Goal: Task Accomplishment & Management: Use online tool/utility

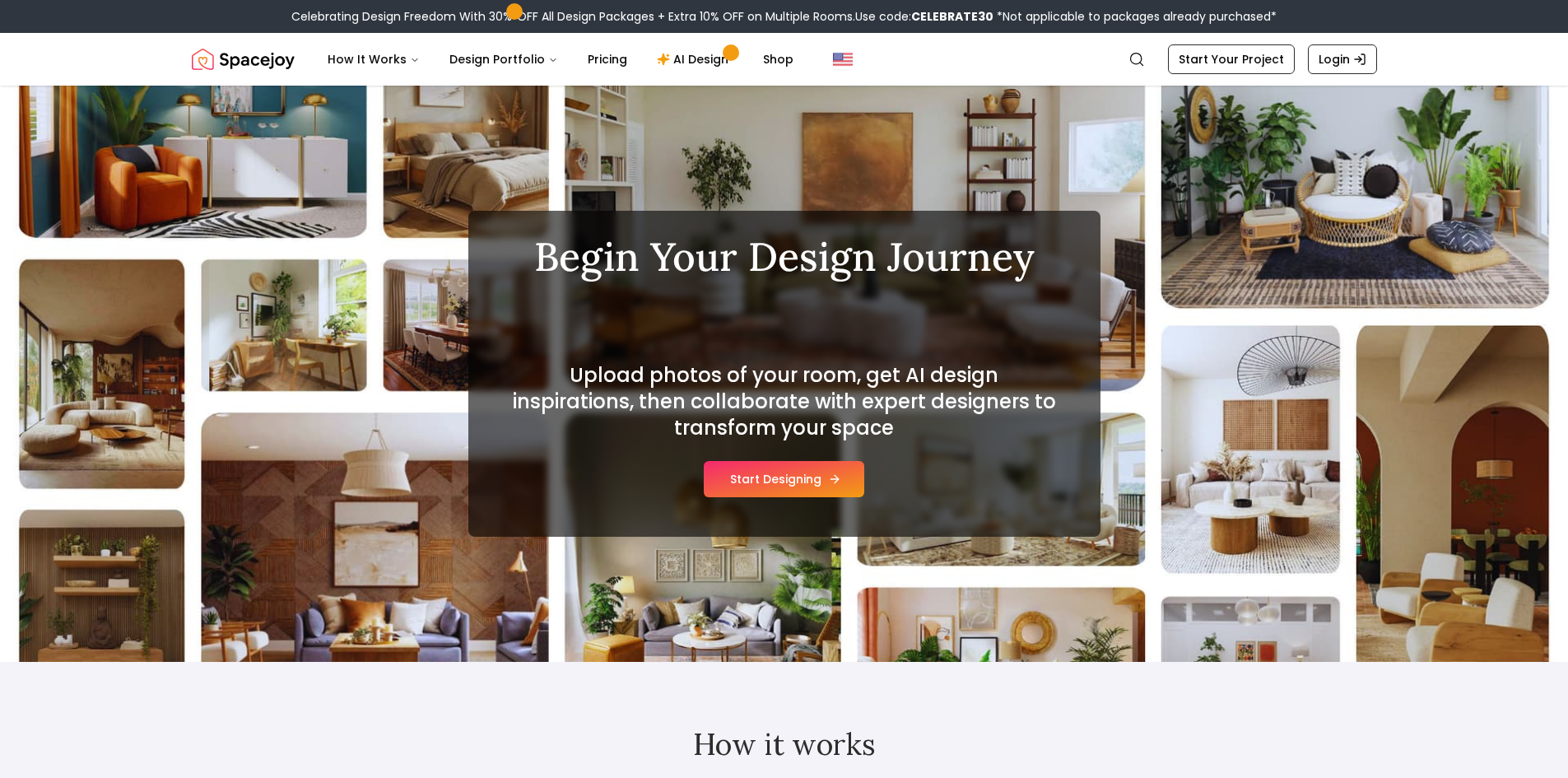
click at [733, 476] on button "Start Designing" at bounding box center [784, 479] width 161 height 37
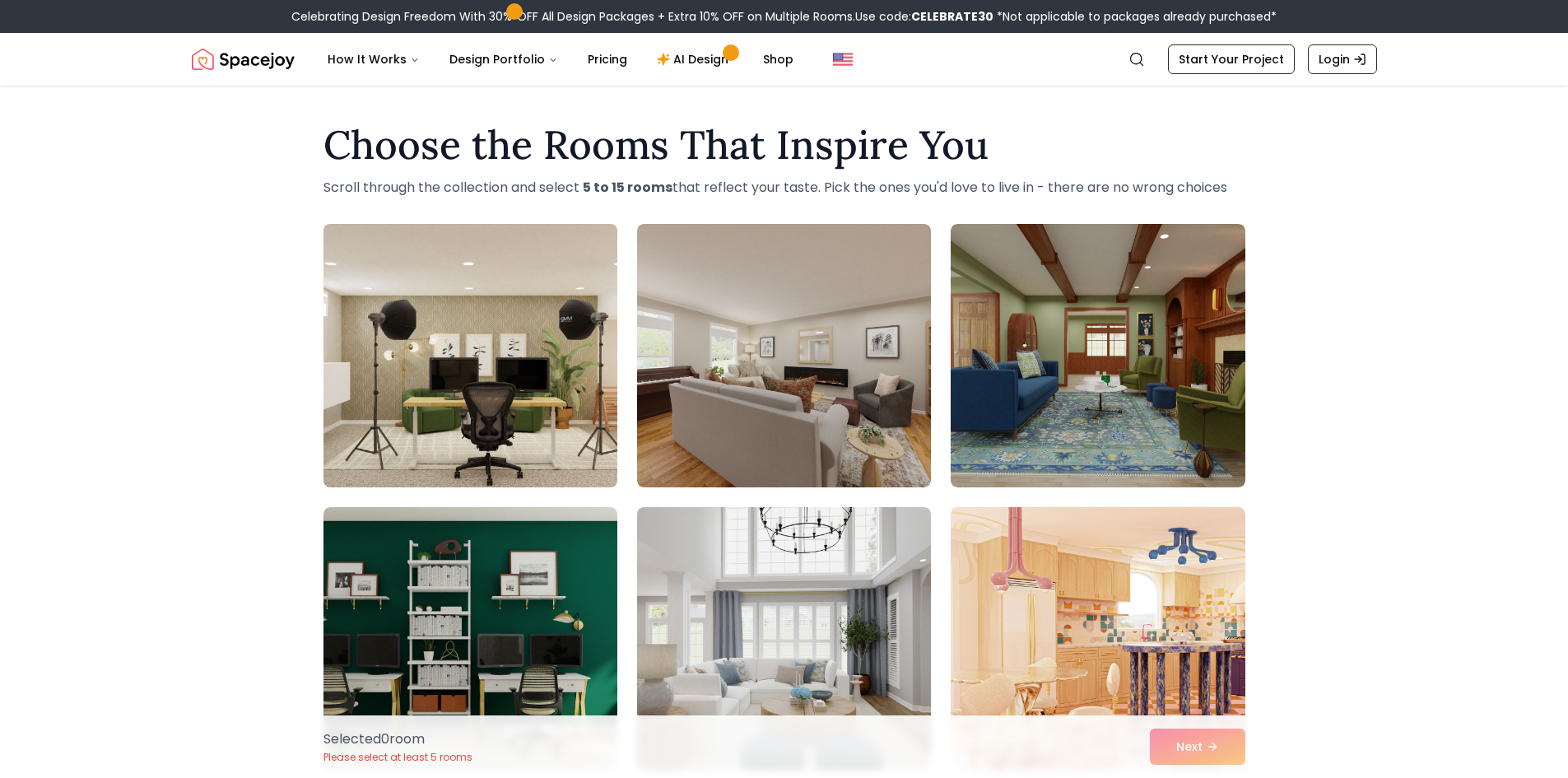
click at [443, 384] on img at bounding box center [470, 355] width 309 height 277
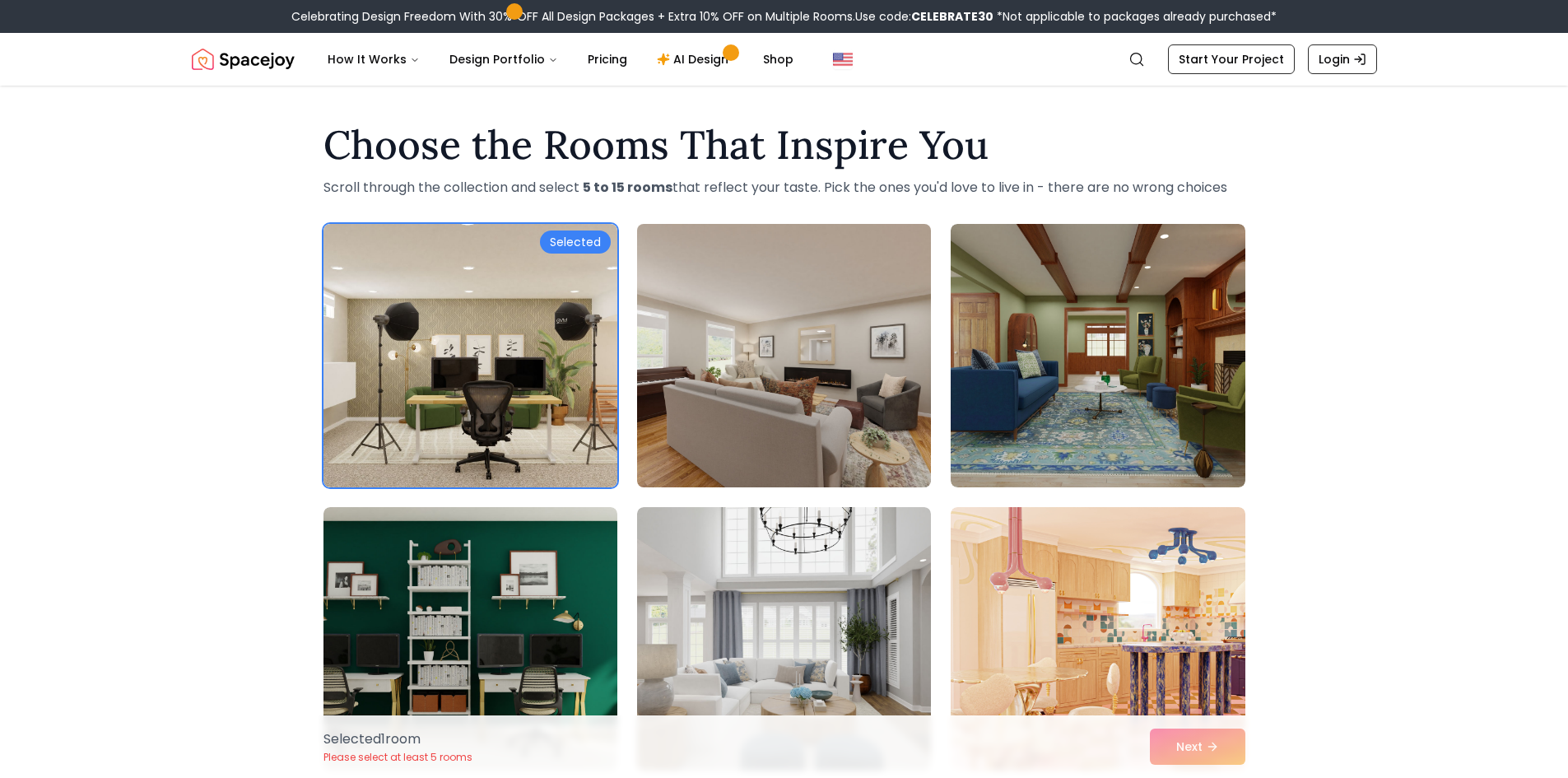
click at [692, 381] on img at bounding box center [784, 355] width 309 height 277
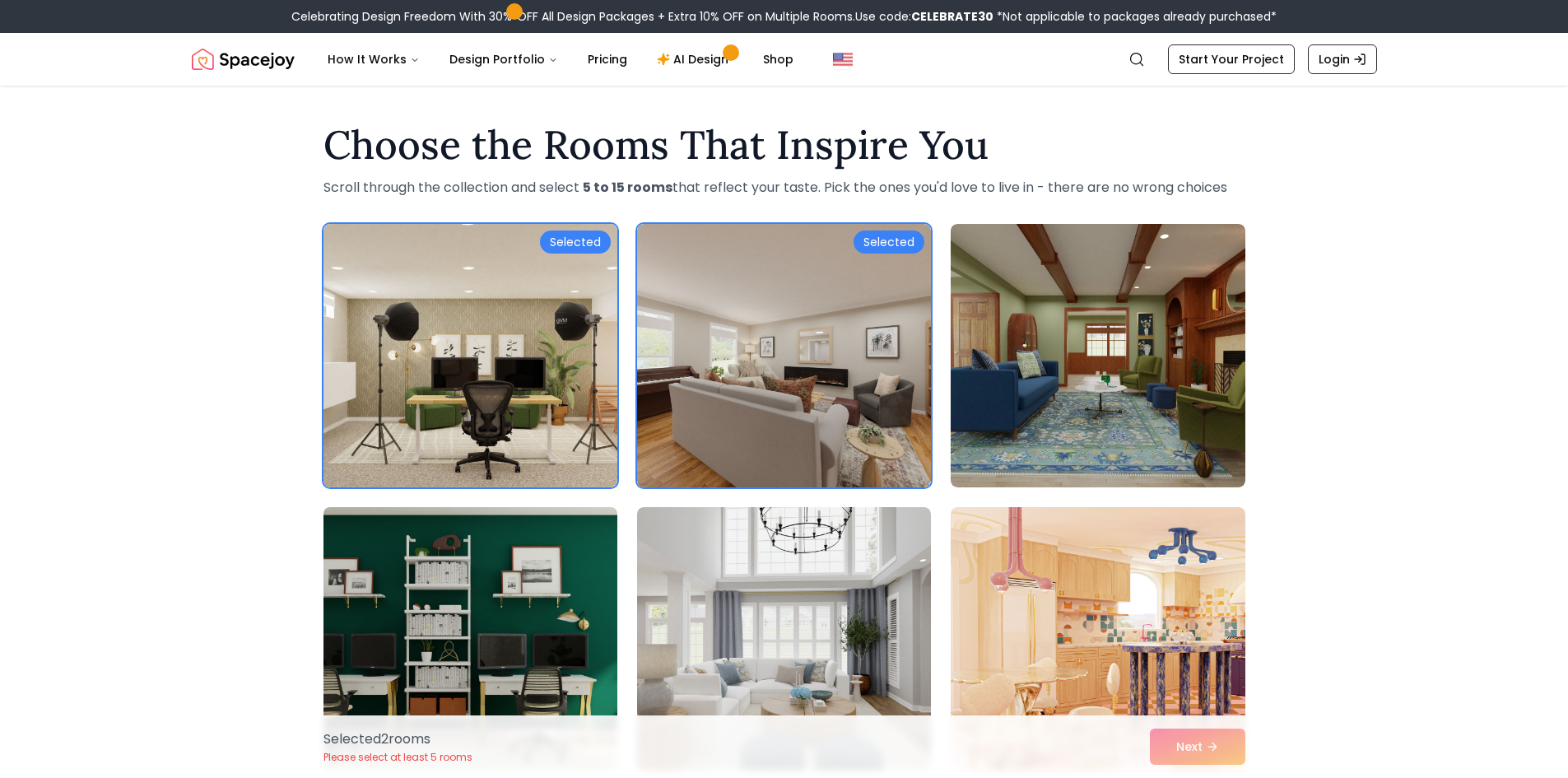
click at [614, 561] on img at bounding box center [470, 639] width 309 height 277
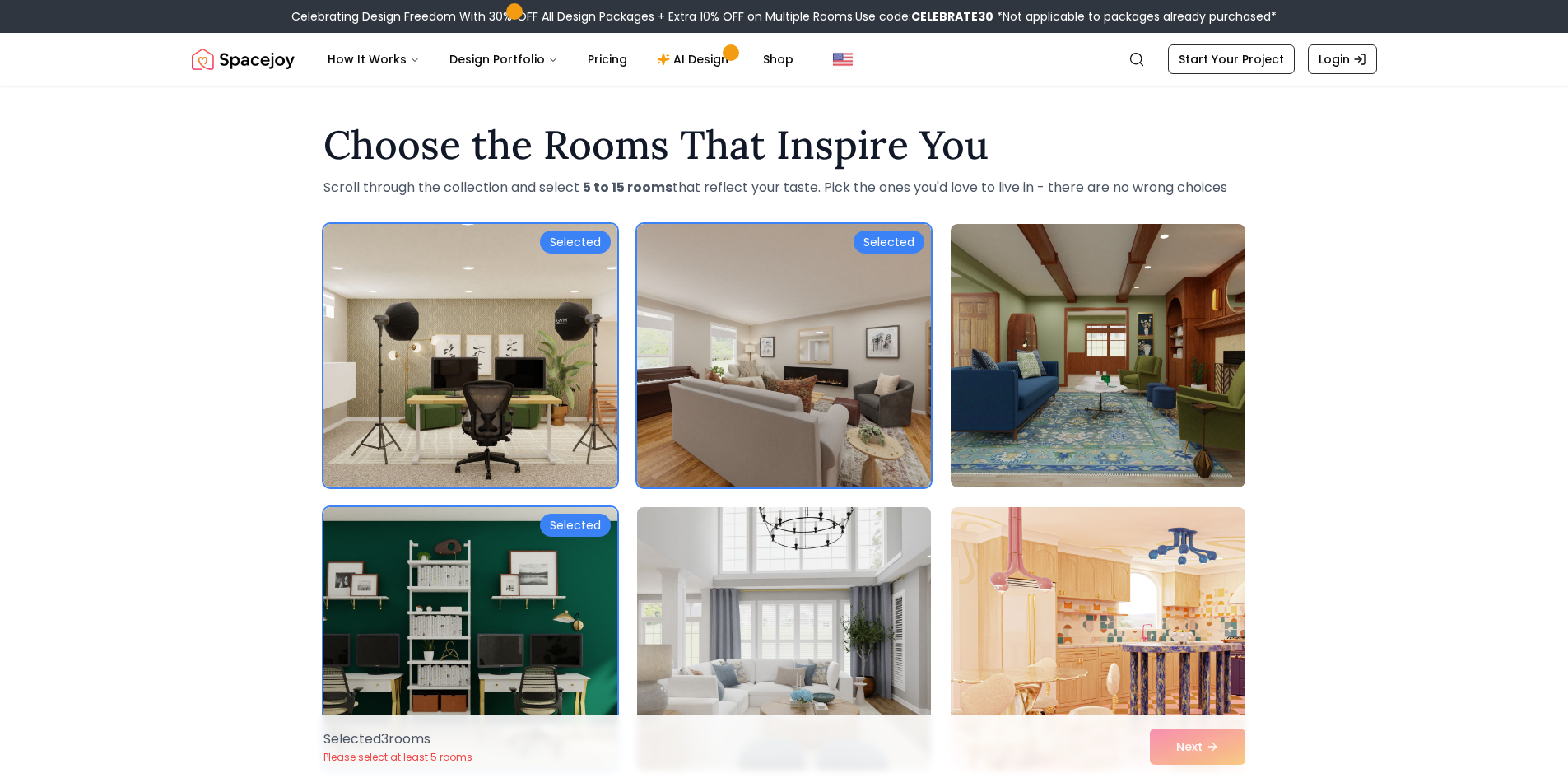
click at [751, 575] on img at bounding box center [784, 639] width 309 height 277
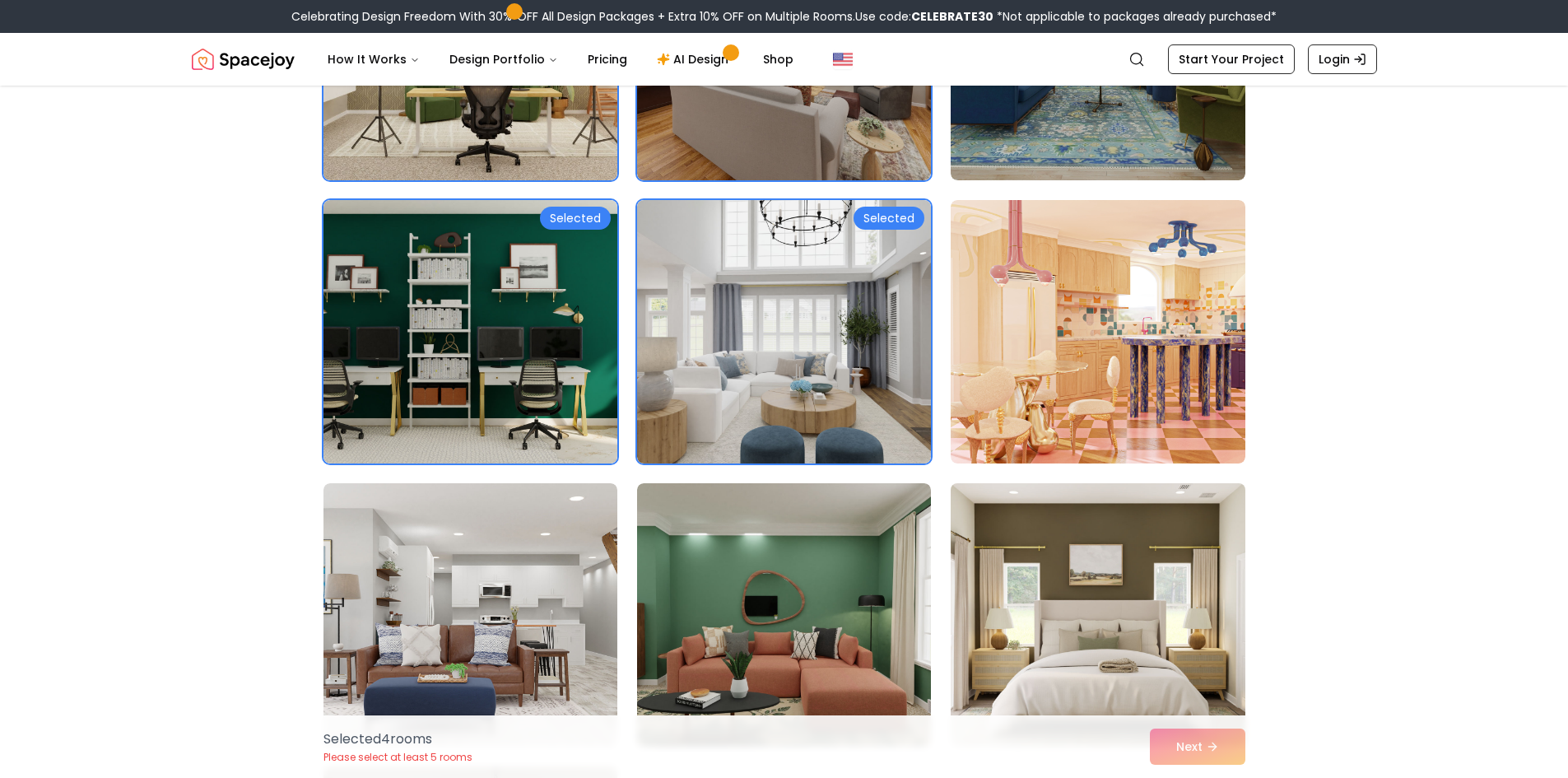
scroll to position [330, 0]
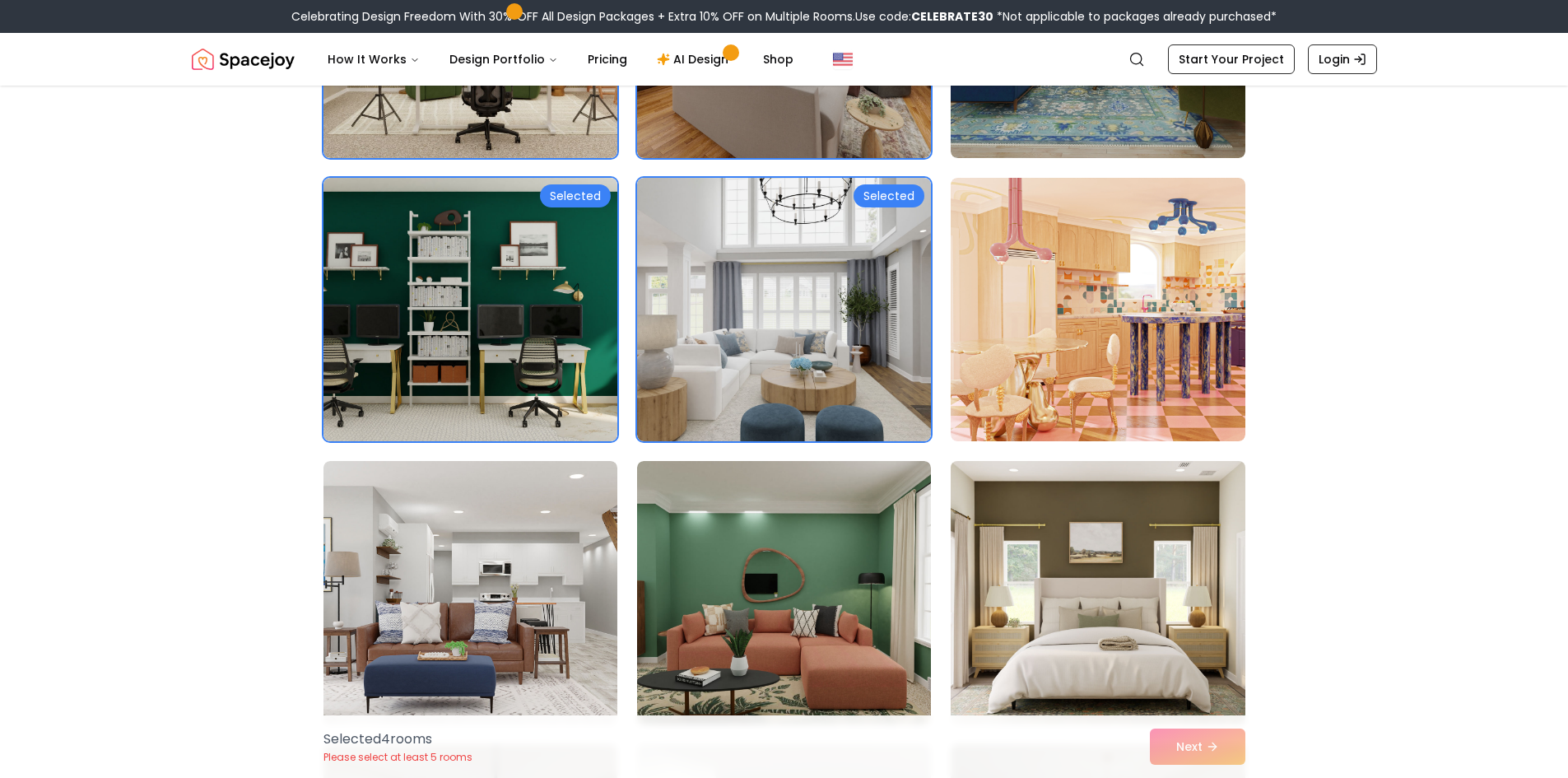
click at [1135, 630] on img at bounding box center [1097, 592] width 309 height 277
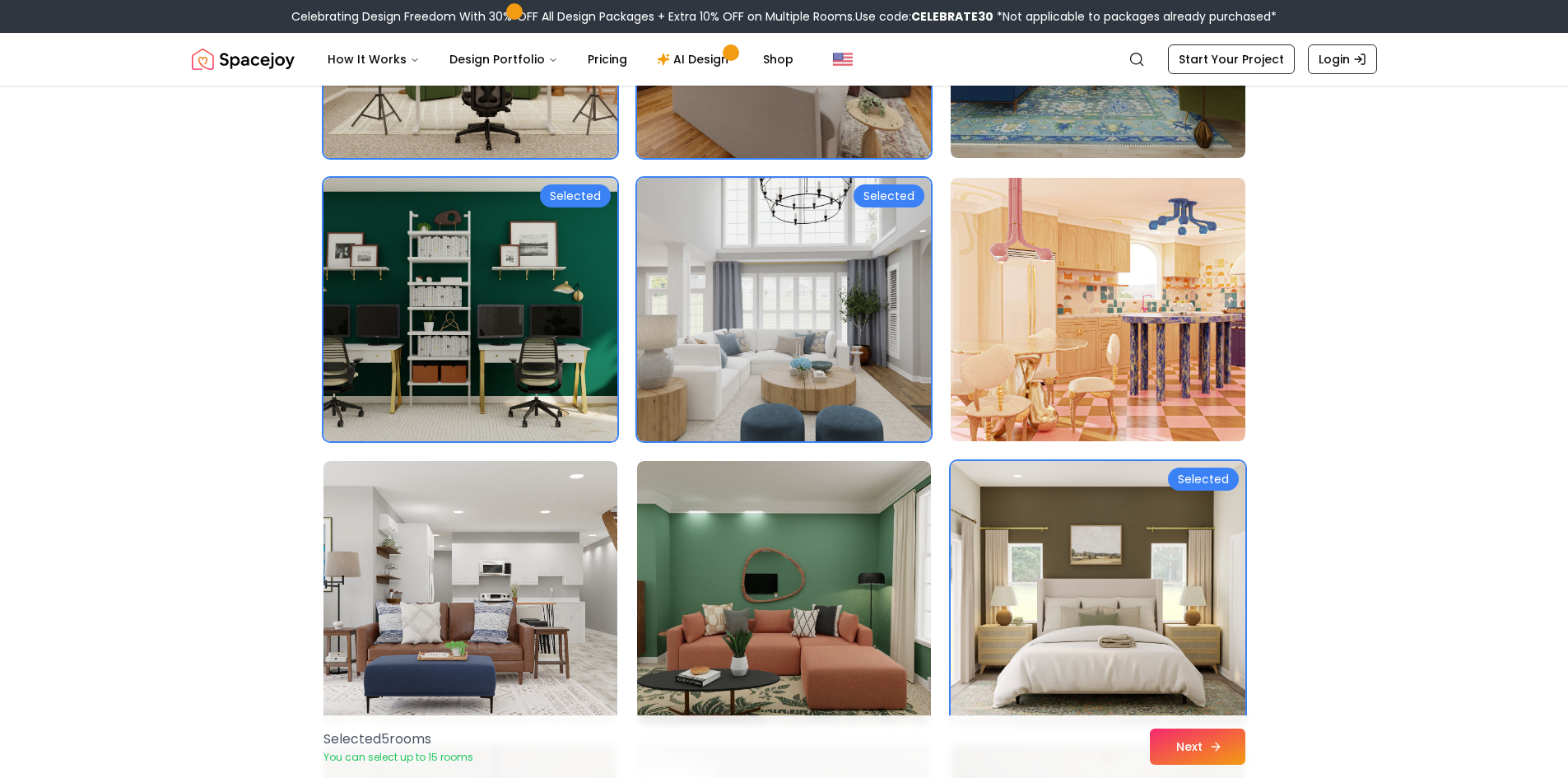
click at [1234, 736] on button "Next" at bounding box center [1198, 747] width 96 height 37
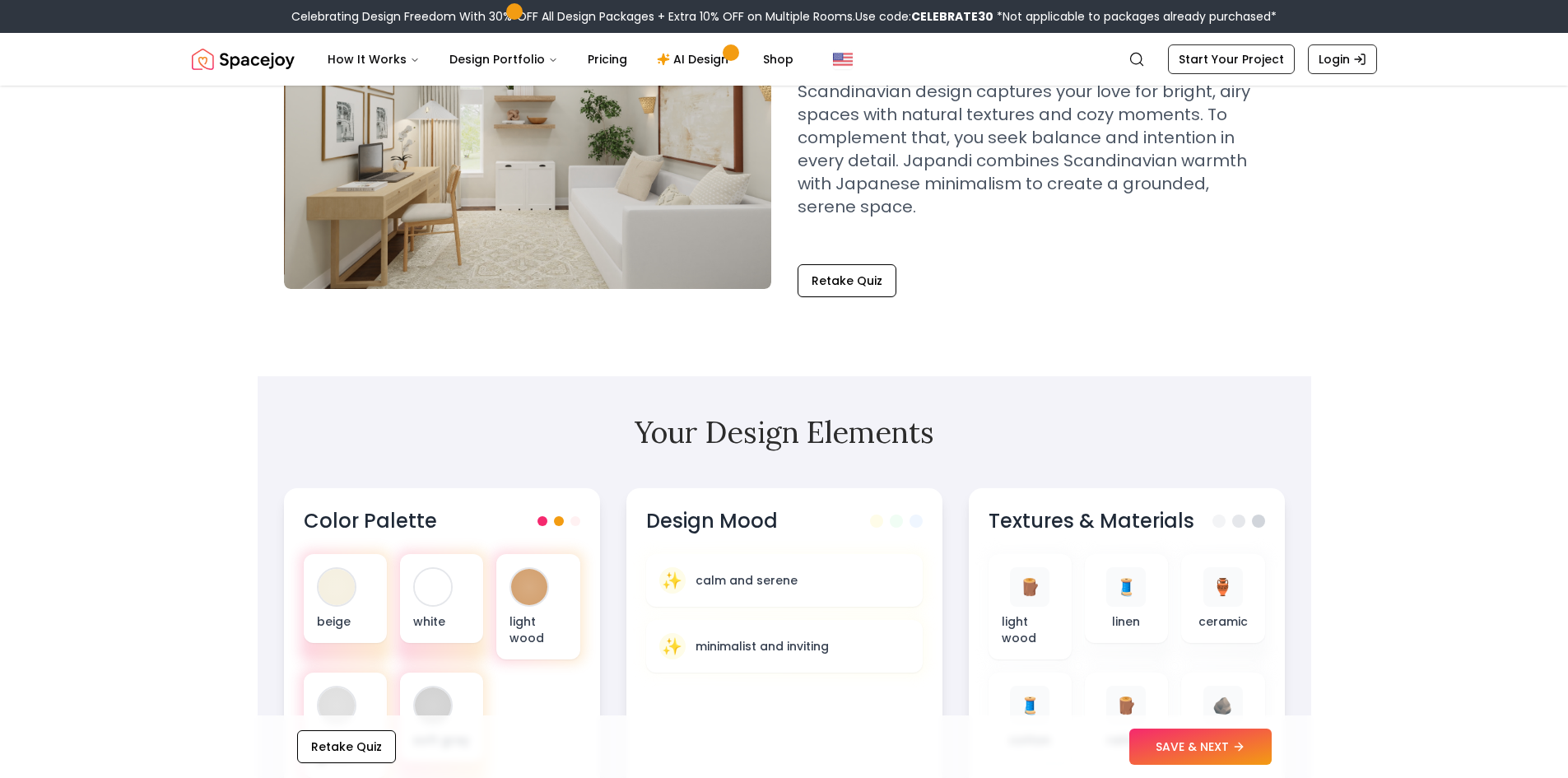
scroll to position [412, 0]
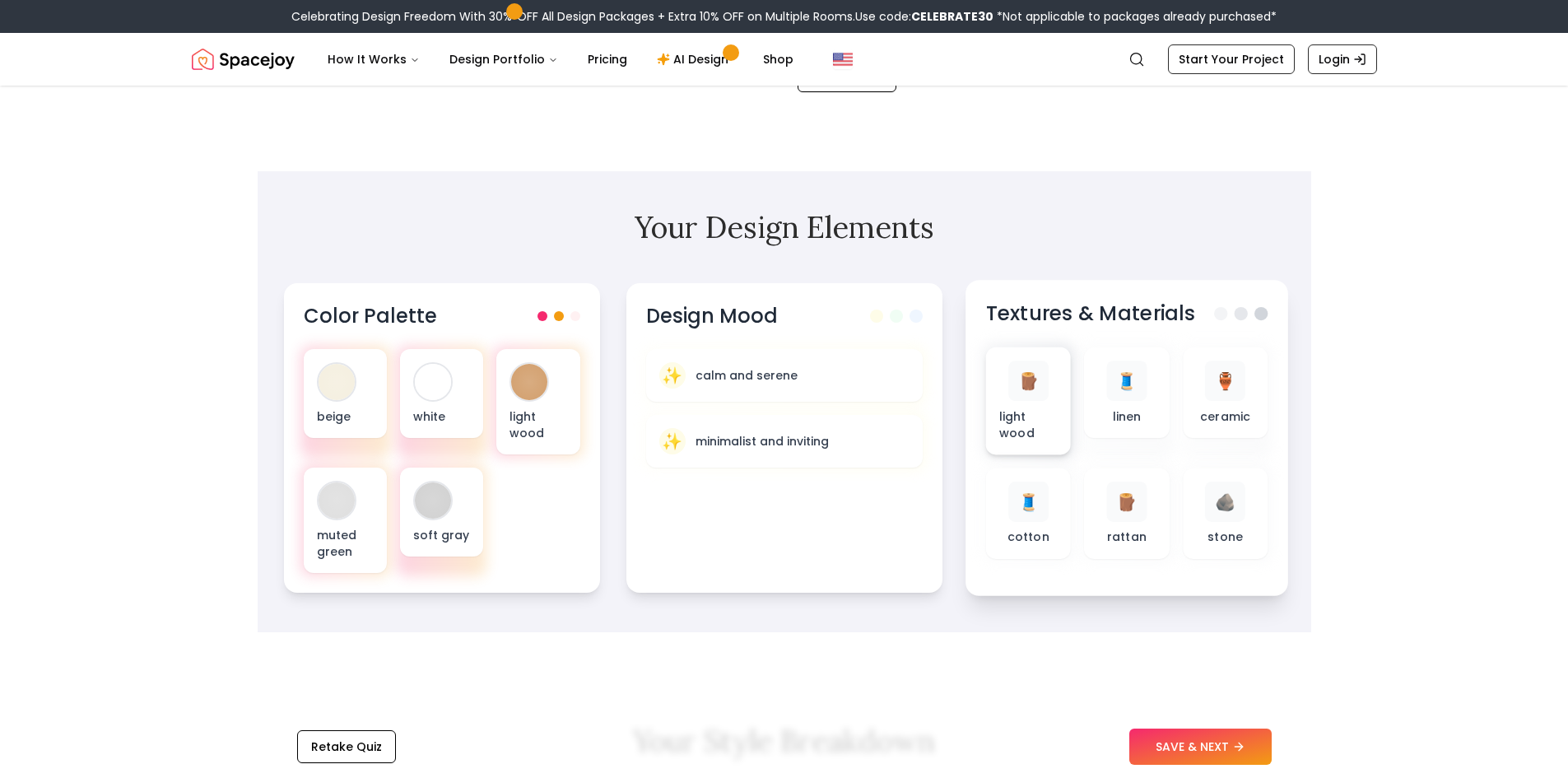
click at [1011, 380] on div "🪵" at bounding box center [1027, 380] width 40 height 40
click at [1124, 408] on p "linen" at bounding box center [1126, 416] width 29 height 17
click at [1132, 369] on span "🧵" at bounding box center [1127, 380] width 22 height 24
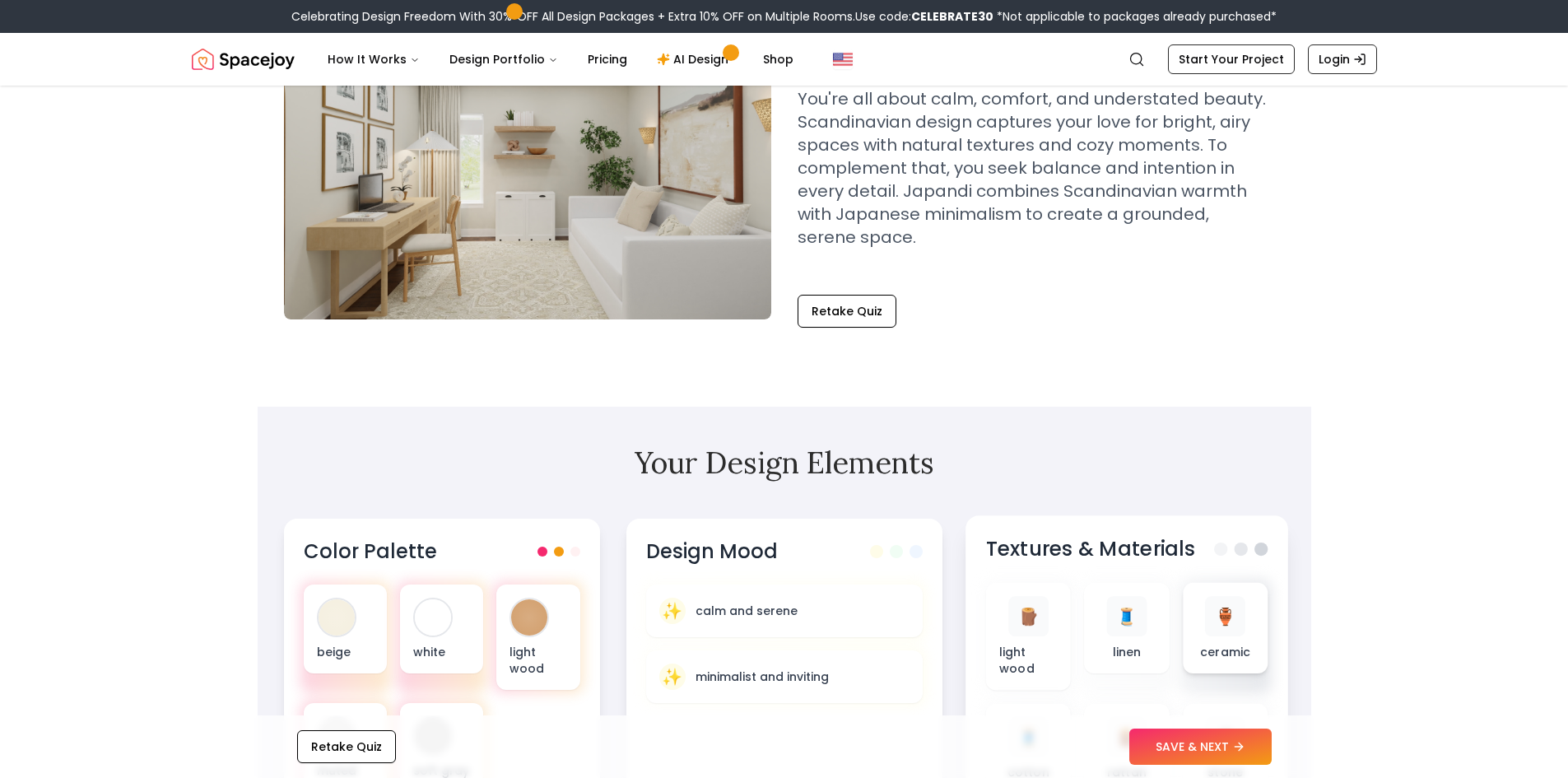
scroll to position [330, 0]
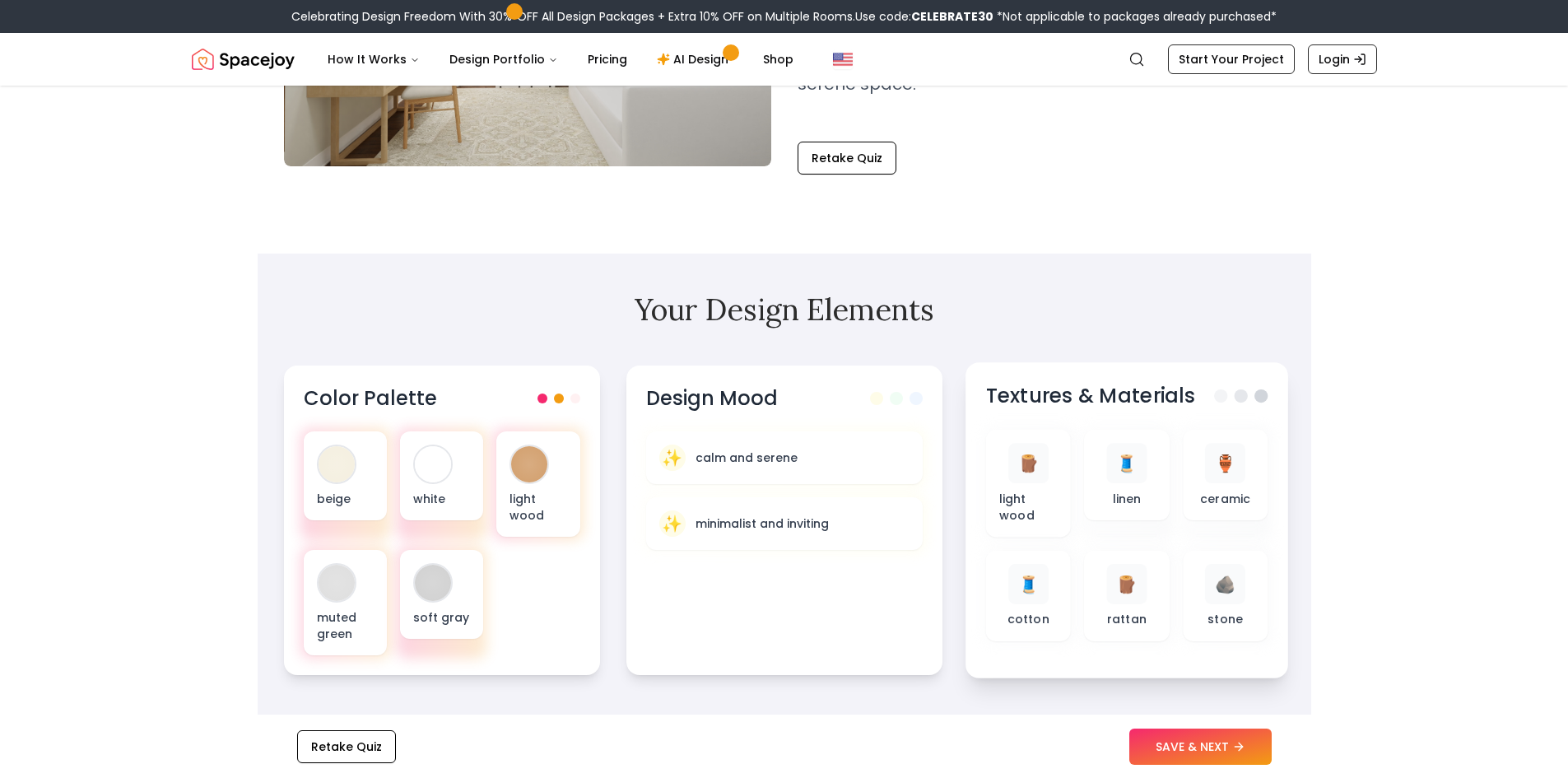
click at [1263, 389] on span at bounding box center [1261, 396] width 13 height 13
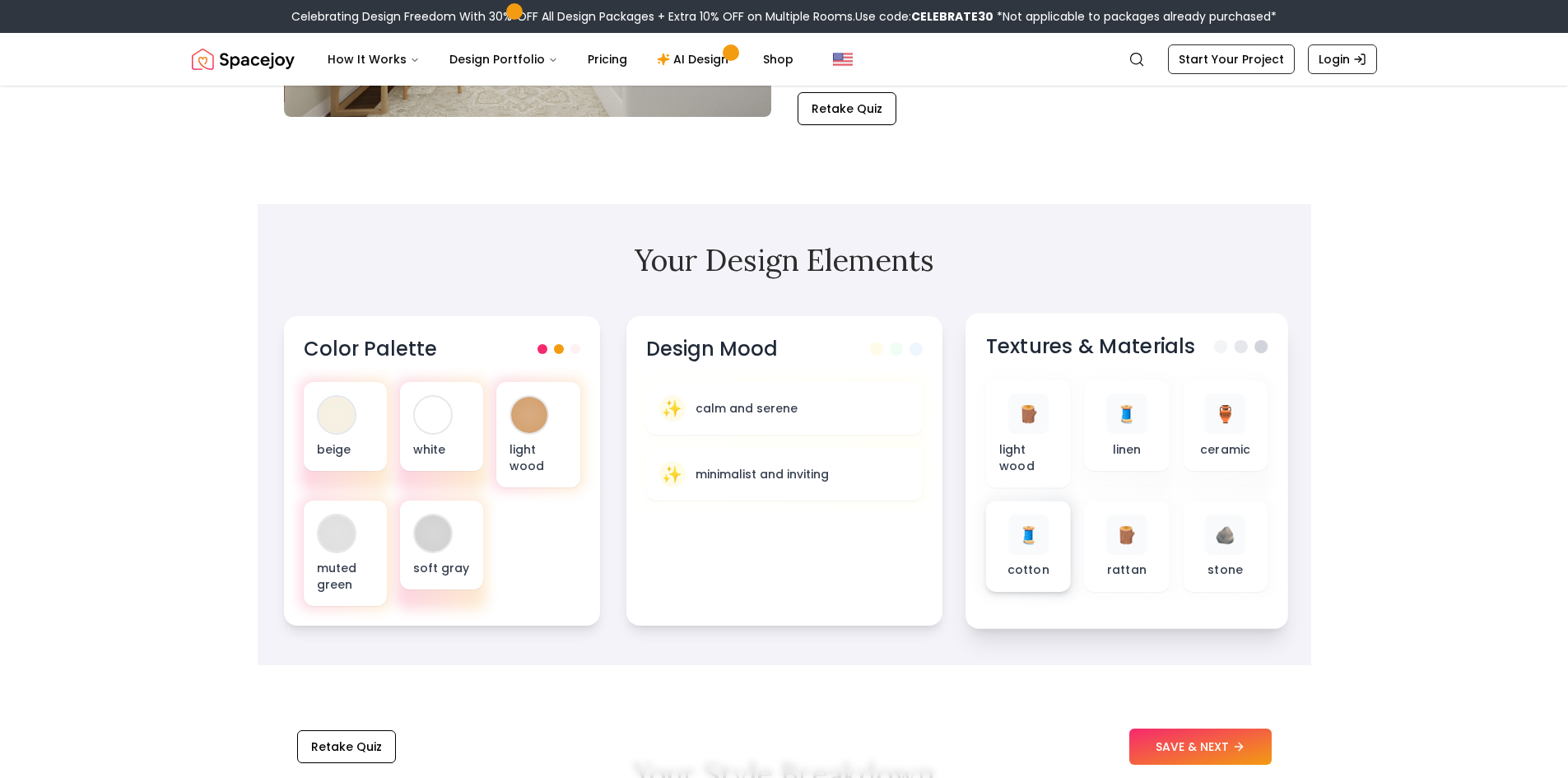
scroll to position [494, 0]
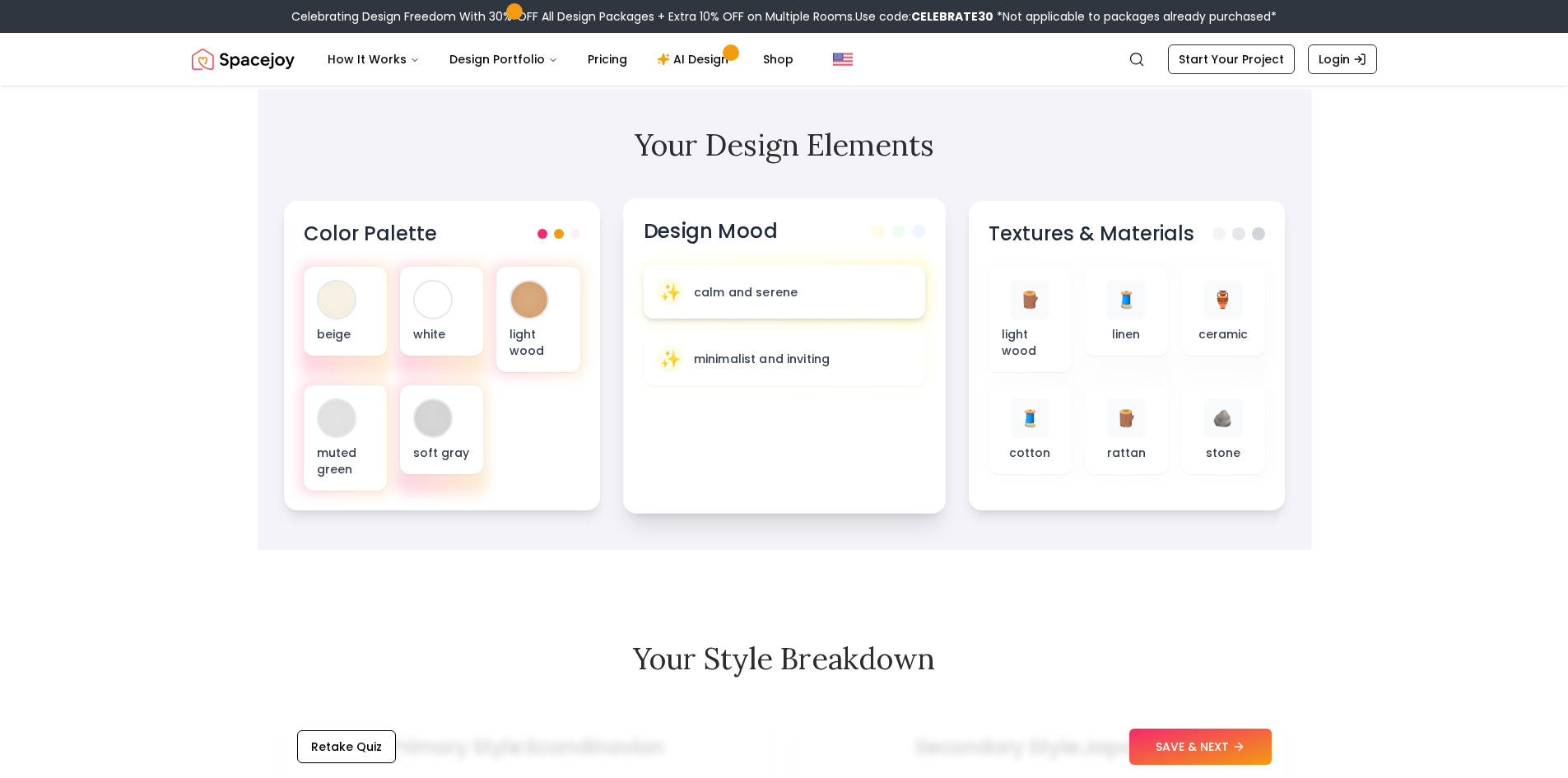
click at [695, 265] on div "✨ calm and serene" at bounding box center [784, 292] width 282 height 53
click at [722, 287] on div "✨ calm and serene" at bounding box center [784, 292] width 255 height 27
click at [748, 351] on p "minimalist and inviting" at bounding box center [760, 359] width 136 height 17
click at [905, 225] on span at bounding box center [898, 231] width 13 height 13
click at [548, 224] on div "Color Palette" at bounding box center [441, 231] width 282 height 27
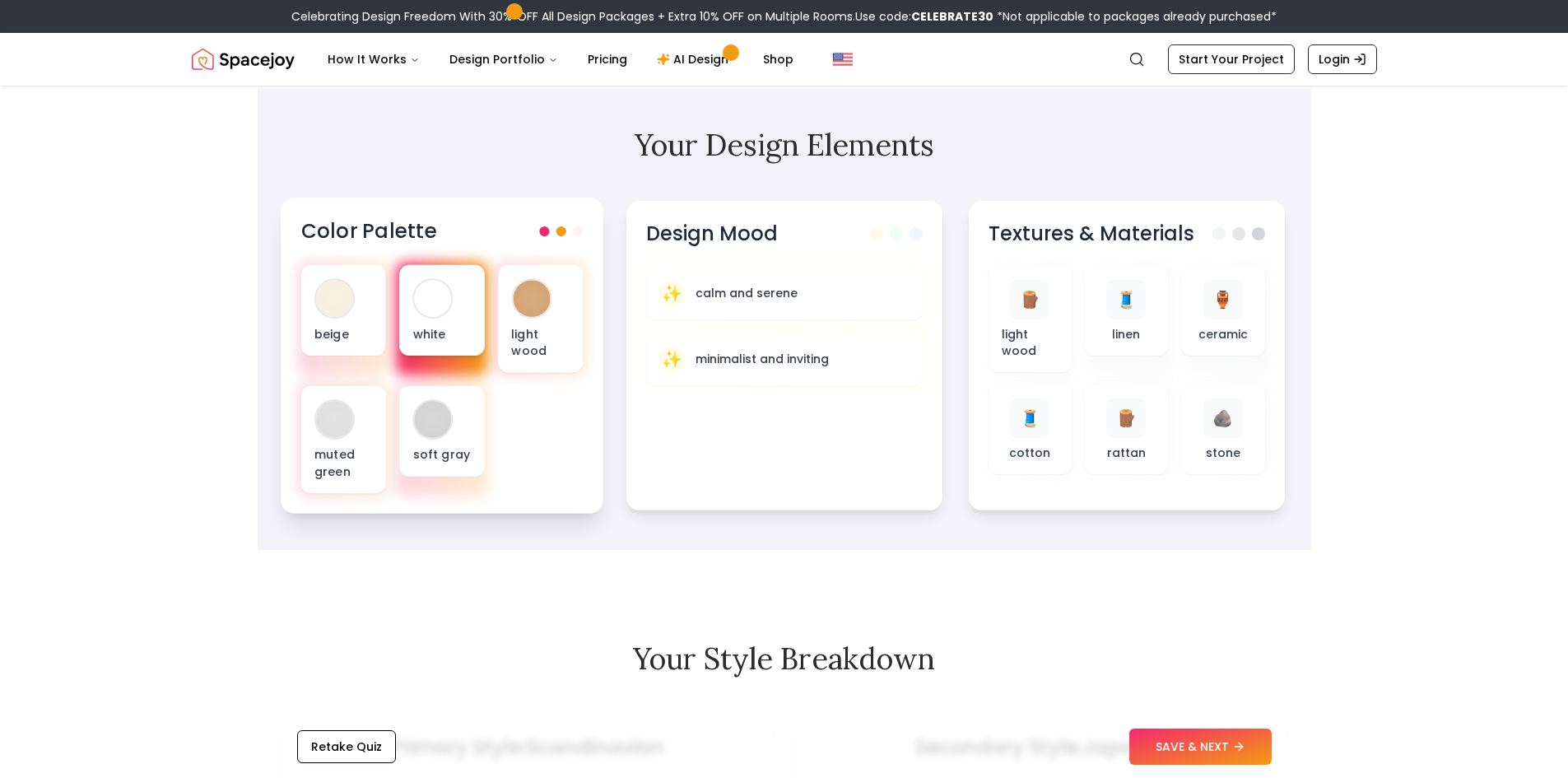
click at [436, 325] on p "white" at bounding box center [442, 334] width 58 height 17
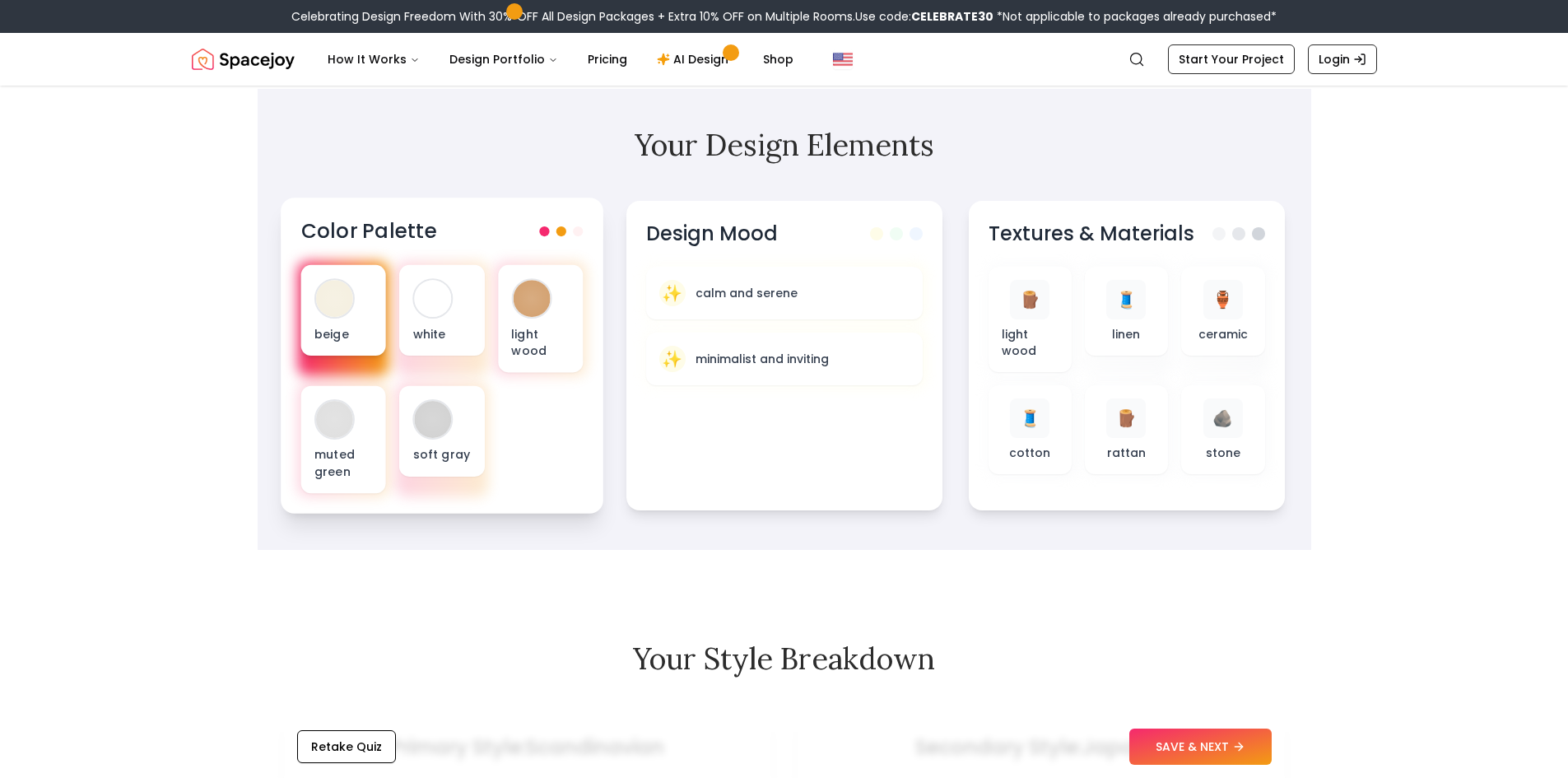
click at [340, 325] on p "beige" at bounding box center [343, 334] width 58 height 17
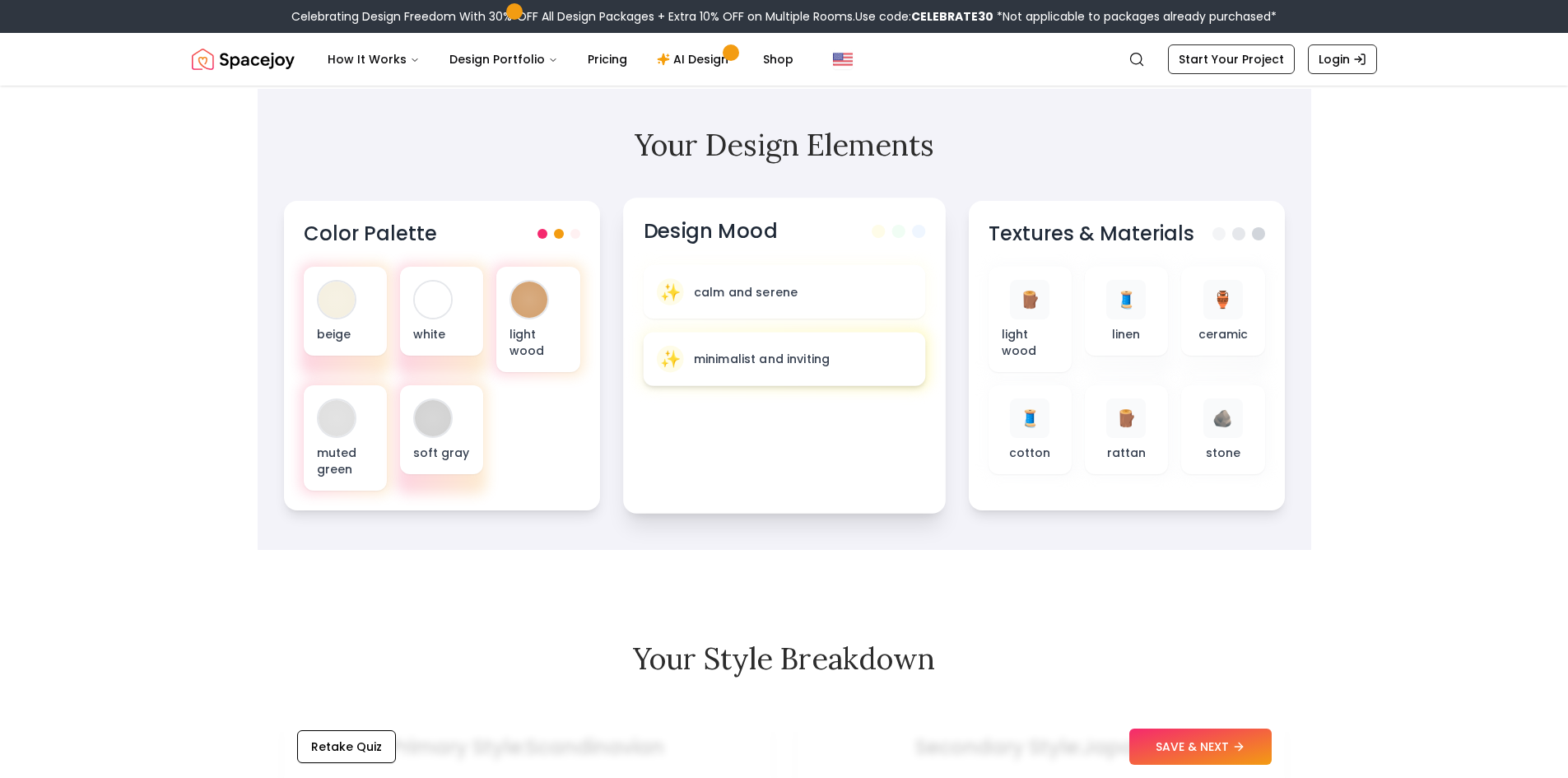
click at [755, 351] on p "minimalist and inviting" at bounding box center [760, 359] width 136 height 17
click at [755, 283] on p "calm and serene" at bounding box center [744, 291] width 104 height 17
click at [1015, 325] on p "light wood" at bounding box center [1027, 342] width 58 height 34
drag, startPoint x: 1130, startPoint y: 304, endPoint x: 1216, endPoint y: 316, distance: 86.8
click at [1138, 304] on div "🧵 linen" at bounding box center [1126, 310] width 58 height 64
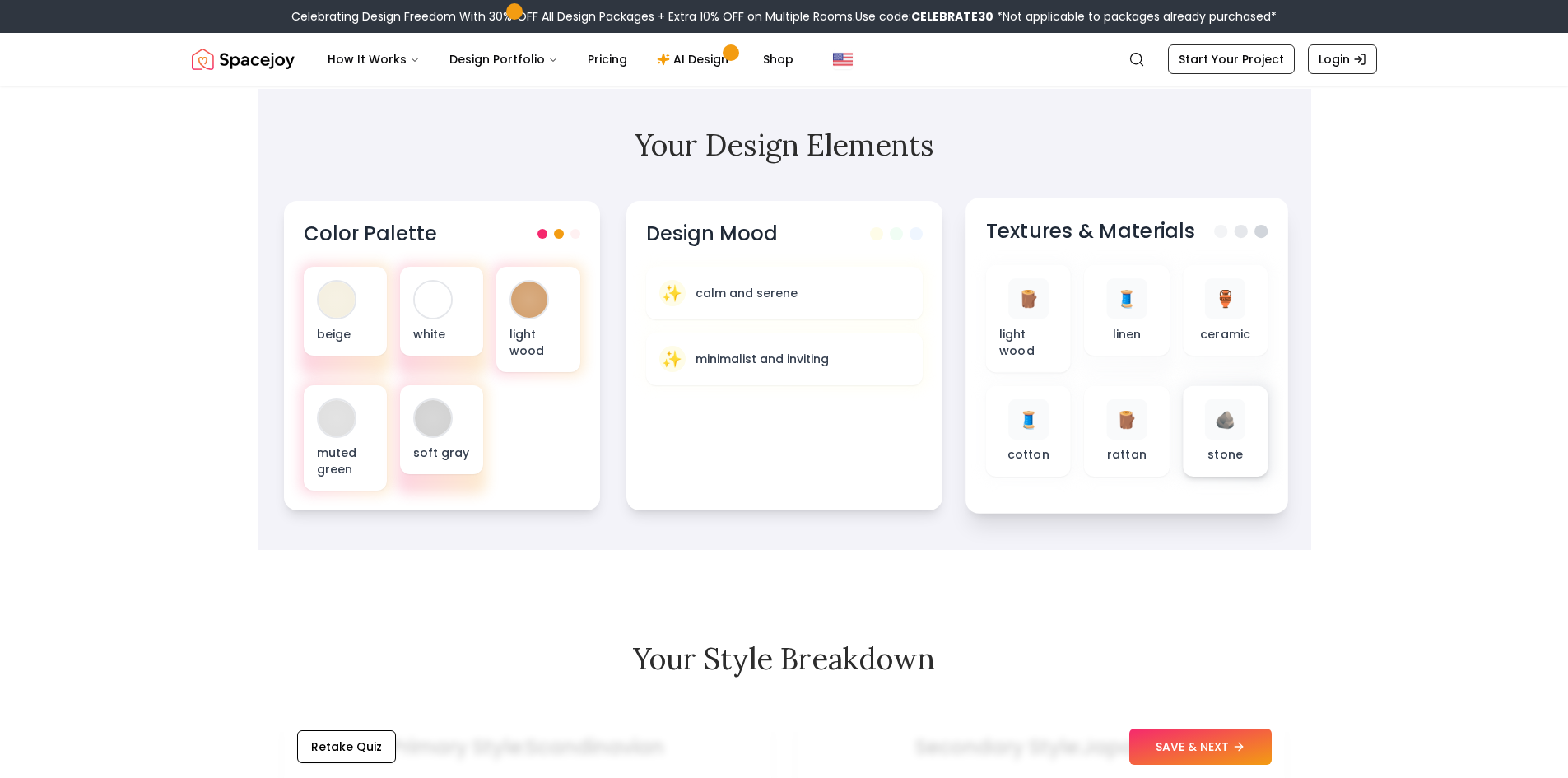
drag, startPoint x: 1216, startPoint y: 316, endPoint x: 1217, endPoint y: 419, distance: 103.0
click at [1217, 344] on div "🏺 ceramic" at bounding box center [1224, 320] width 85 height 108
drag, startPoint x: 1217, startPoint y: 424, endPoint x: 1199, endPoint y: 447, distance: 29.2
click at [1217, 425] on div "🪨 stone" at bounding box center [1225, 431] width 58 height 64
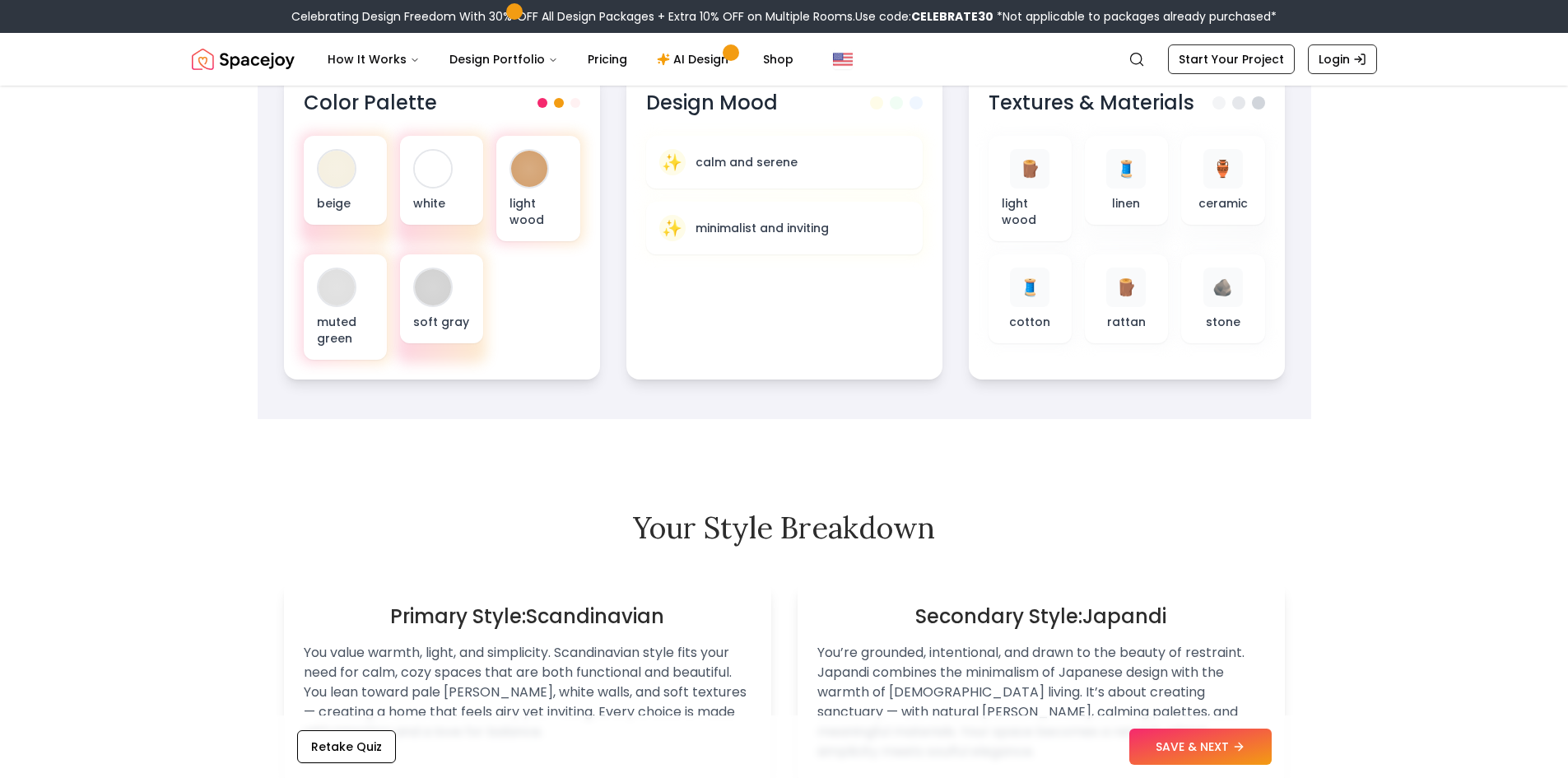
scroll to position [577, 0]
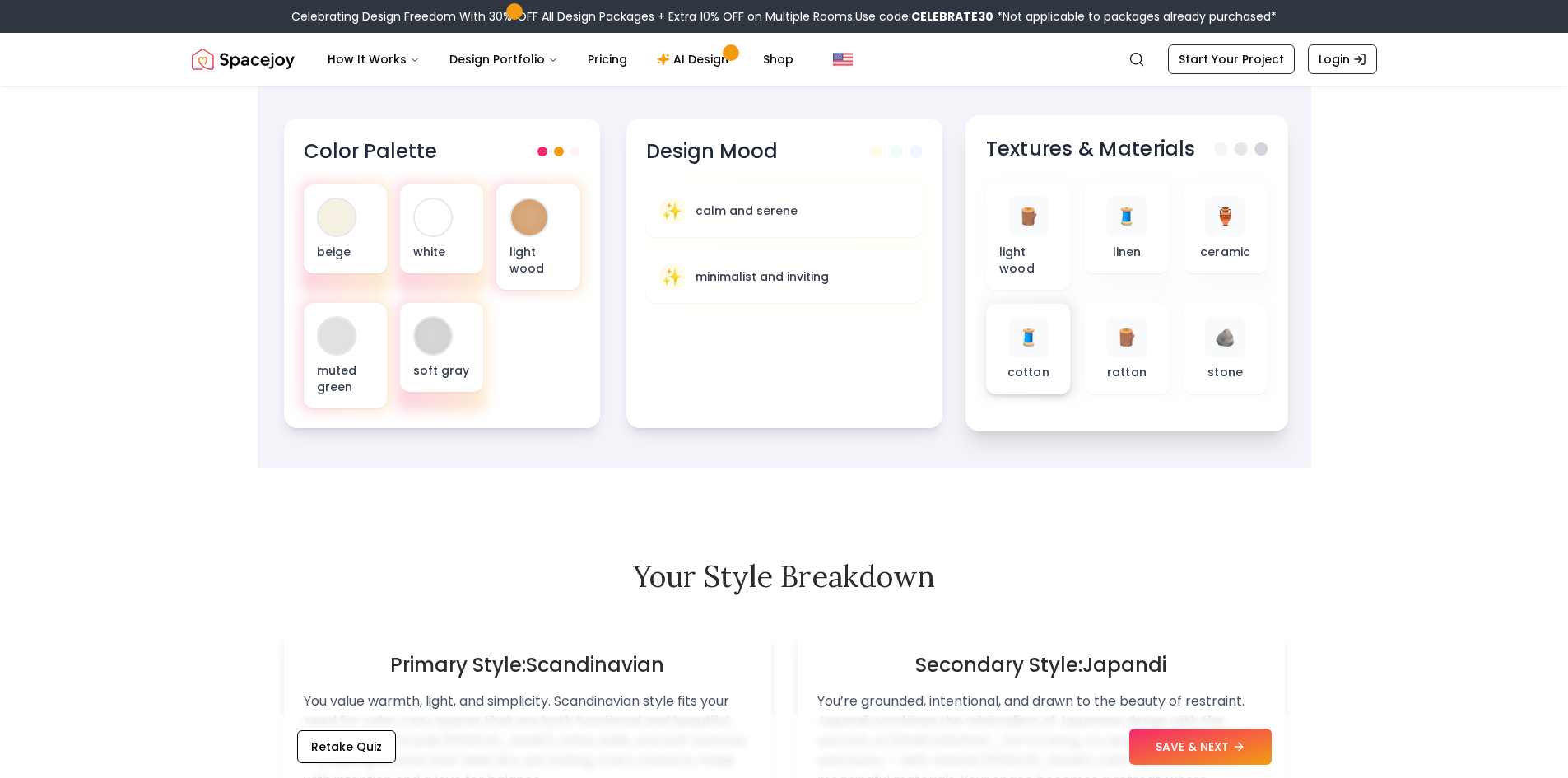
click at [1032, 343] on div "🧵 cotton" at bounding box center [1027, 349] width 58 height 64
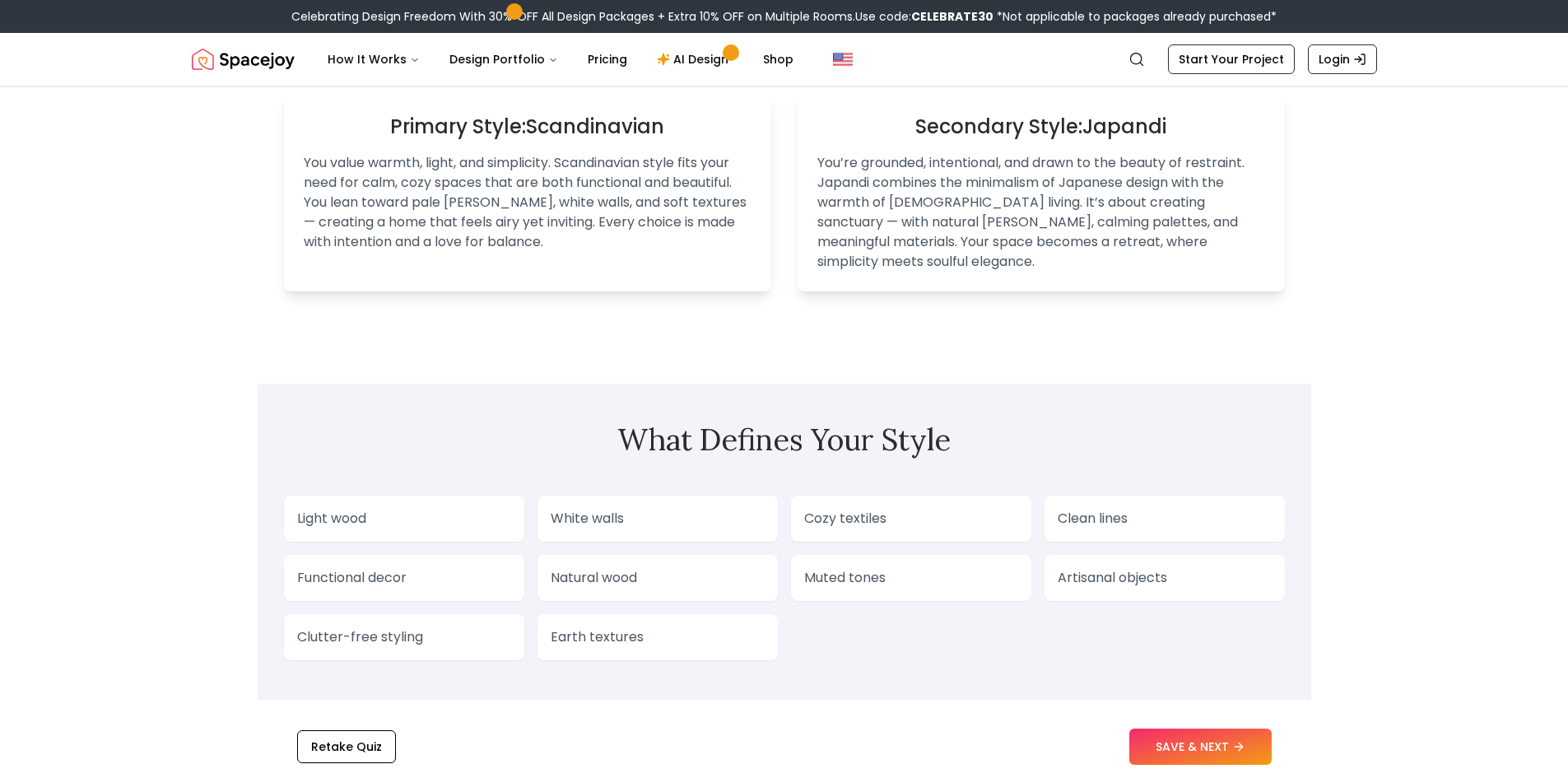
scroll to position [1318, 0]
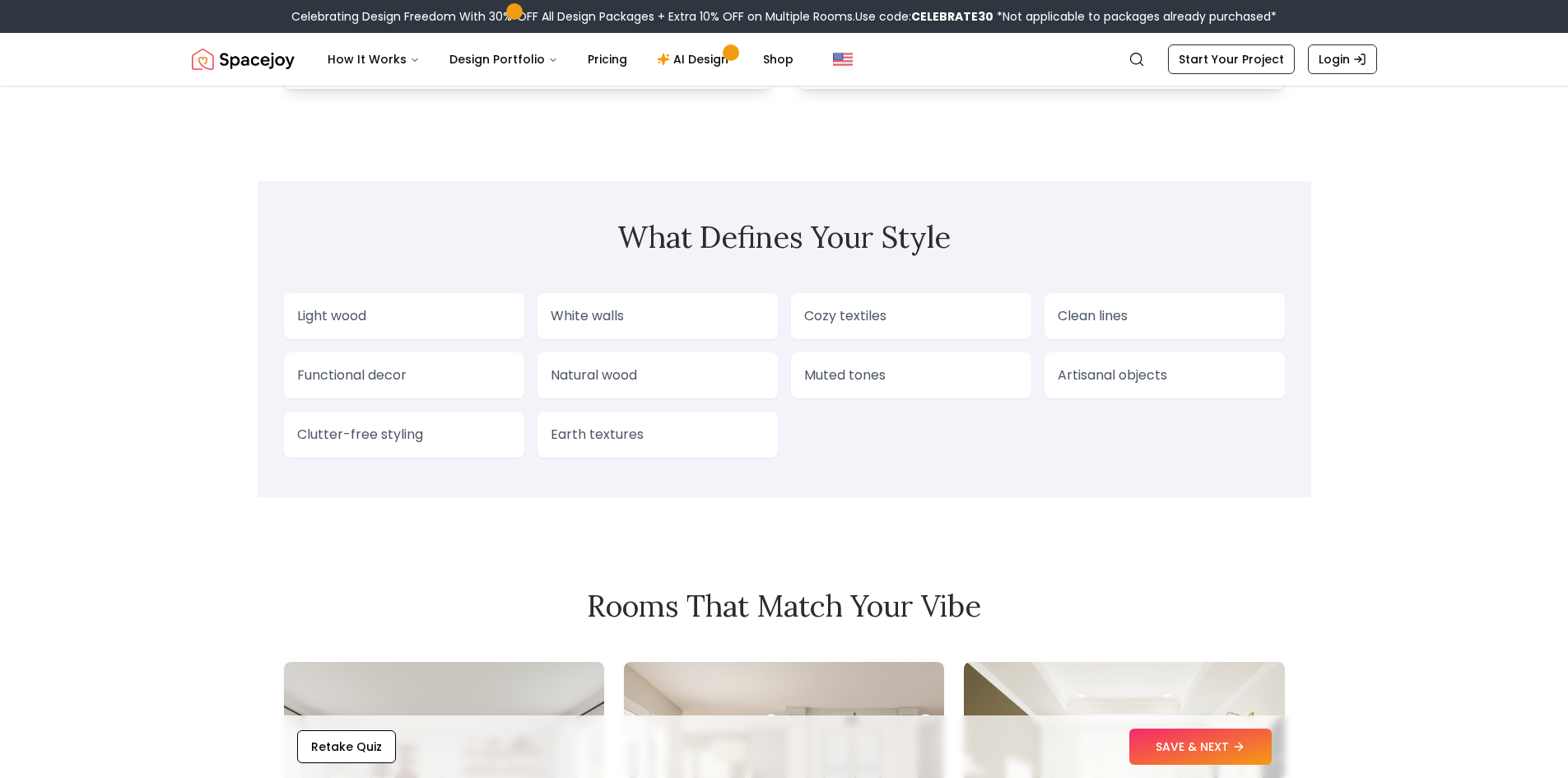
click at [705, 306] on p "White walls" at bounding box center [657, 316] width 214 height 20
click at [857, 306] on p "Cozy textiles" at bounding box center [911, 316] width 214 height 20
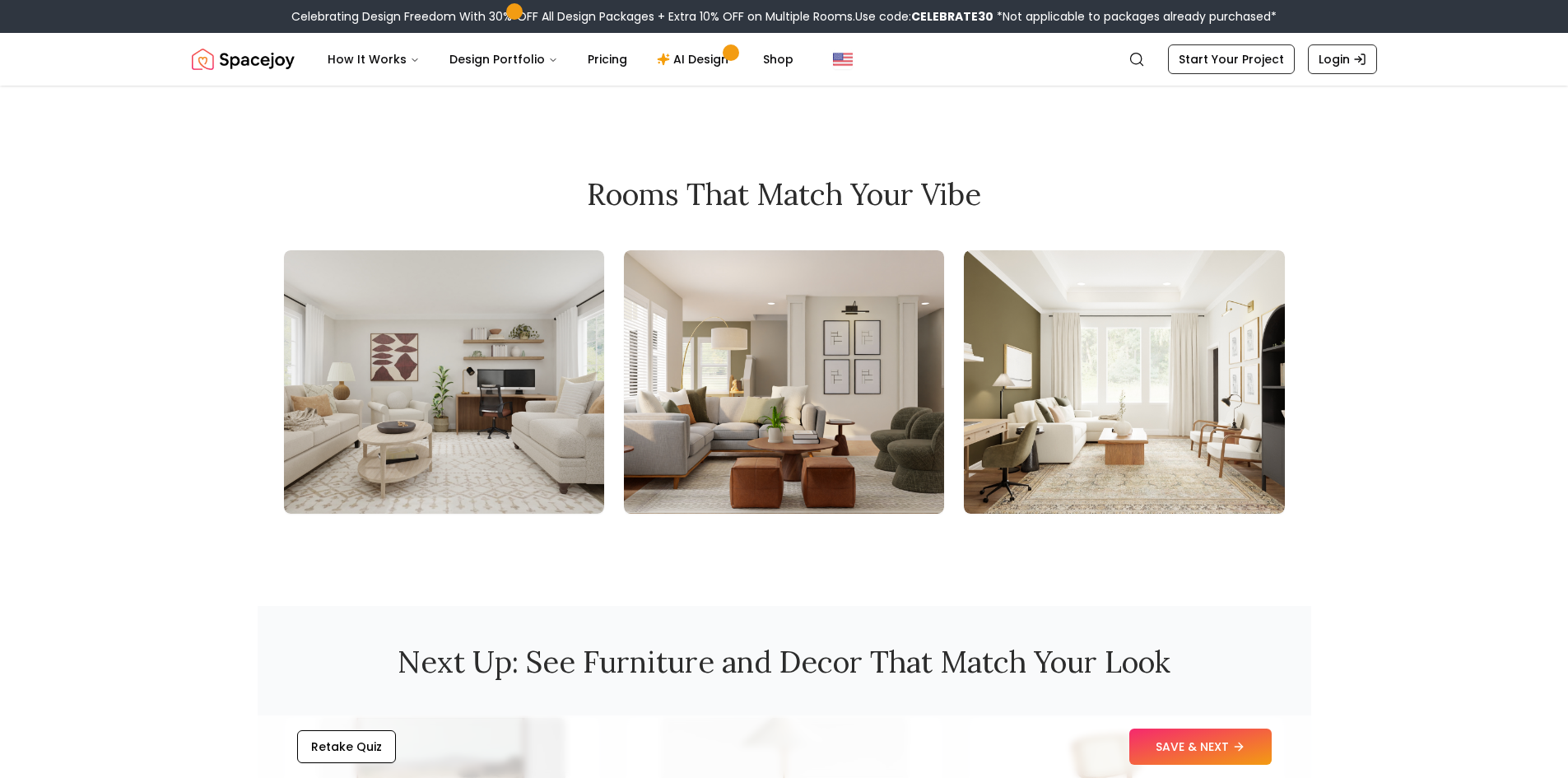
scroll to position [2141, 0]
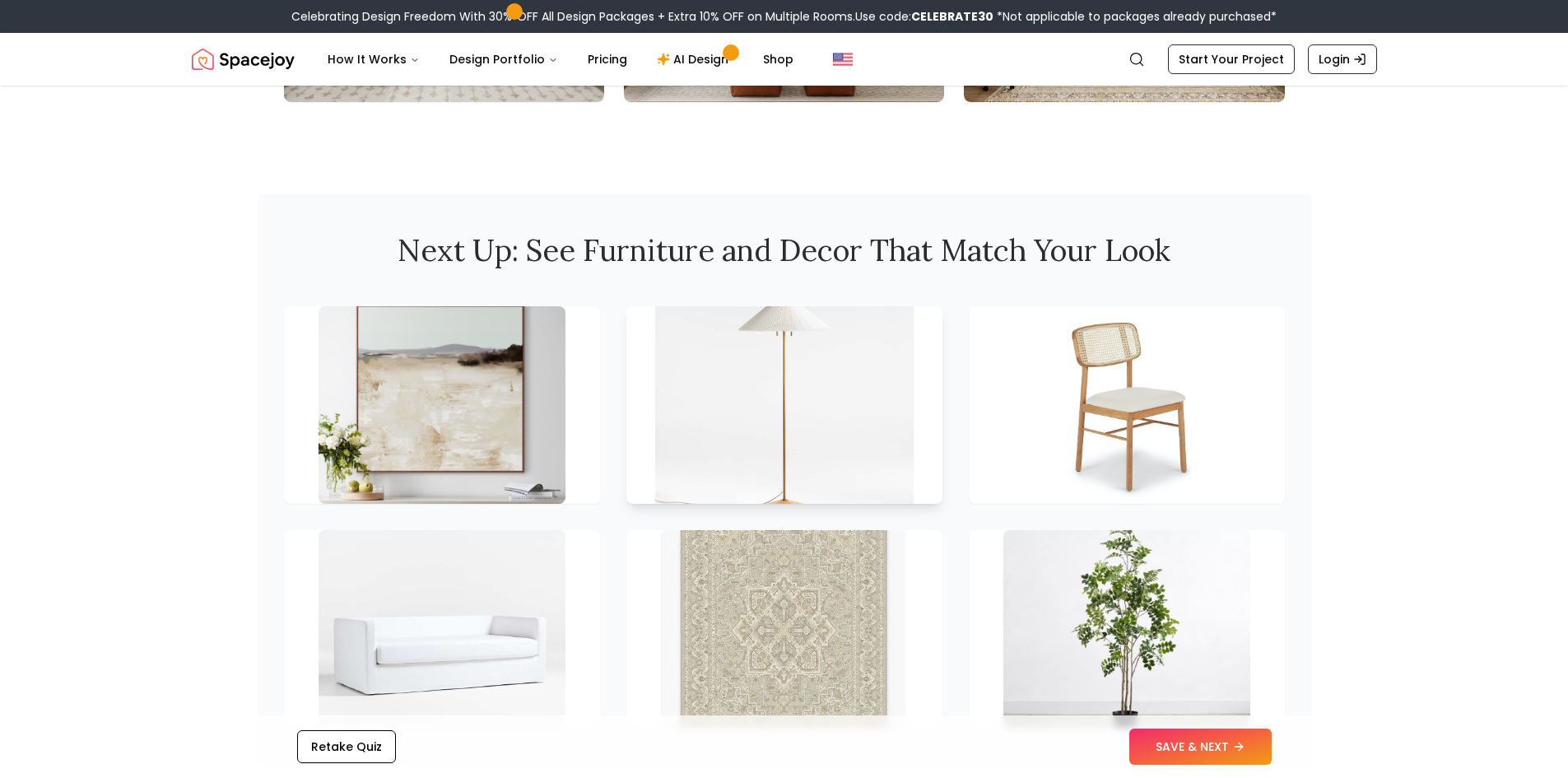
click at [838, 314] on img at bounding box center [784, 404] width 260 height 207
click at [1007, 395] on img at bounding box center [1127, 404] width 260 height 207
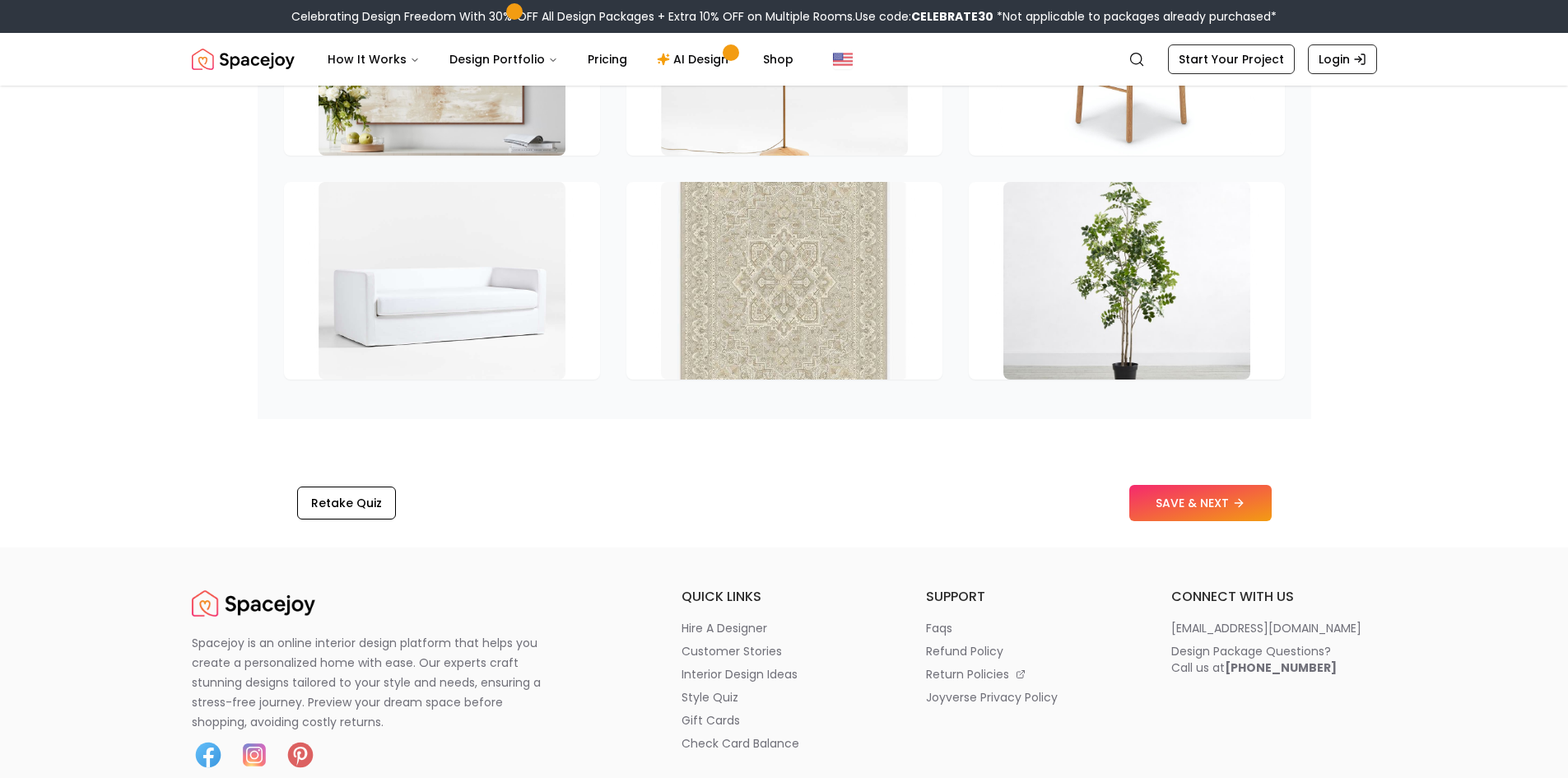
scroll to position [2553, 0]
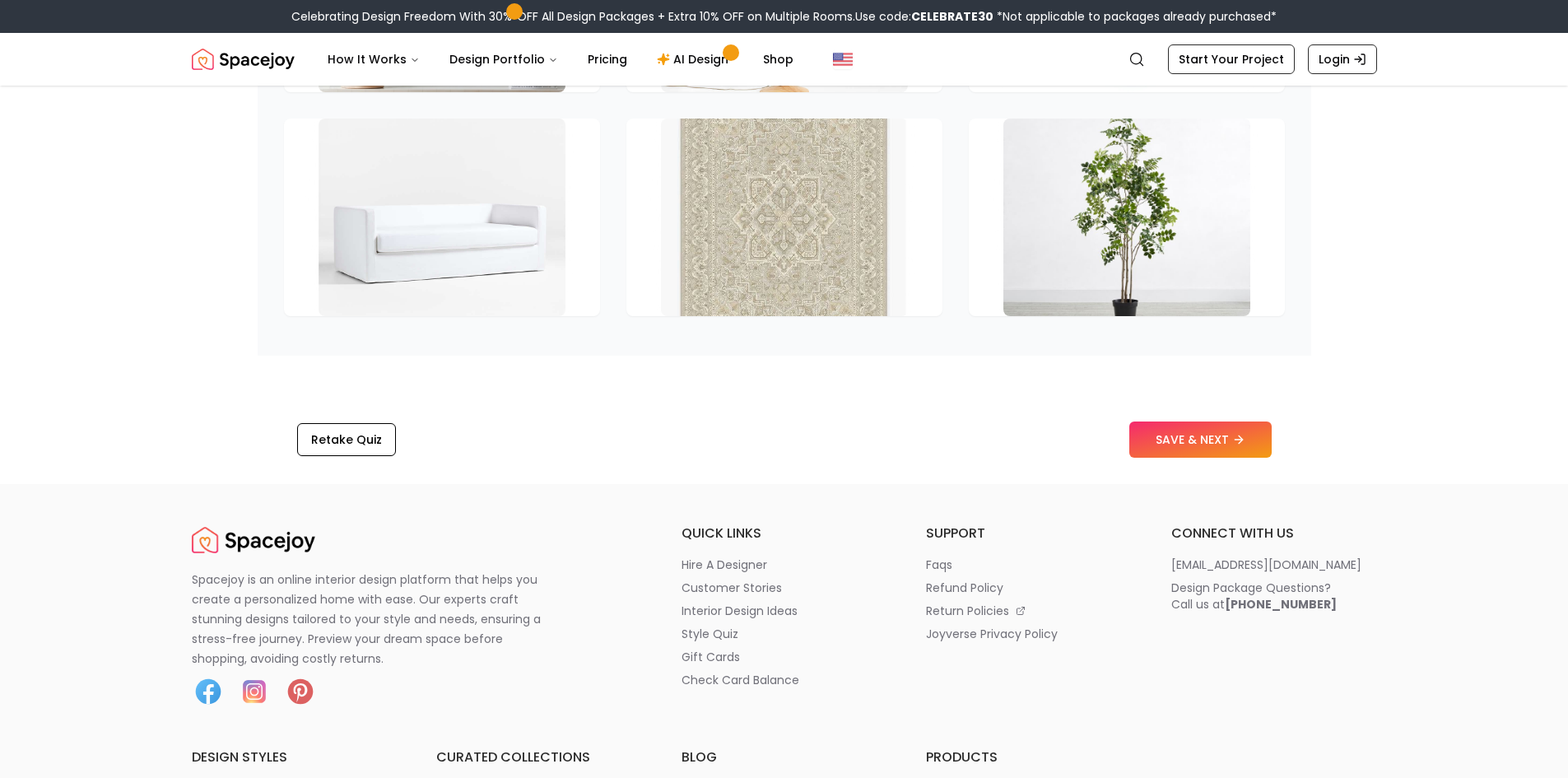
drag, startPoint x: 1027, startPoint y: 460, endPoint x: 1086, endPoint y: 301, distance: 169.6
click at [1113, 150] on img at bounding box center [1127, 217] width 260 height 207
click at [775, 580] on p "customer stories" at bounding box center [731, 588] width 101 height 17
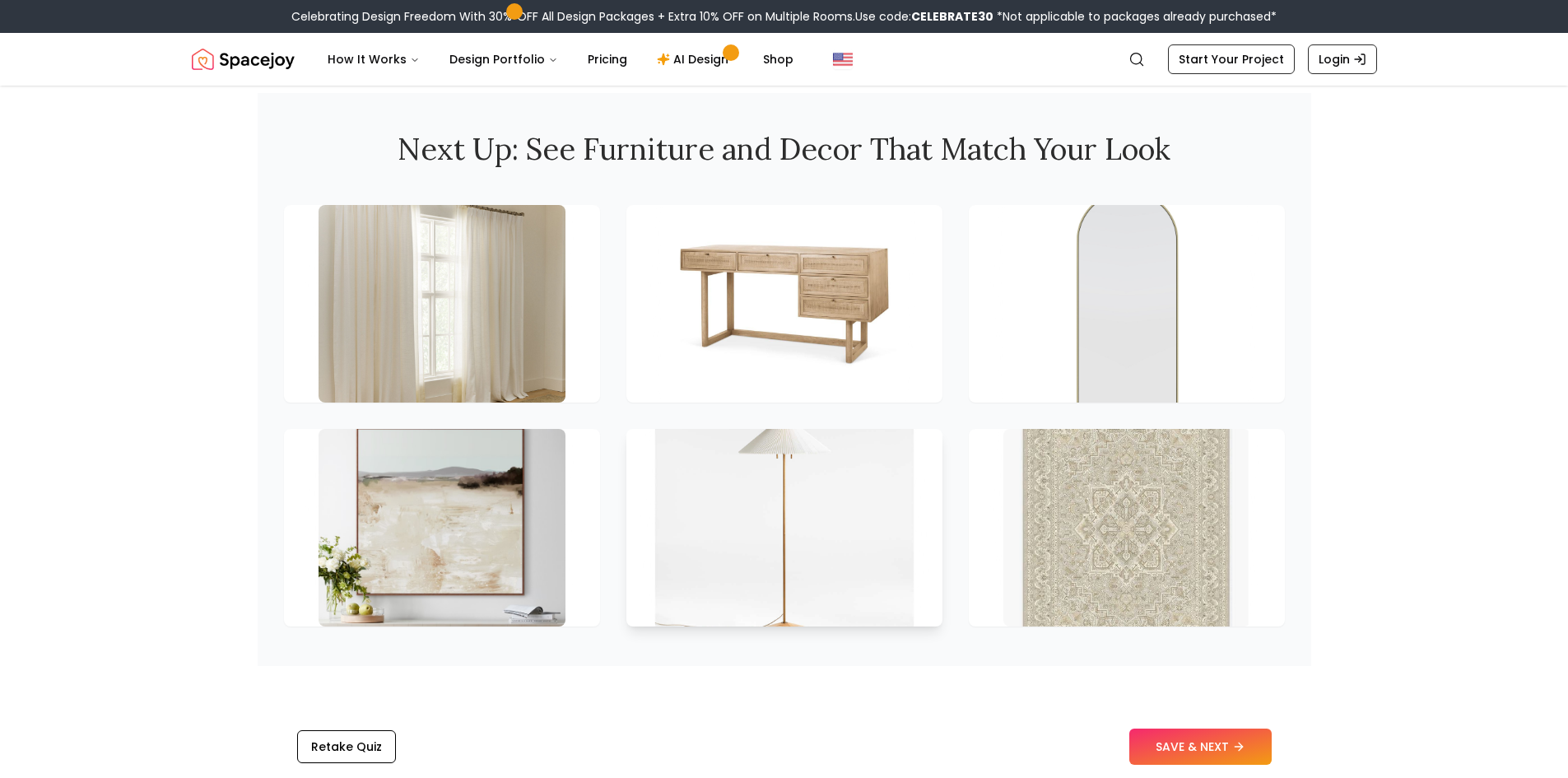
scroll to position [2388, 0]
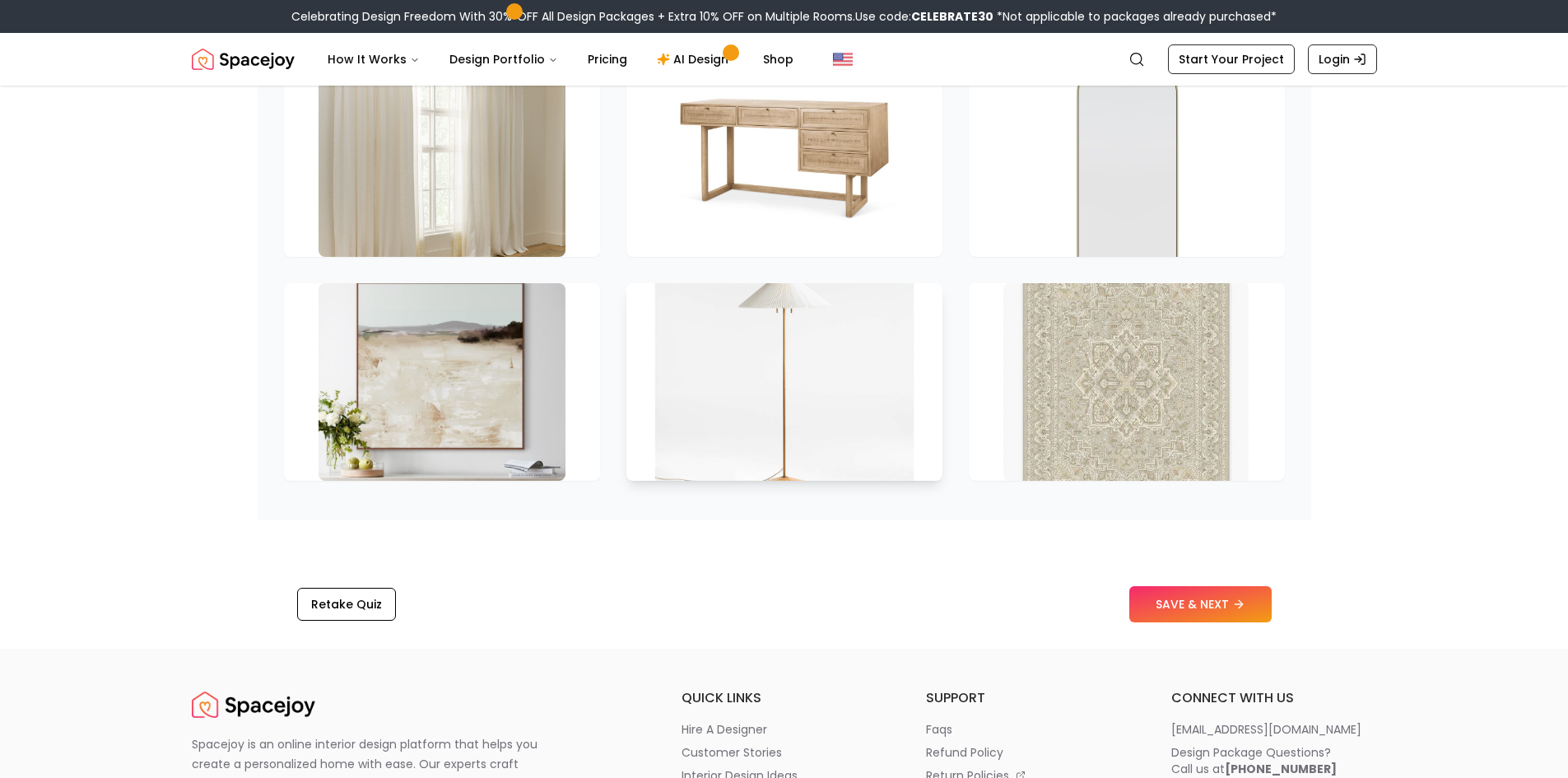
click at [813, 279] on img at bounding box center [784, 382] width 260 height 207
click at [819, 151] on img at bounding box center [784, 157] width 260 height 207
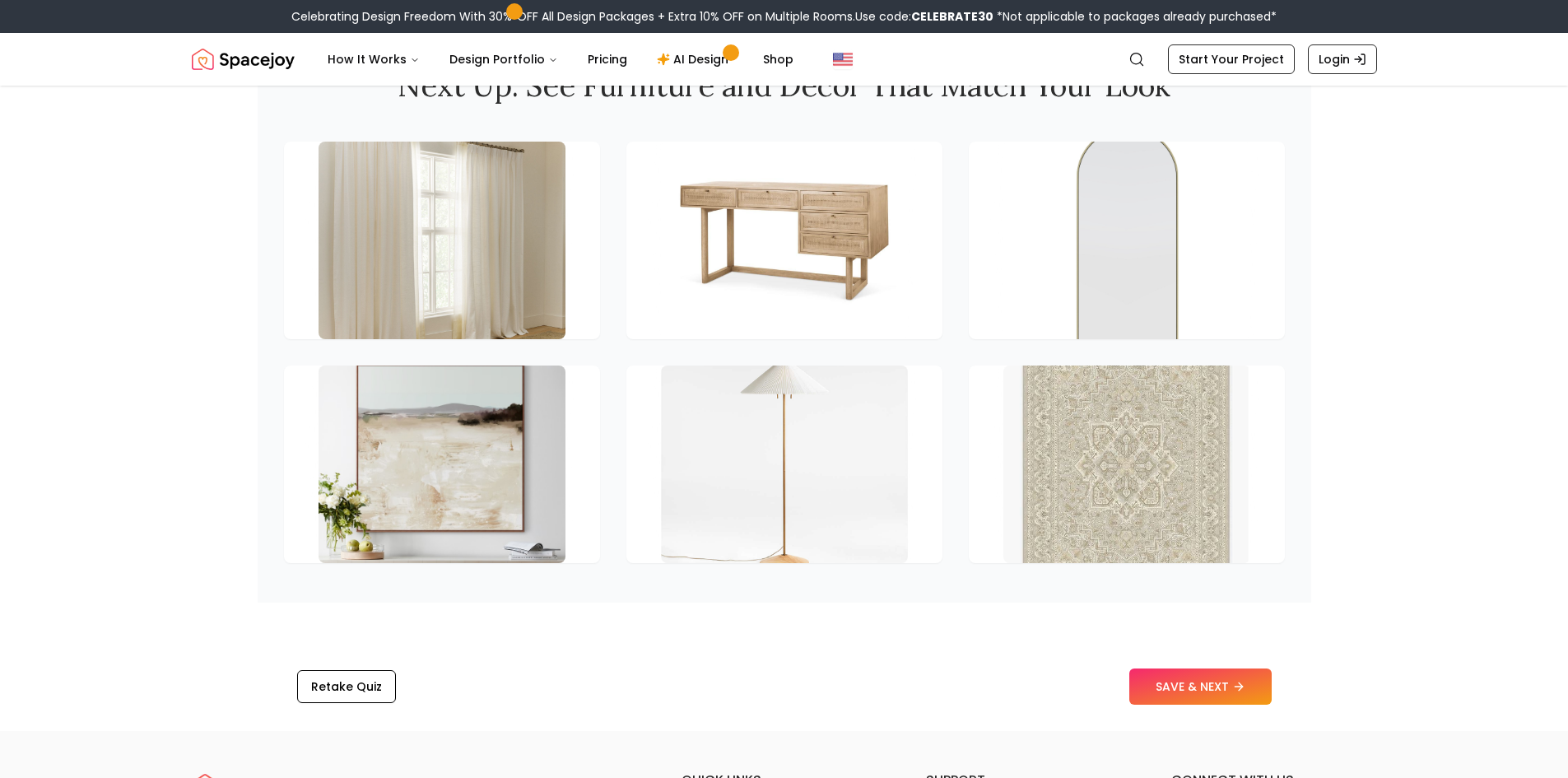
scroll to position [1976, 0]
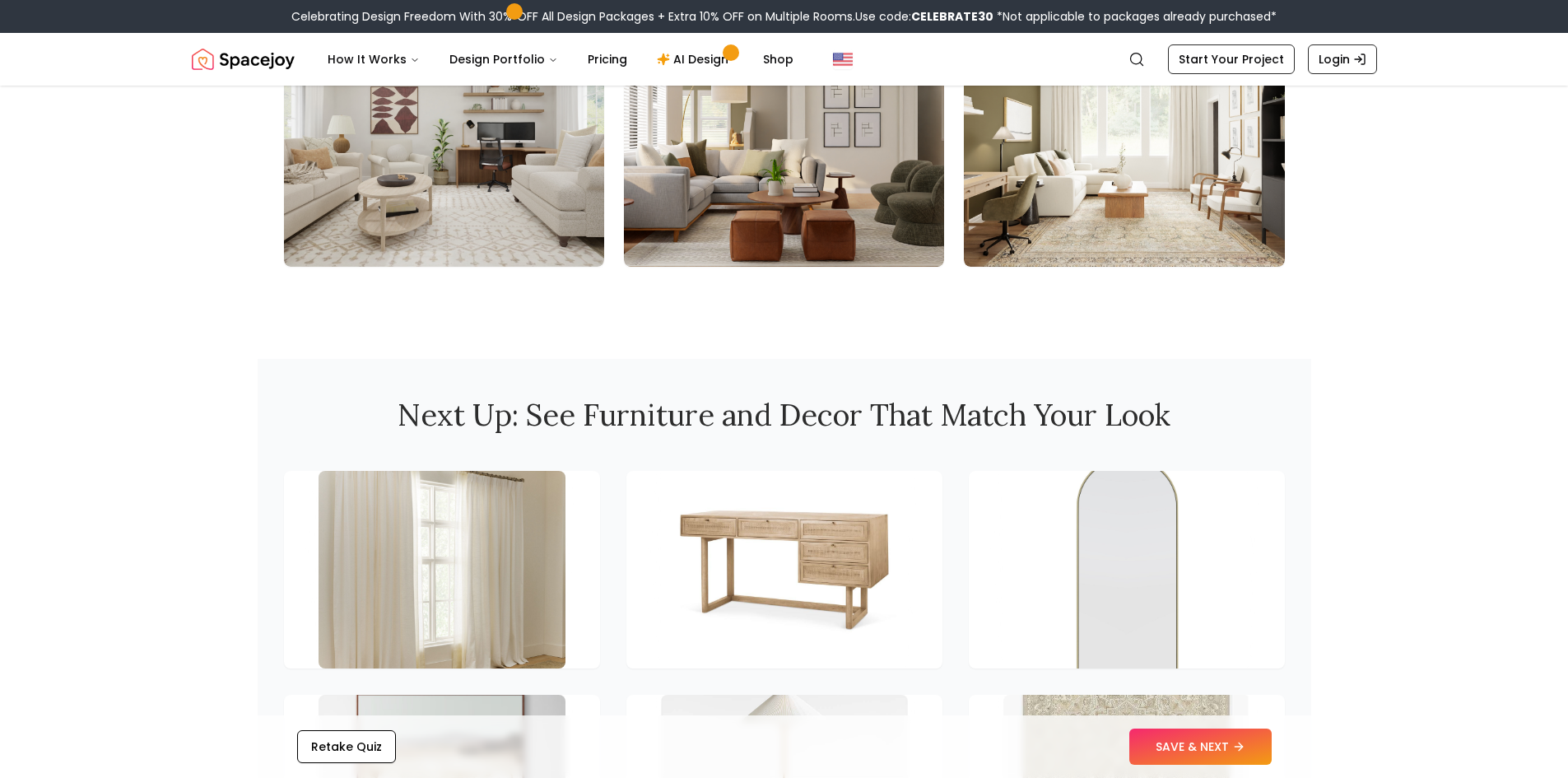
click at [771, 134] on img at bounding box center [784, 135] width 320 height 264
click at [1148, 732] on button "SAVE & NEXT" at bounding box center [1200, 747] width 142 height 37
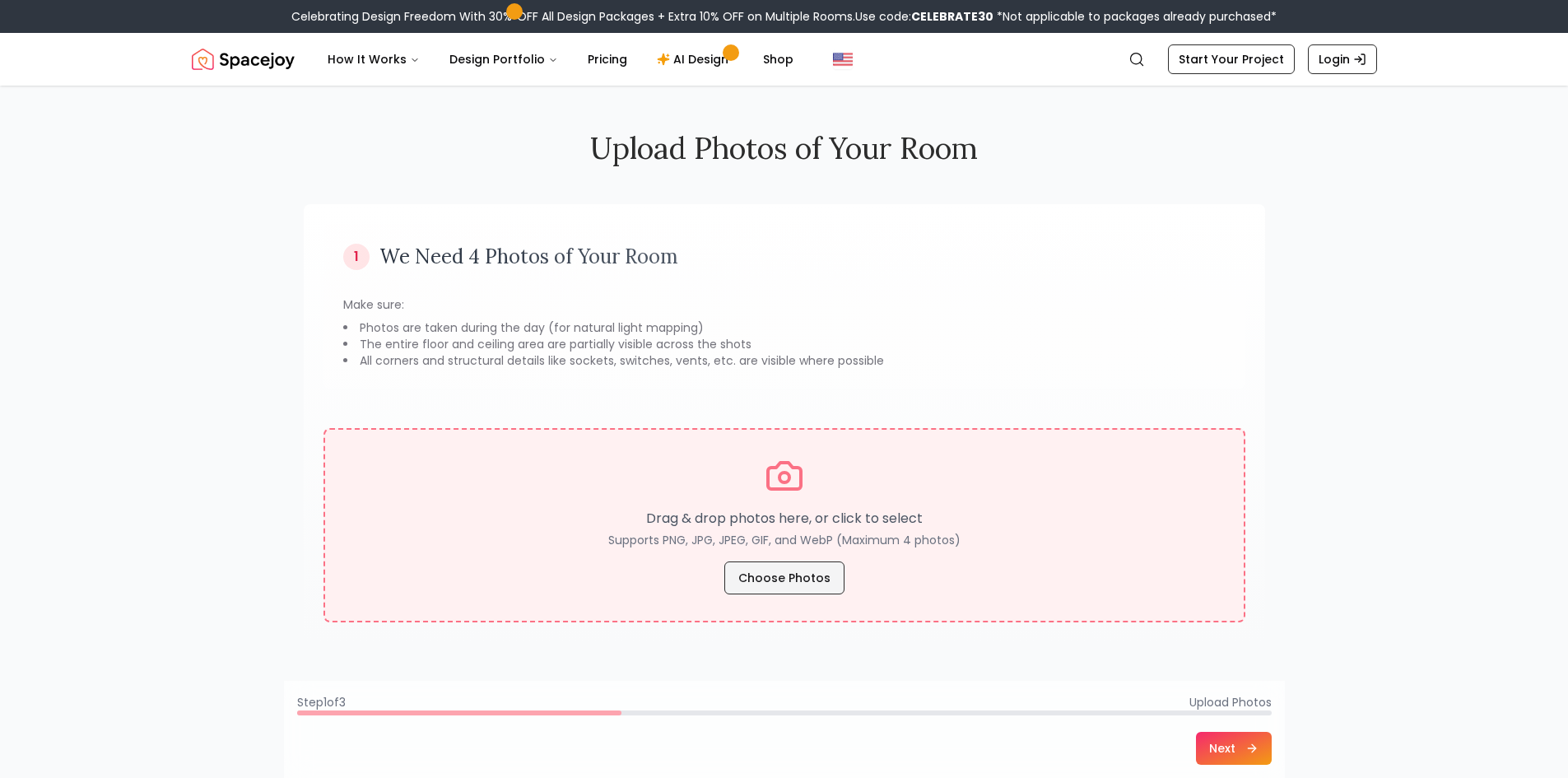
click at [807, 582] on button "Choose Photos" at bounding box center [784, 578] width 120 height 33
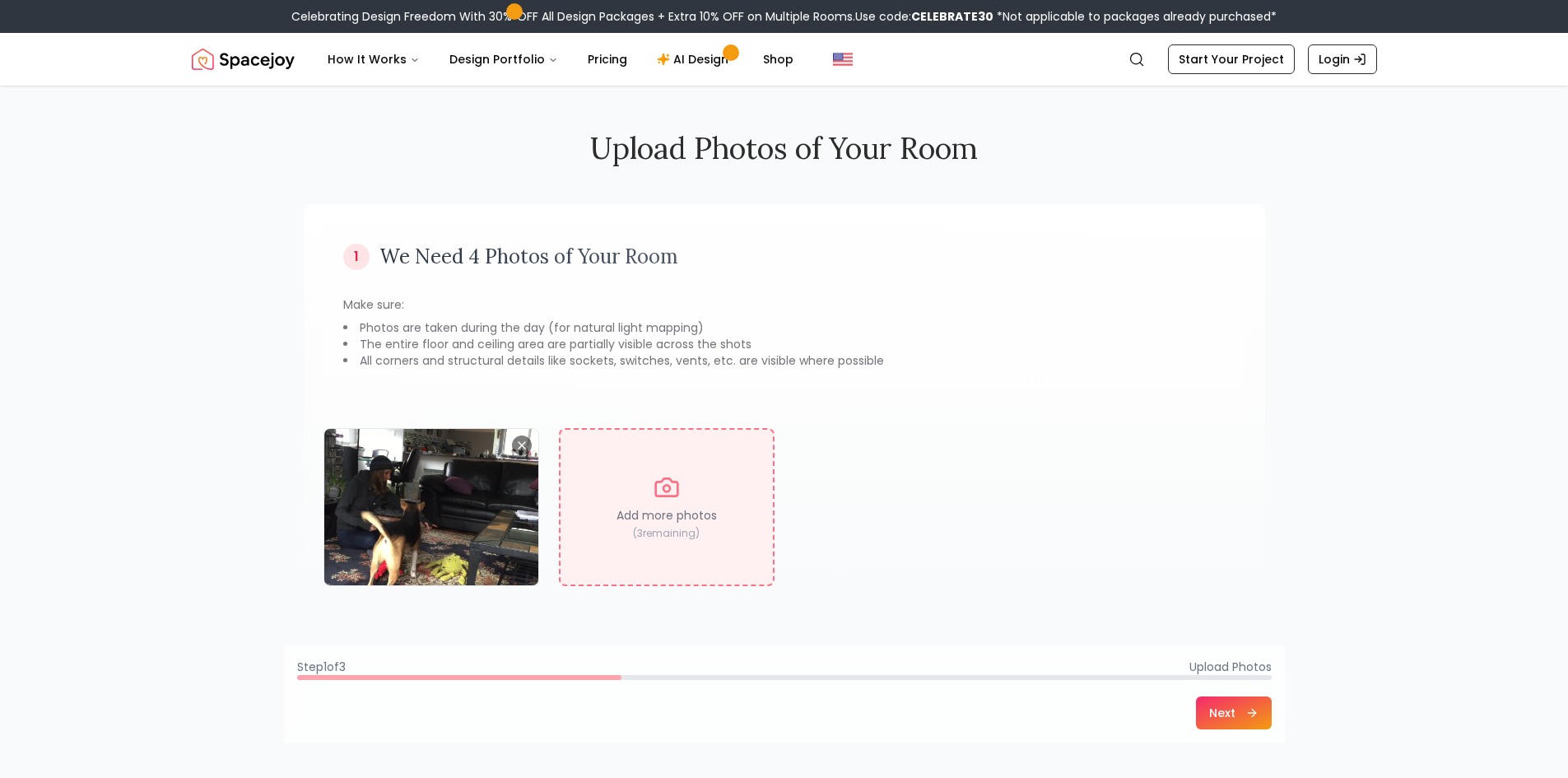
click at [1245, 711] on icon at bounding box center [1252, 713] width 13 height 13
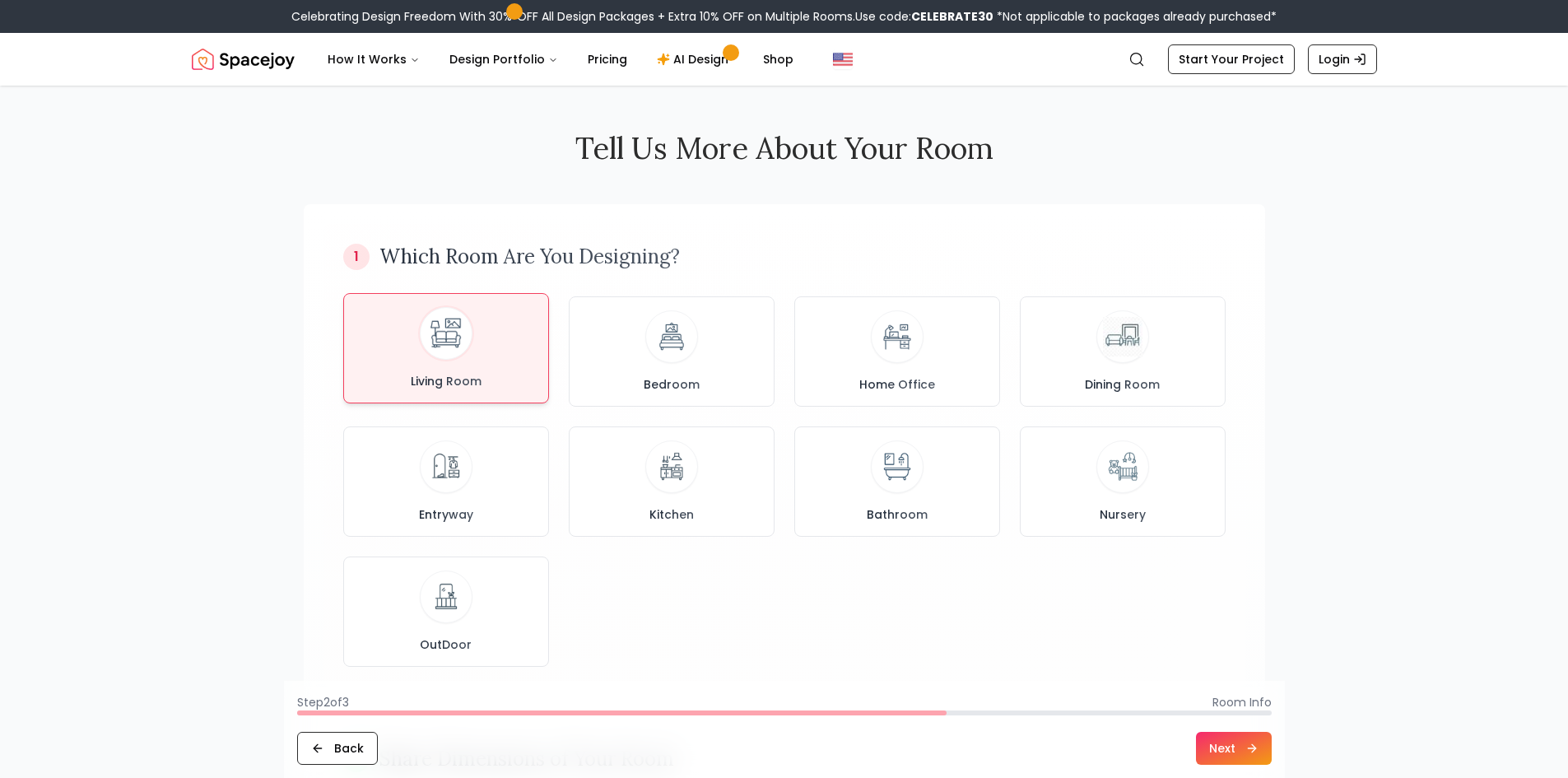
click at [533, 347] on div "Living Room" at bounding box center [447, 348] width 178 height 82
click at [1232, 754] on button "Next" at bounding box center [1234, 749] width 76 height 33
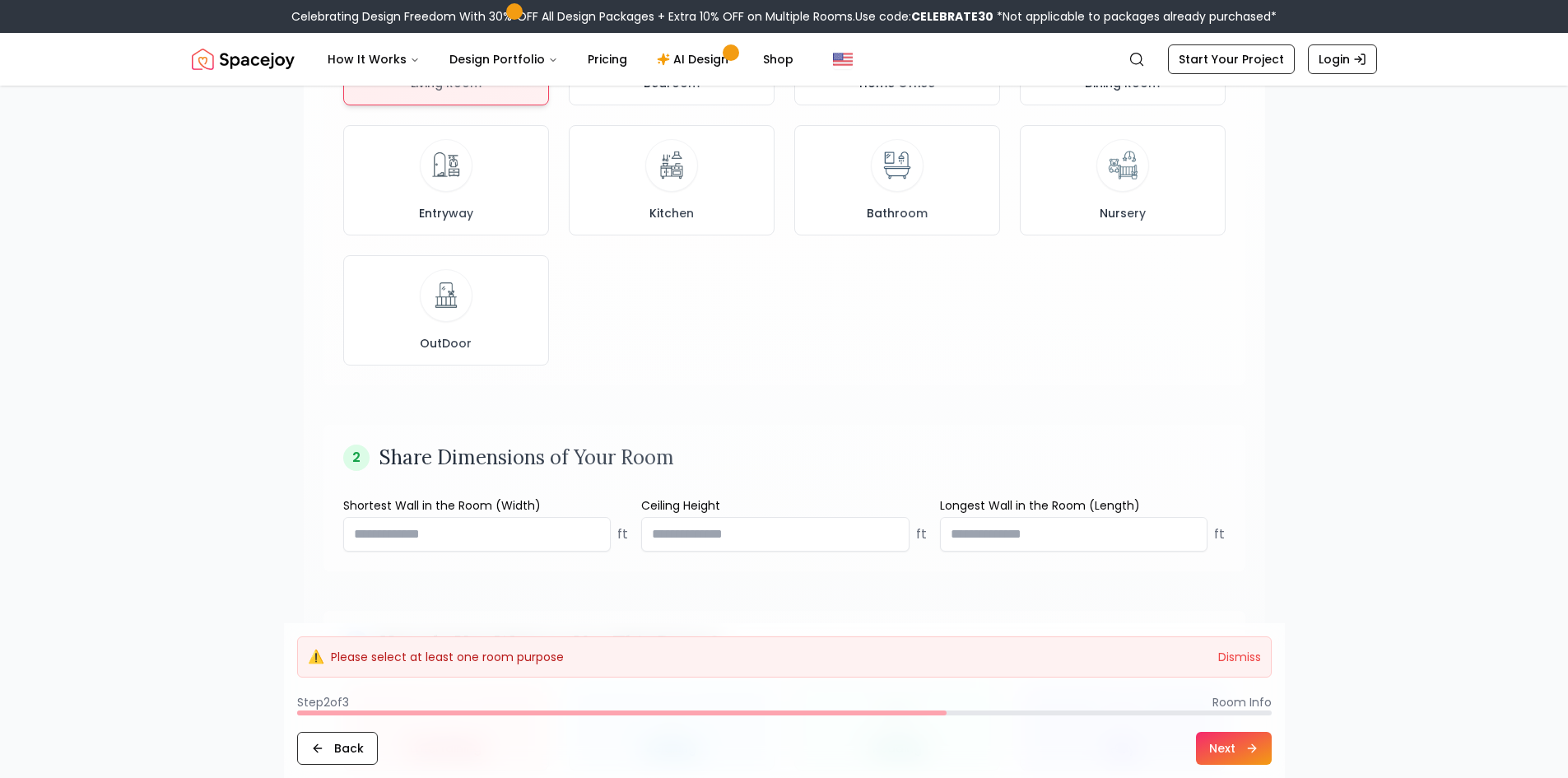
scroll to position [330, 0]
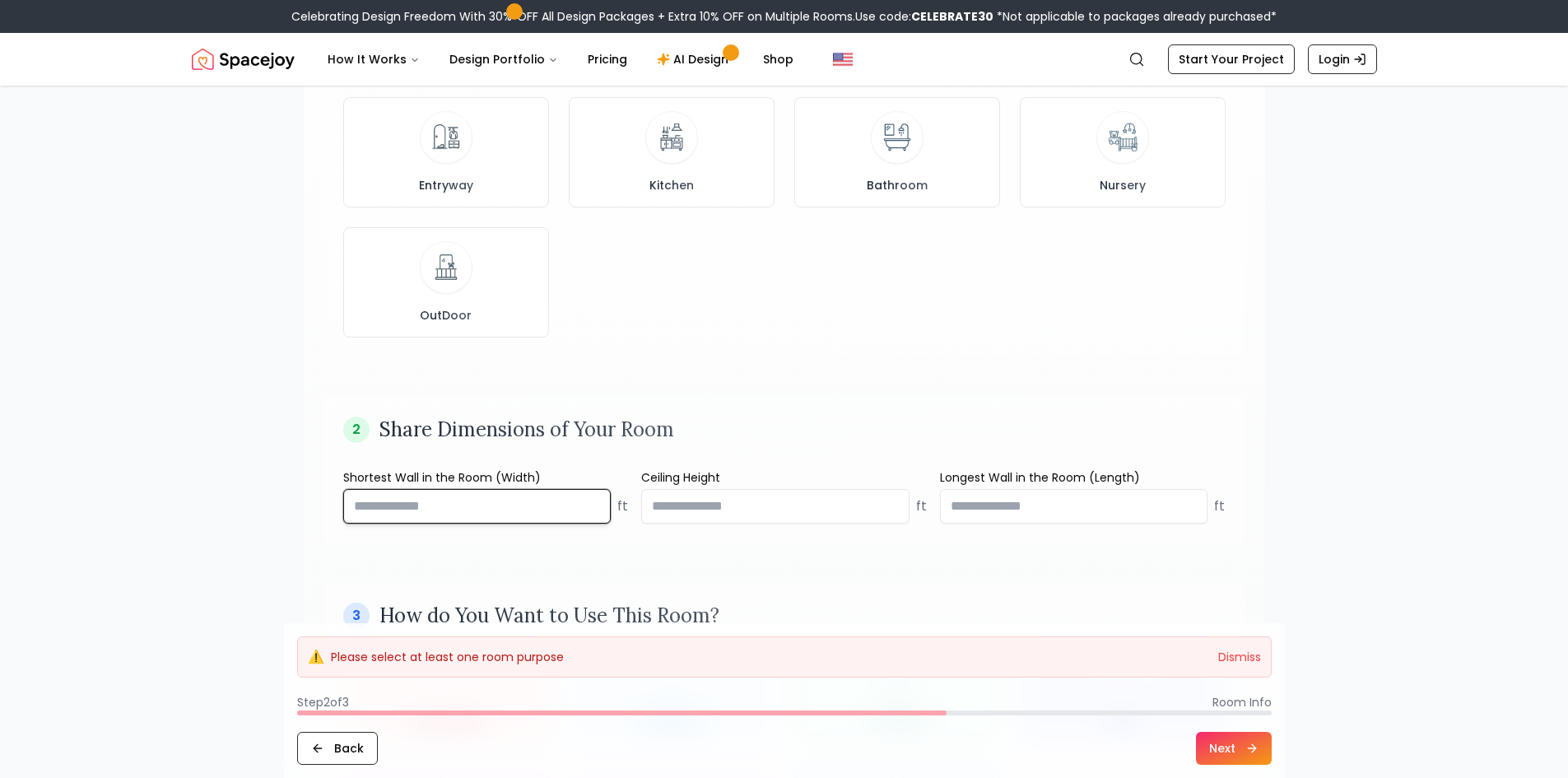
click at [563, 504] on input "number" at bounding box center [477, 507] width 269 height 35
type input "**"
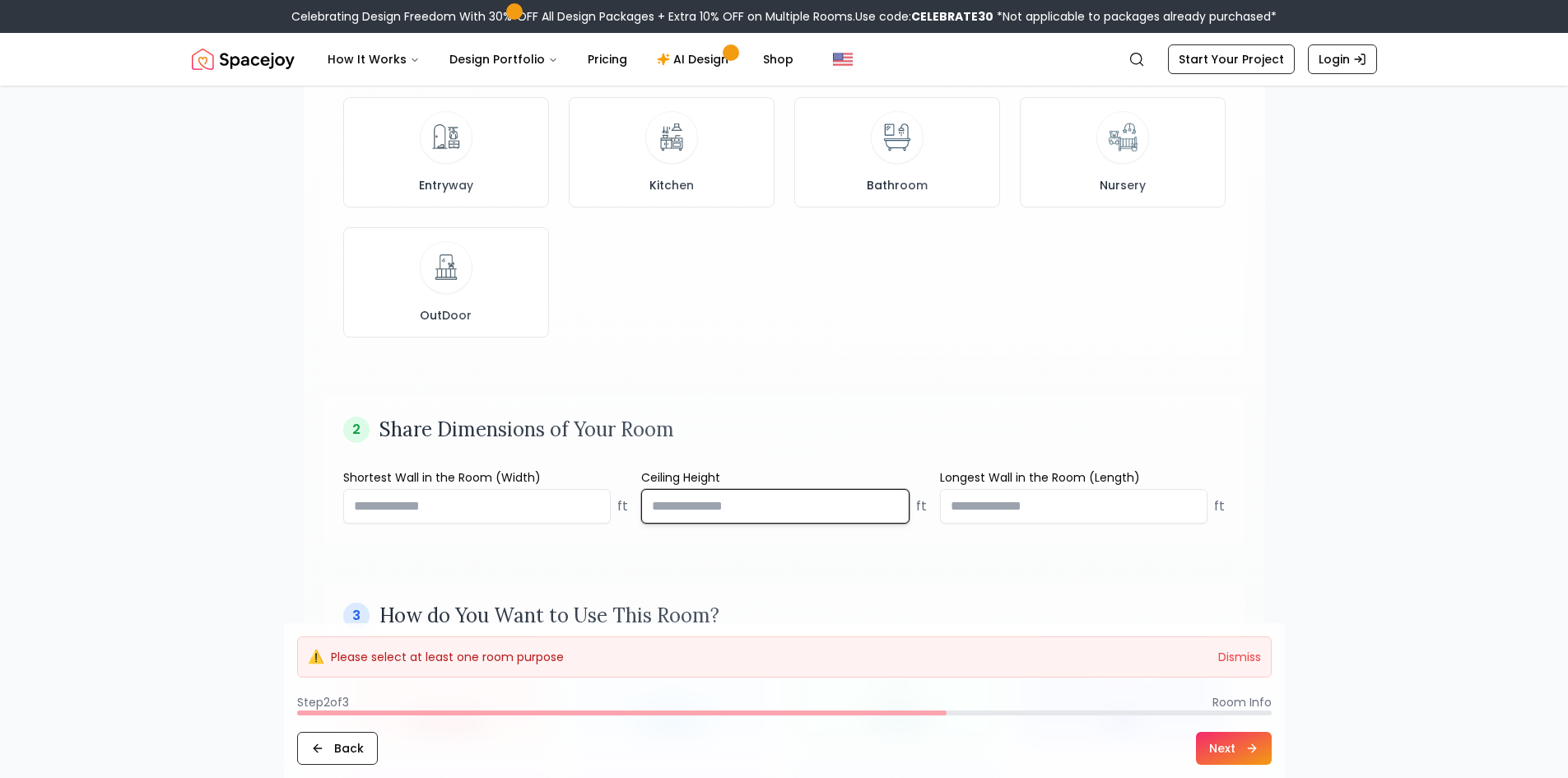
click at [721, 508] on input "**" at bounding box center [775, 507] width 269 height 35
type input "*"
type input "**"
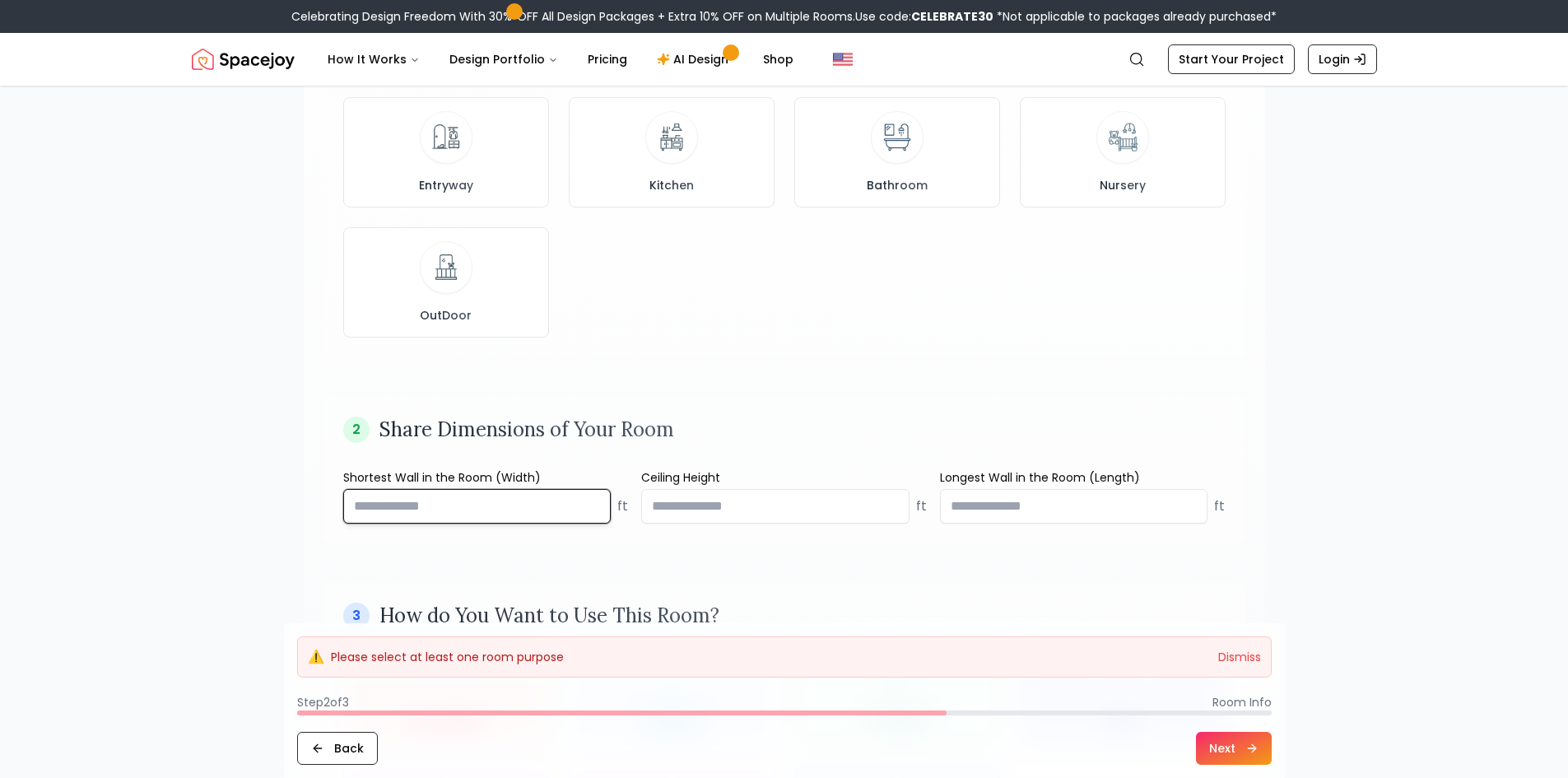
click at [398, 495] on input "**" at bounding box center [477, 507] width 269 height 35
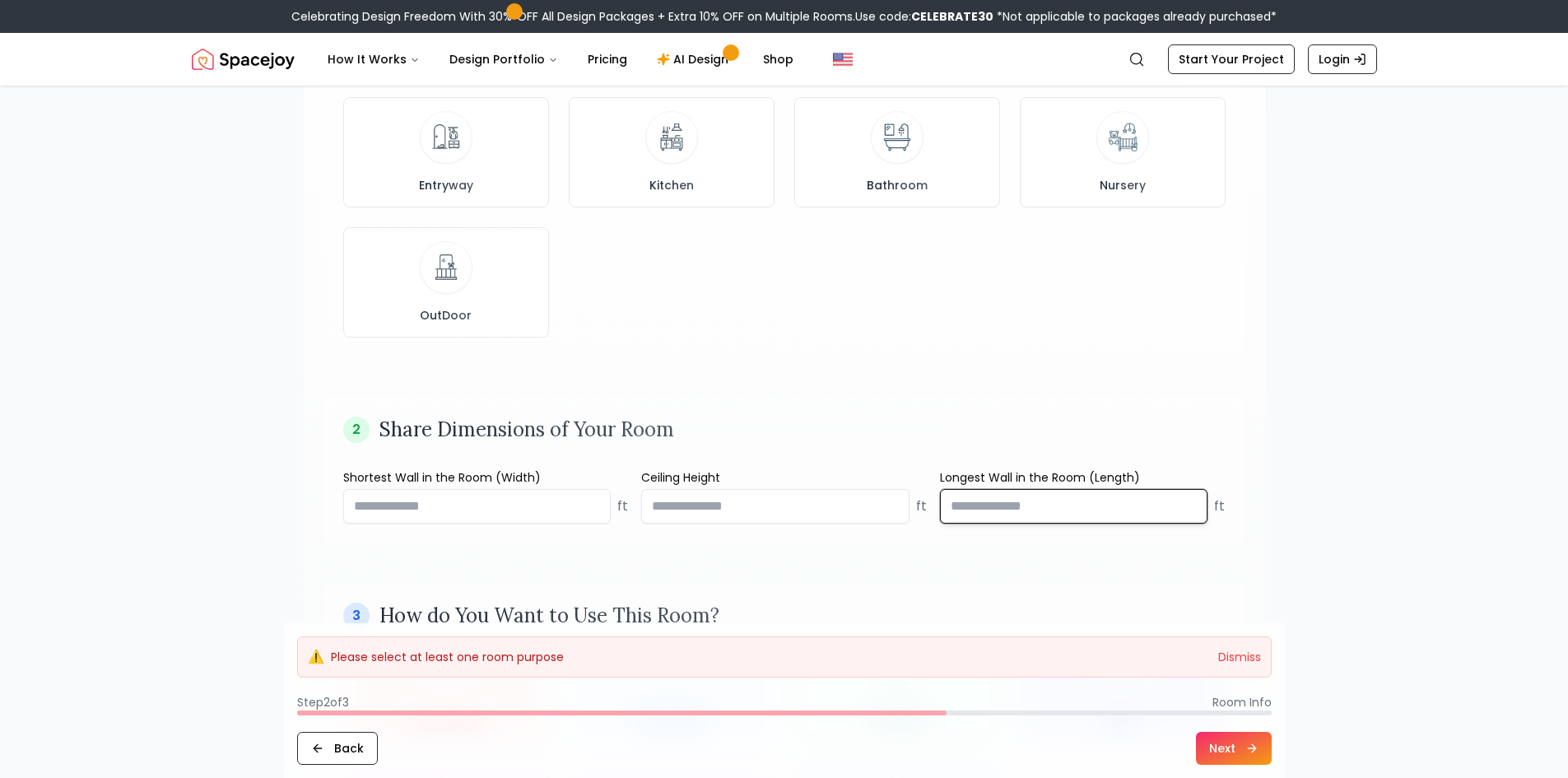
click at [1031, 501] on input "number" at bounding box center [1074, 507] width 269 height 35
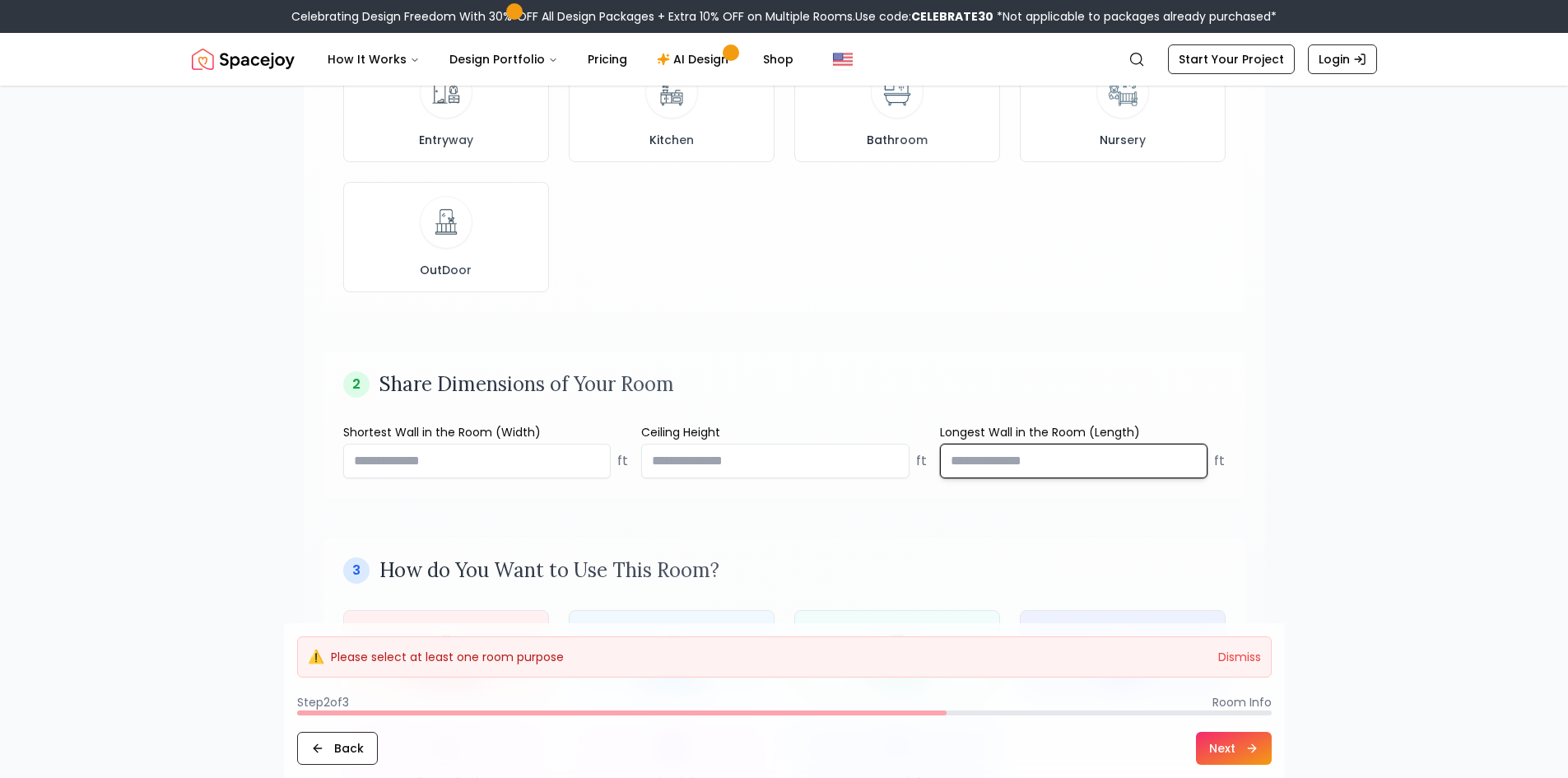
scroll to position [659, 0]
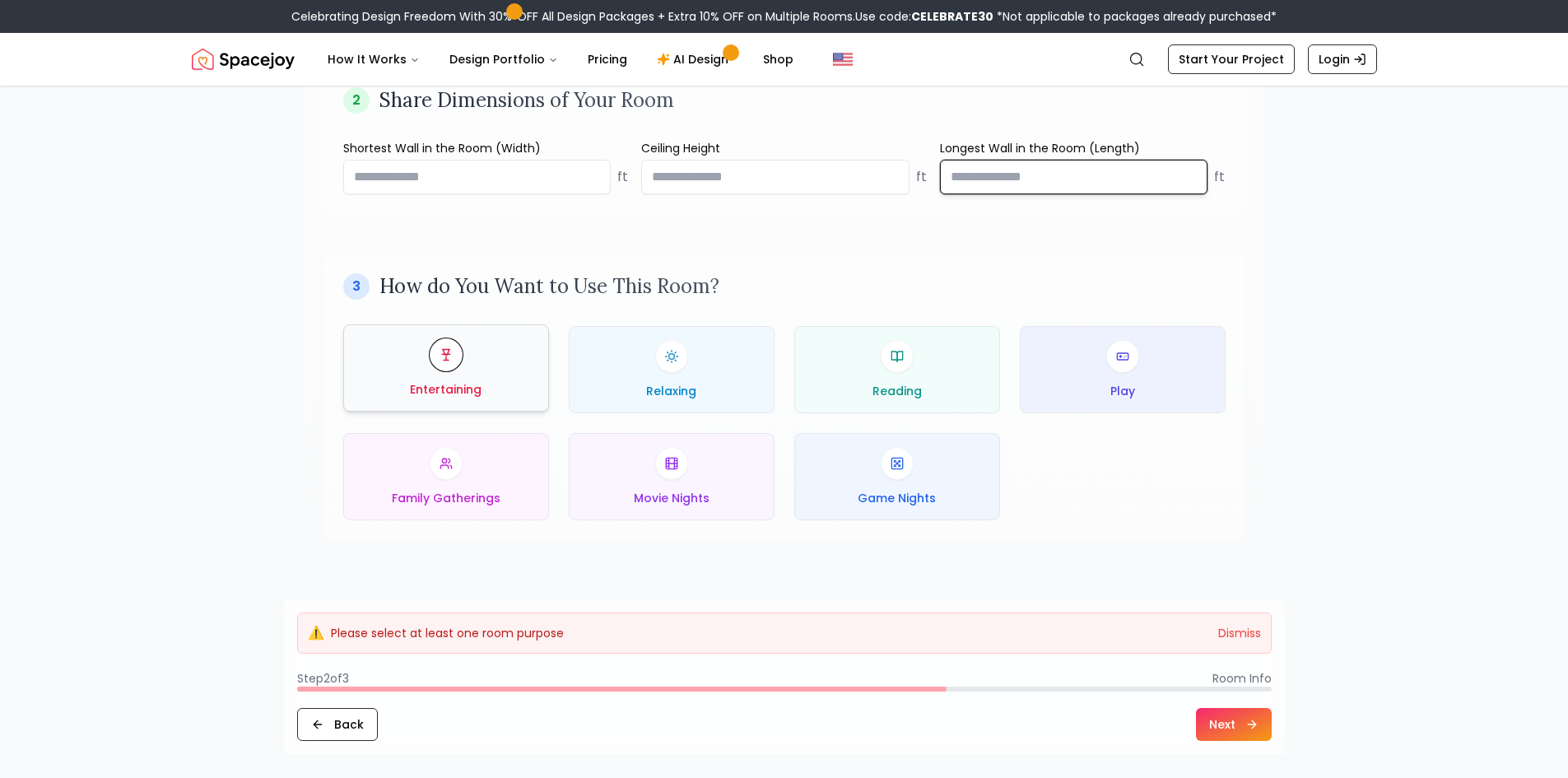
type input "*****"
click at [487, 371] on div "Entertaining" at bounding box center [447, 368] width 178 height 59
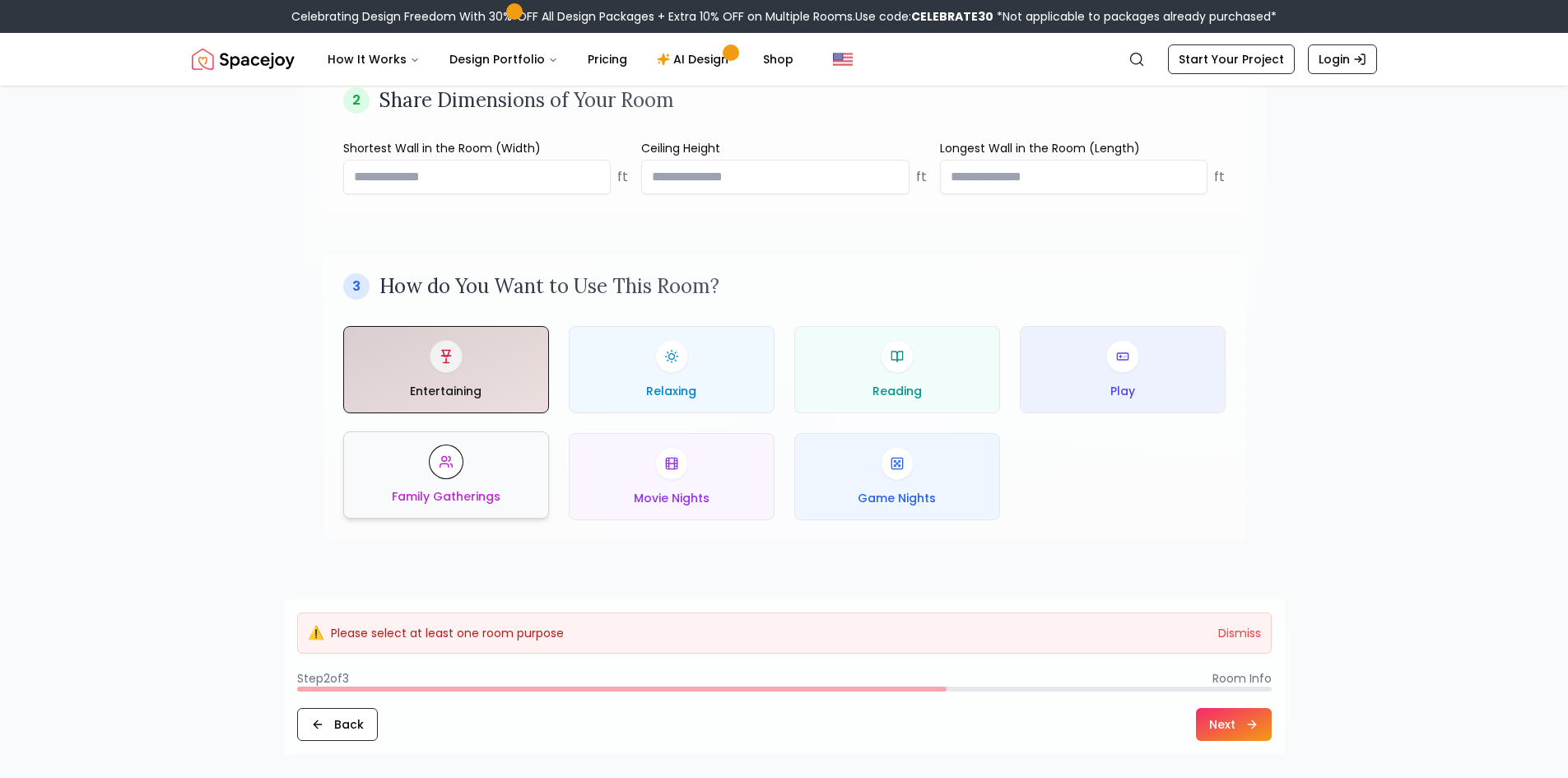
click at [540, 465] on button "Family Gatherings" at bounding box center [446, 475] width 205 height 87
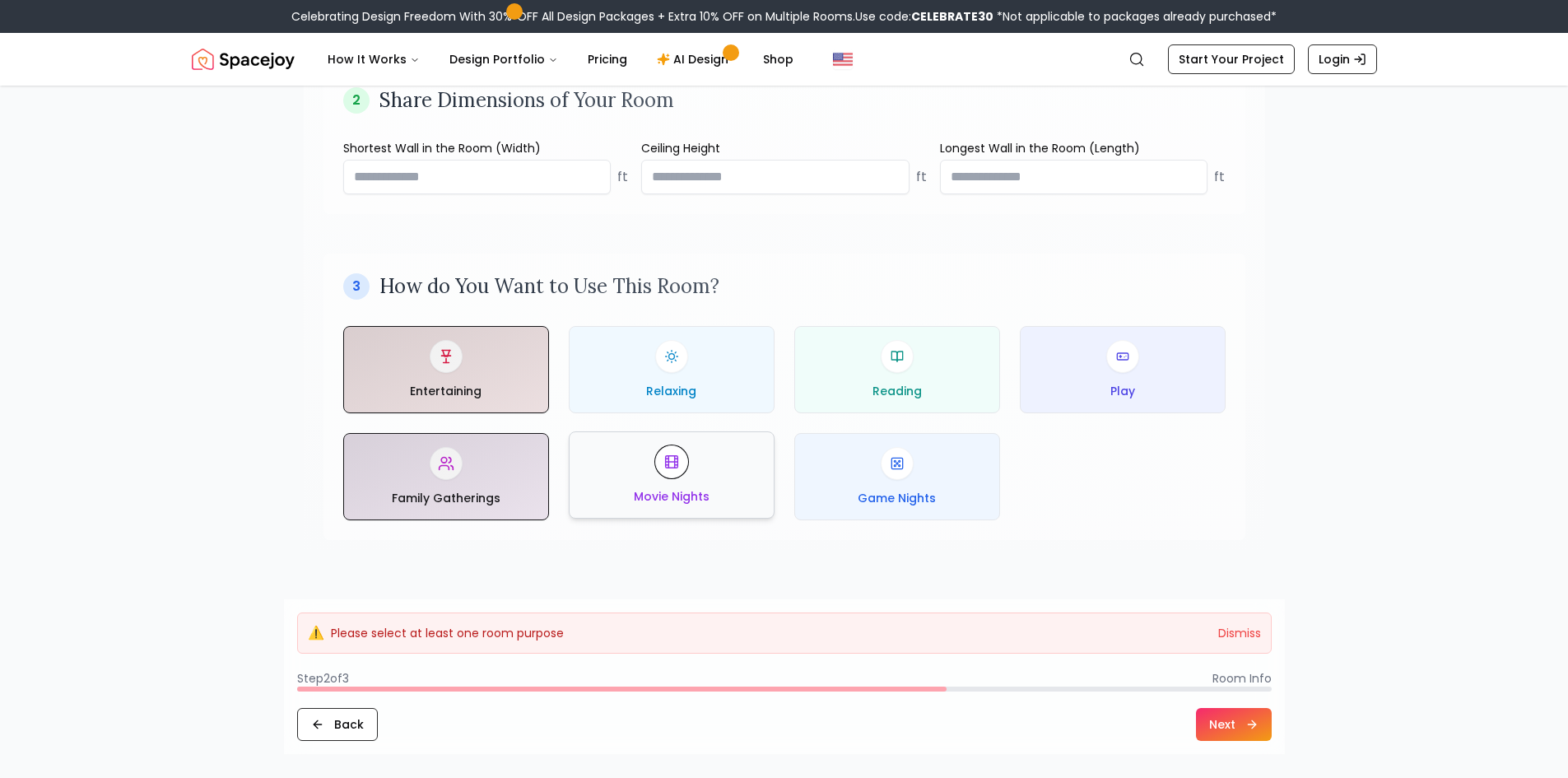
click at [705, 478] on div "Movie Nights" at bounding box center [672, 474] width 178 height 59
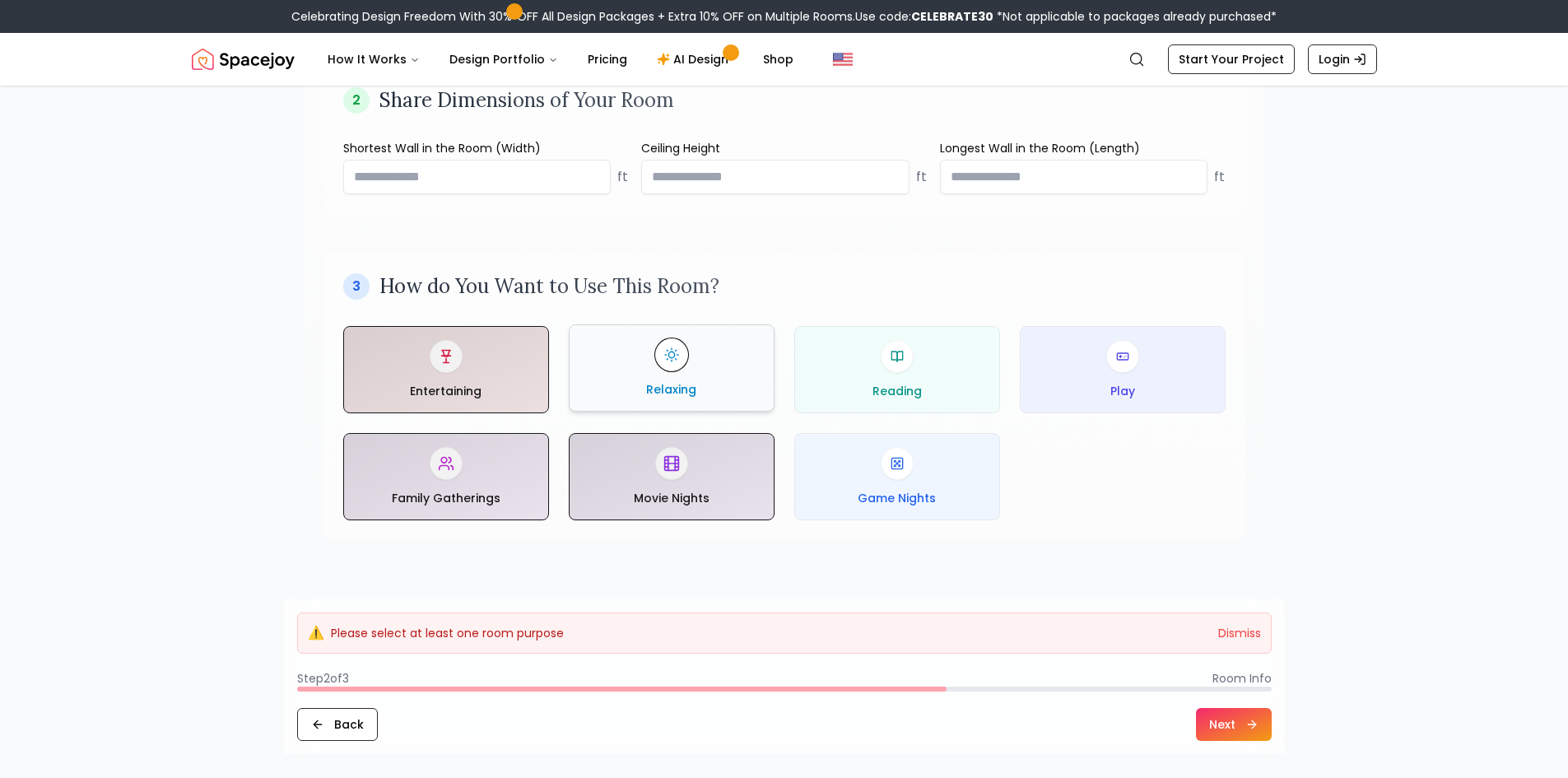
drag, startPoint x: 716, startPoint y: 380, endPoint x: 778, endPoint y: 379, distance: 62.0
click at [720, 379] on div "Relaxing" at bounding box center [672, 368] width 178 height 59
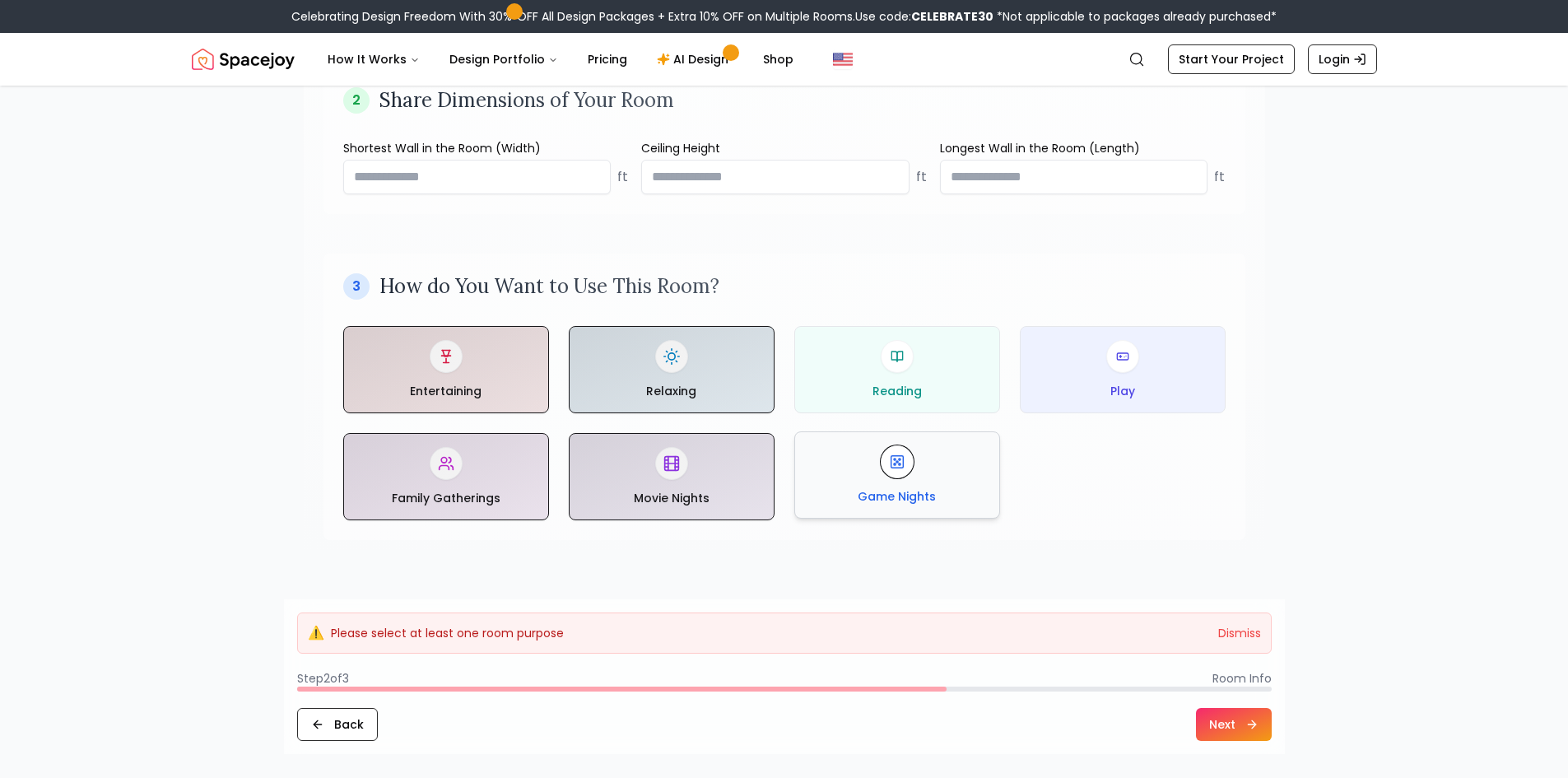
drag, startPoint x: 868, startPoint y: 395, endPoint x: 888, endPoint y: 488, distance: 95.1
click at [873, 407] on button "Reading" at bounding box center [897, 369] width 205 height 87
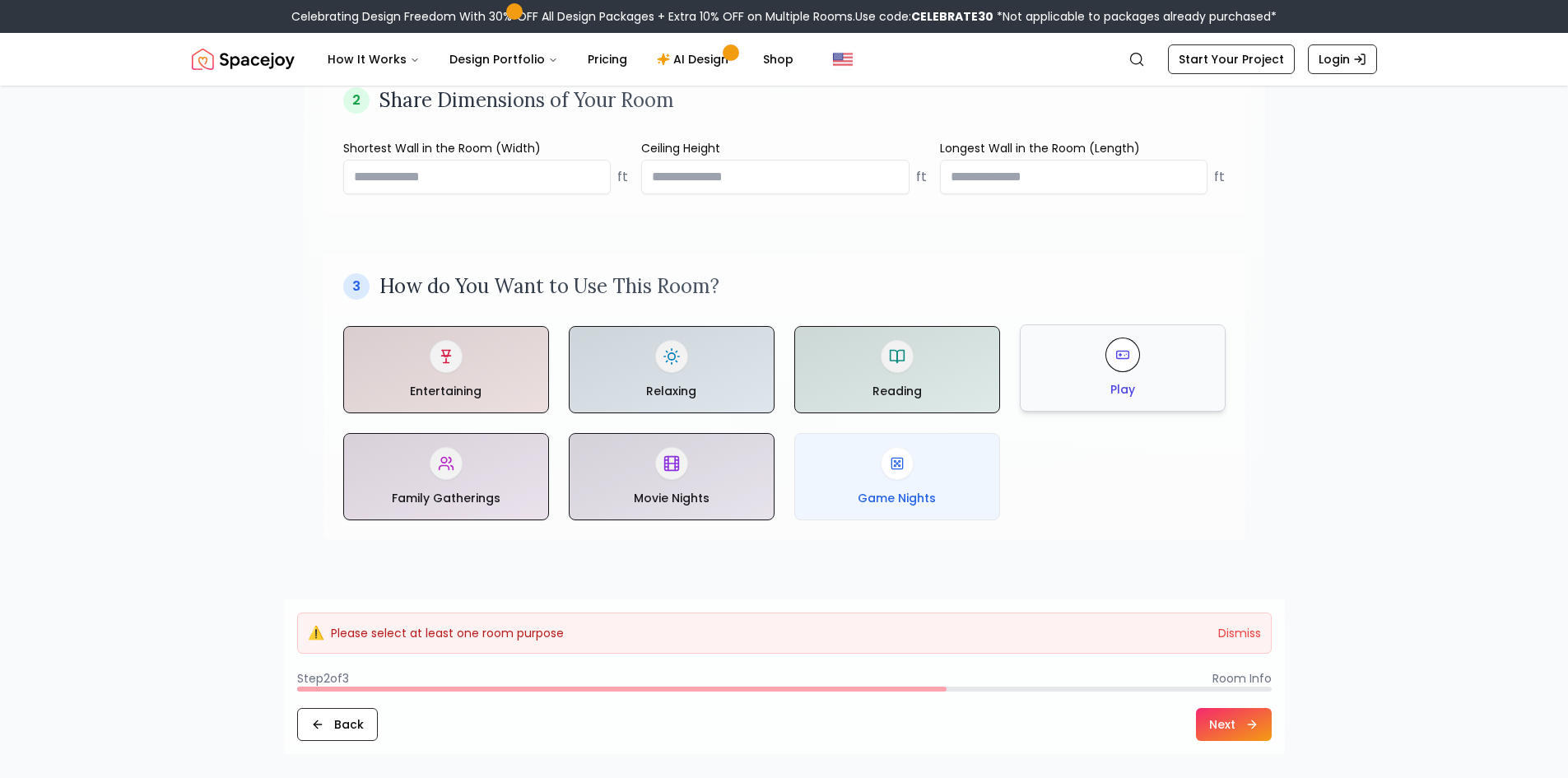
drag, startPoint x: 888, startPoint y: 488, endPoint x: 1047, endPoint y: 403, distance: 180.3
click at [914, 477] on div "Game Nights" at bounding box center [898, 476] width 178 height 59
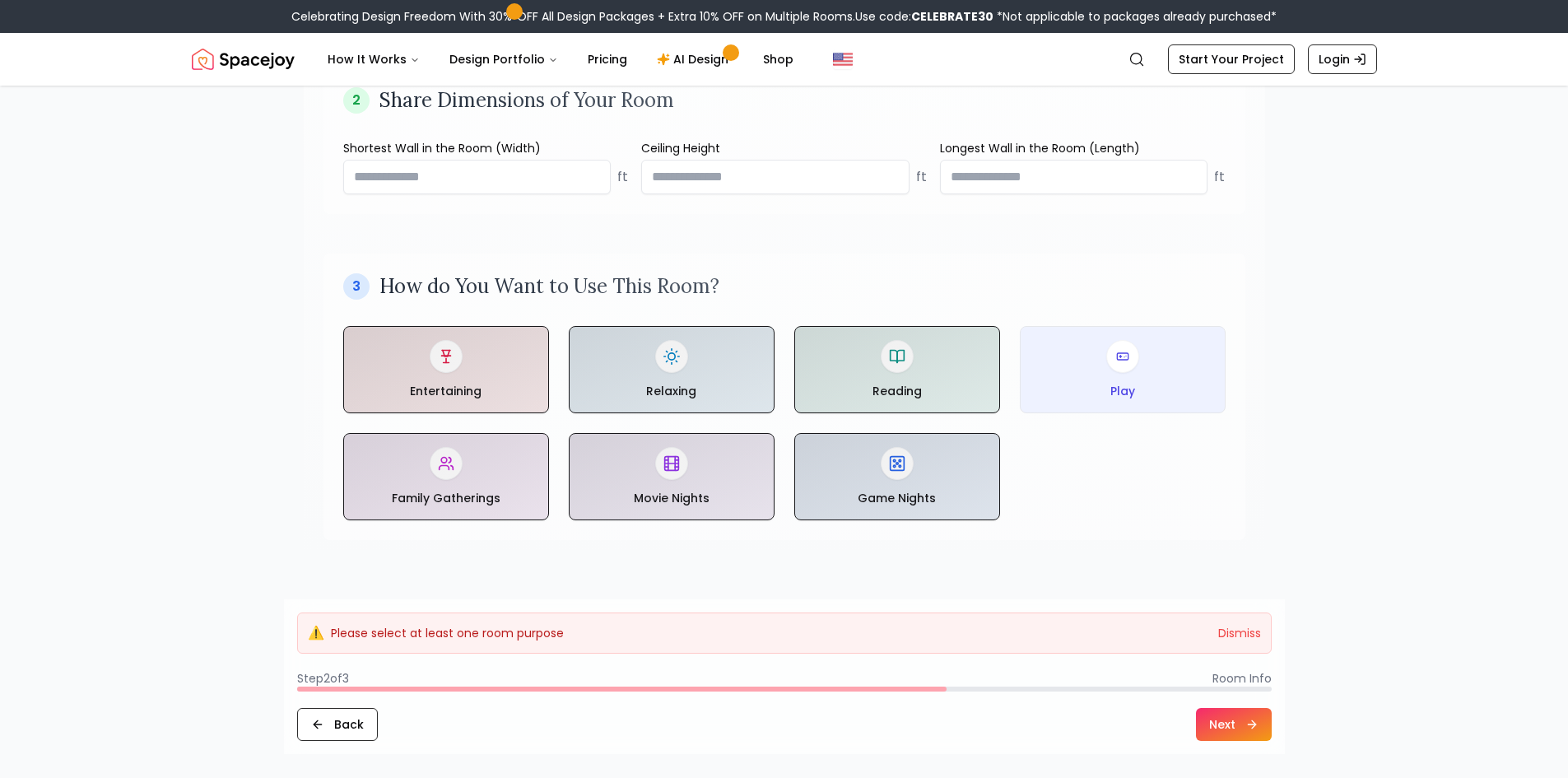
drag, startPoint x: 1139, startPoint y: 308, endPoint x: 1145, endPoint y: 388, distance: 80.2
click at [1140, 314] on div "3 How do You Want to Use This Room? Entertaining Relaxing Reading Play Family G…" at bounding box center [784, 397] width 883 height 247
click at [1140, 384] on div "Play" at bounding box center [1123, 368] width 178 height 59
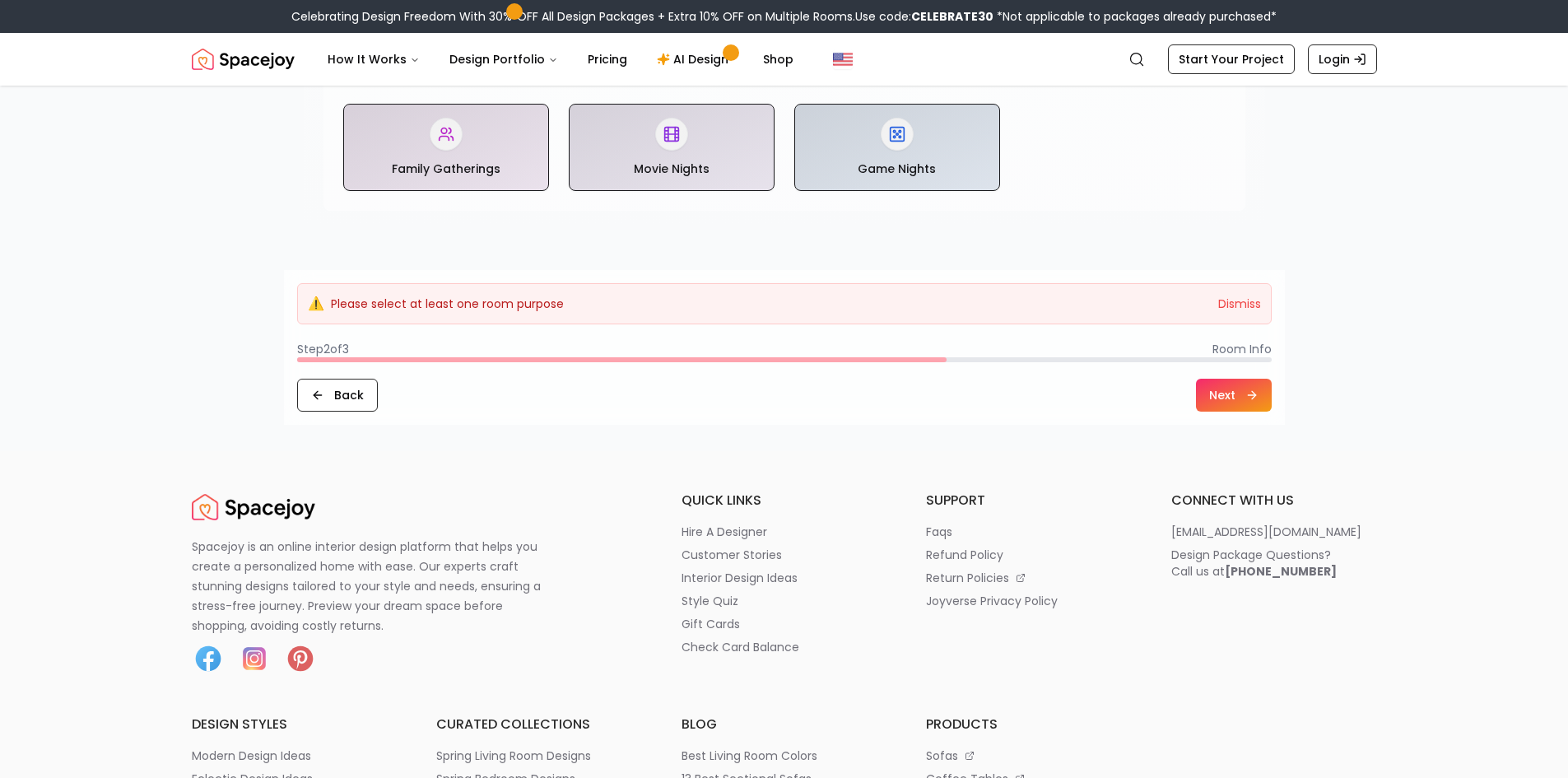
click at [1215, 396] on button "Next" at bounding box center [1234, 395] width 76 height 33
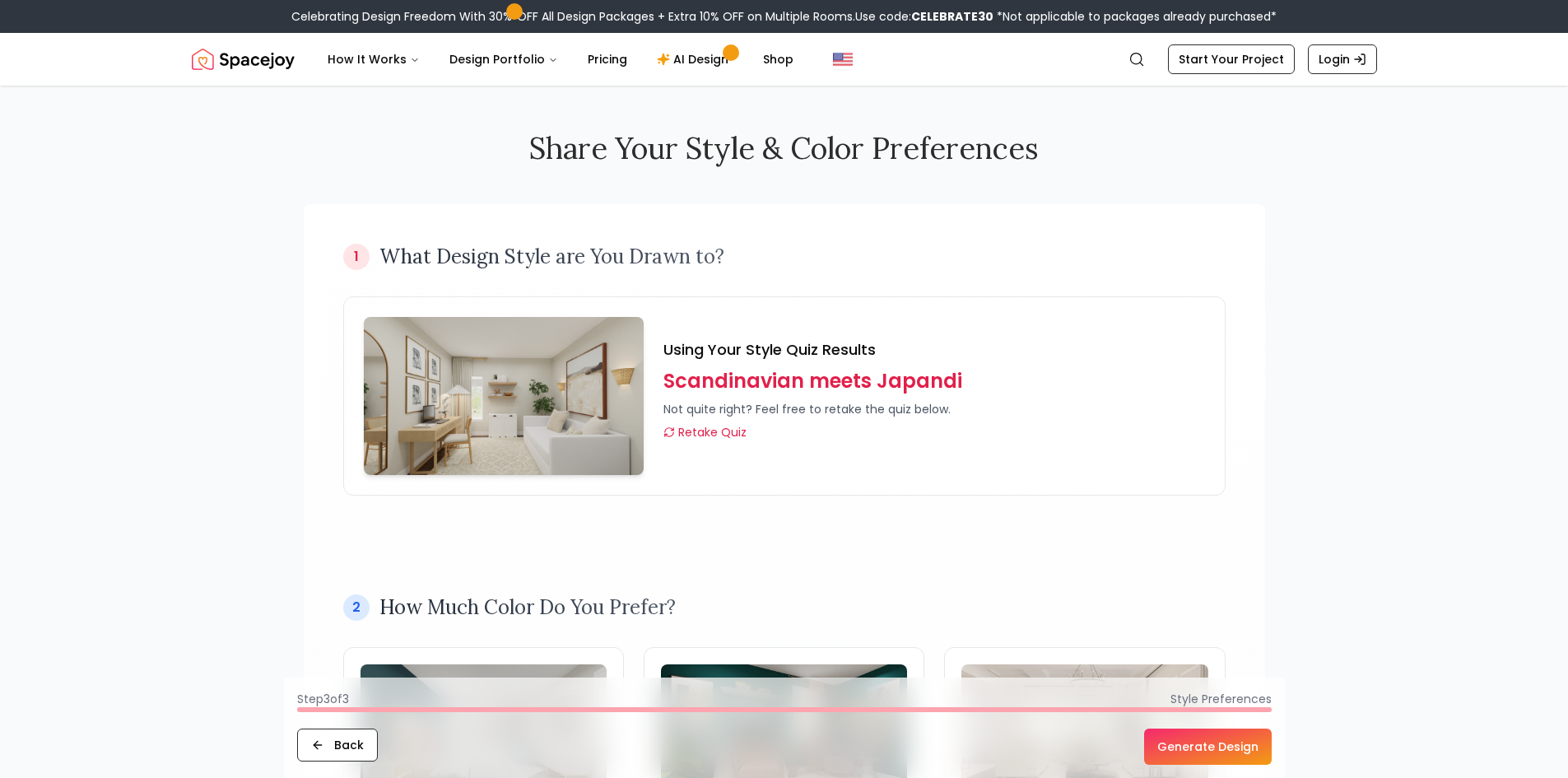
scroll to position [412, 0]
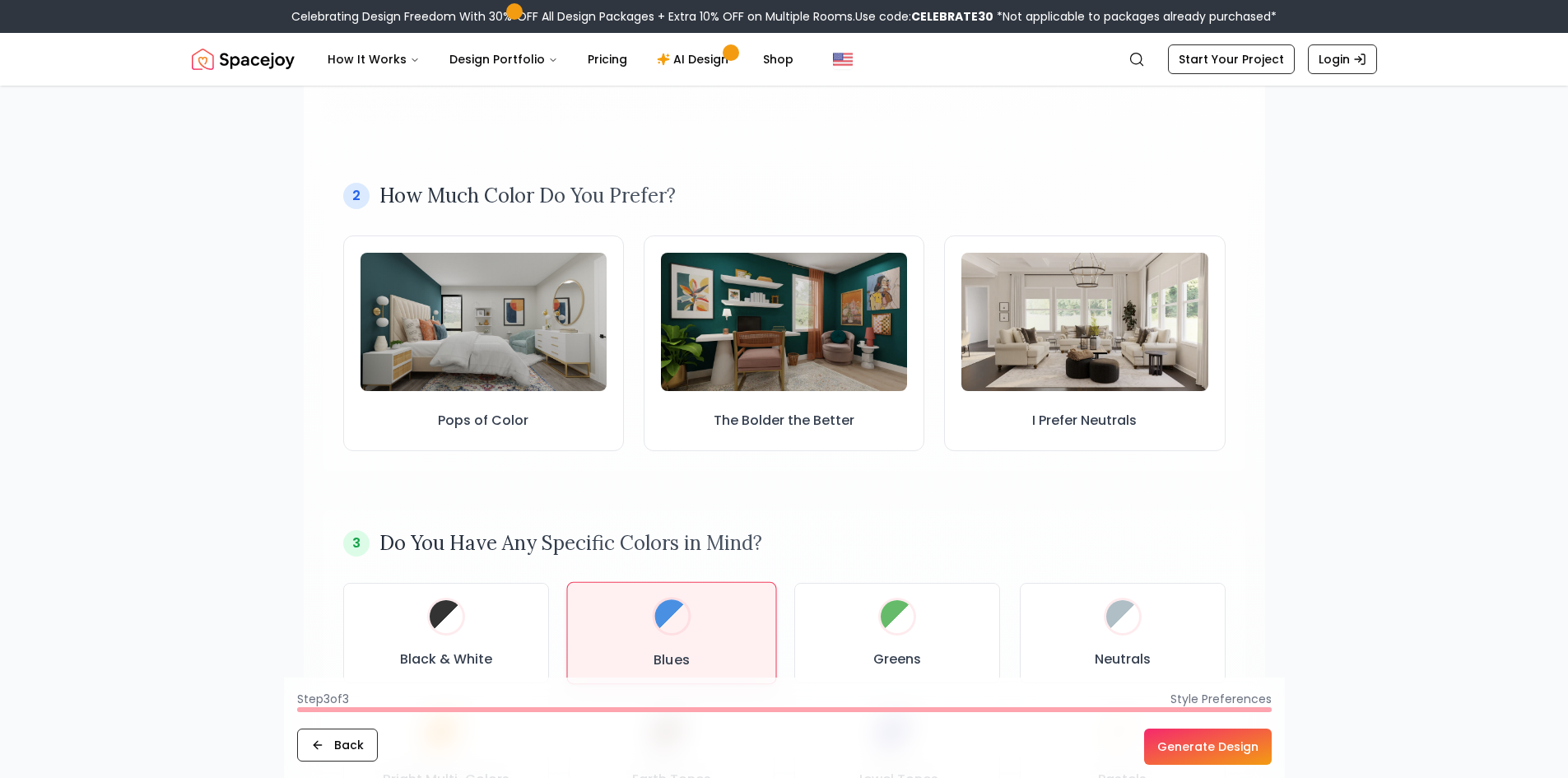
click at [650, 618] on div "Blues" at bounding box center [671, 633] width 181 height 74
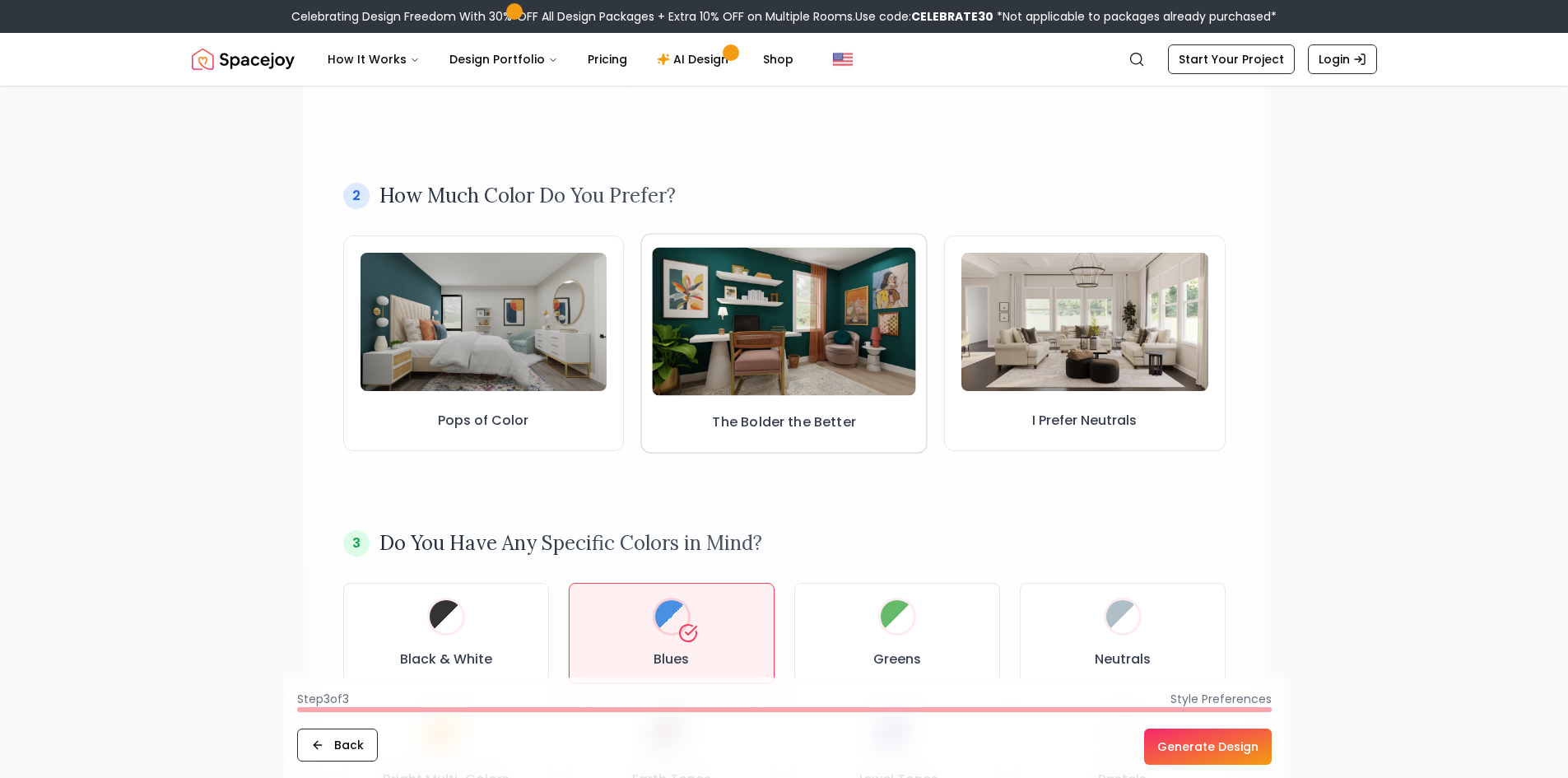
click at [777, 344] on img at bounding box center [784, 321] width 265 height 148
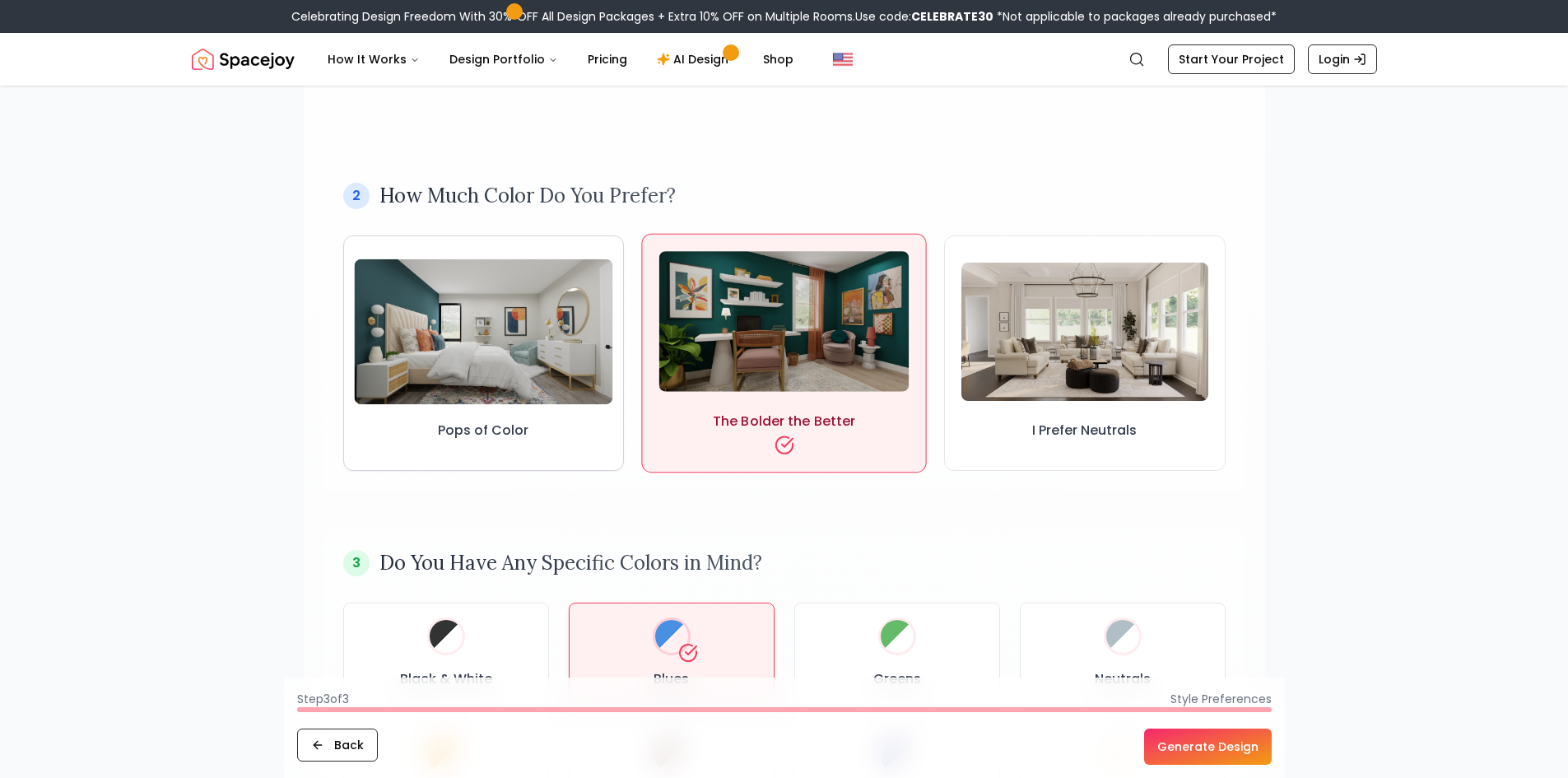
click at [582, 359] on img at bounding box center [483, 331] width 259 height 146
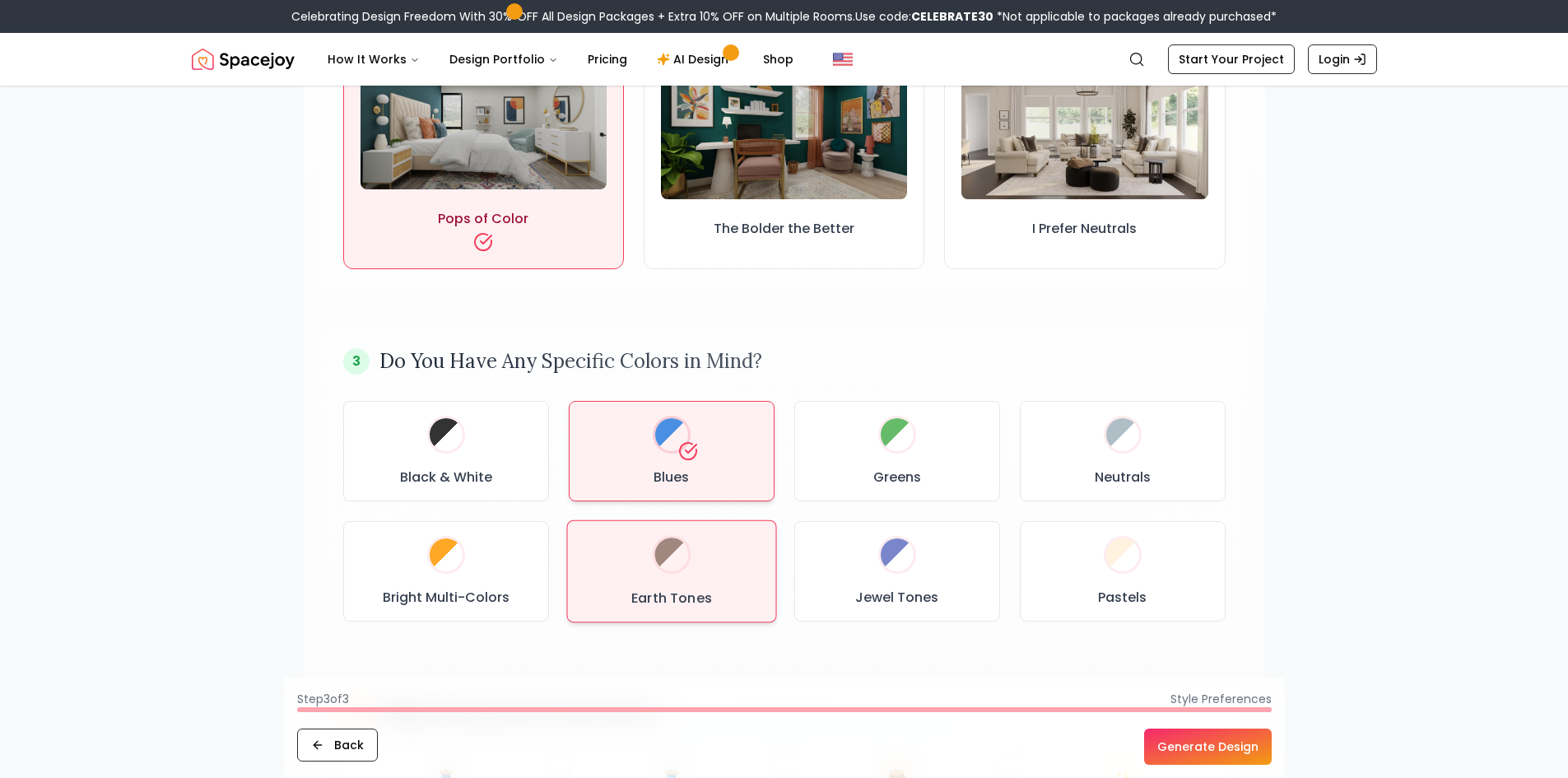
scroll to position [494, 0]
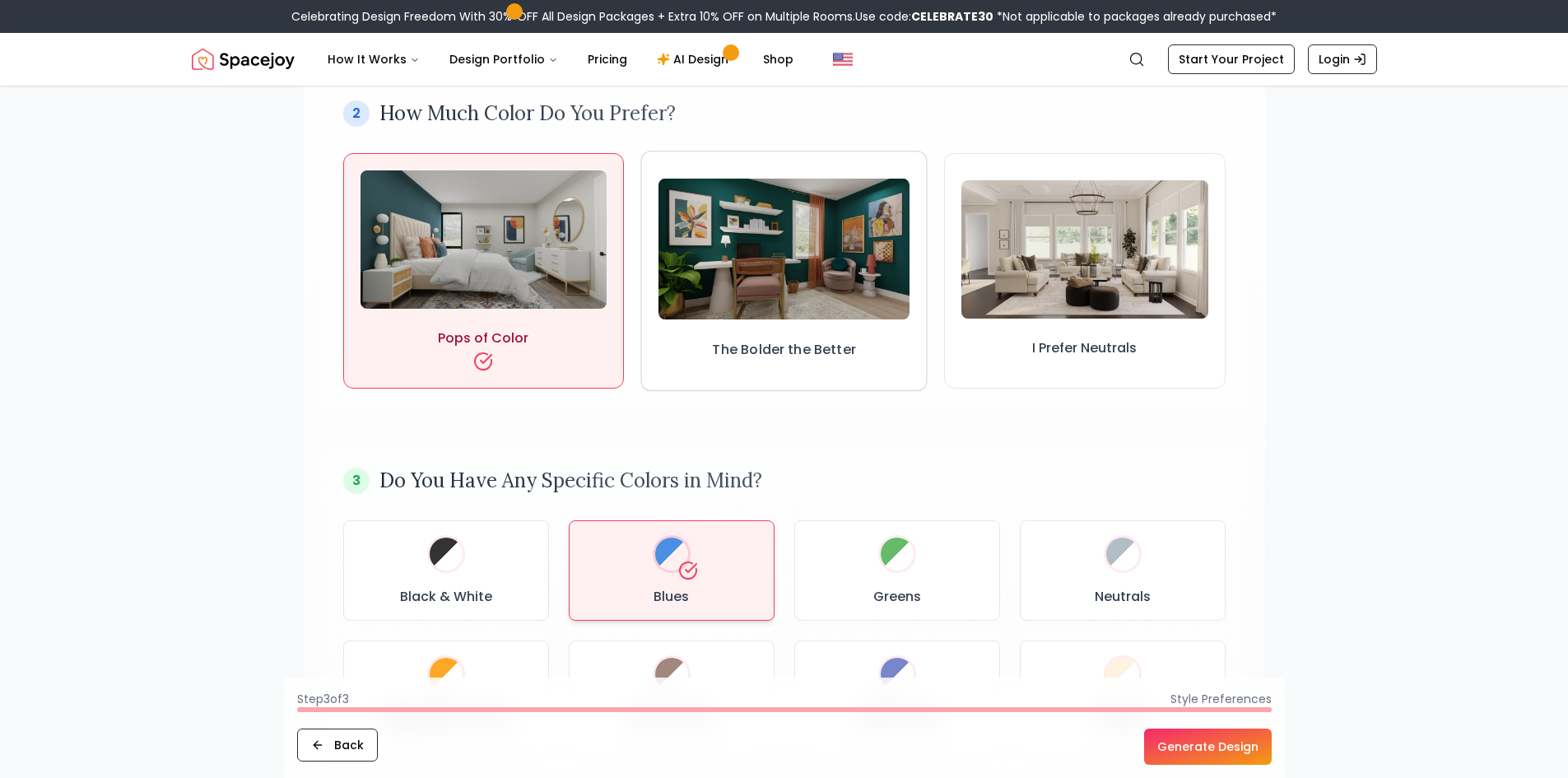
click at [756, 322] on button "The Bolder the Better" at bounding box center [784, 270] width 286 height 240
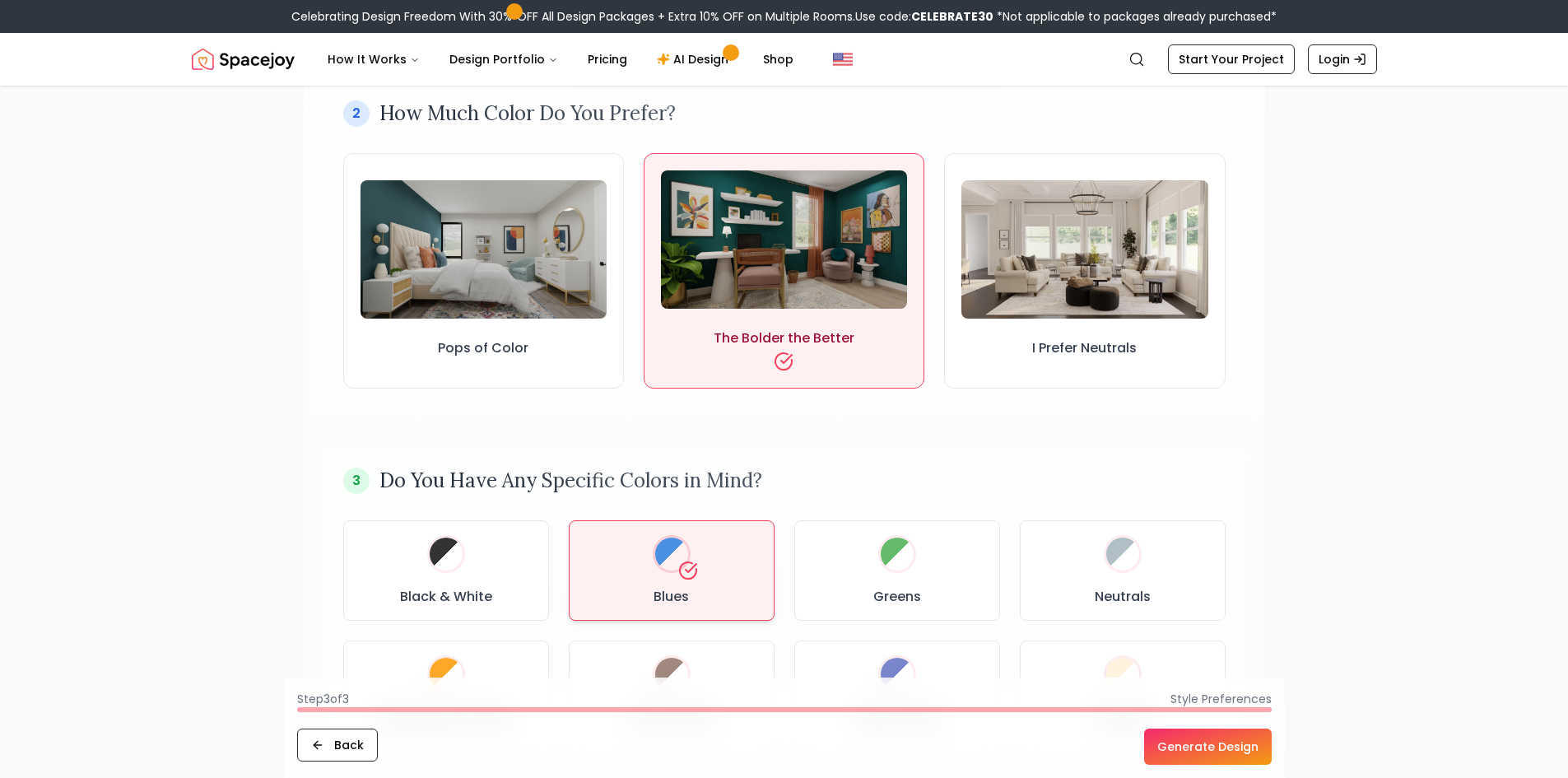
click at [1174, 750] on button "Generate Design" at bounding box center [1208, 747] width 127 height 37
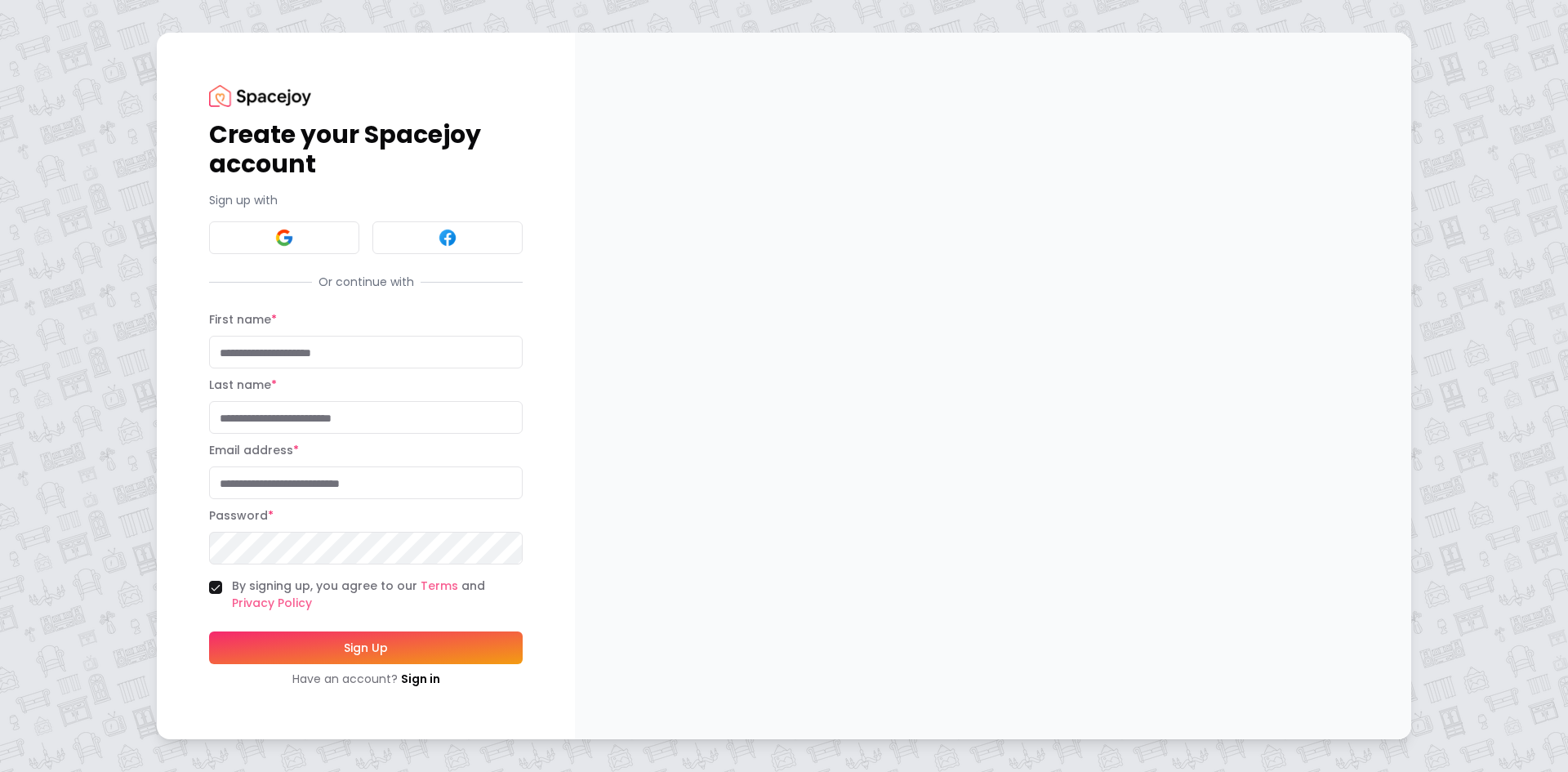
click at [276, 257] on div "Create your Spacejoy account Sign up with Or continue with First name * Last na…" at bounding box center [366, 386] width 314 height 602
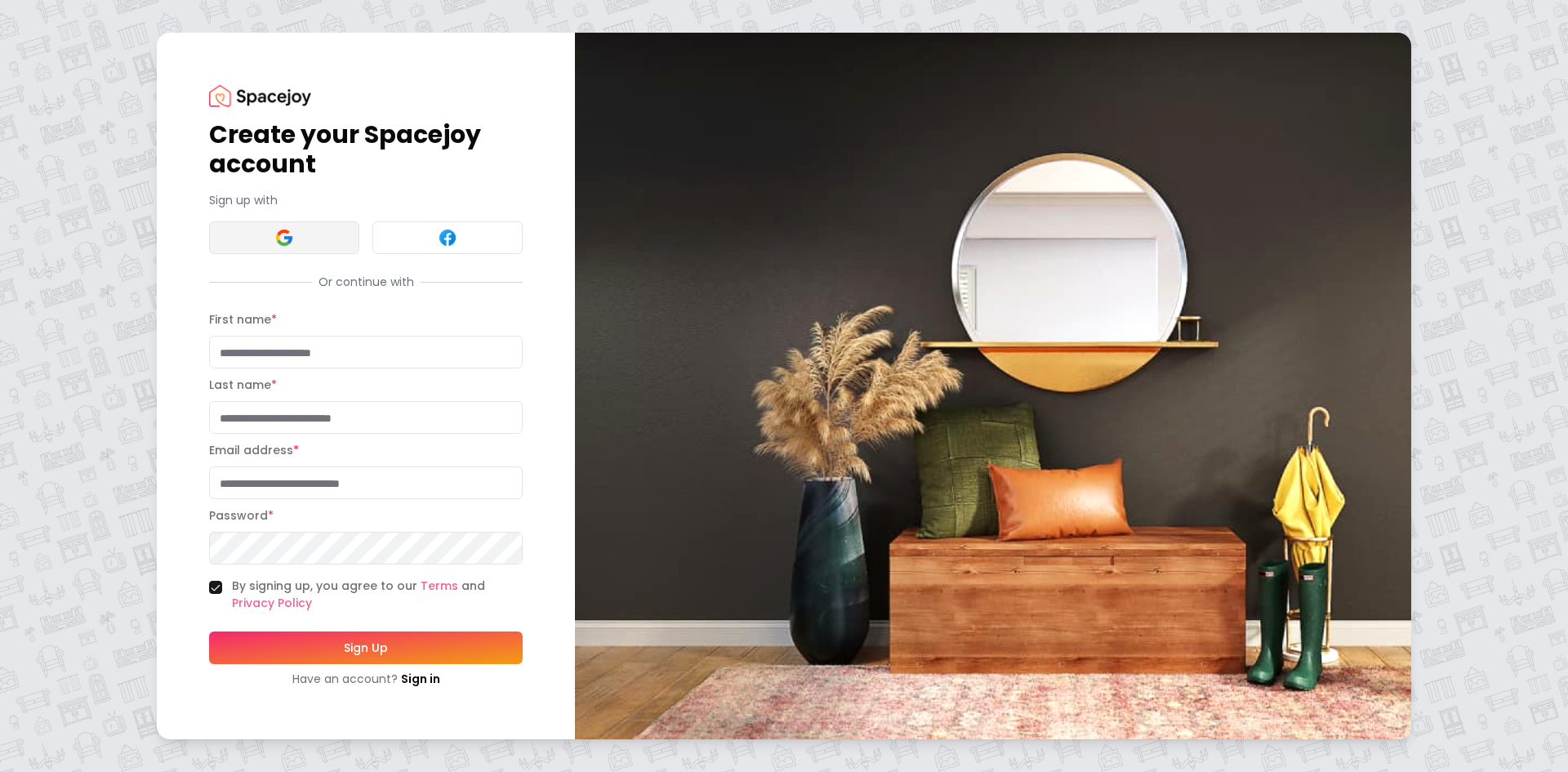
click at [278, 247] on img at bounding box center [285, 238] width 20 height 20
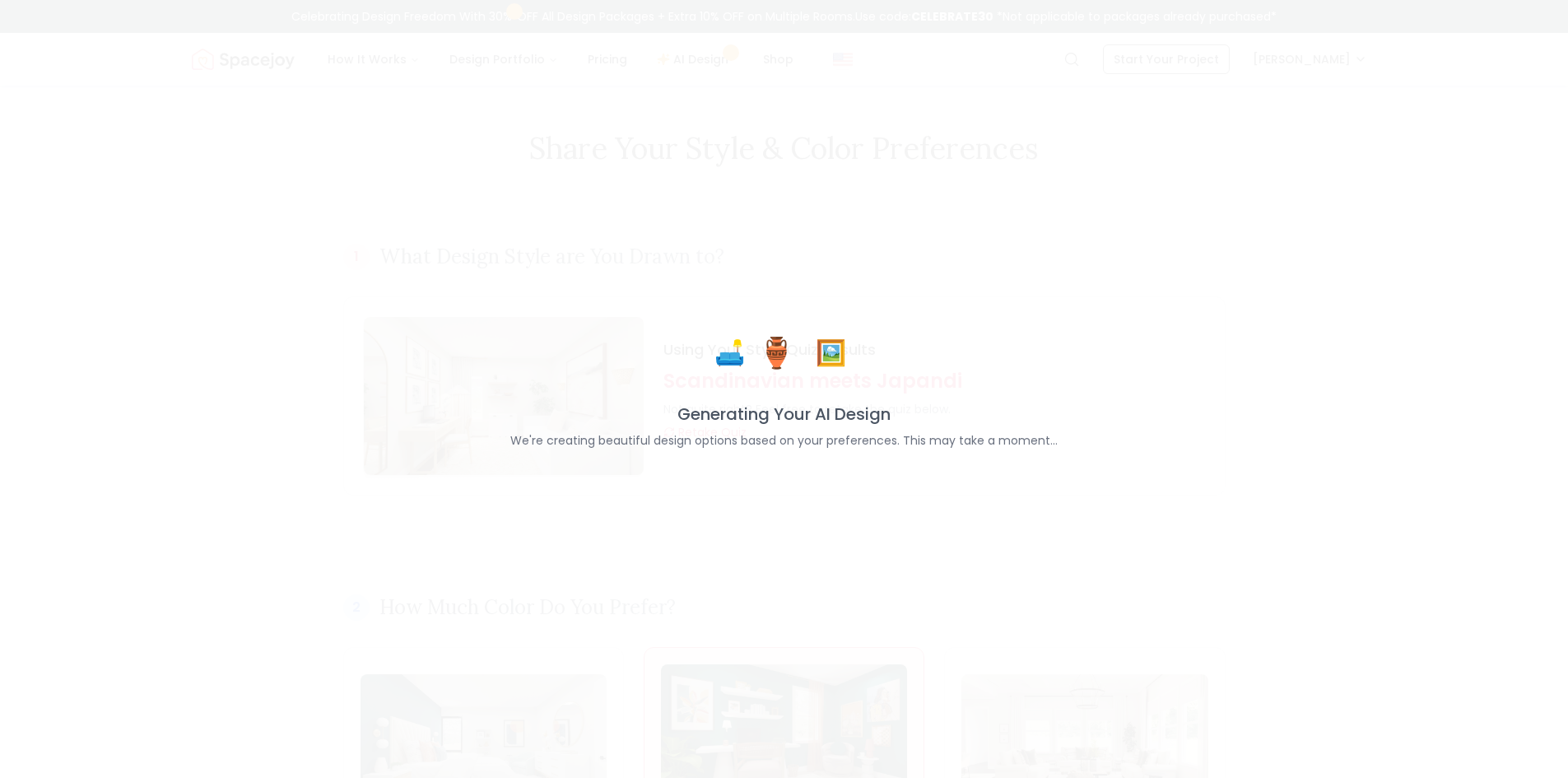
click at [736, 358] on span "🛋️" at bounding box center [730, 343] width 31 height 30
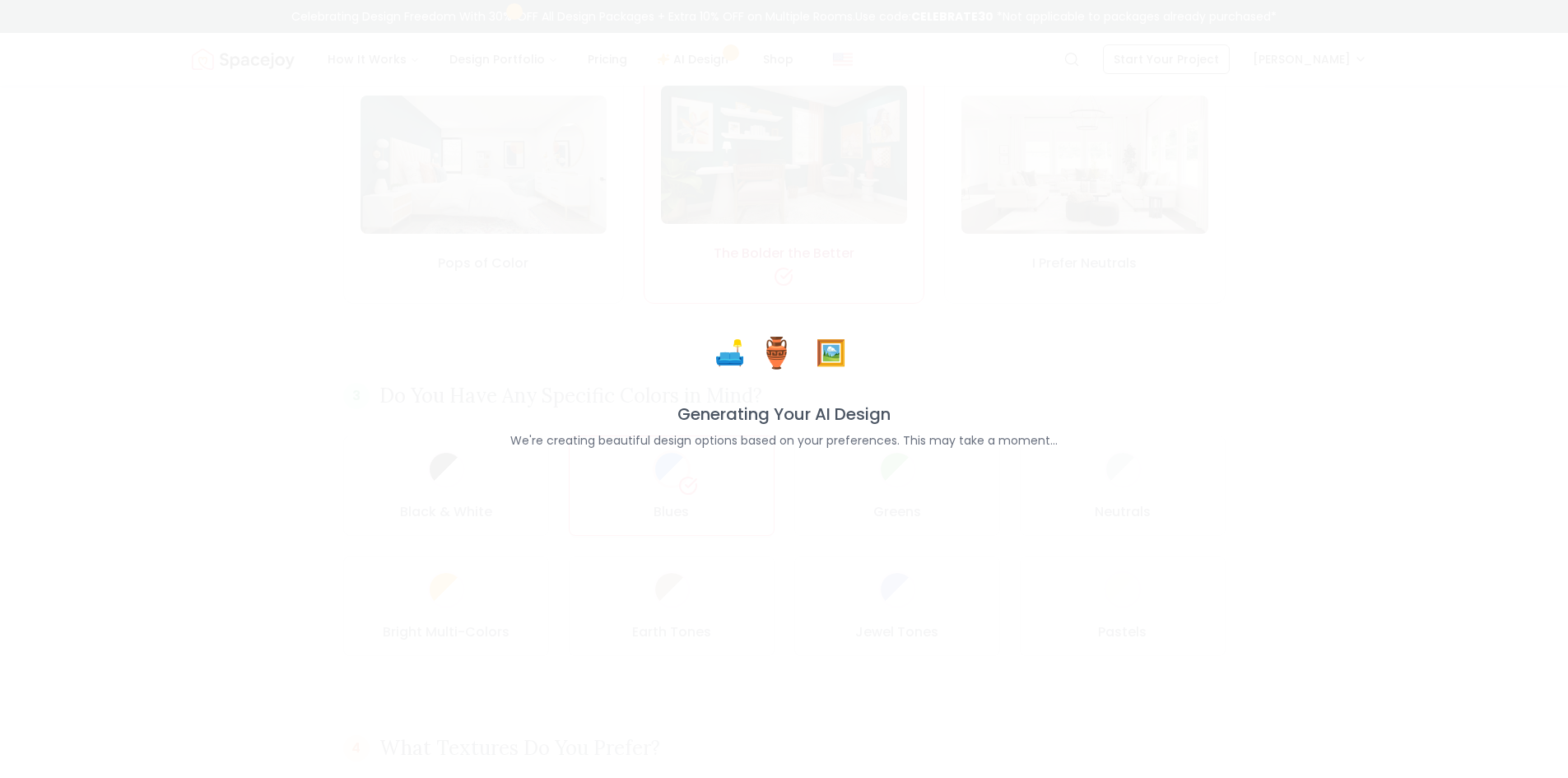
scroll to position [659, 0]
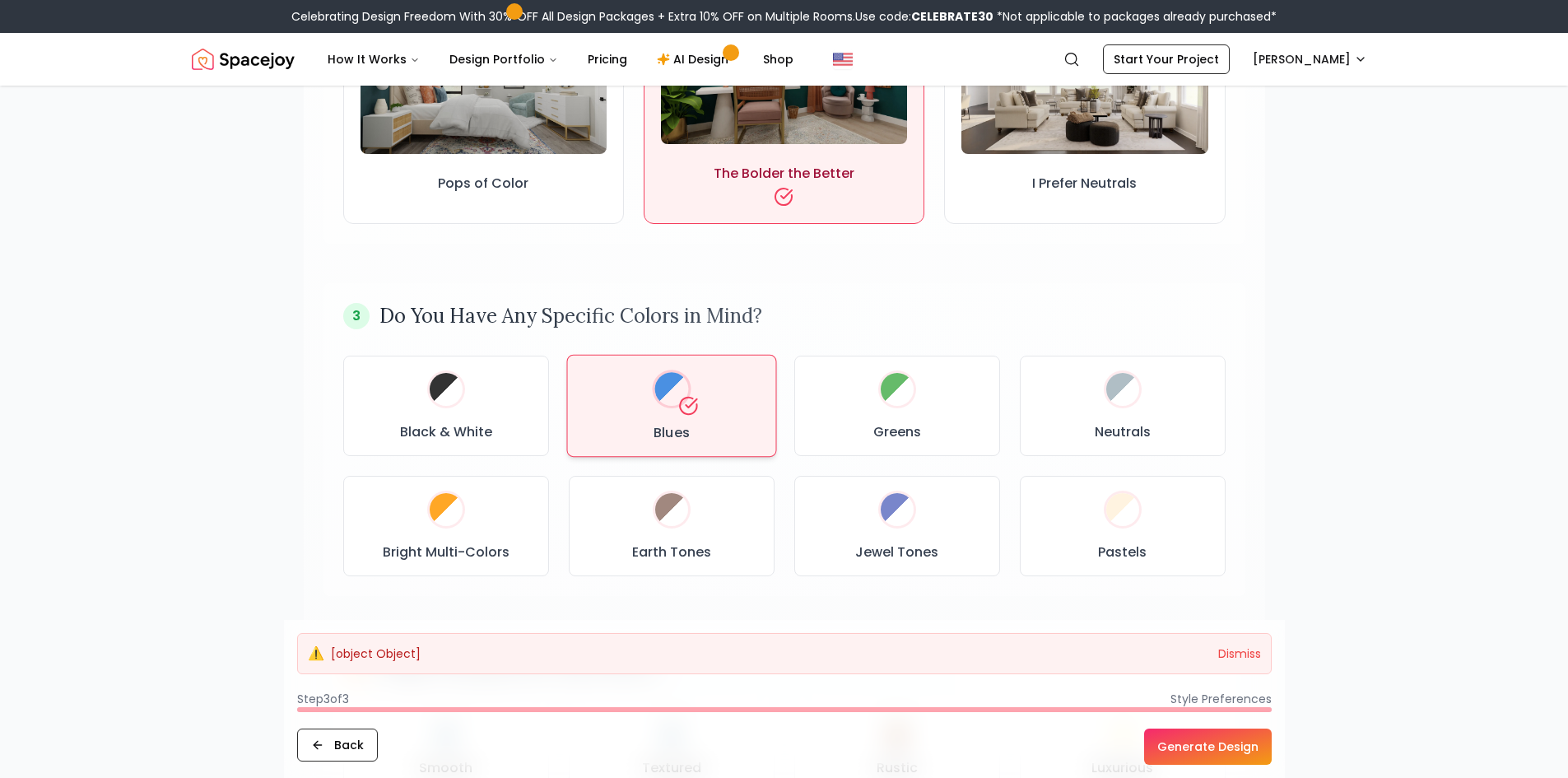
drag, startPoint x: 736, startPoint y: 358, endPoint x: 257, endPoint y: 278, distance: 485.6
click at [258, 278] on div "Share Your Style & Color Preferences 1 What Design Style are You Drawn to? Usin…" at bounding box center [784, 474] width 1054 height 2095
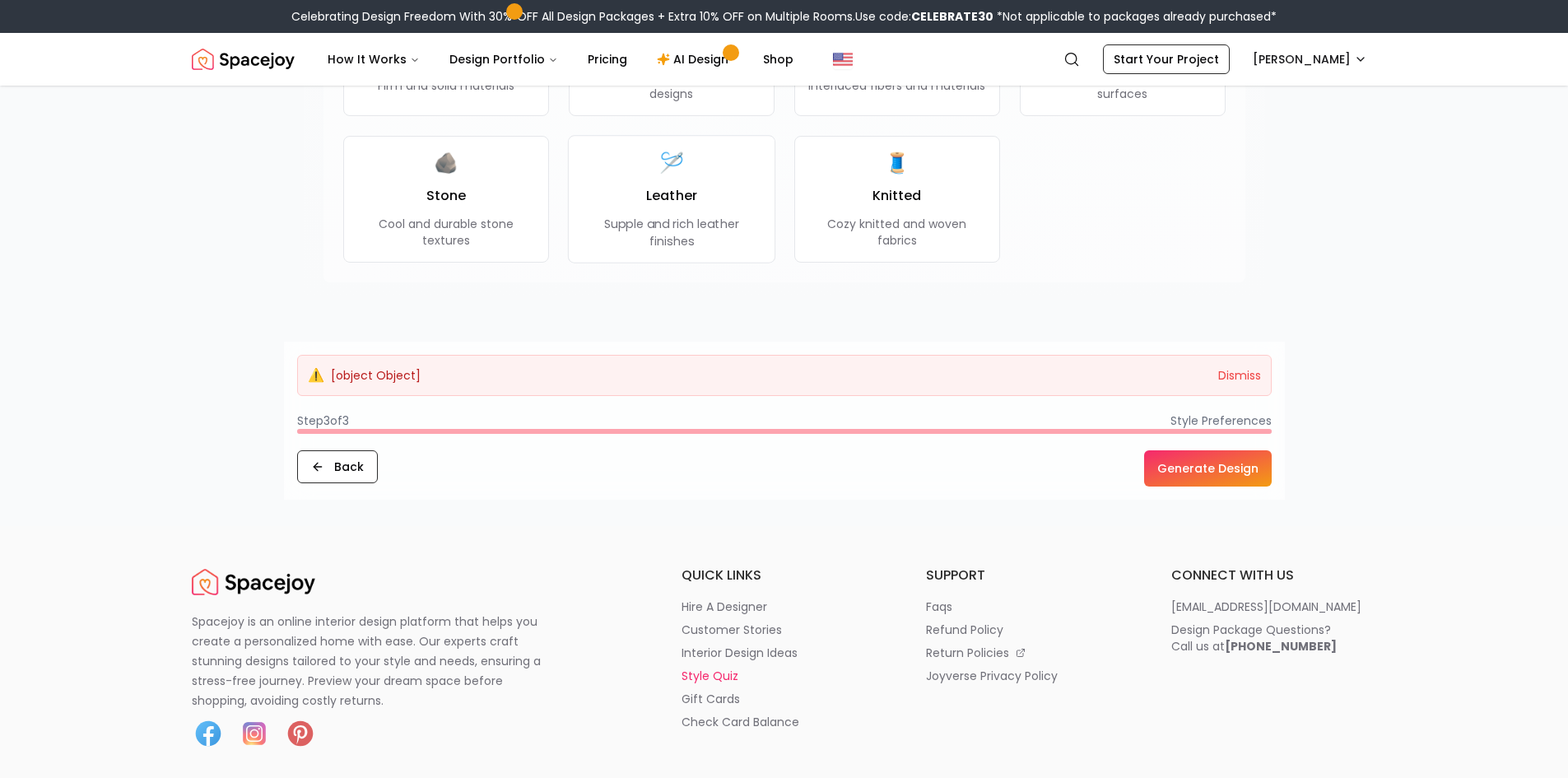
scroll to position [1811, 0]
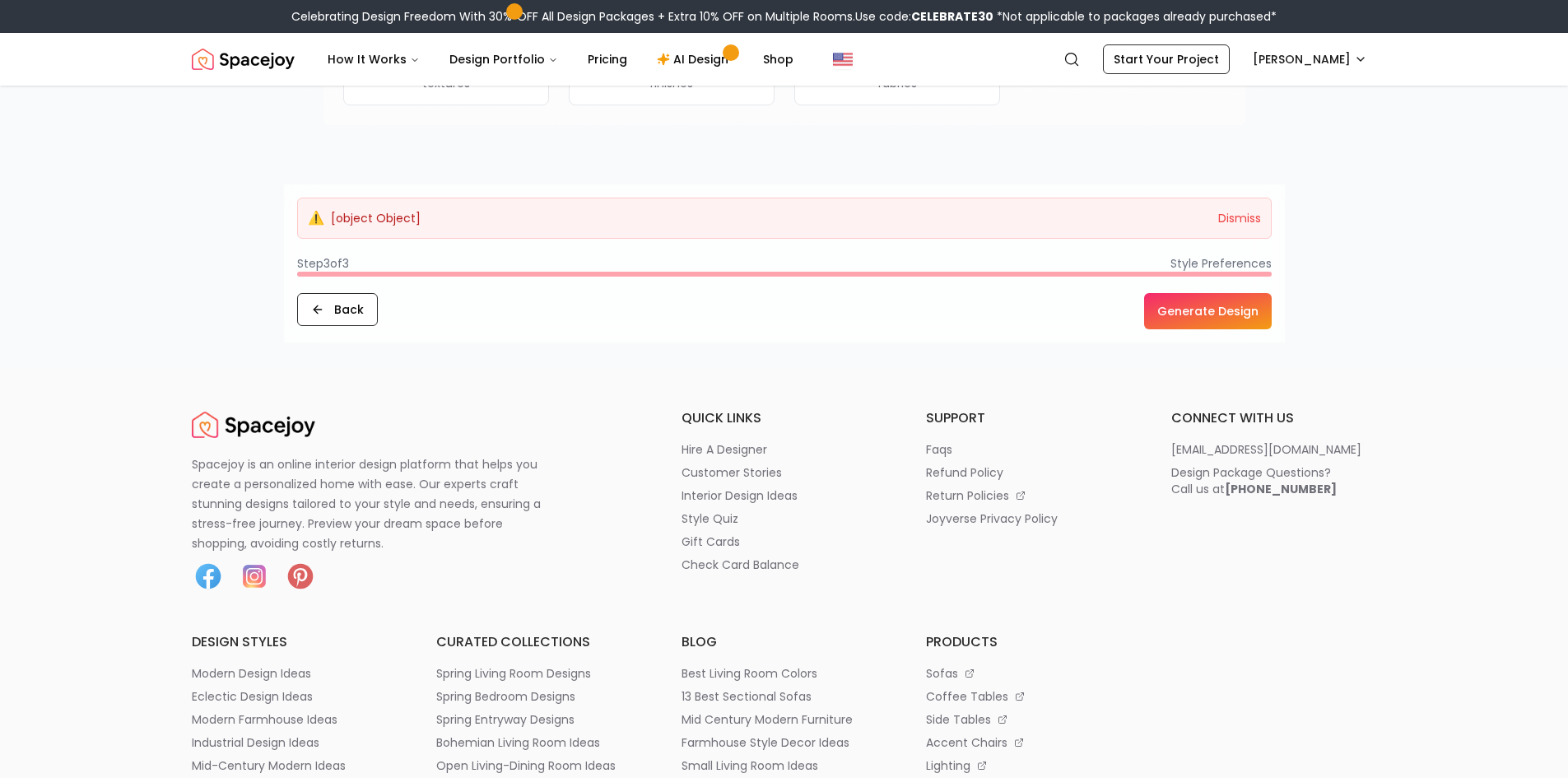
click at [1190, 310] on button "Generate Design" at bounding box center [1208, 311] width 127 height 37
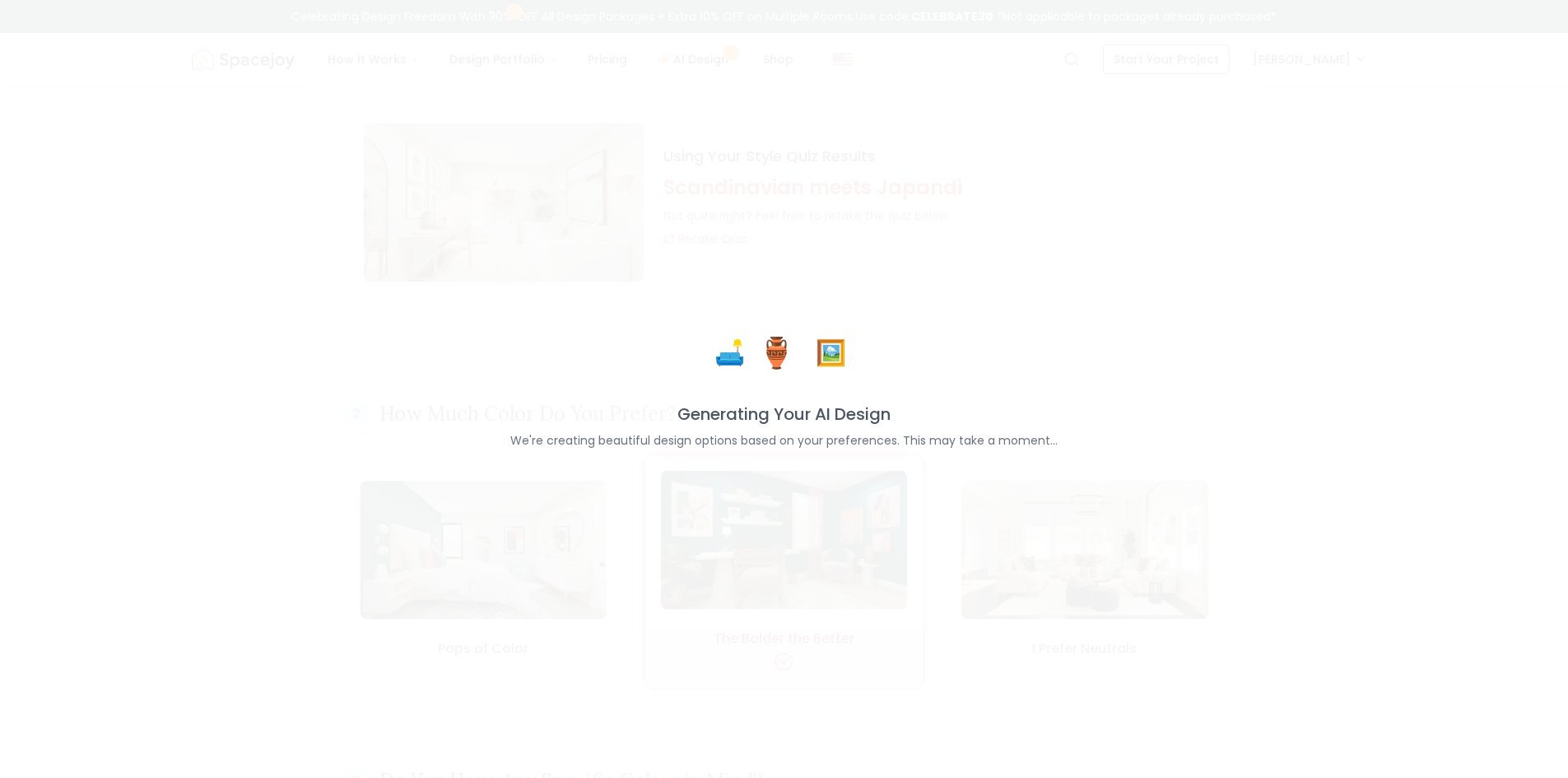
scroll to position [82, 0]
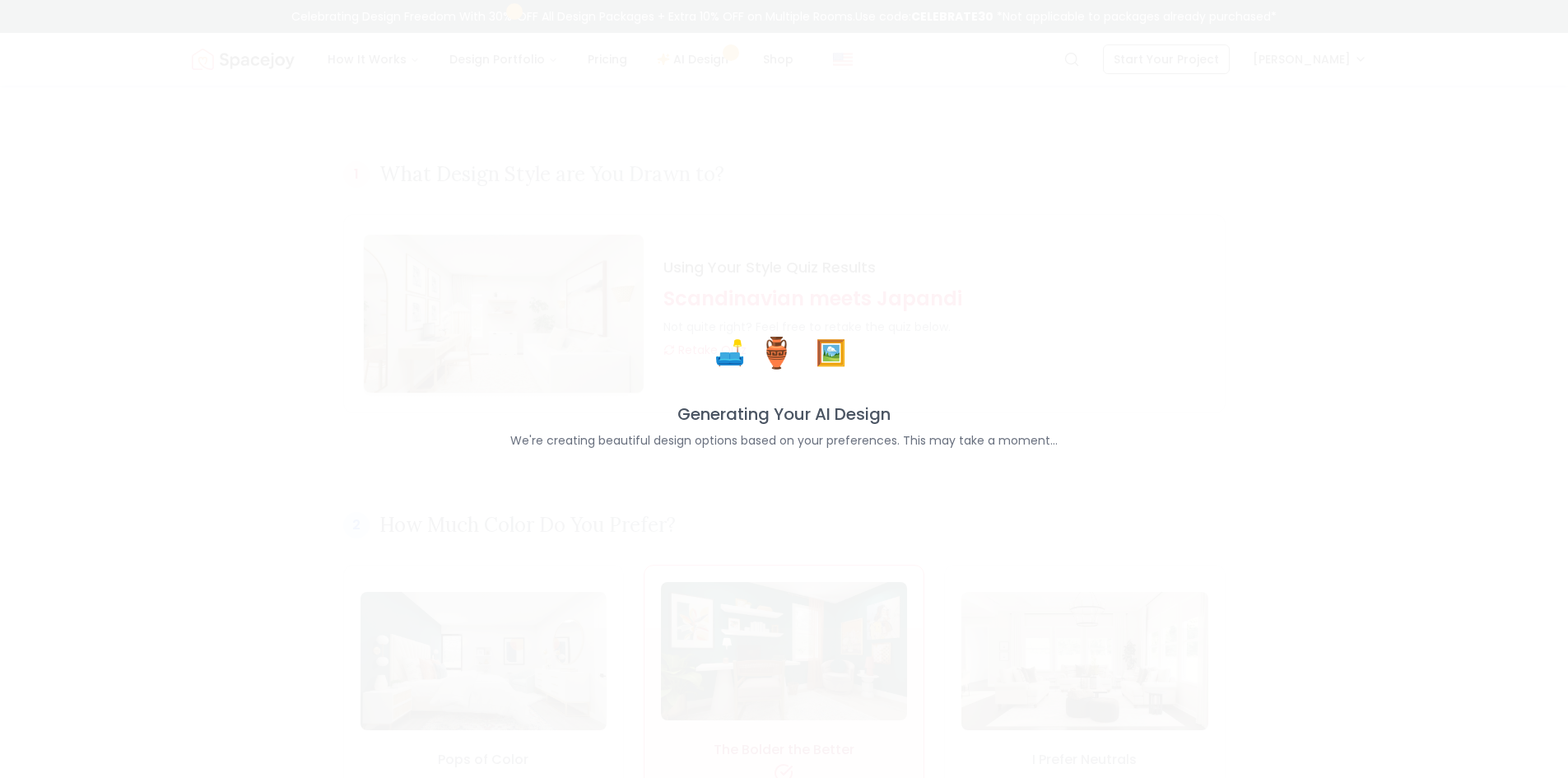
drag, startPoint x: 901, startPoint y: 419, endPoint x: 903, endPoint y: 381, distance: 38.1
click at [903, 381] on div "🛋️ 🏺 🖼️ Generating Your AI Design We're creating beautiful design options based…" at bounding box center [784, 389] width 547 height 119
drag, startPoint x: 853, startPoint y: 361, endPoint x: 756, endPoint y: 317, distance: 106.5
click at [817, 352] on div "🛋️ 🏺 🖼️ Generating Your AI Design We're creating beautiful design options based…" at bounding box center [784, 389] width 547 height 119
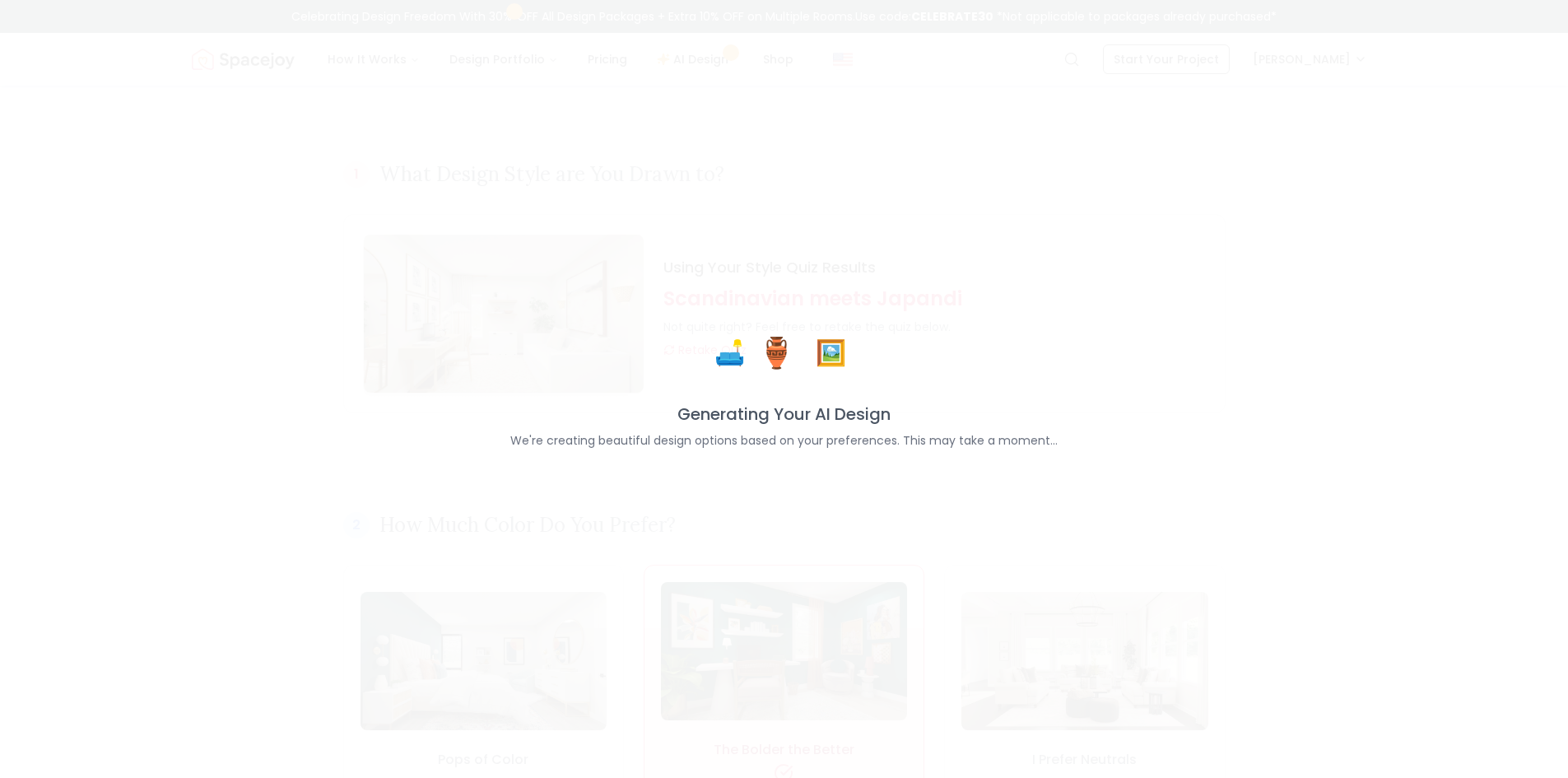
drag, startPoint x: 756, startPoint y: 317, endPoint x: 753, endPoint y: 506, distance: 189.0
click at [754, 317] on div "🛋️ 🏺 🖼️ Generating Your AI Design We're creating beautiful design options based…" at bounding box center [784, 389] width 1568 height 778
drag, startPoint x: 747, startPoint y: 592, endPoint x: 754, endPoint y: 672, distance: 80.3
click at [749, 599] on div "🛋️ 🏺 🖼️ Generating Your AI Design We're creating beautiful design options based…" at bounding box center [784, 389] width 1568 height 778
click at [754, 672] on div "🛋️ 🏺 🖼️ Generating Your AI Design We're creating beautiful design options based…" at bounding box center [784, 389] width 1568 height 778
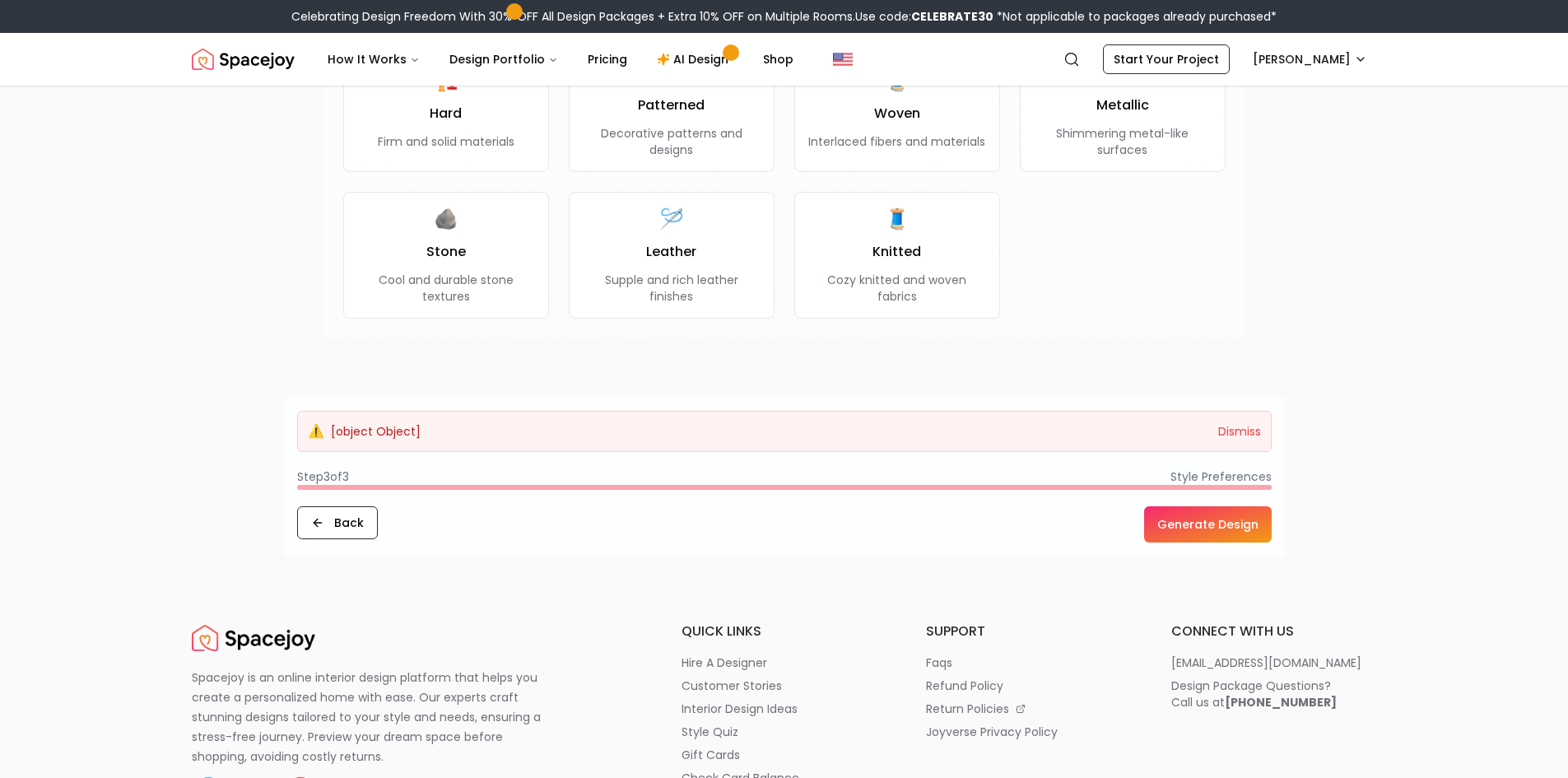
scroll to position [1729, 0]
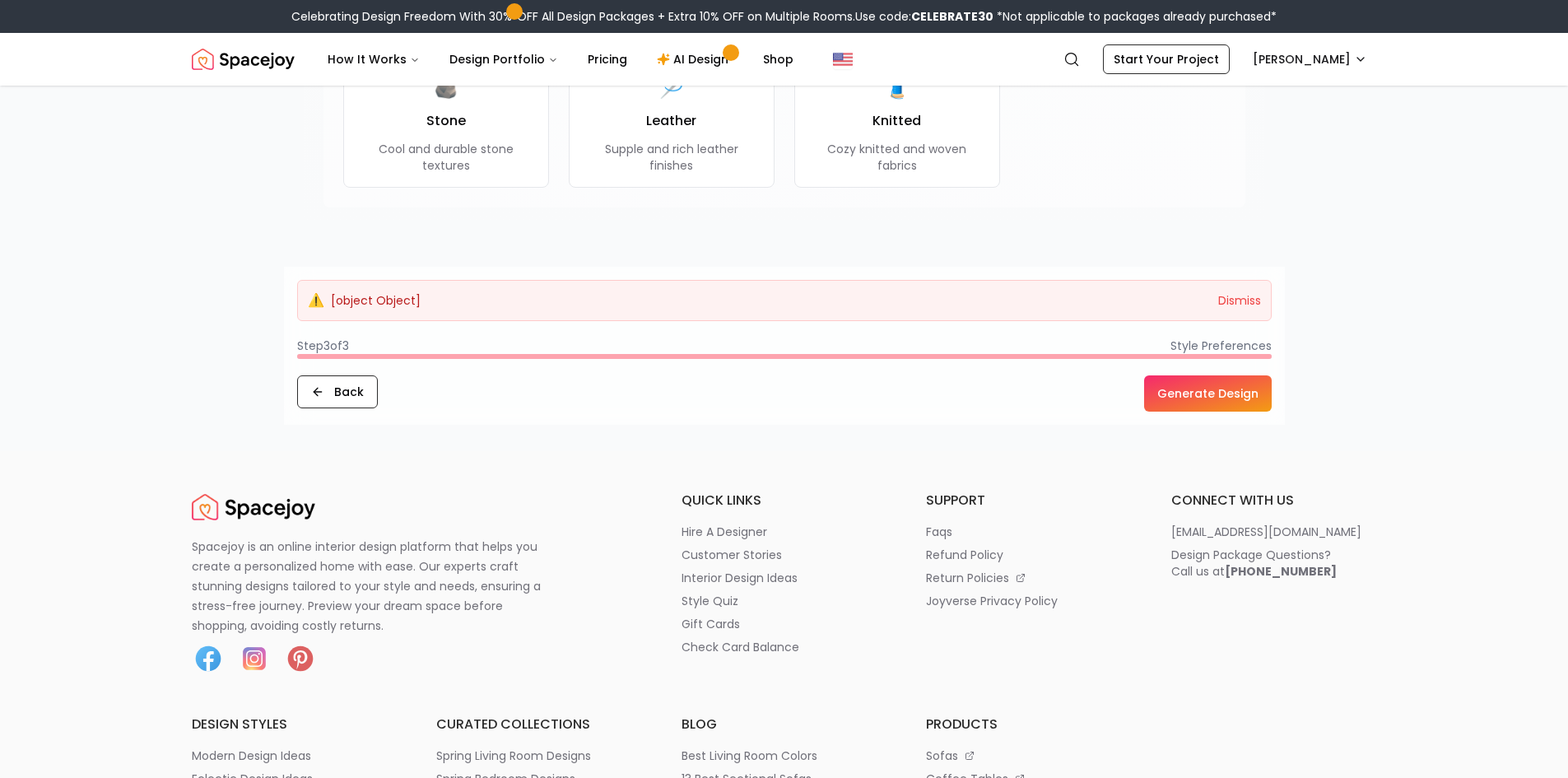
click at [1224, 393] on button "Generate Design" at bounding box center [1208, 394] width 127 height 37
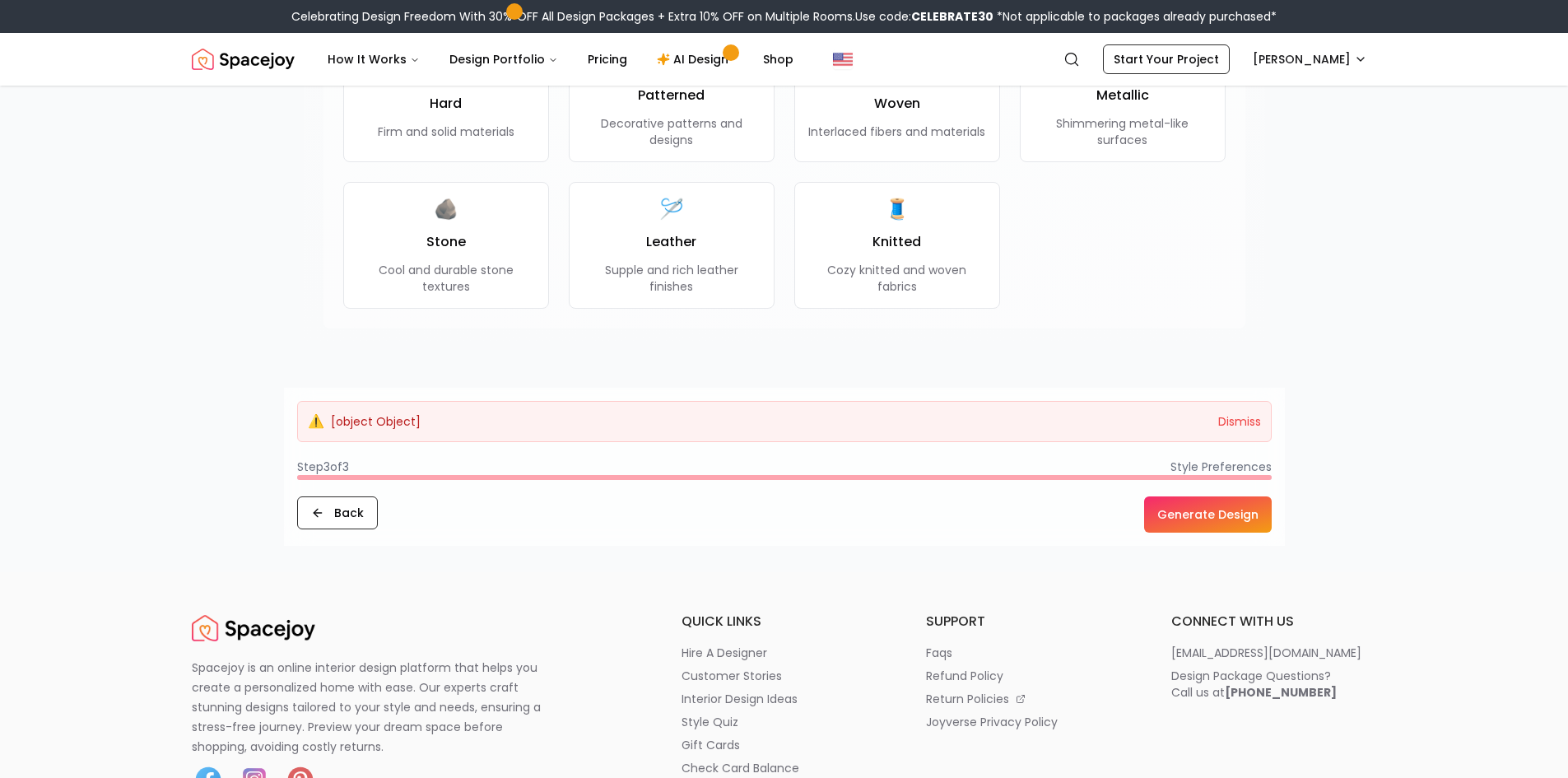
scroll to position [1564, 0]
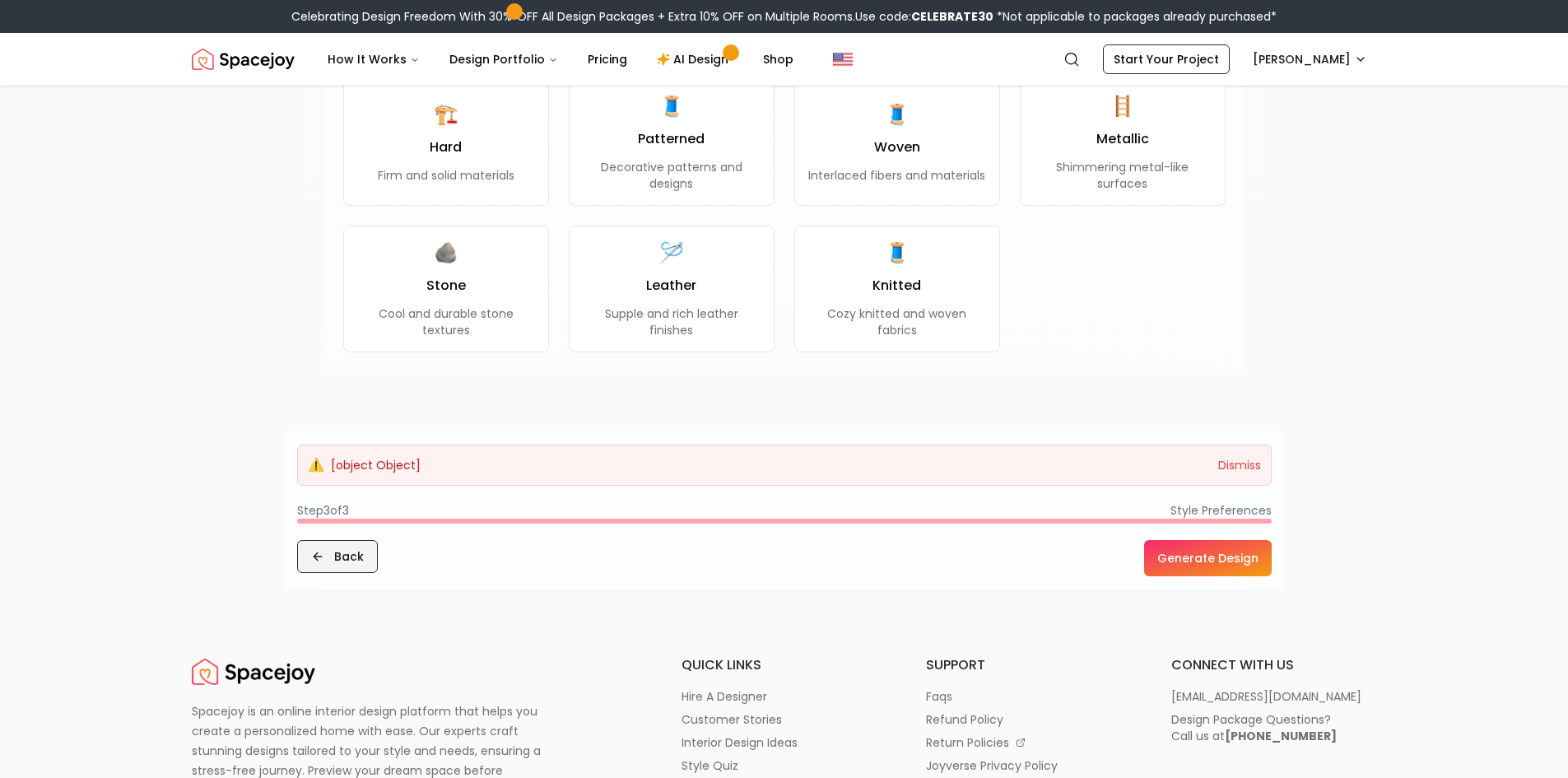
click at [367, 545] on button "Back" at bounding box center [337, 557] width 81 height 33
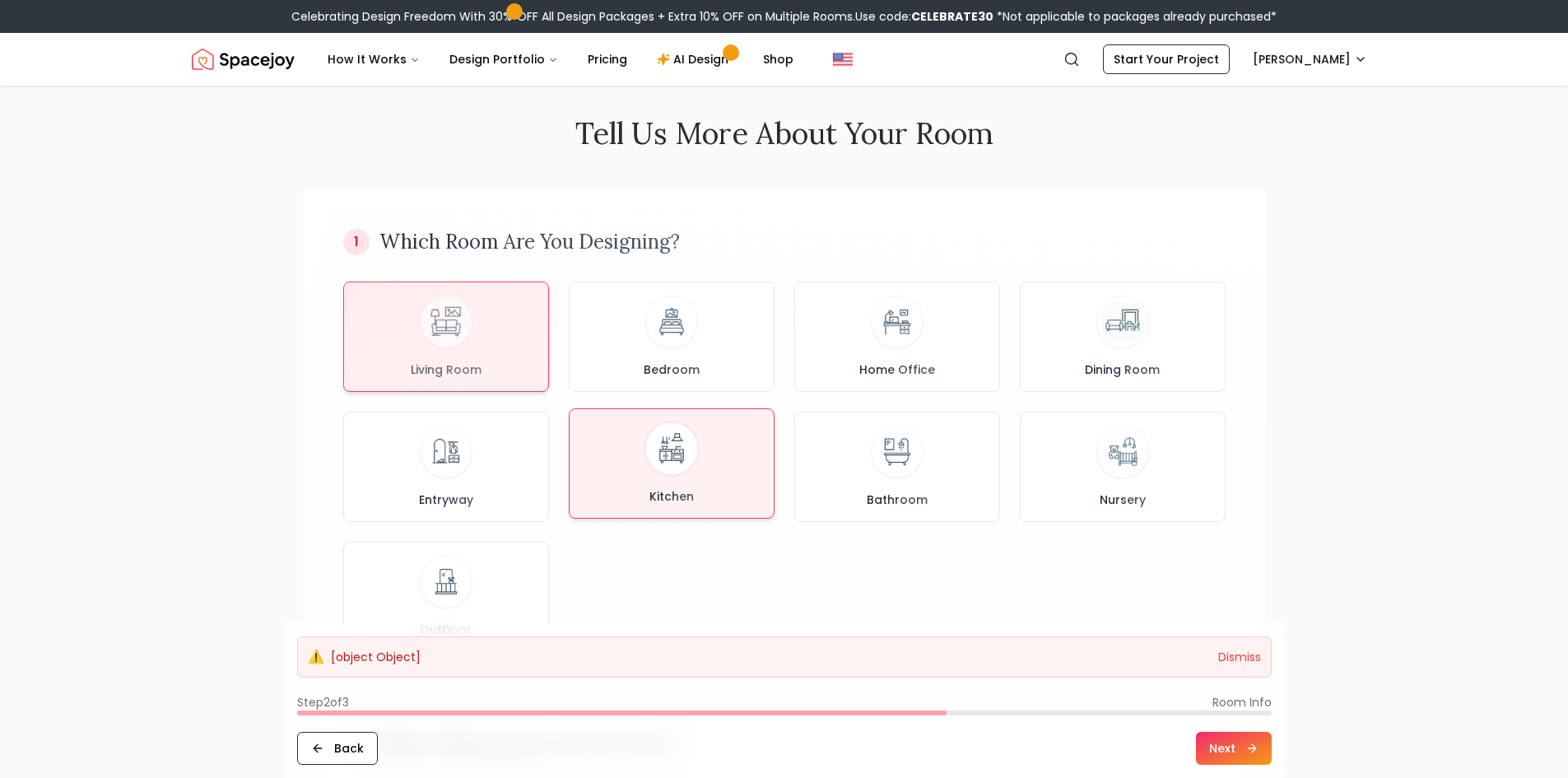
scroll to position [0, 0]
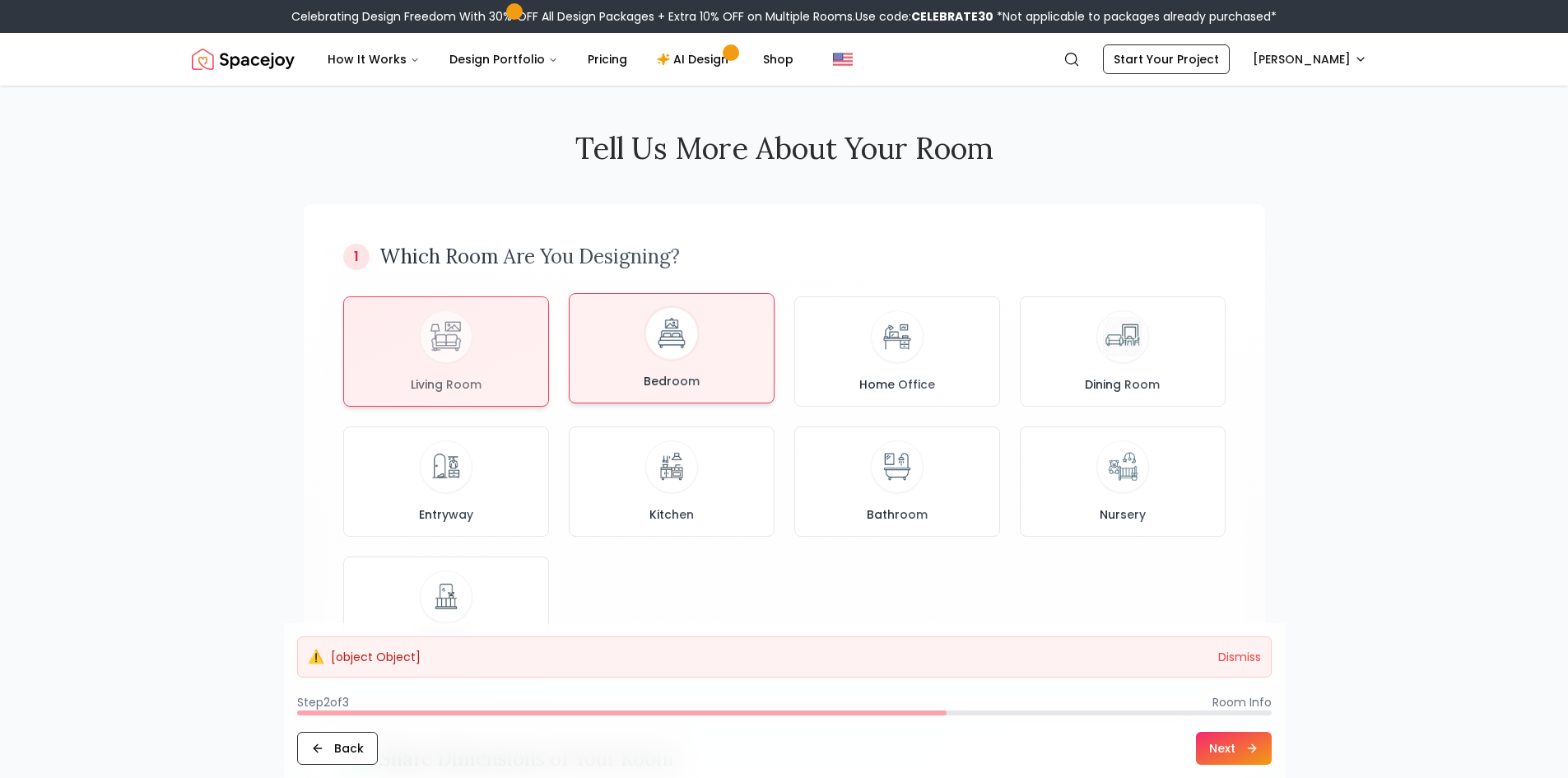
click at [659, 367] on div "Bedroom" at bounding box center [672, 348] width 178 height 82
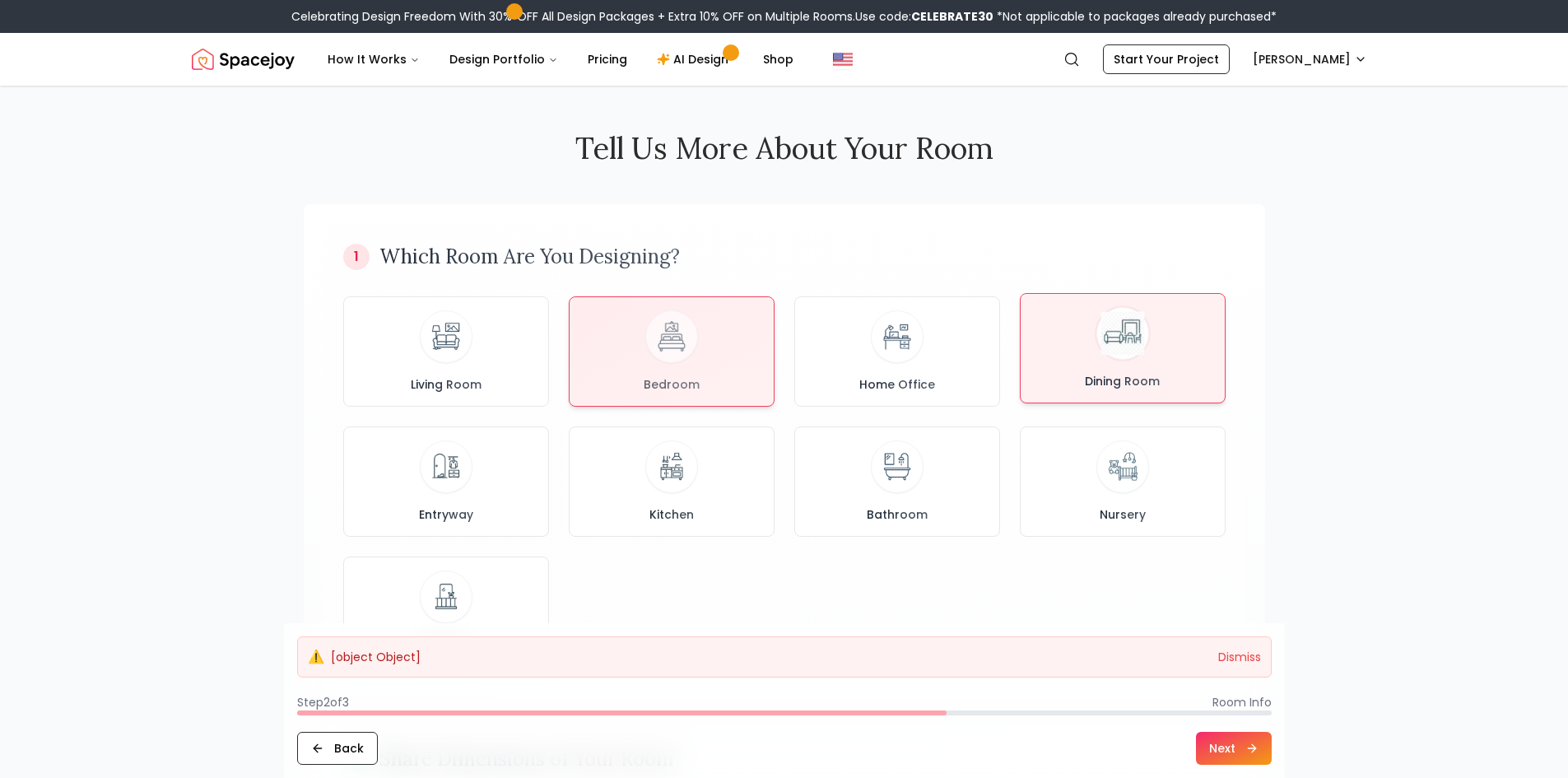
drag, startPoint x: 1127, startPoint y: 395, endPoint x: 1138, endPoint y: 411, distance: 19.4
click at [1128, 396] on button "Dining Room" at bounding box center [1122, 348] width 205 height 111
drag, startPoint x: 476, startPoint y: 332, endPoint x: 573, endPoint y: 404, distance: 120.8
click at [487, 339] on div "Living Room" at bounding box center [447, 351] width 178 height 82
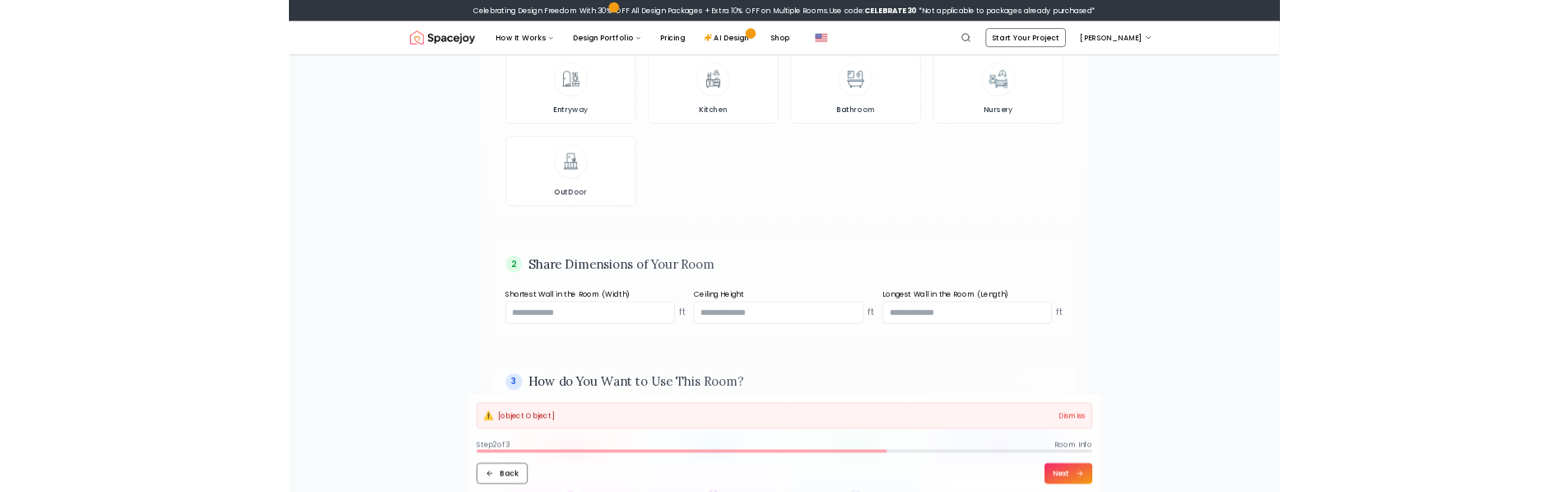
scroll to position [412, 0]
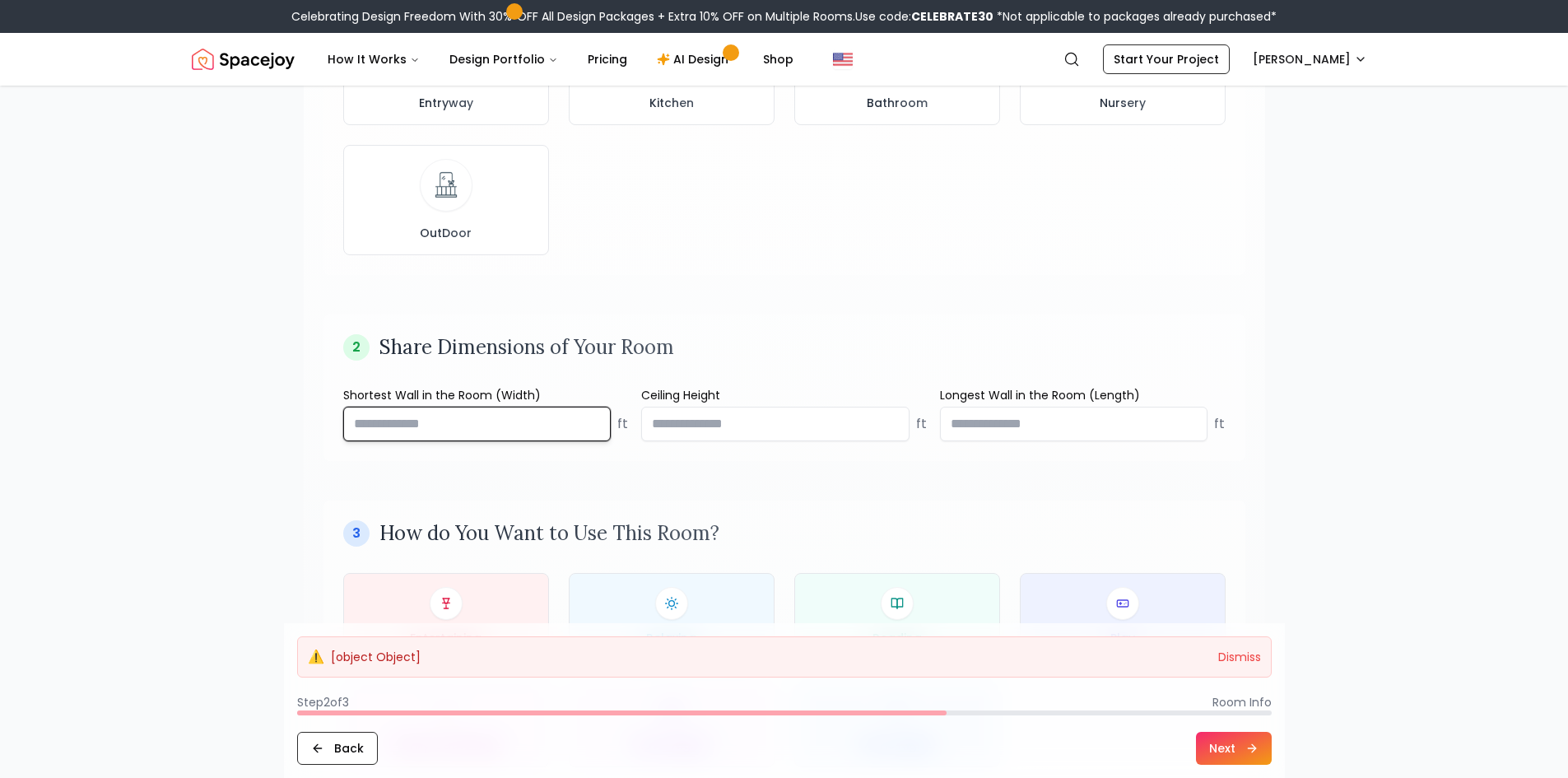
click at [508, 421] on input "**" at bounding box center [477, 424] width 269 height 35
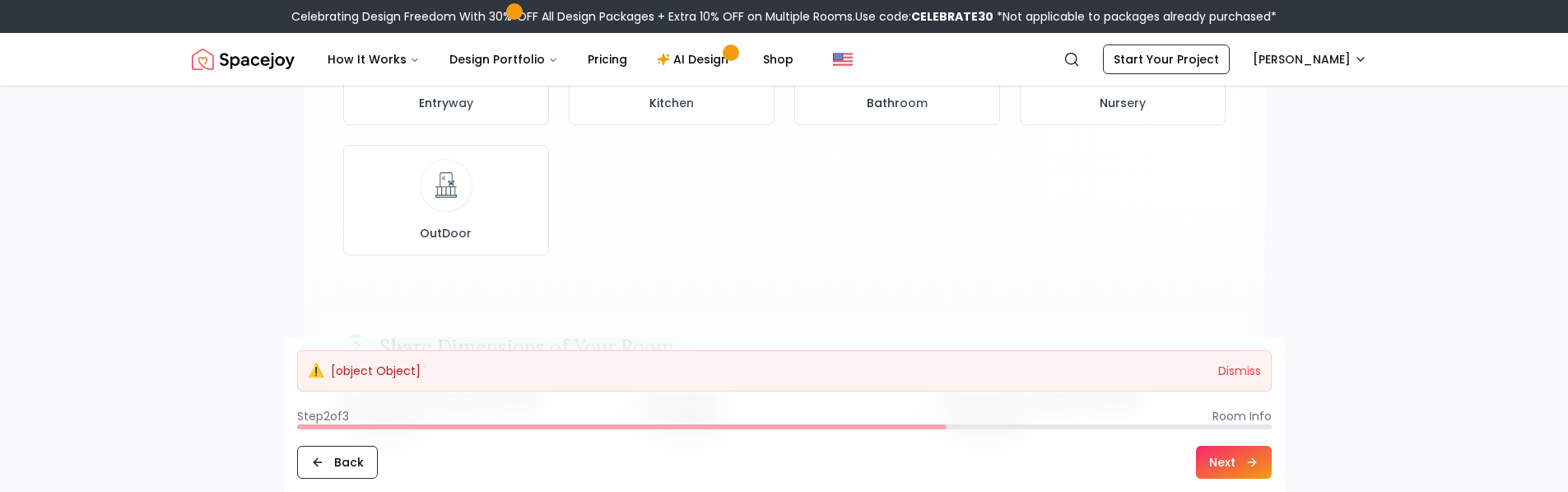
click at [1215, 454] on button "Next" at bounding box center [1234, 462] width 76 height 33
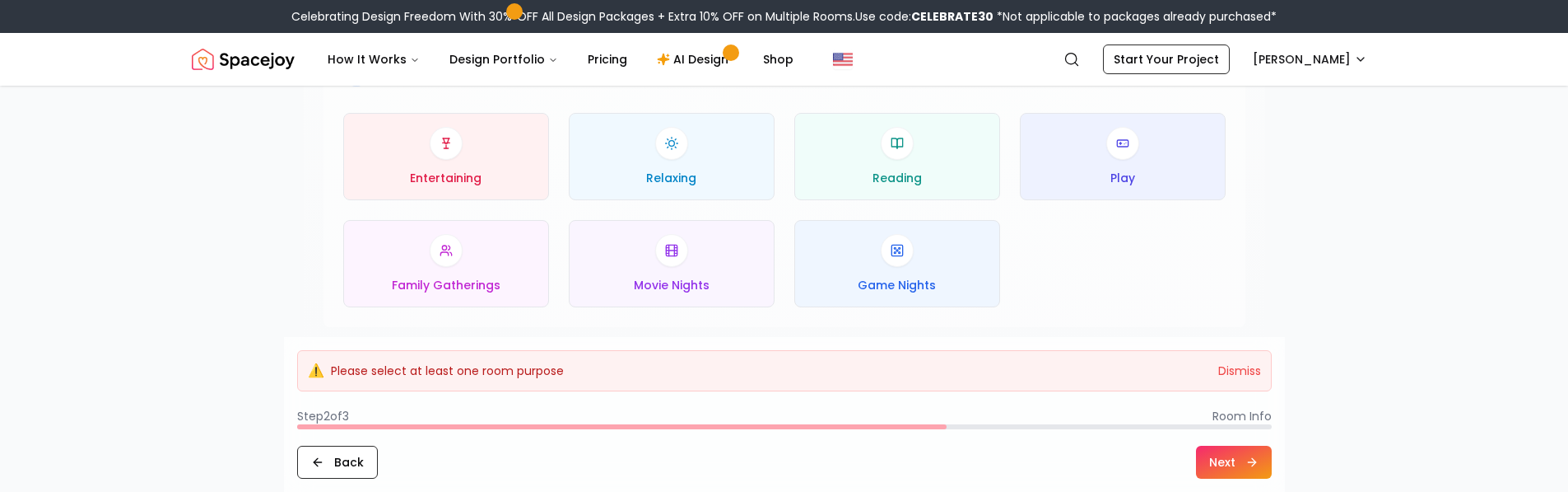
scroll to position [907, 0]
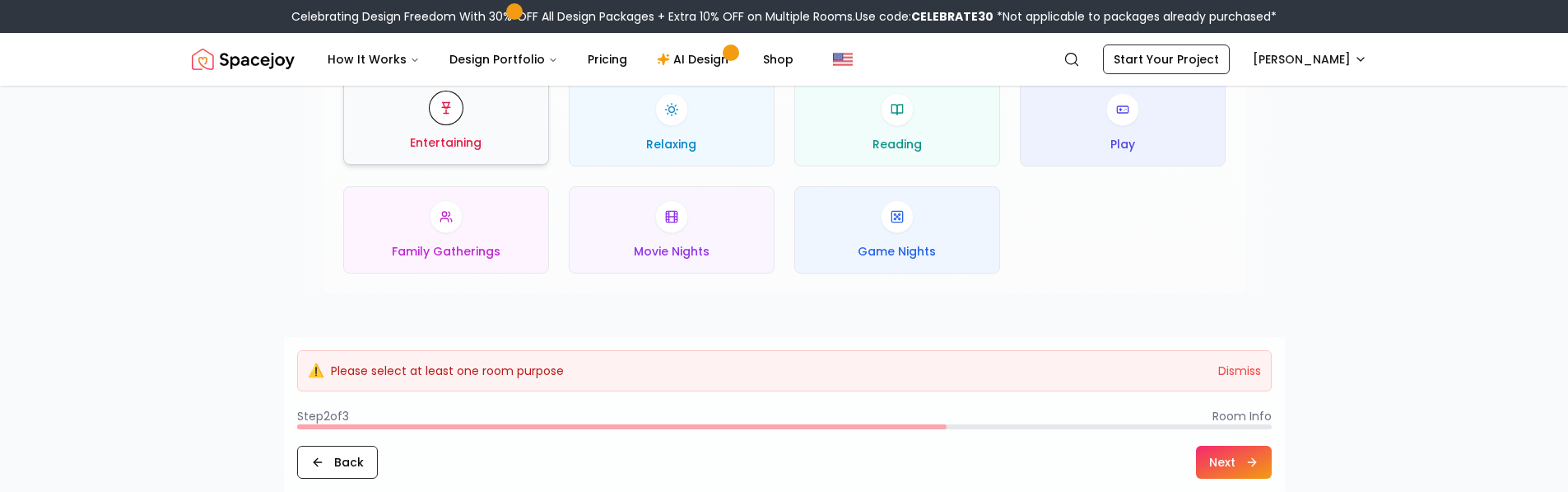
click at [517, 125] on div "Entertaining" at bounding box center [447, 121] width 178 height 59
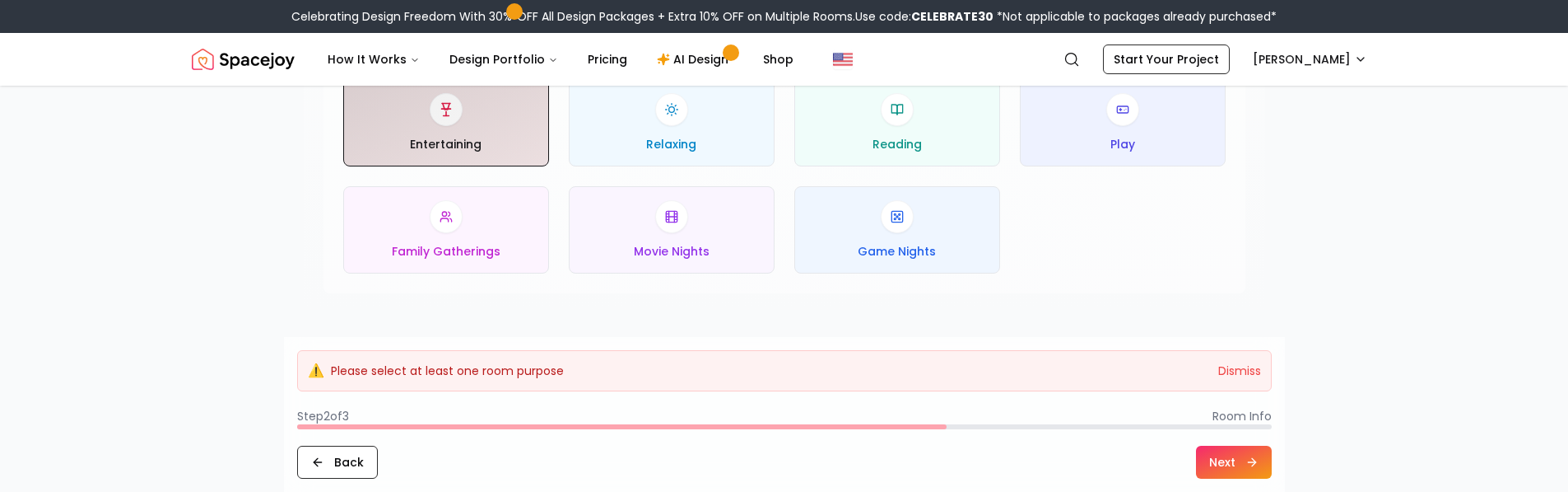
click at [1232, 462] on button "Next" at bounding box center [1234, 462] width 76 height 33
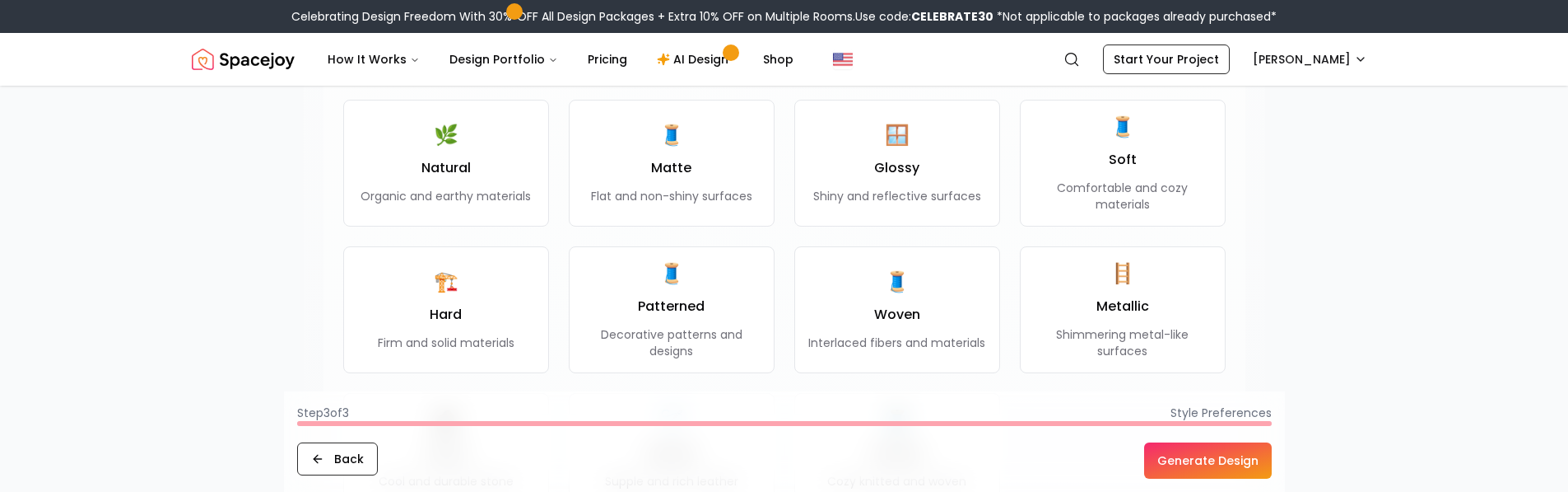
scroll to position [1400, 0]
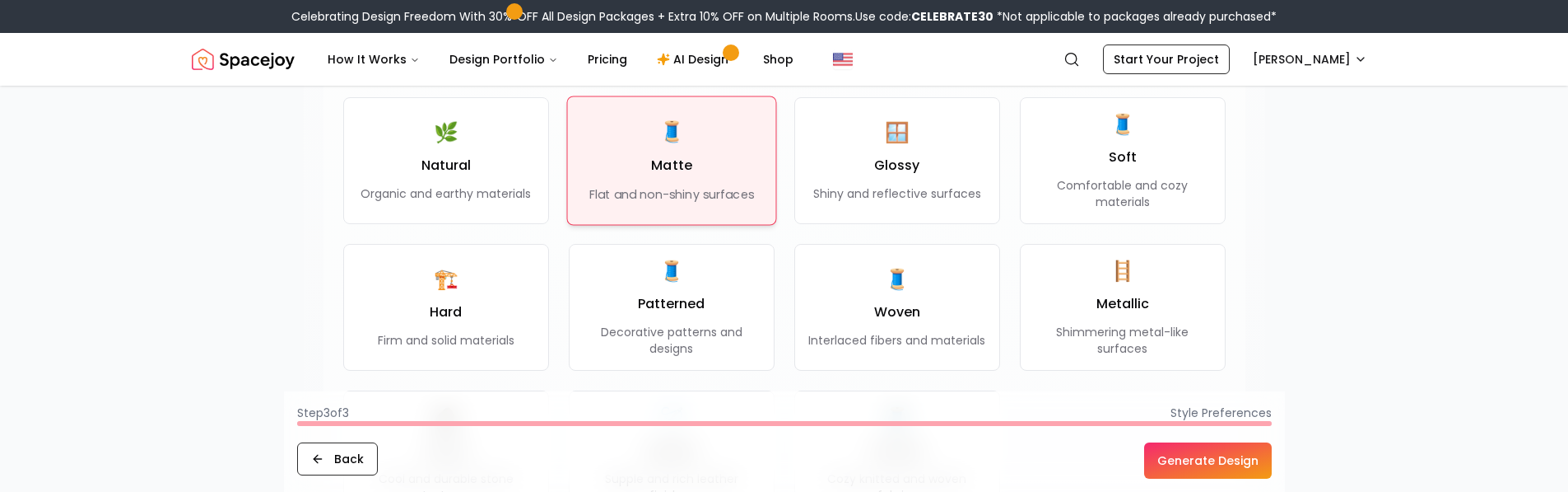
click at [691, 173] on div "🧵 Matte Flat and non-shiny surfaces" at bounding box center [672, 161] width 165 height 84
click at [1205, 468] on button "Generate Design" at bounding box center [1208, 460] width 127 height 37
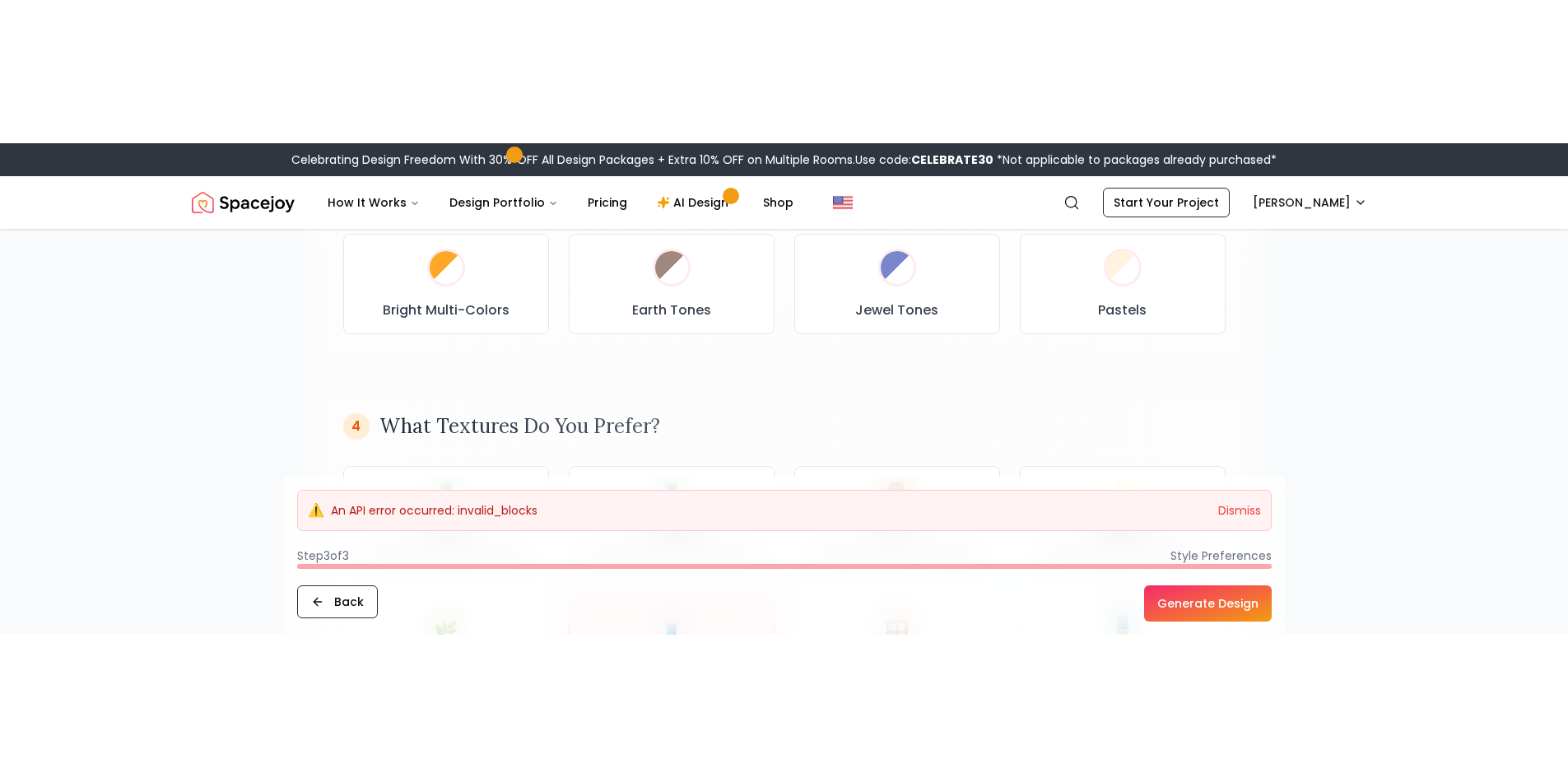
scroll to position [1071, 0]
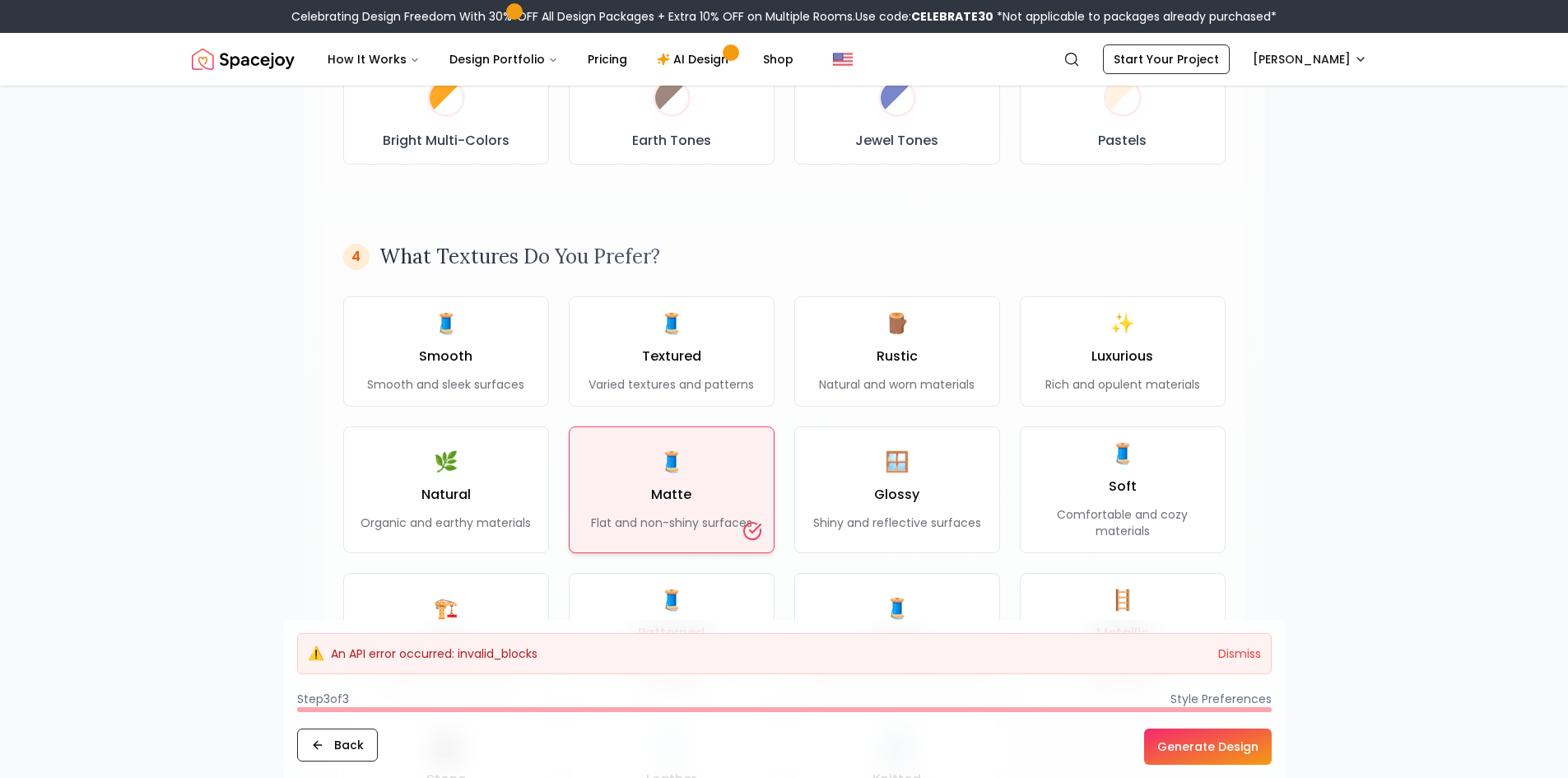
click at [1238, 654] on button "Dismiss" at bounding box center [1239, 654] width 42 height 17
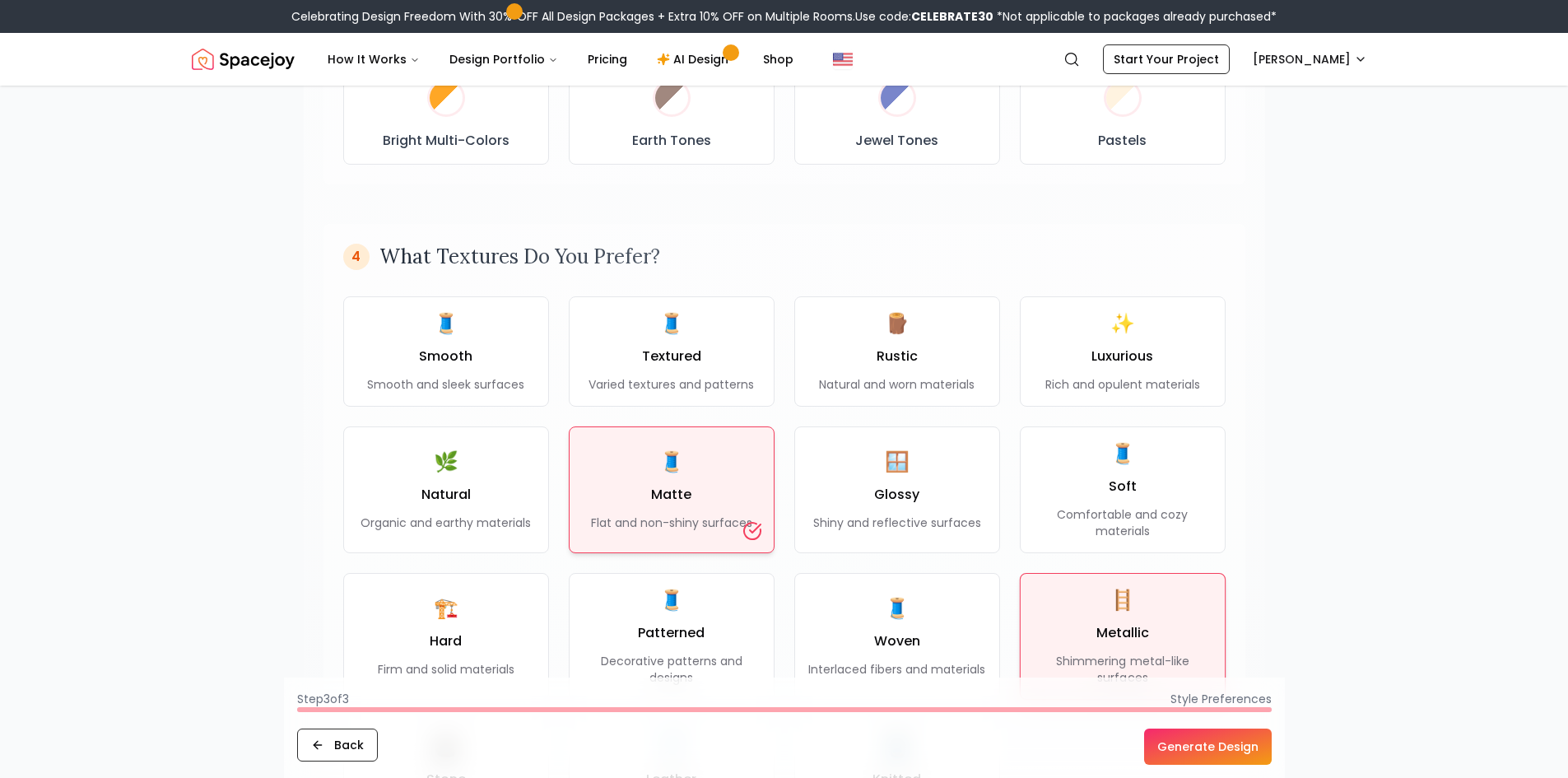
click at [1126, 622] on div "🪜 Metallic Shimmering metal-like surfaces" at bounding box center [1122, 637] width 178 height 99
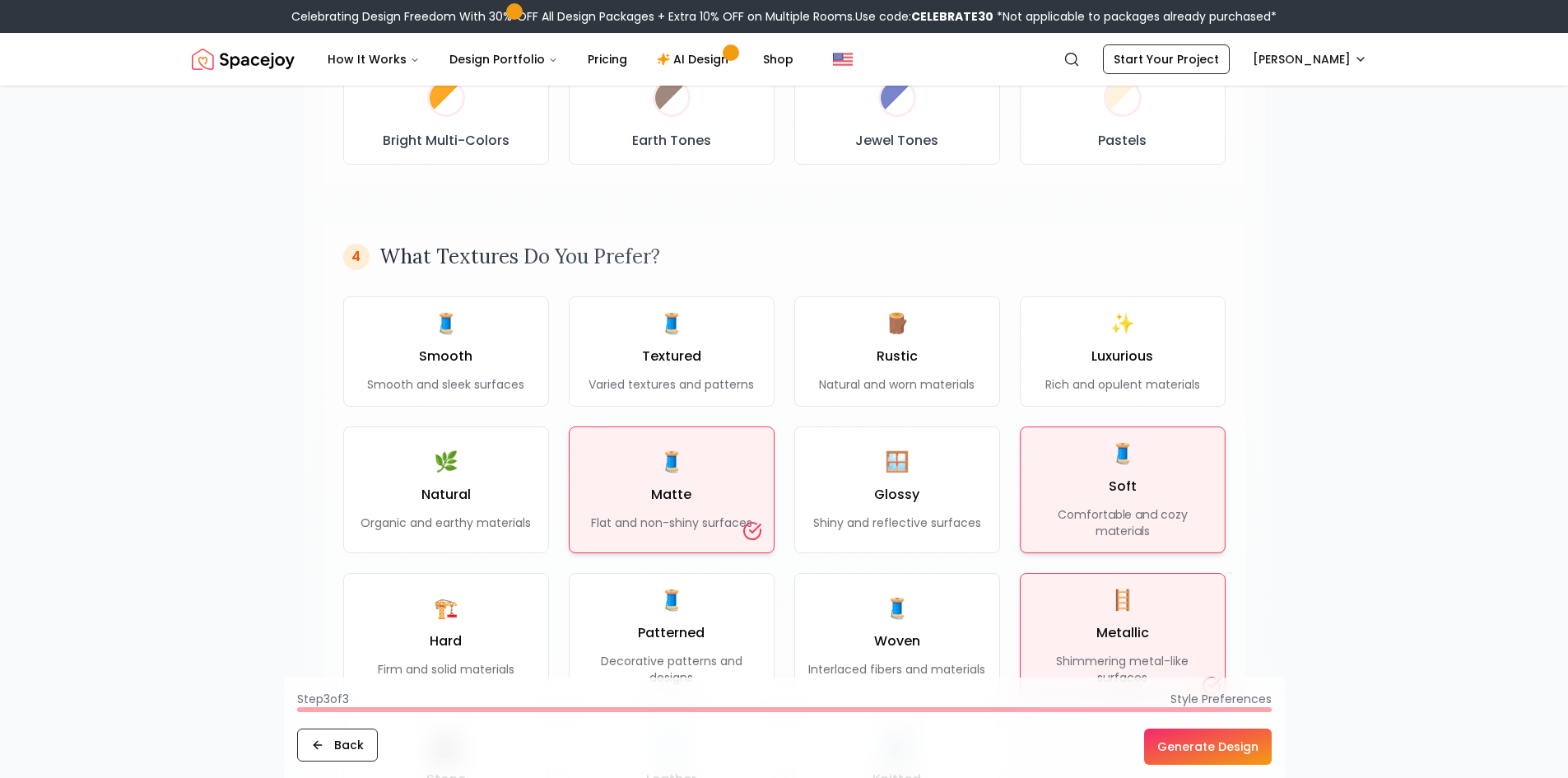
drag, startPoint x: 1071, startPoint y: 447, endPoint x: 1199, endPoint y: 532, distance: 153.7
click at [1079, 449] on div "🧵 Soft Comfortable and cozy materials" at bounding box center [1123, 489] width 178 height 99
click at [1189, 741] on button "Generate Design" at bounding box center [1208, 747] width 127 height 37
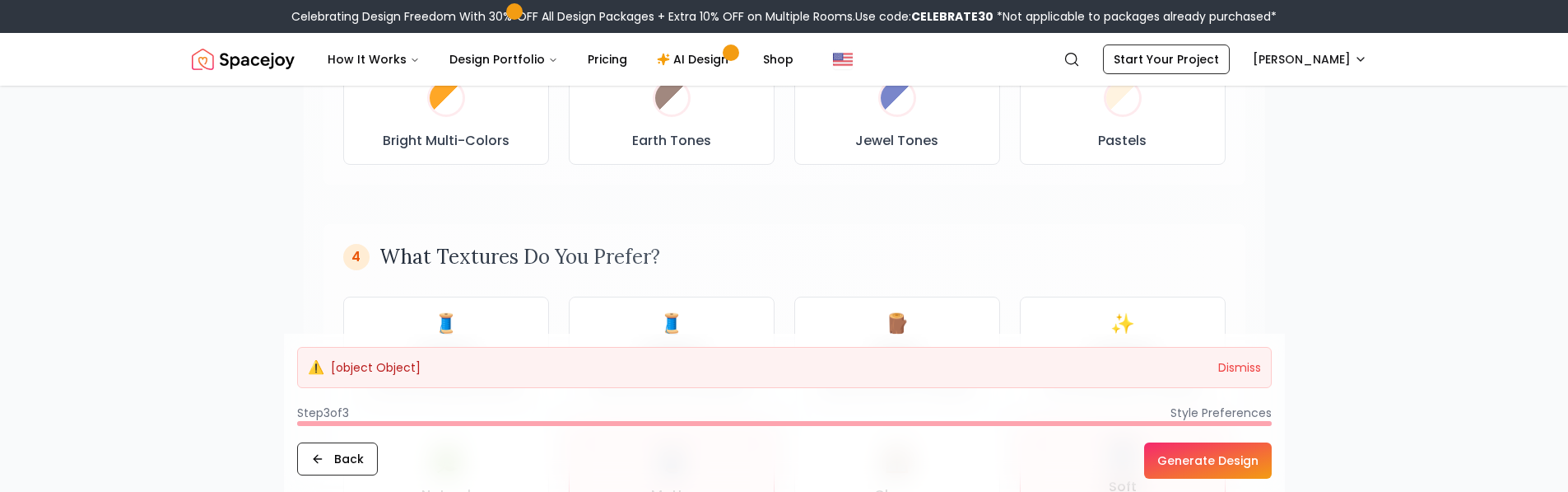
click at [1197, 470] on button "Generate Design" at bounding box center [1208, 460] width 127 height 37
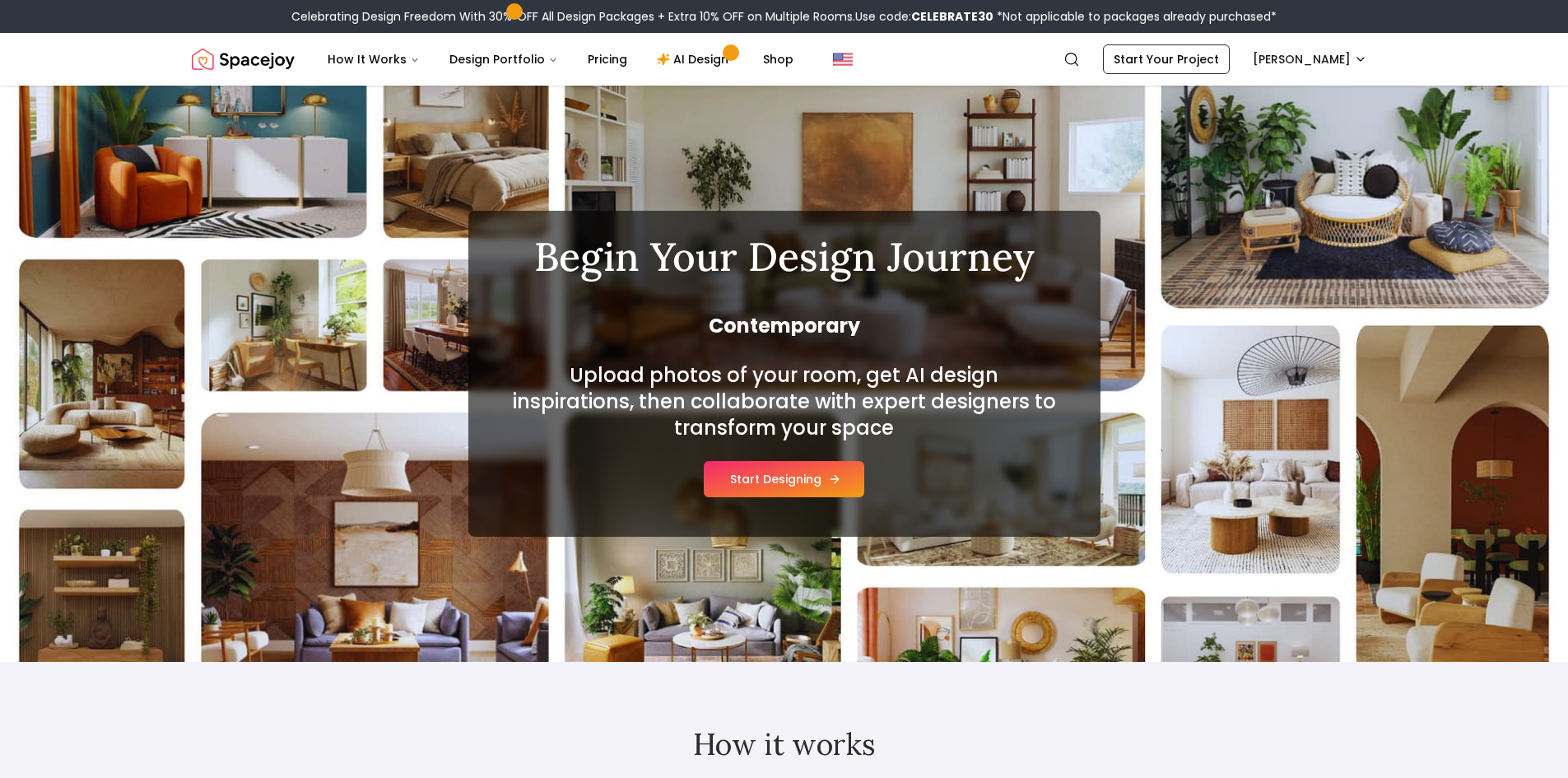
click at [798, 486] on button "Start Designing" at bounding box center [784, 479] width 161 height 37
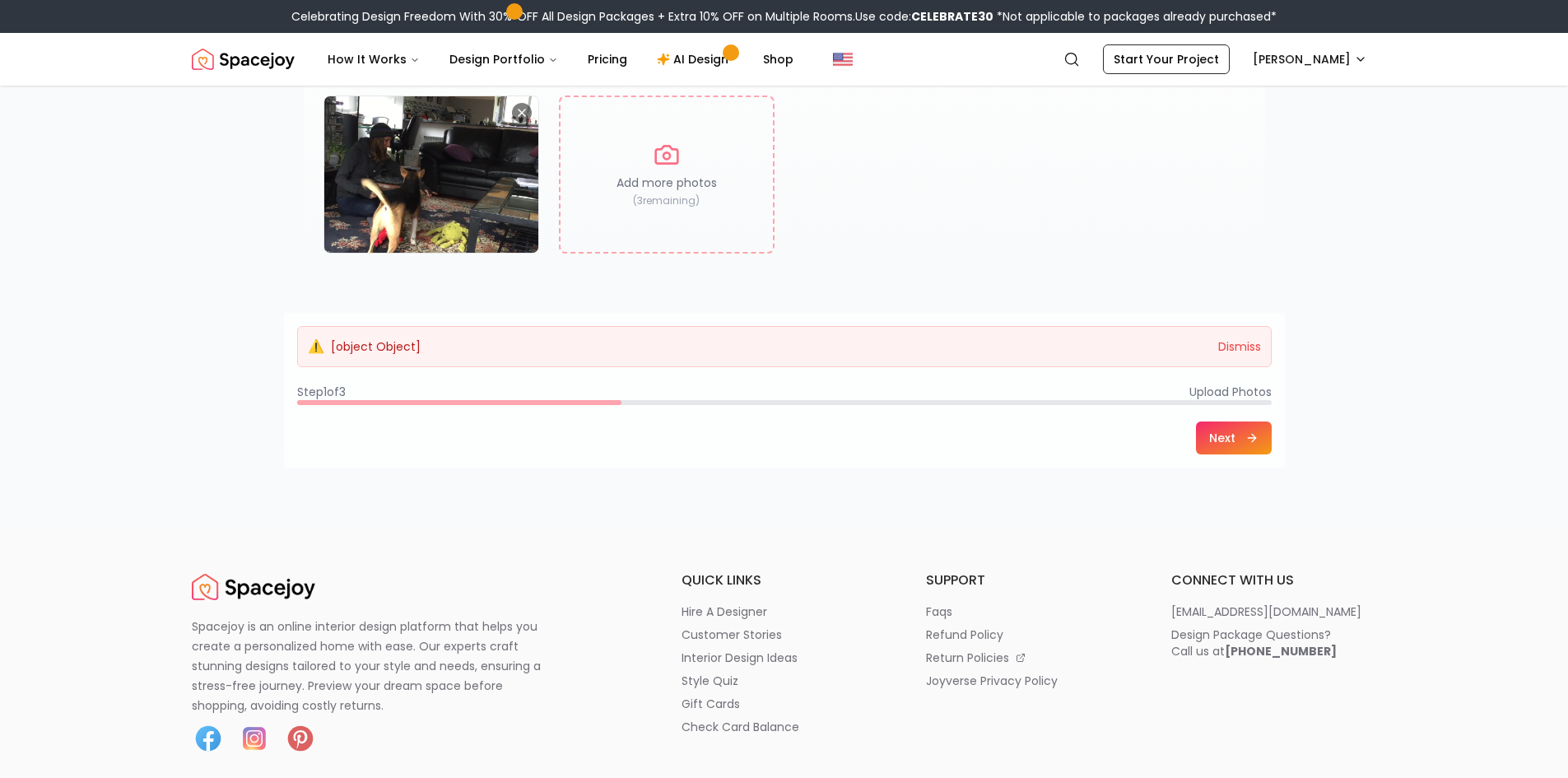
scroll to position [82, 0]
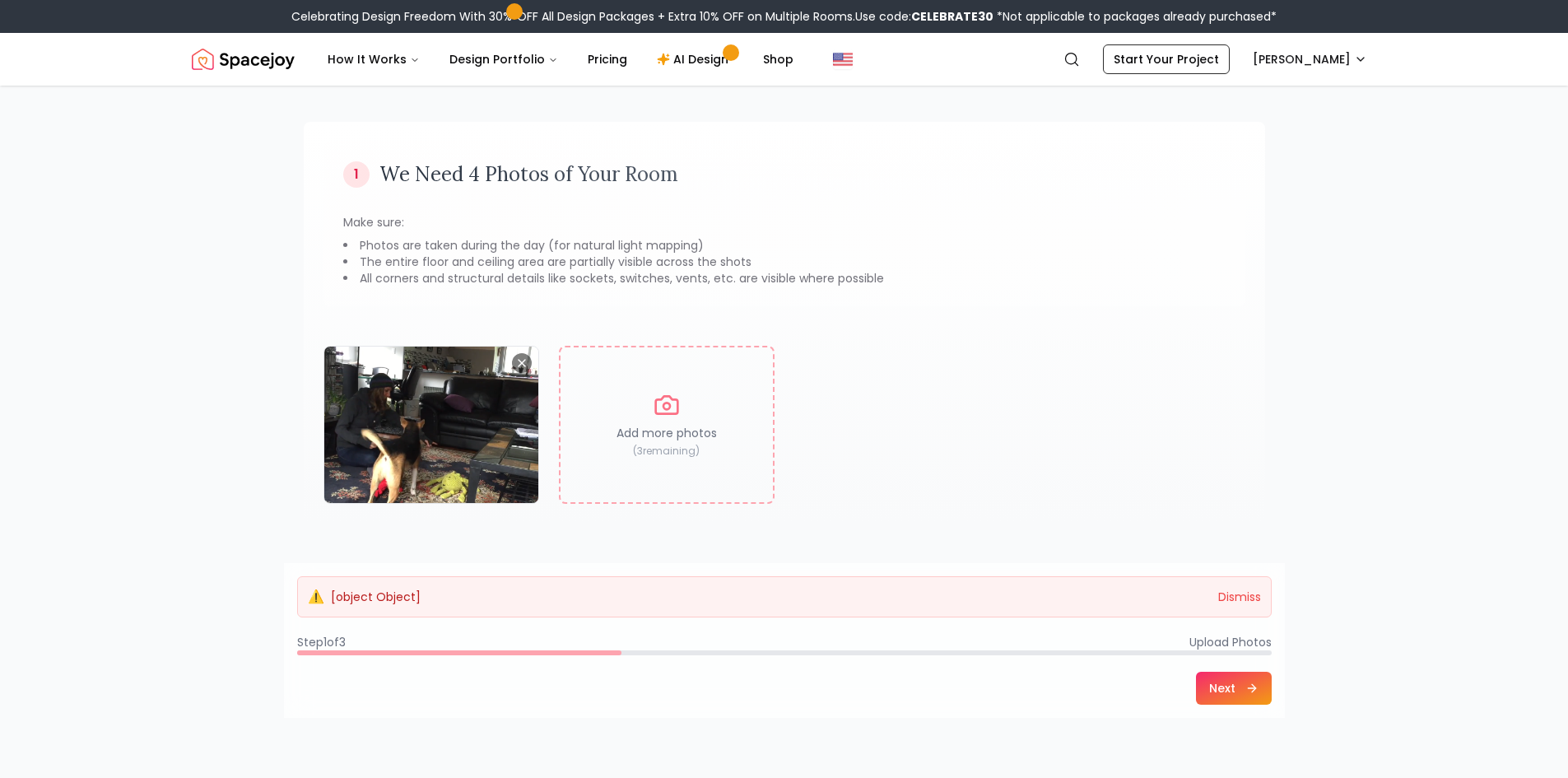
click at [1237, 698] on button "Next" at bounding box center [1234, 689] width 76 height 33
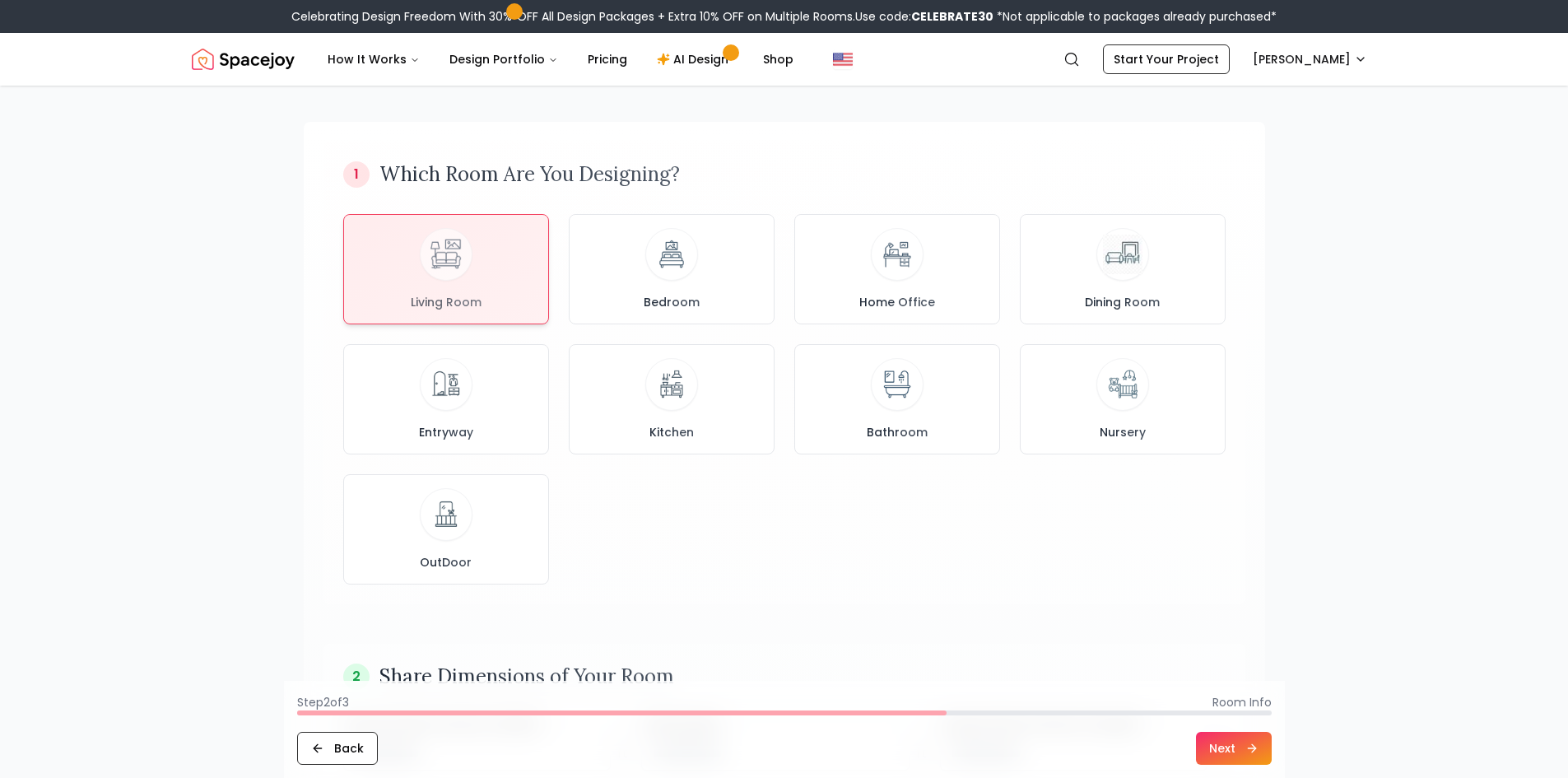
scroll to position [0, 0]
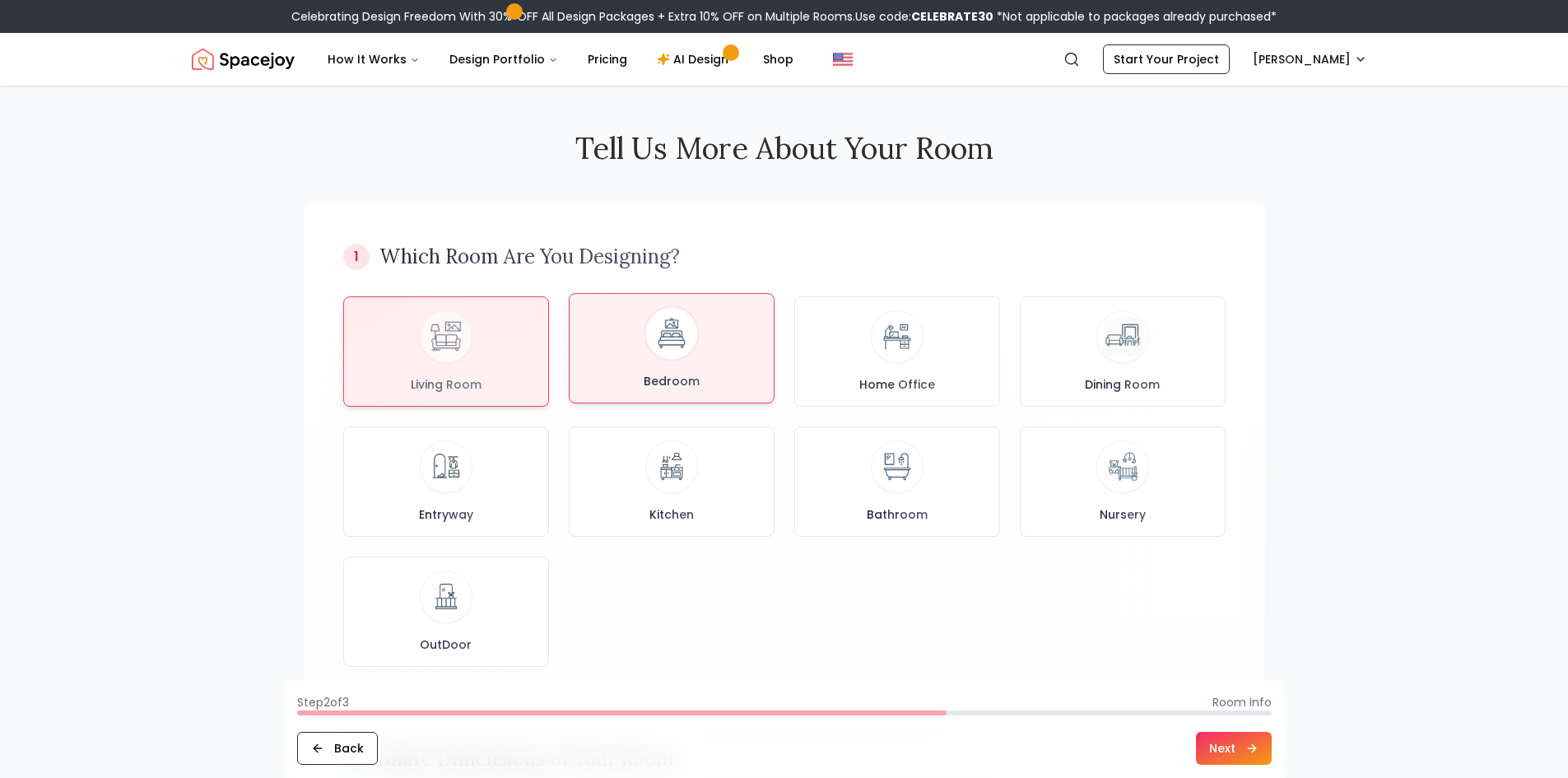
click at [601, 324] on div "Bedroom" at bounding box center [672, 348] width 178 height 82
click at [477, 356] on div "Living Room" at bounding box center [447, 348] width 178 height 82
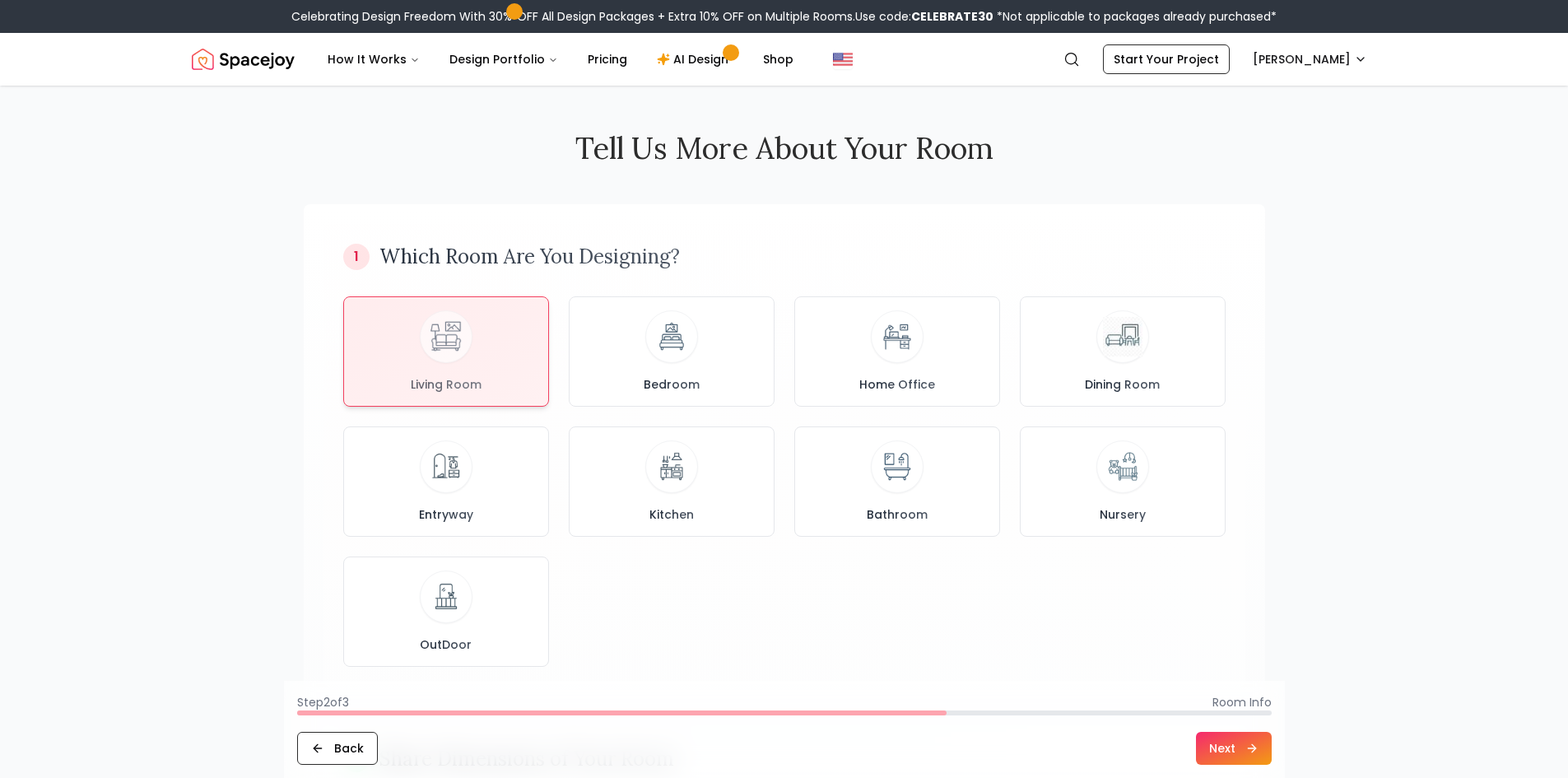
click at [1243, 753] on button "Next" at bounding box center [1234, 749] width 76 height 33
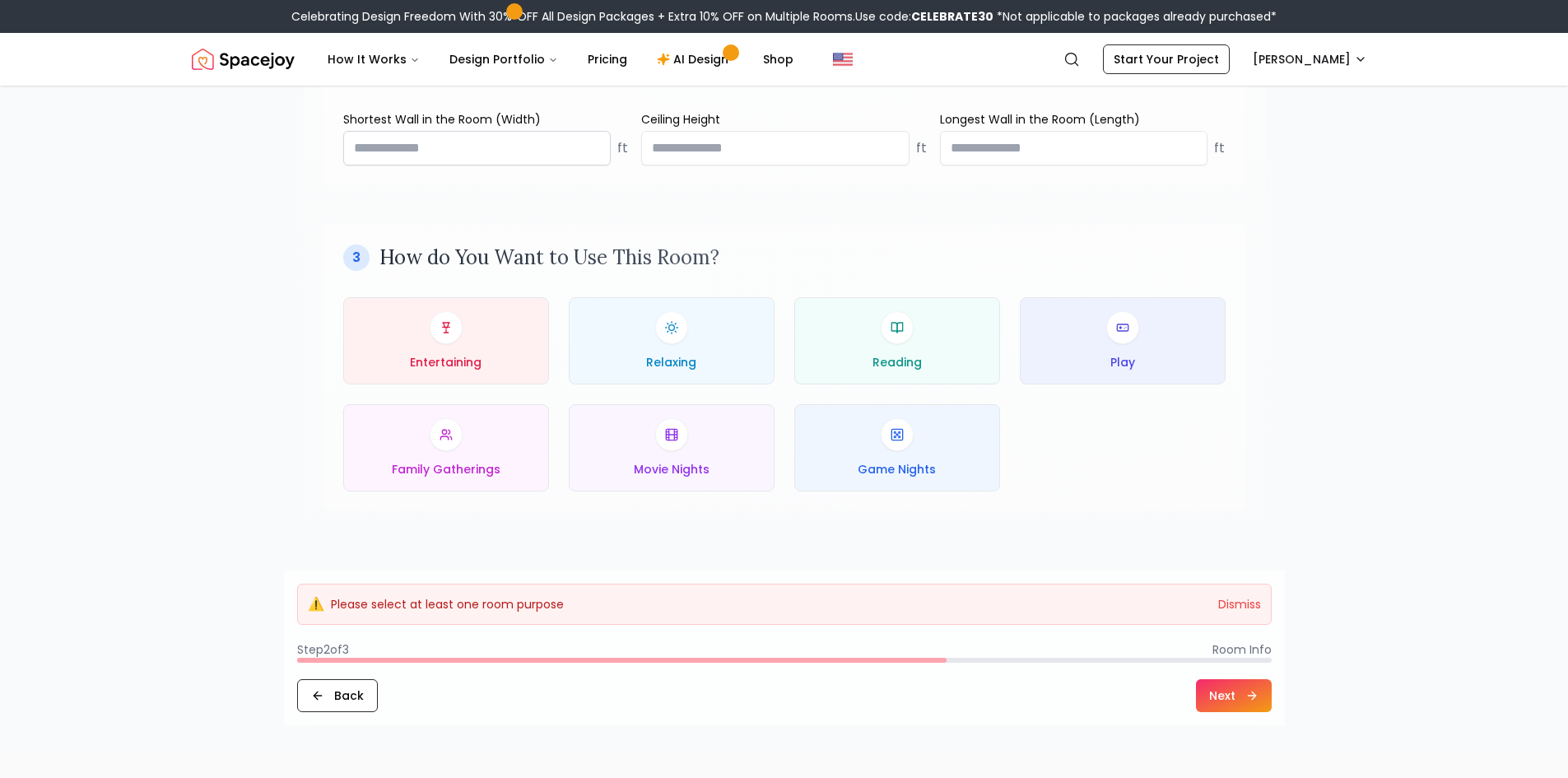
scroll to position [741, 0]
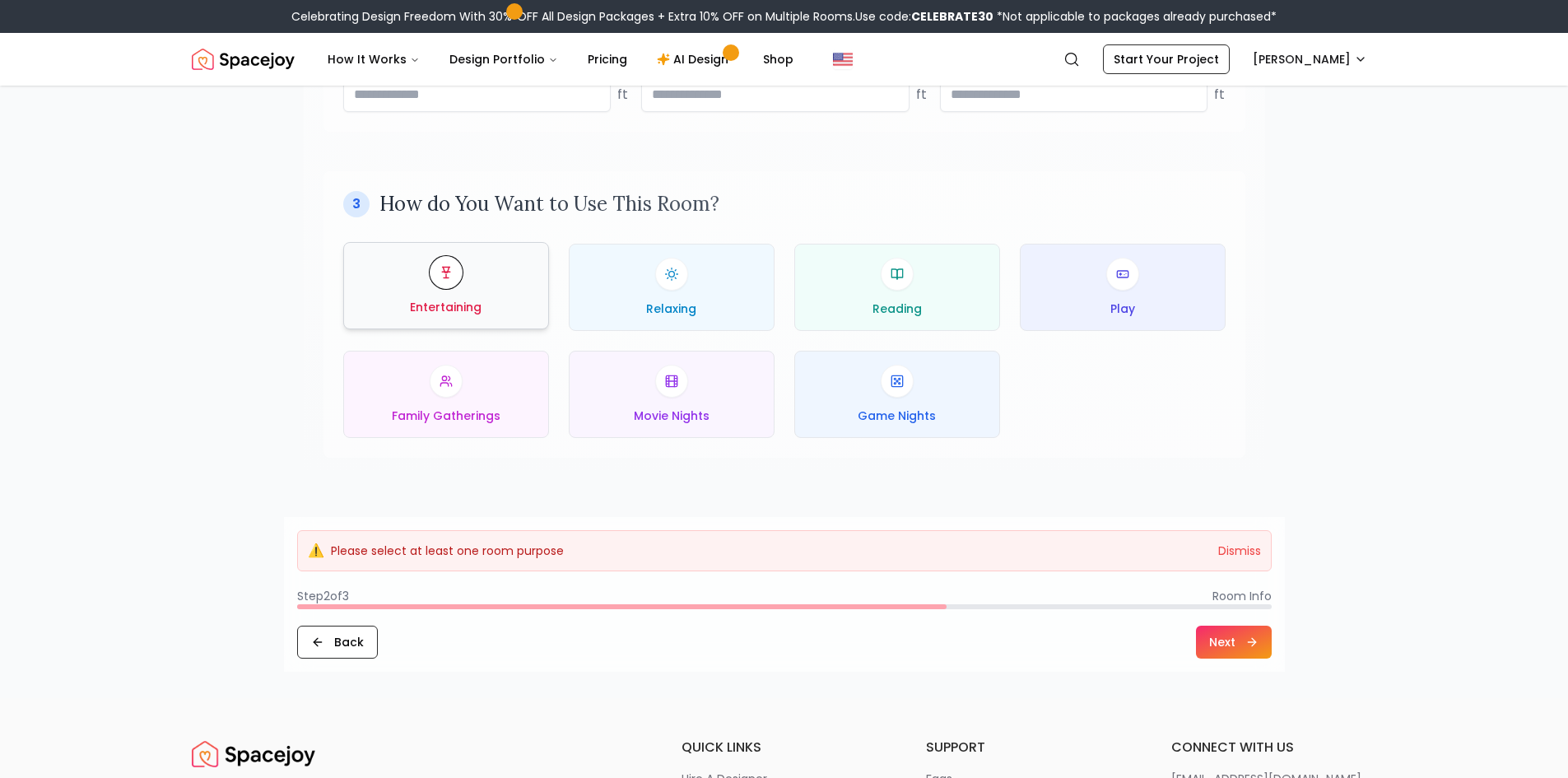
click at [467, 278] on div "Entertaining" at bounding box center [447, 285] width 178 height 59
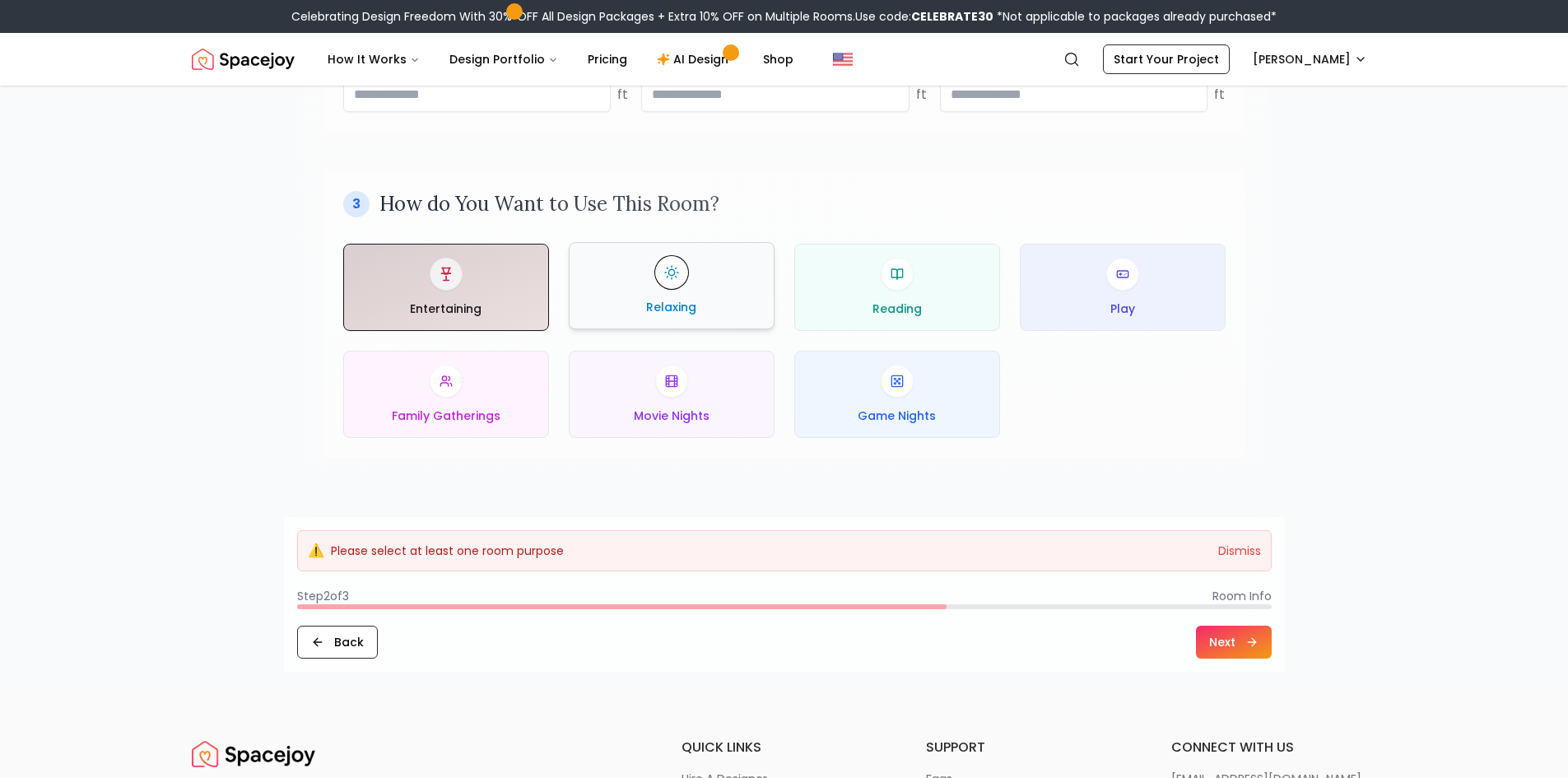
click at [700, 321] on button "Relaxing" at bounding box center [671, 285] width 205 height 87
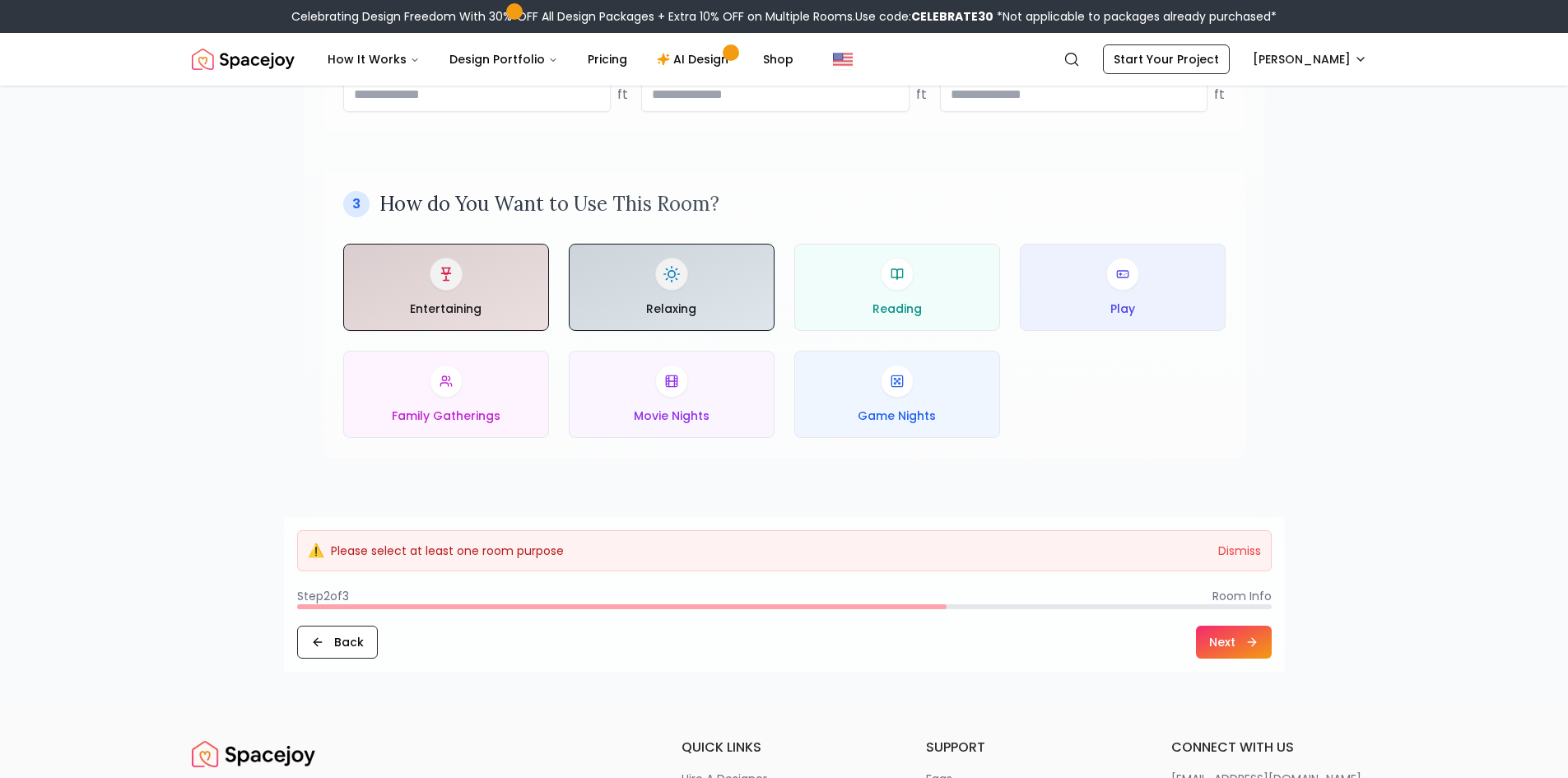
click at [1236, 640] on button "Next" at bounding box center [1234, 642] width 76 height 33
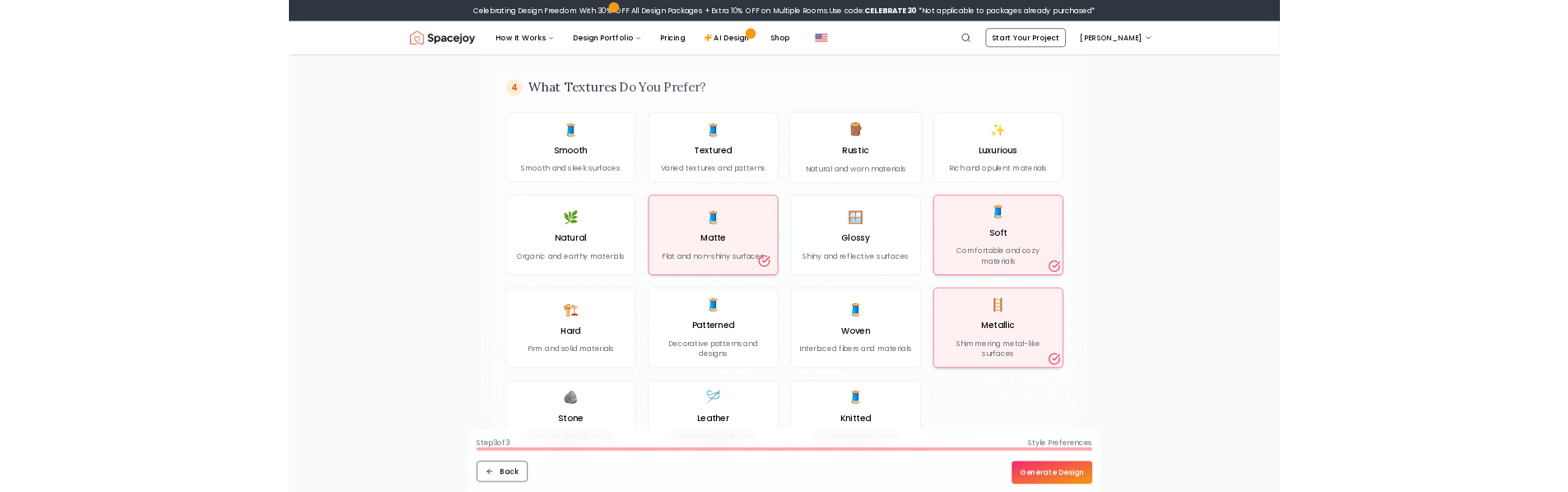
scroll to position [1400, 0]
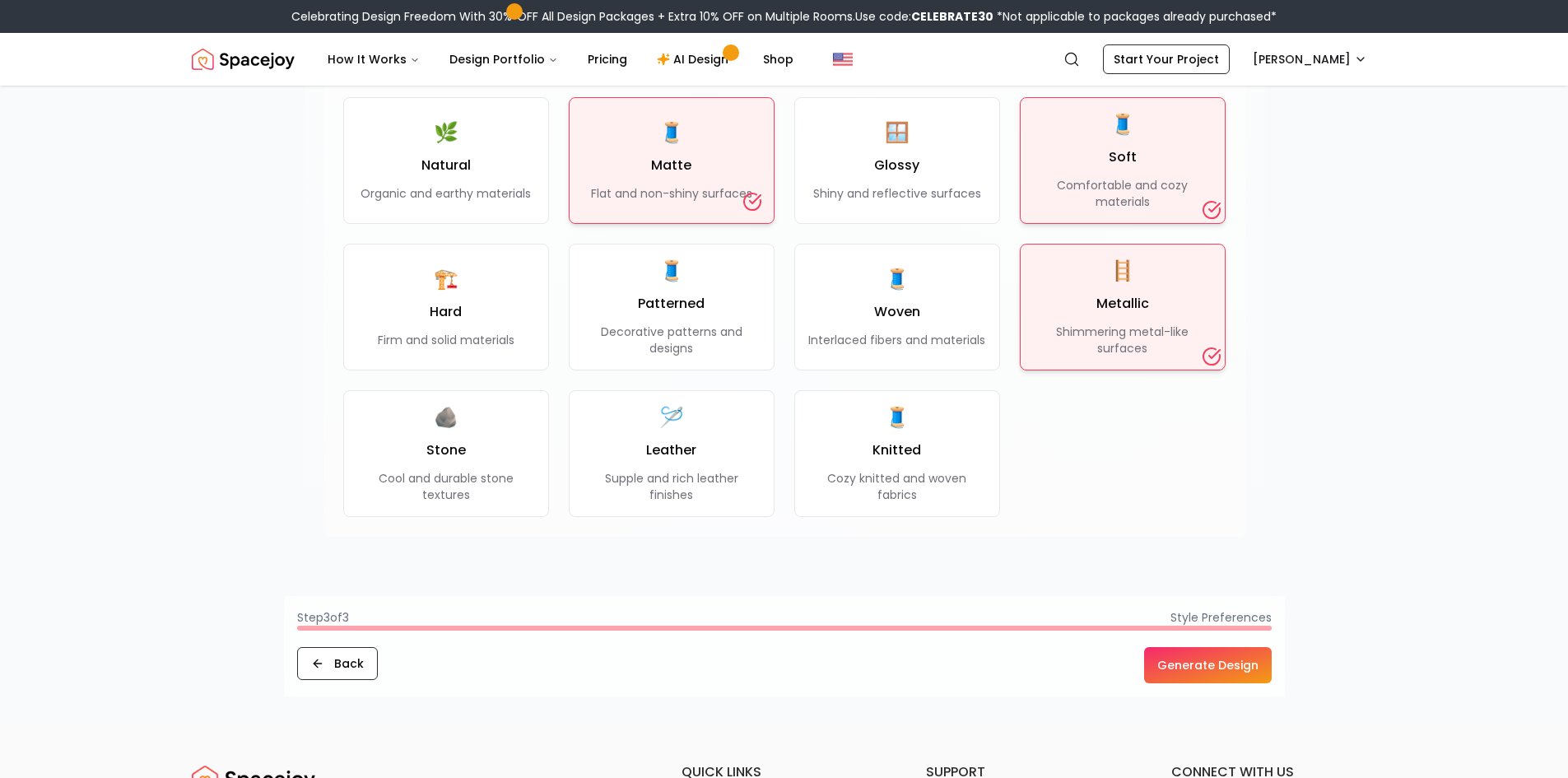
click at [1200, 671] on button "Generate Design" at bounding box center [1208, 666] width 127 height 37
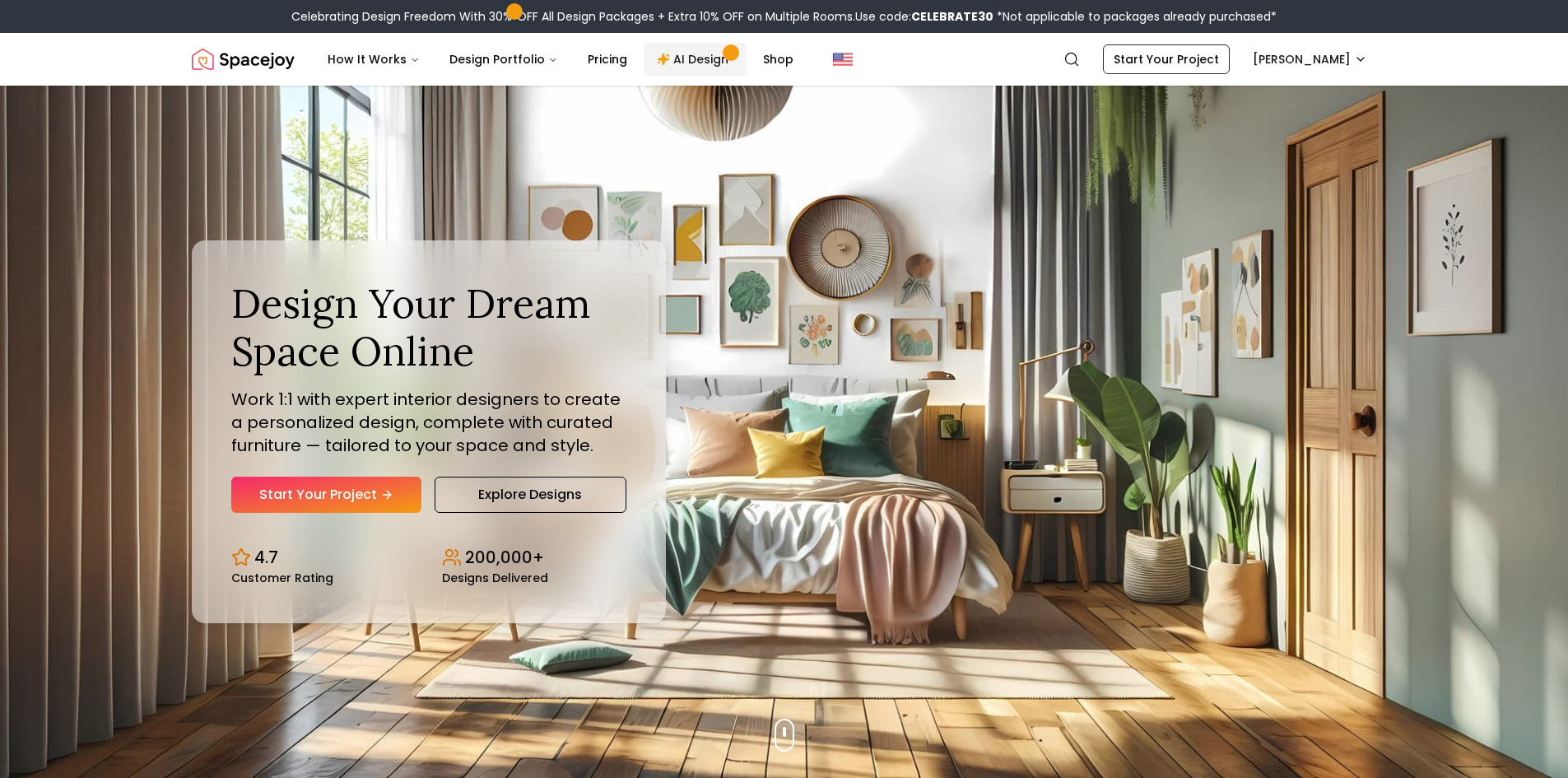
click at [701, 51] on link "AI Design" at bounding box center [695, 59] width 103 height 33
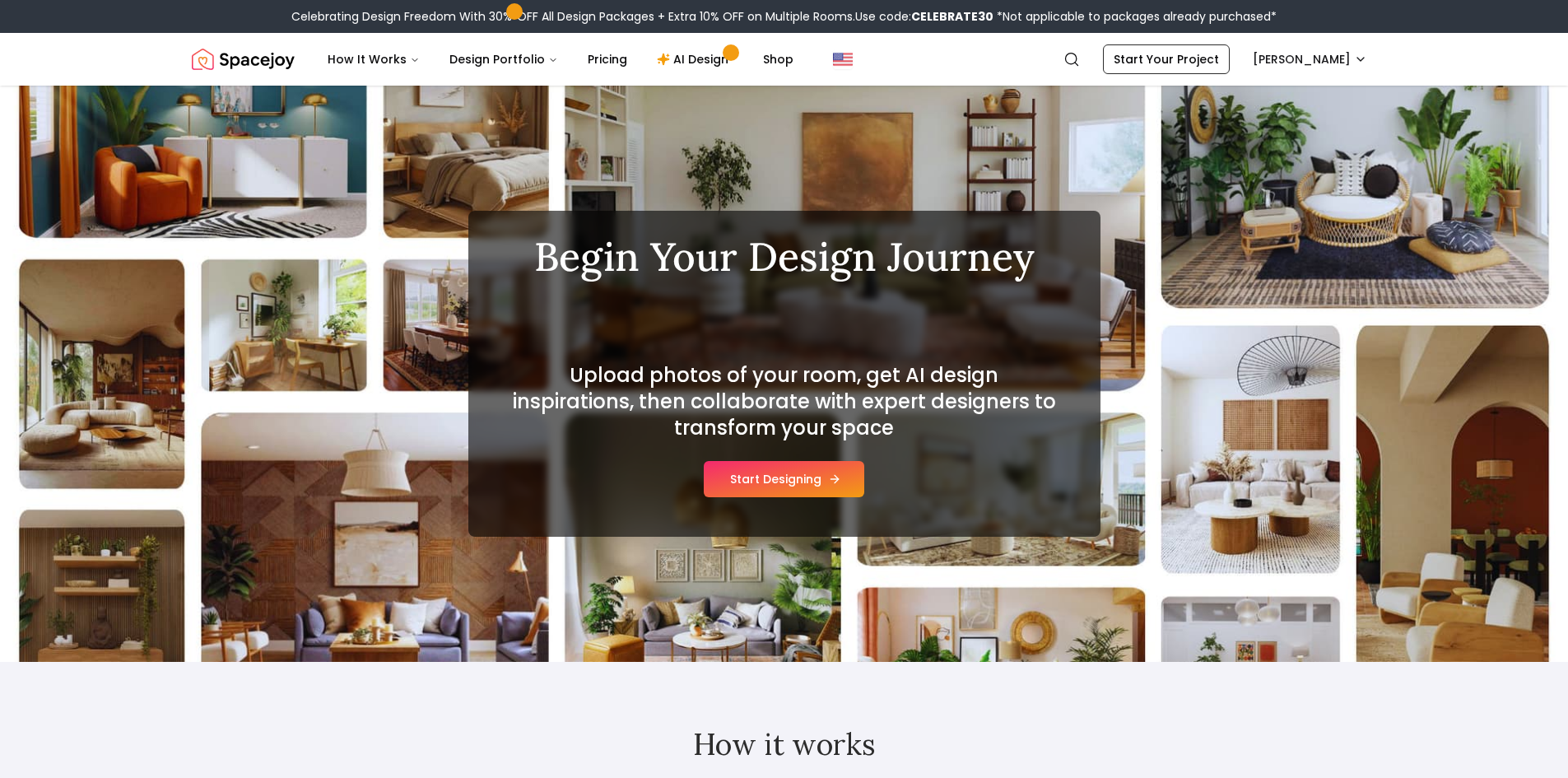
click at [754, 487] on button "Start Designing" at bounding box center [784, 479] width 161 height 37
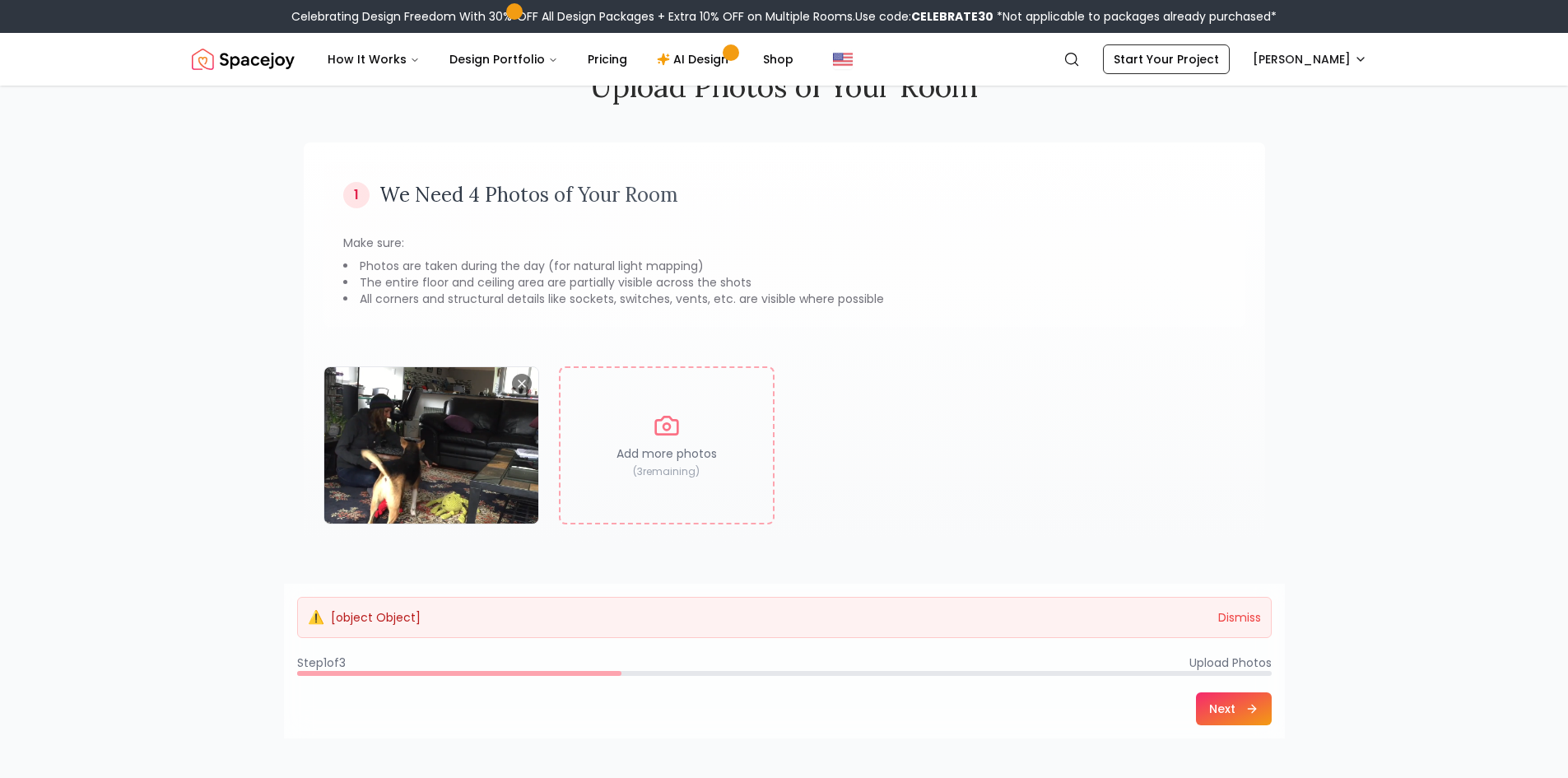
scroll to position [165, 0]
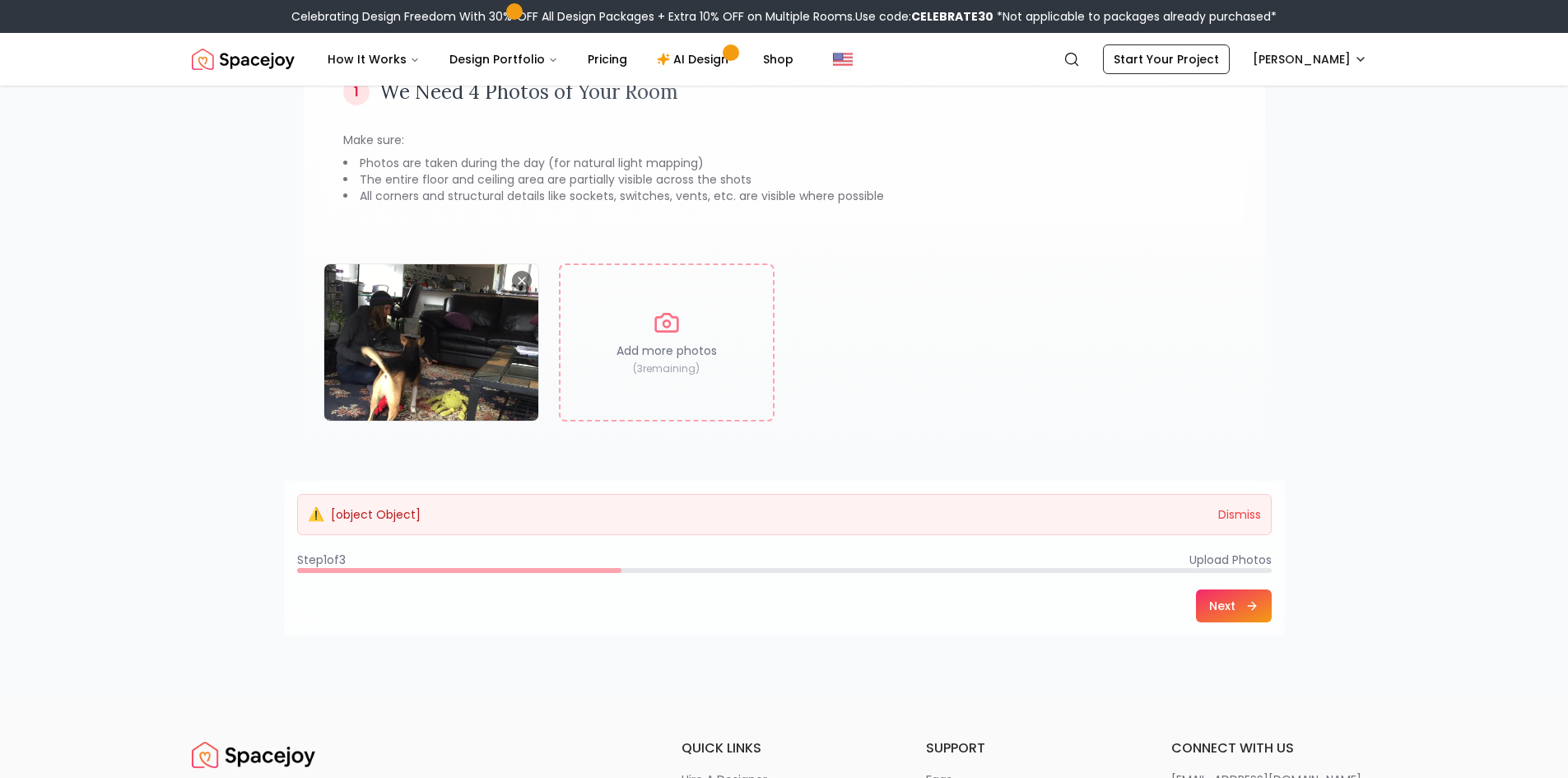
click at [1224, 513] on button "Dismiss" at bounding box center [1239, 515] width 42 height 17
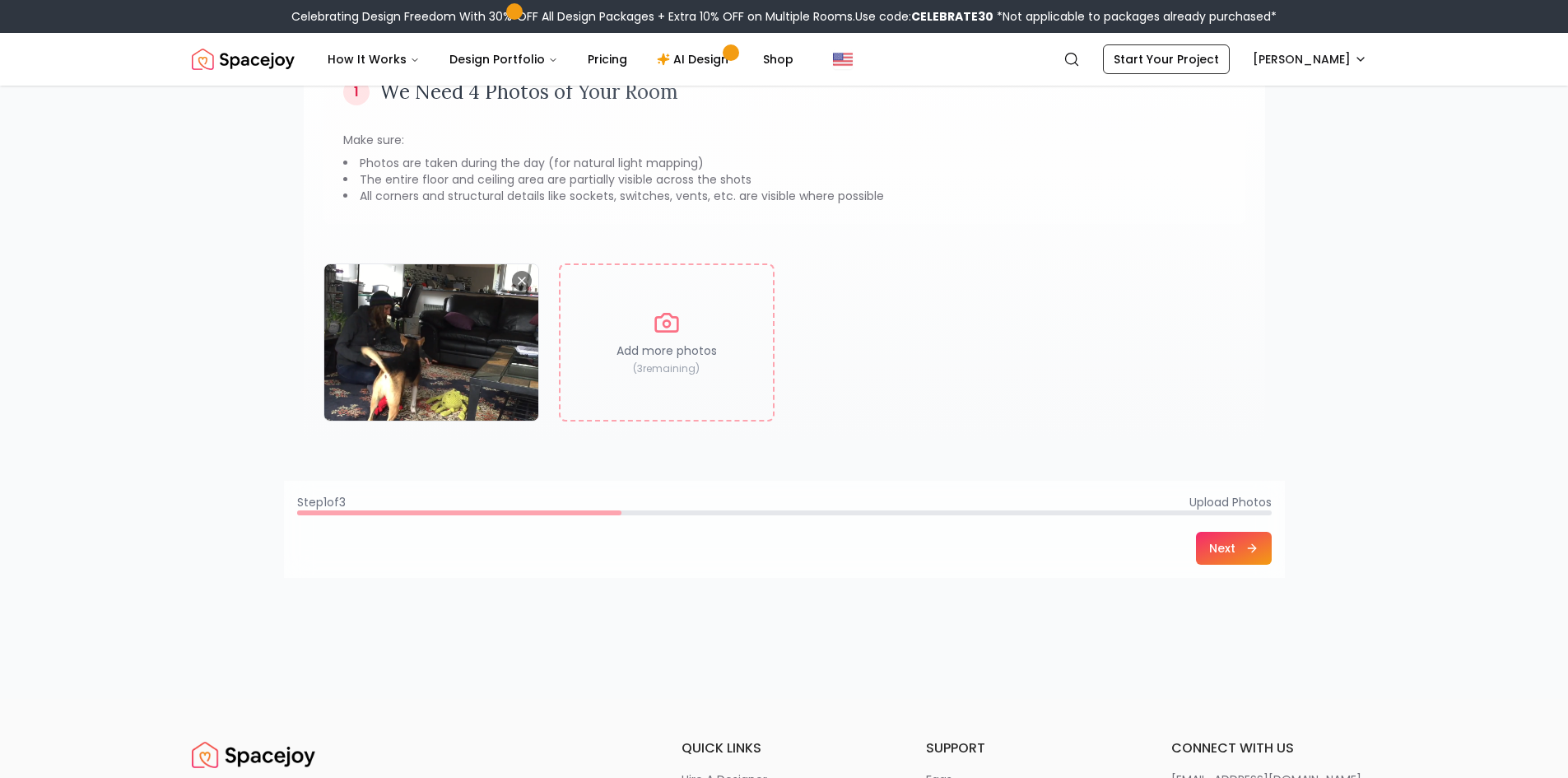
click at [1217, 553] on button "Next" at bounding box center [1234, 548] width 76 height 33
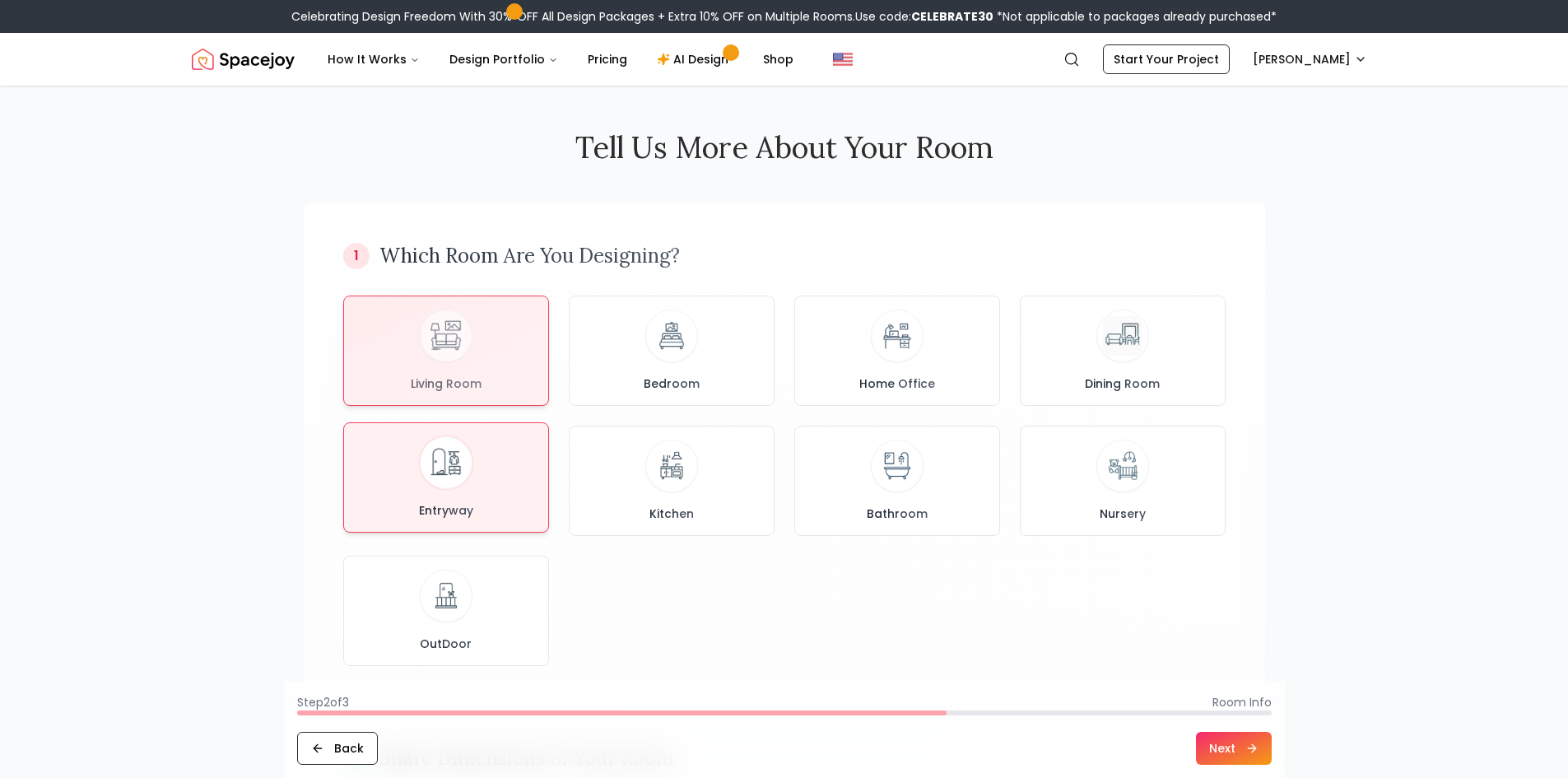
scroll to position [0, 0]
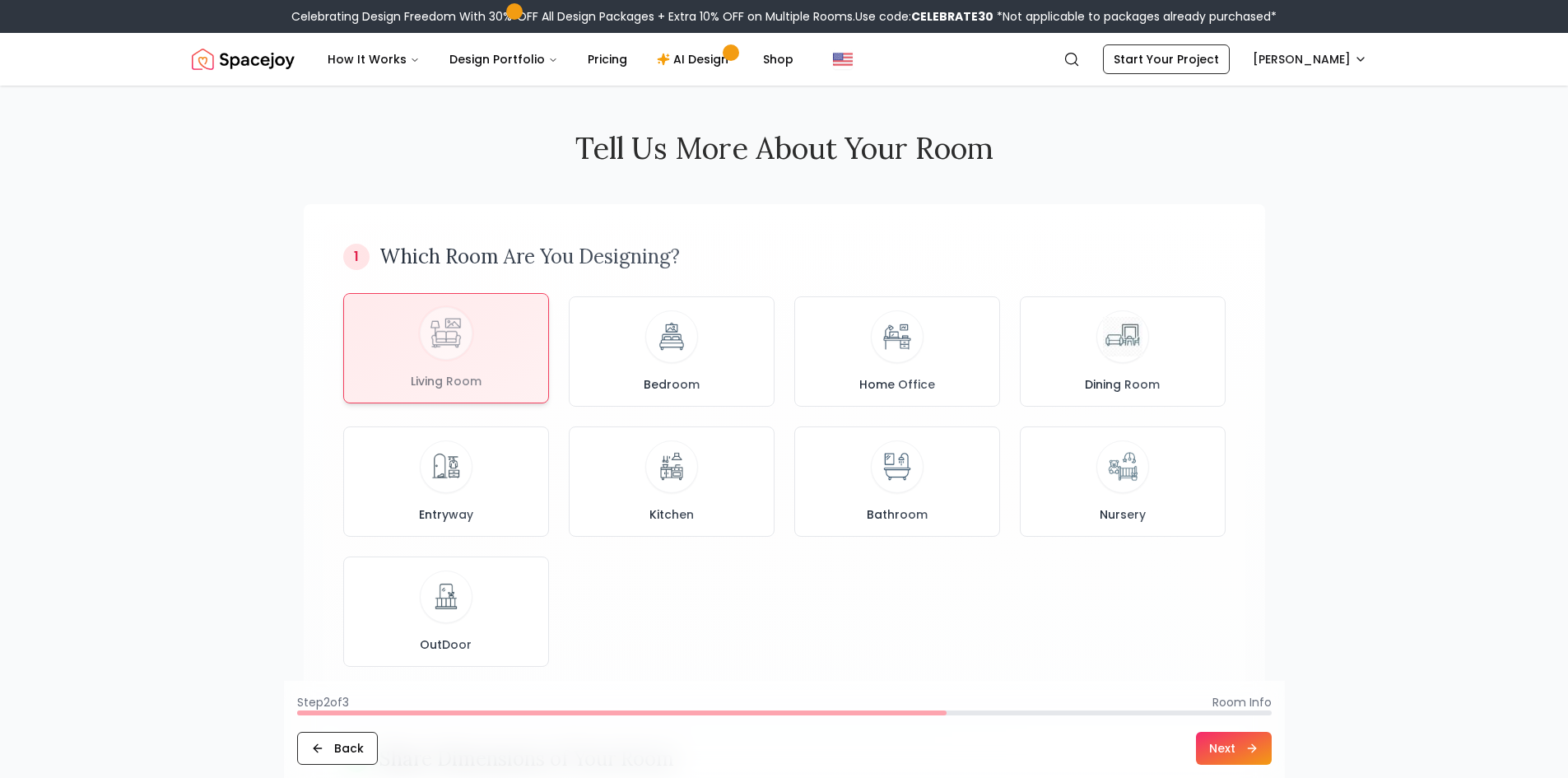
click at [443, 374] on div at bounding box center [446, 348] width 204 height 109
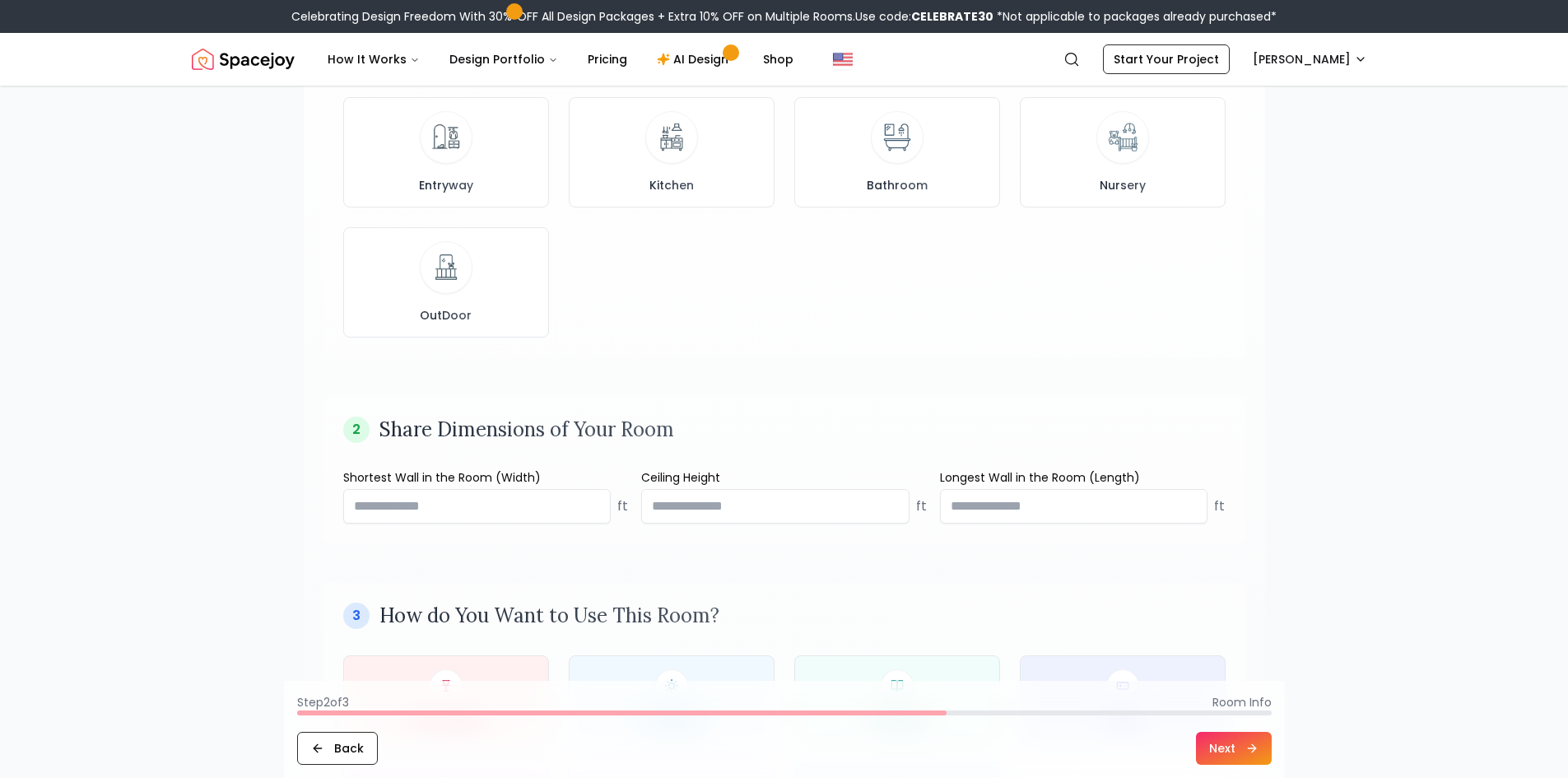
scroll to position [741, 0]
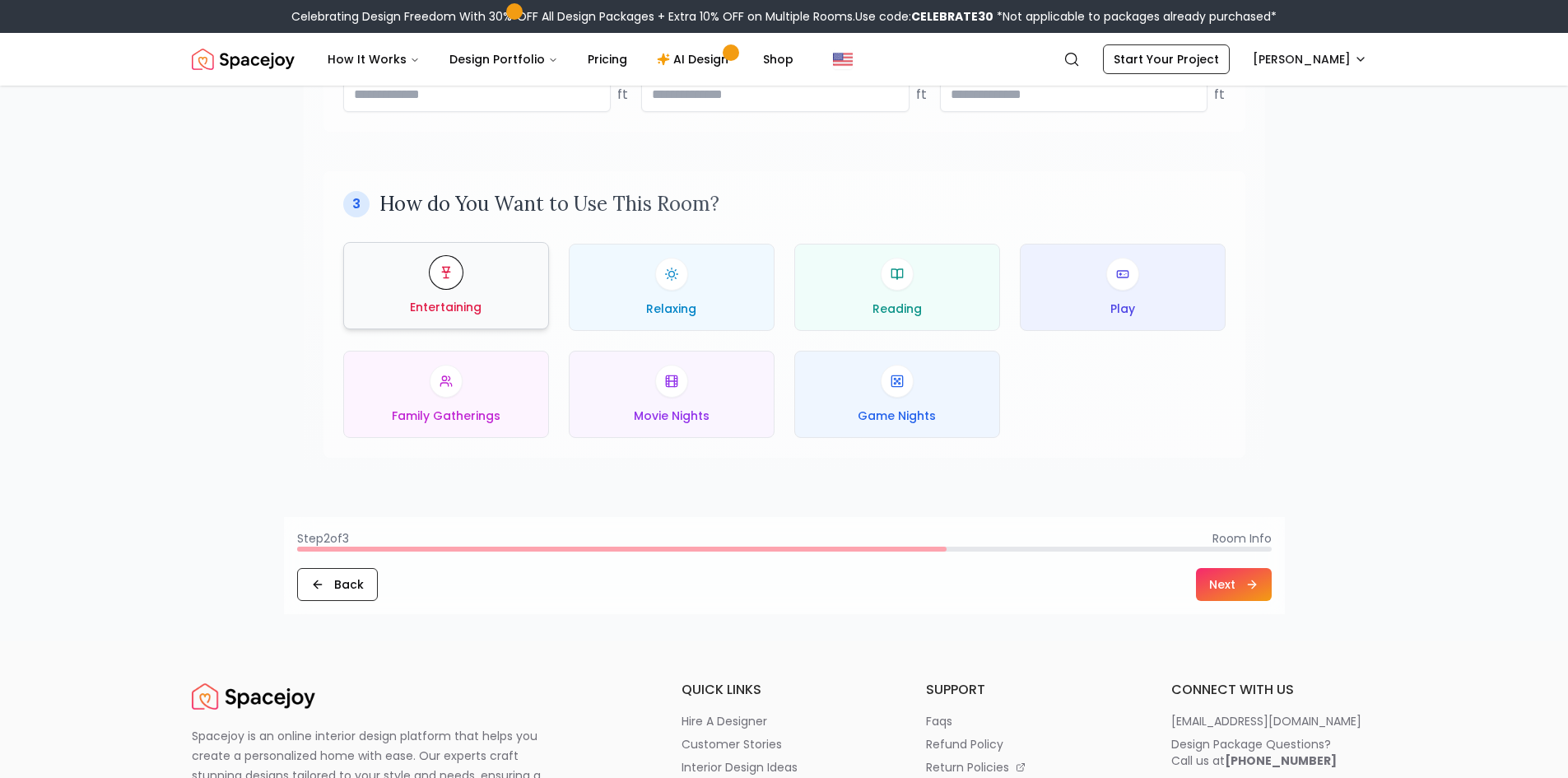
click at [454, 275] on div at bounding box center [447, 273] width 20 height 20
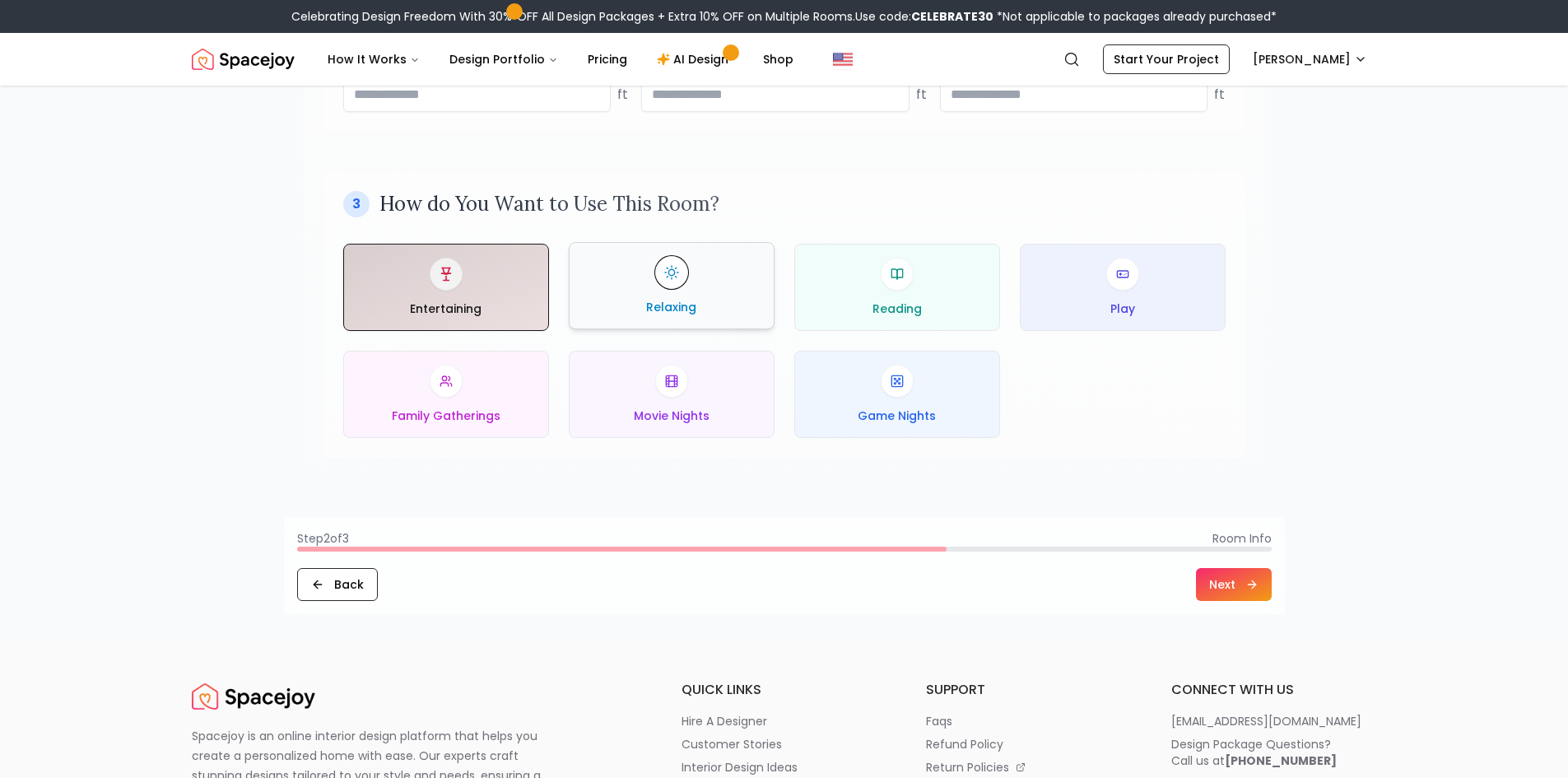
click at [716, 318] on button "Relaxing" at bounding box center [671, 285] width 205 height 87
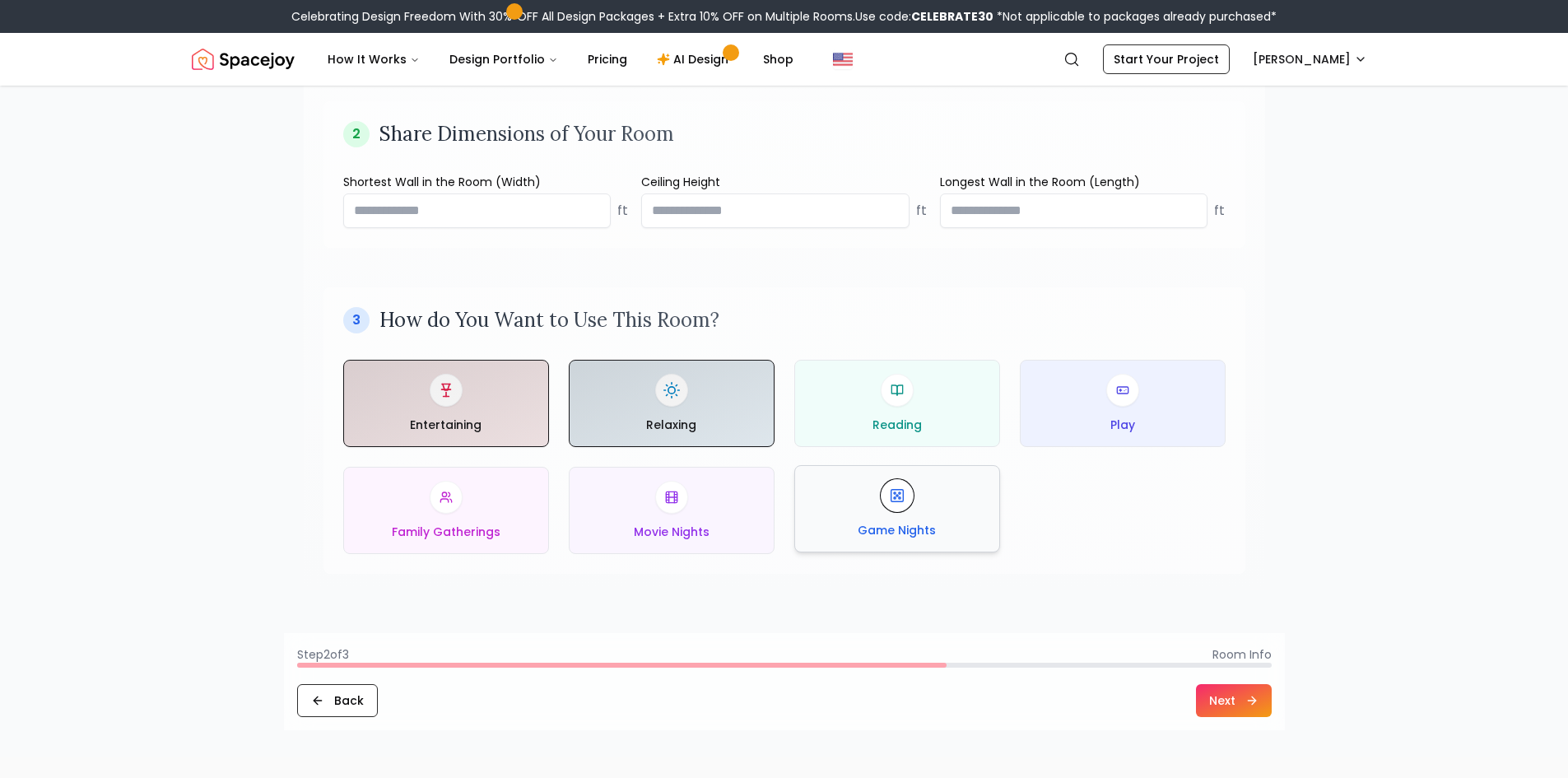
scroll to position [494, 0]
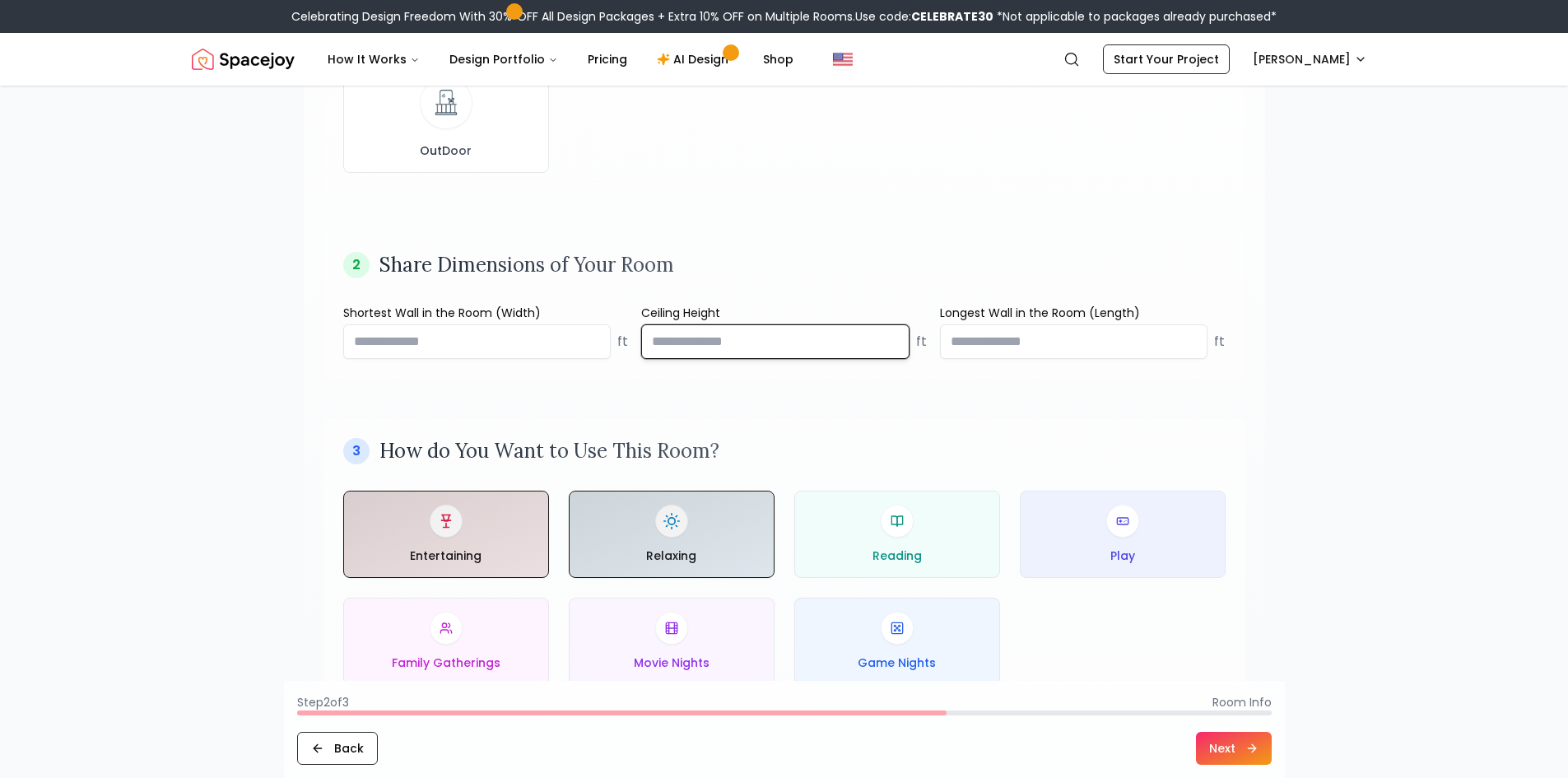
click at [732, 352] on input "**" at bounding box center [775, 342] width 269 height 35
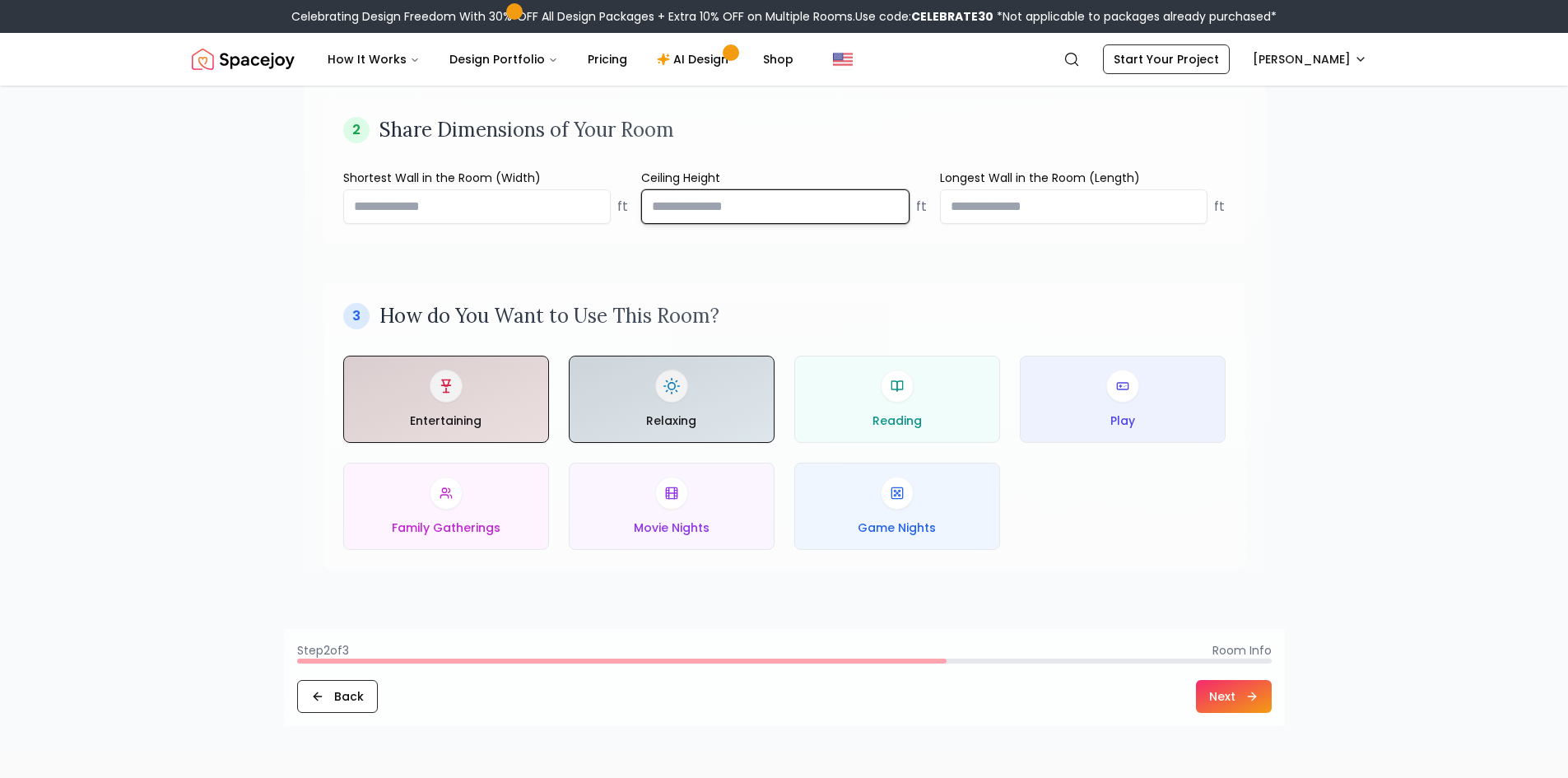
scroll to position [741, 0]
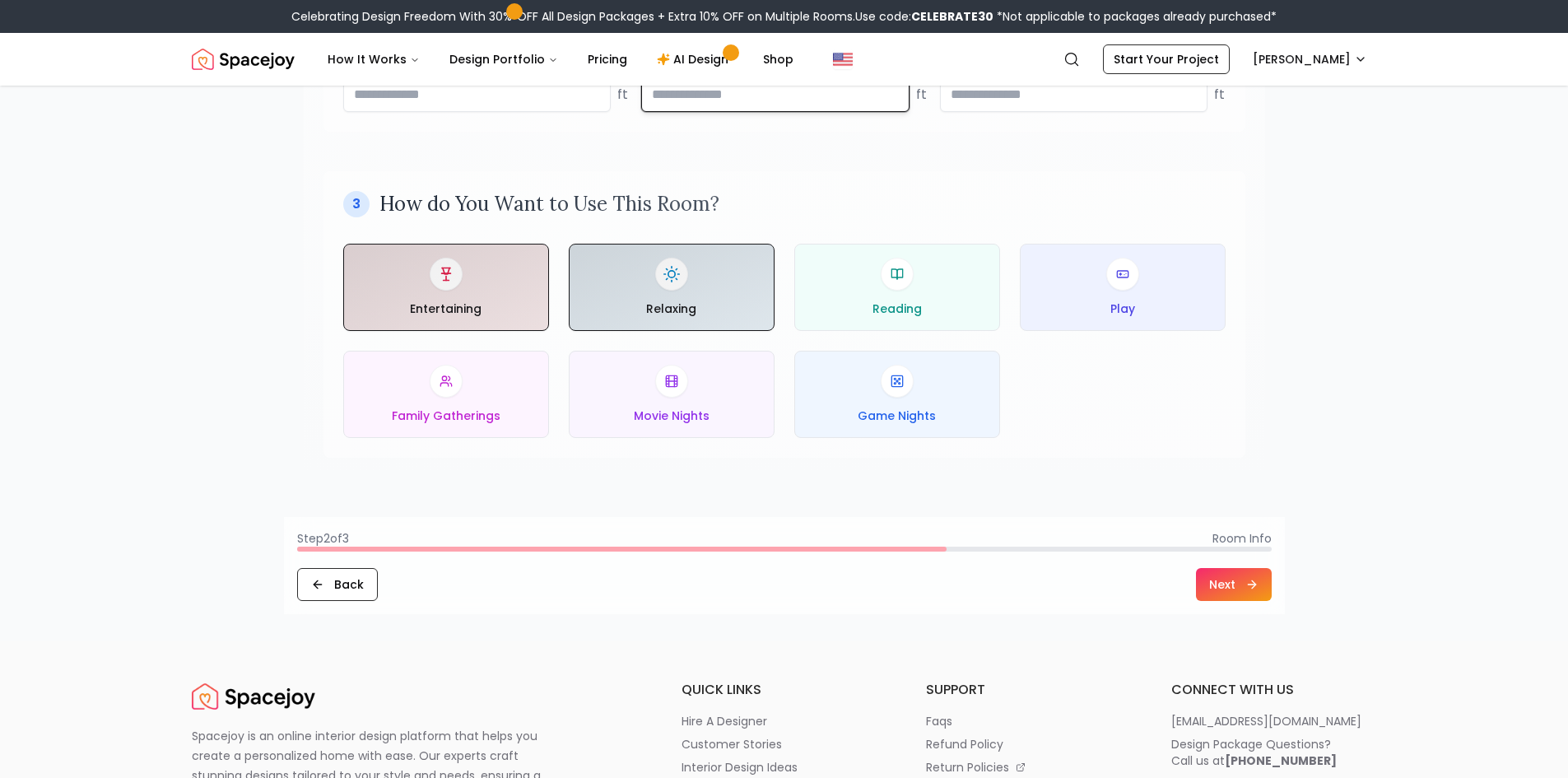
type input "**"
click at [1234, 599] on button "Next" at bounding box center [1234, 585] width 76 height 33
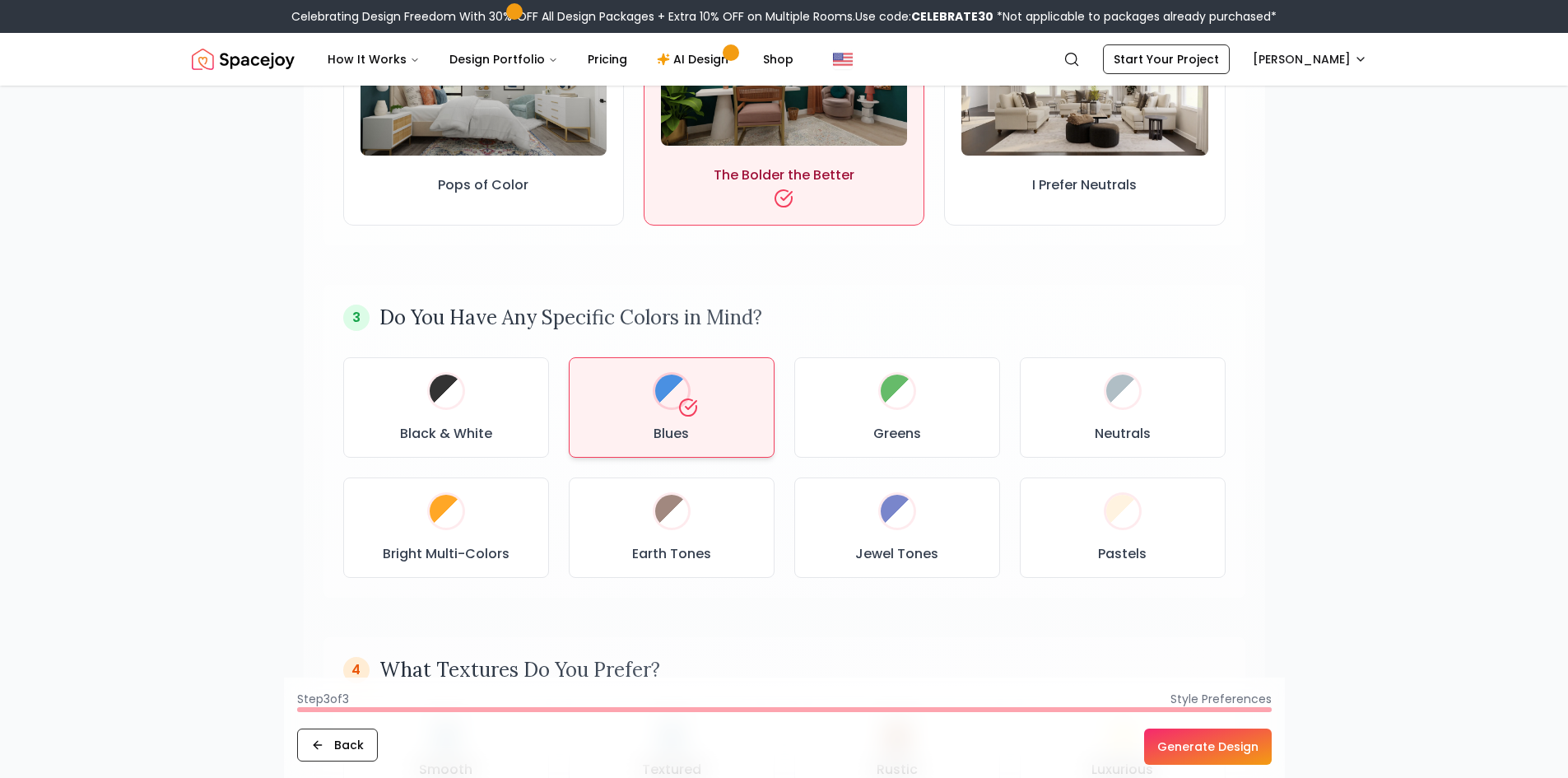
scroll to position [659, 0]
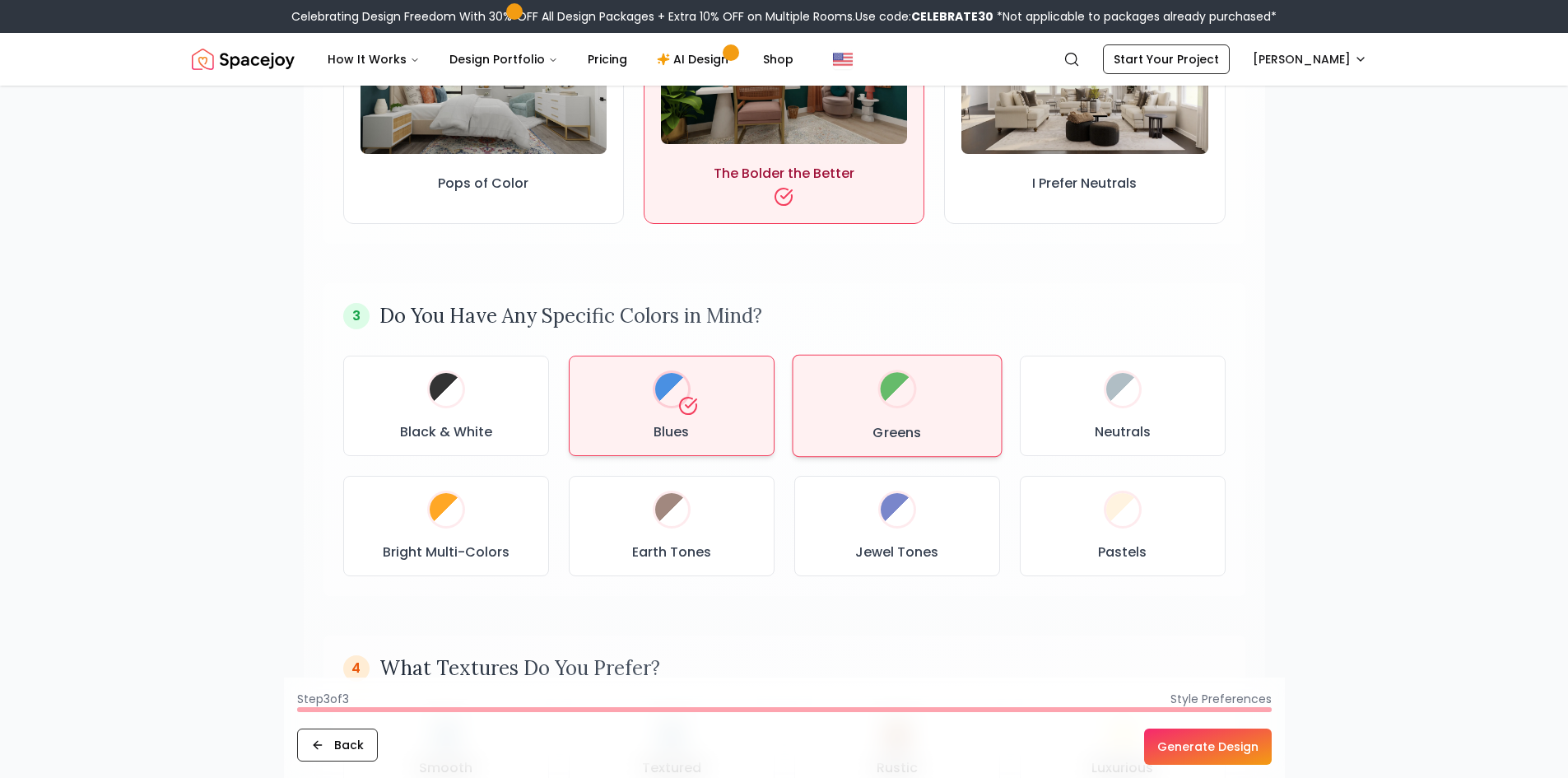
click at [889, 410] on div "Greens" at bounding box center [897, 405] width 181 height 74
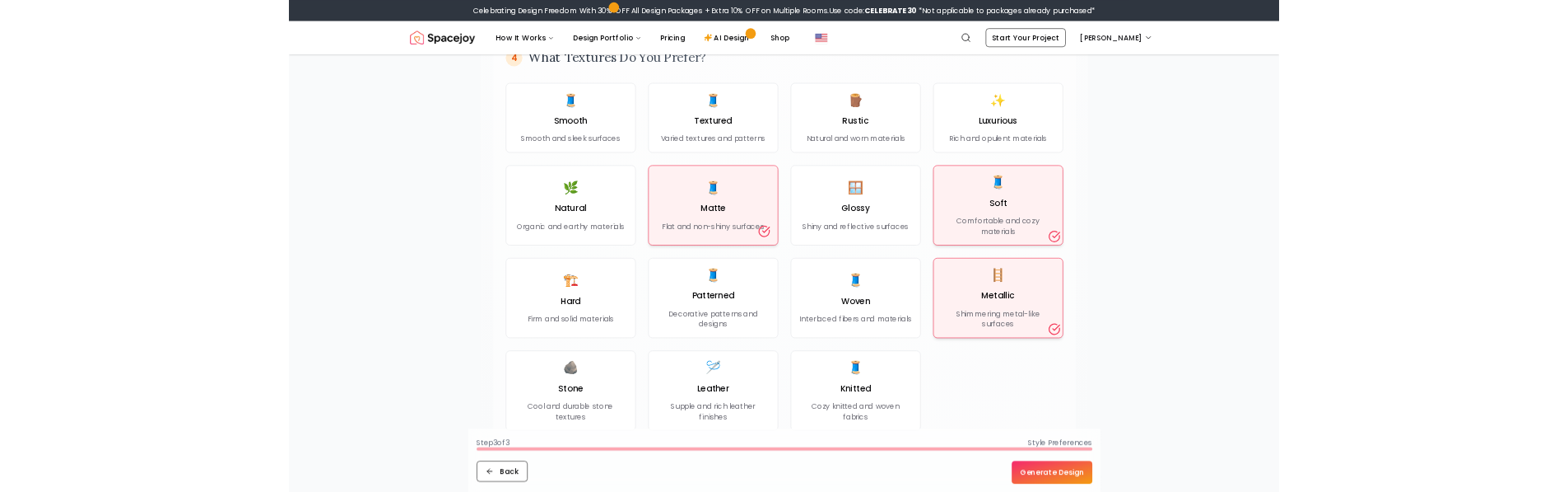
scroll to position [1647, 0]
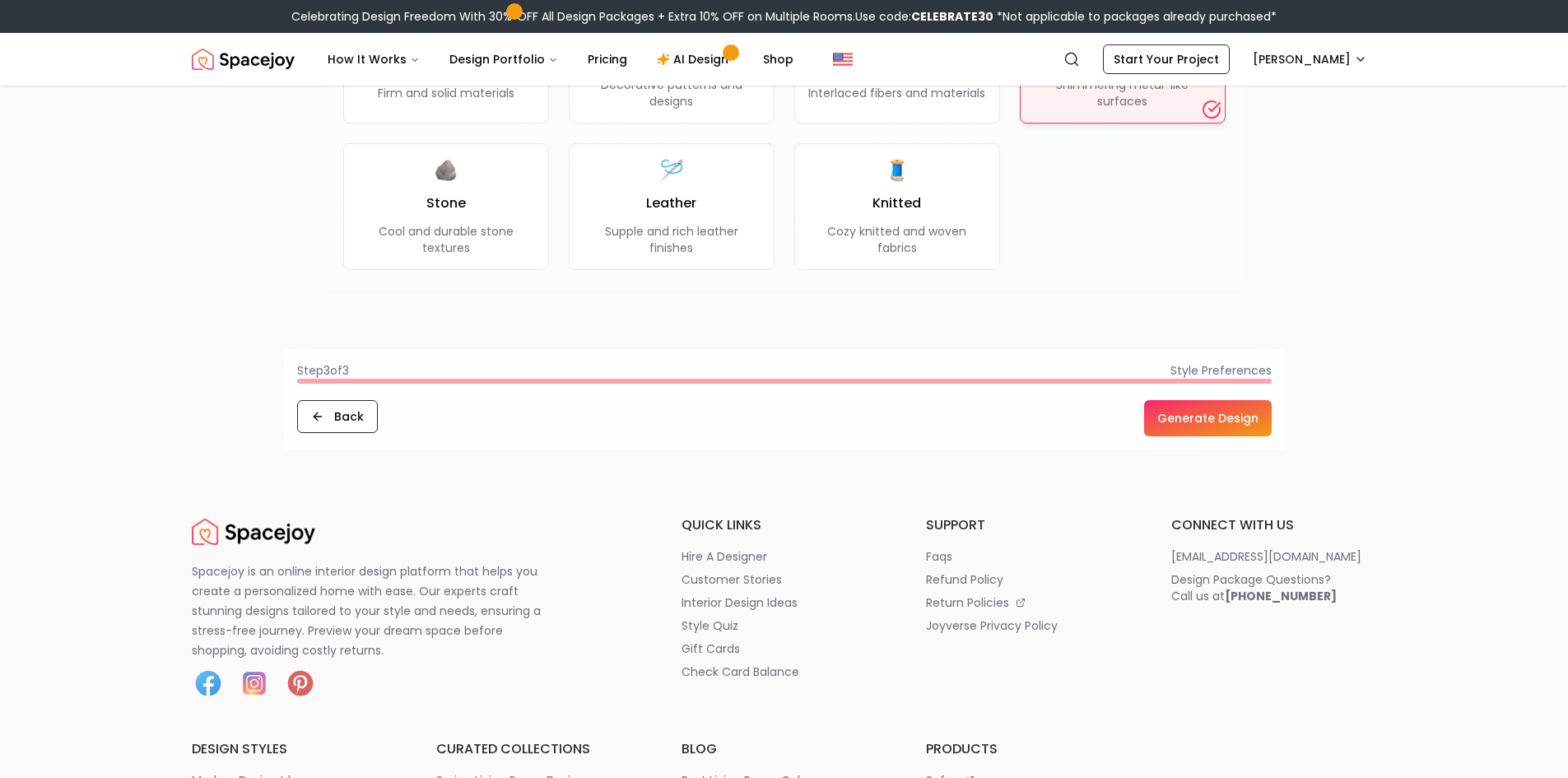
click at [1214, 411] on button "Generate Design" at bounding box center [1208, 419] width 127 height 37
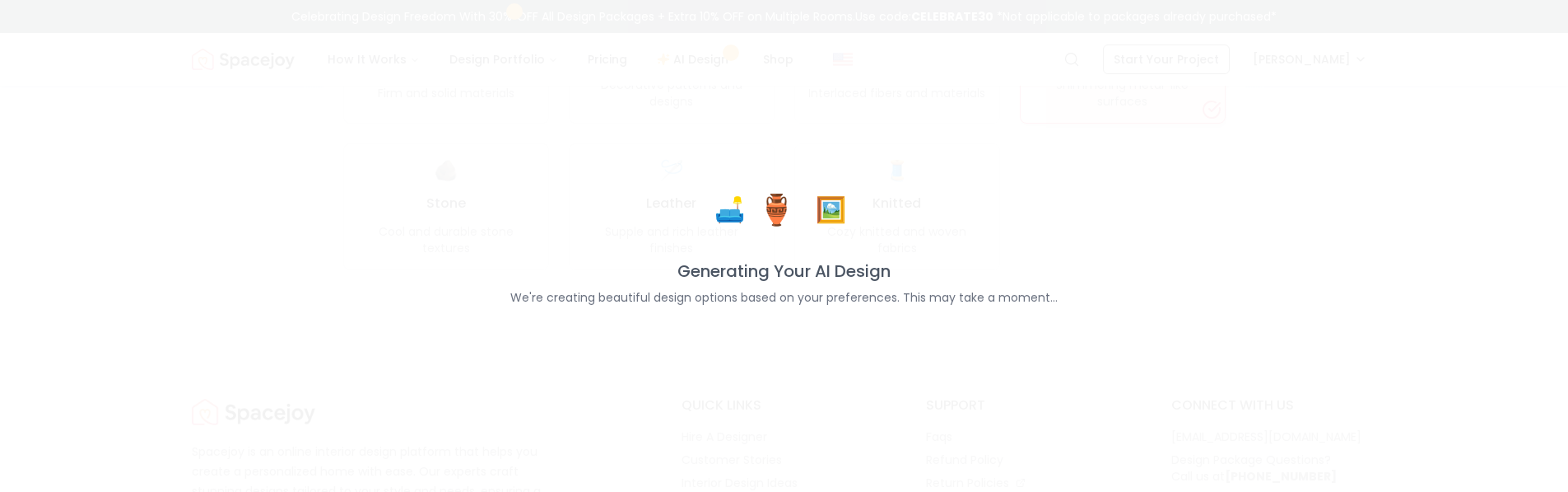
click at [685, 376] on div "🛋️ 🏺 🖼️ Generating Your AI Design We're creating beautiful design options based…" at bounding box center [784, 246] width 1568 height 492
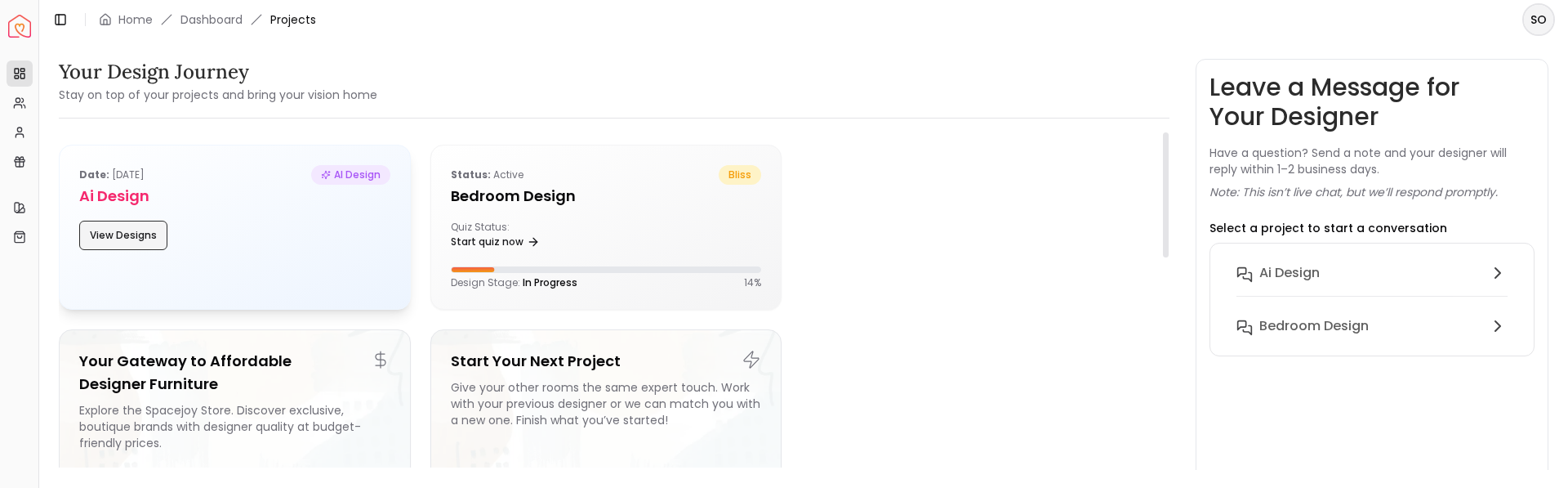
click at [142, 226] on button "View Designs" at bounding box center [123, 235] width 88 height 30
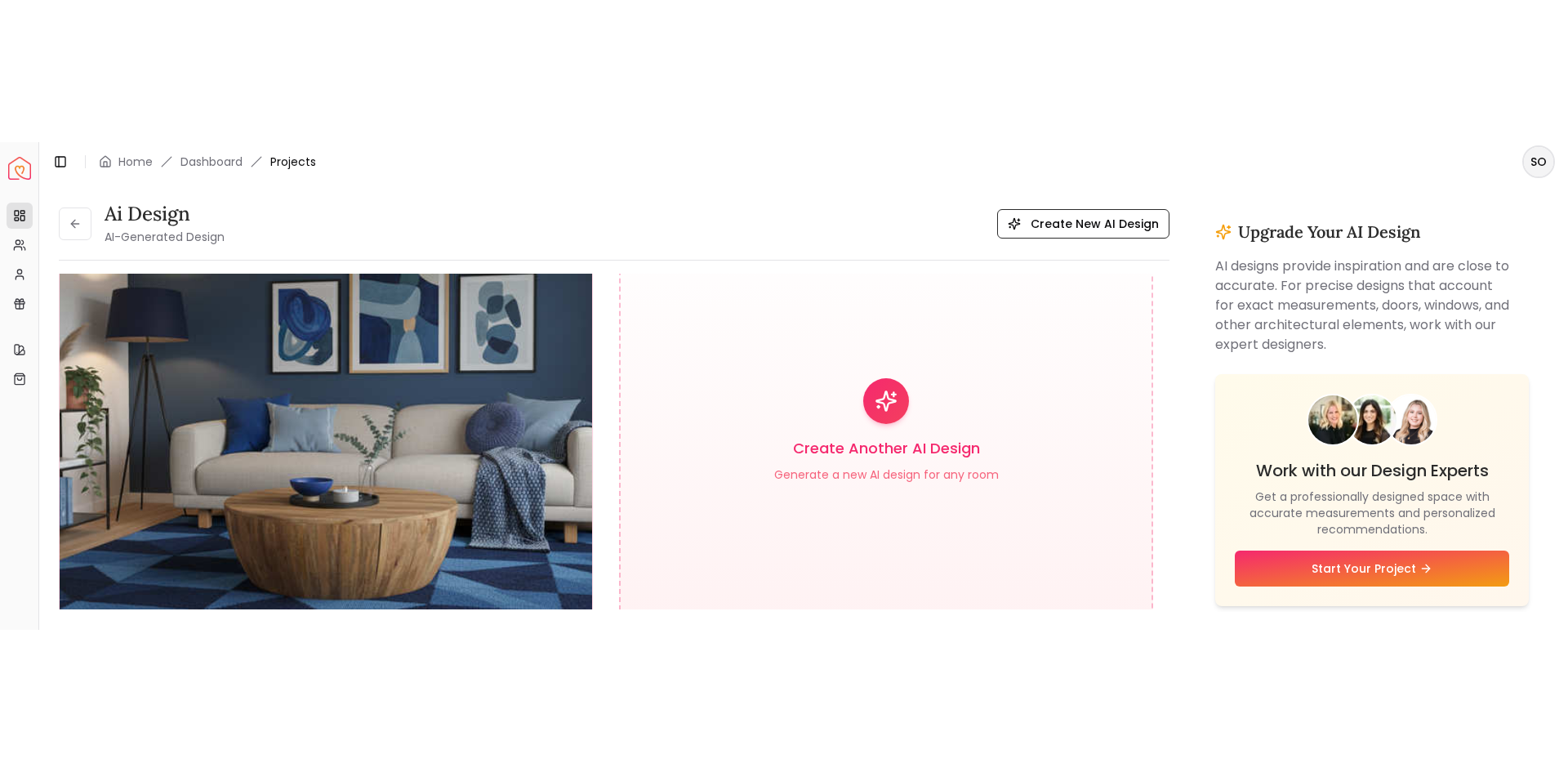
scroll to position [50, 0]
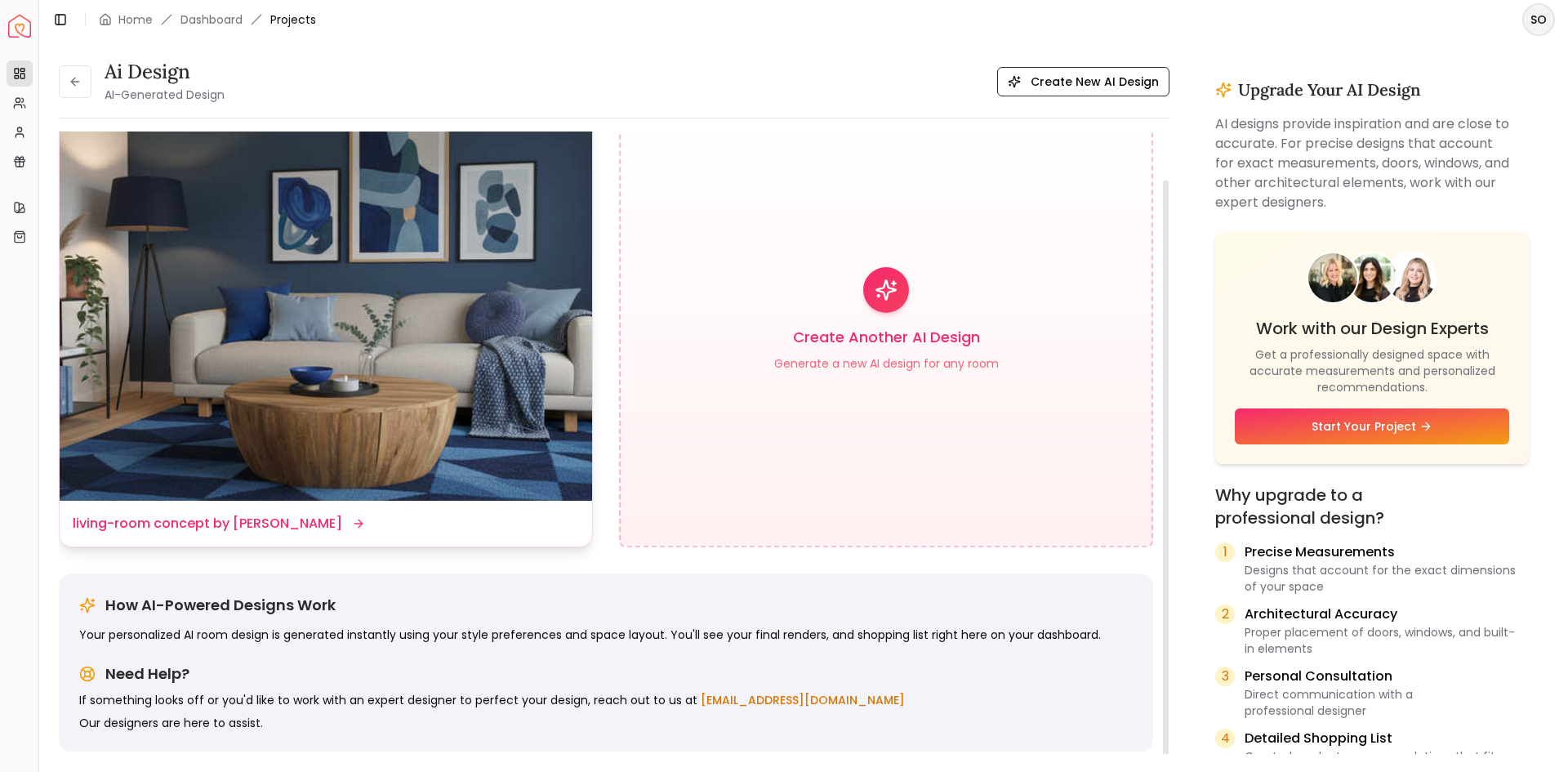
click at [252, 510] on div "Design Name living-room concept by ai" at bounding box center [325, 523] width 532 height 45
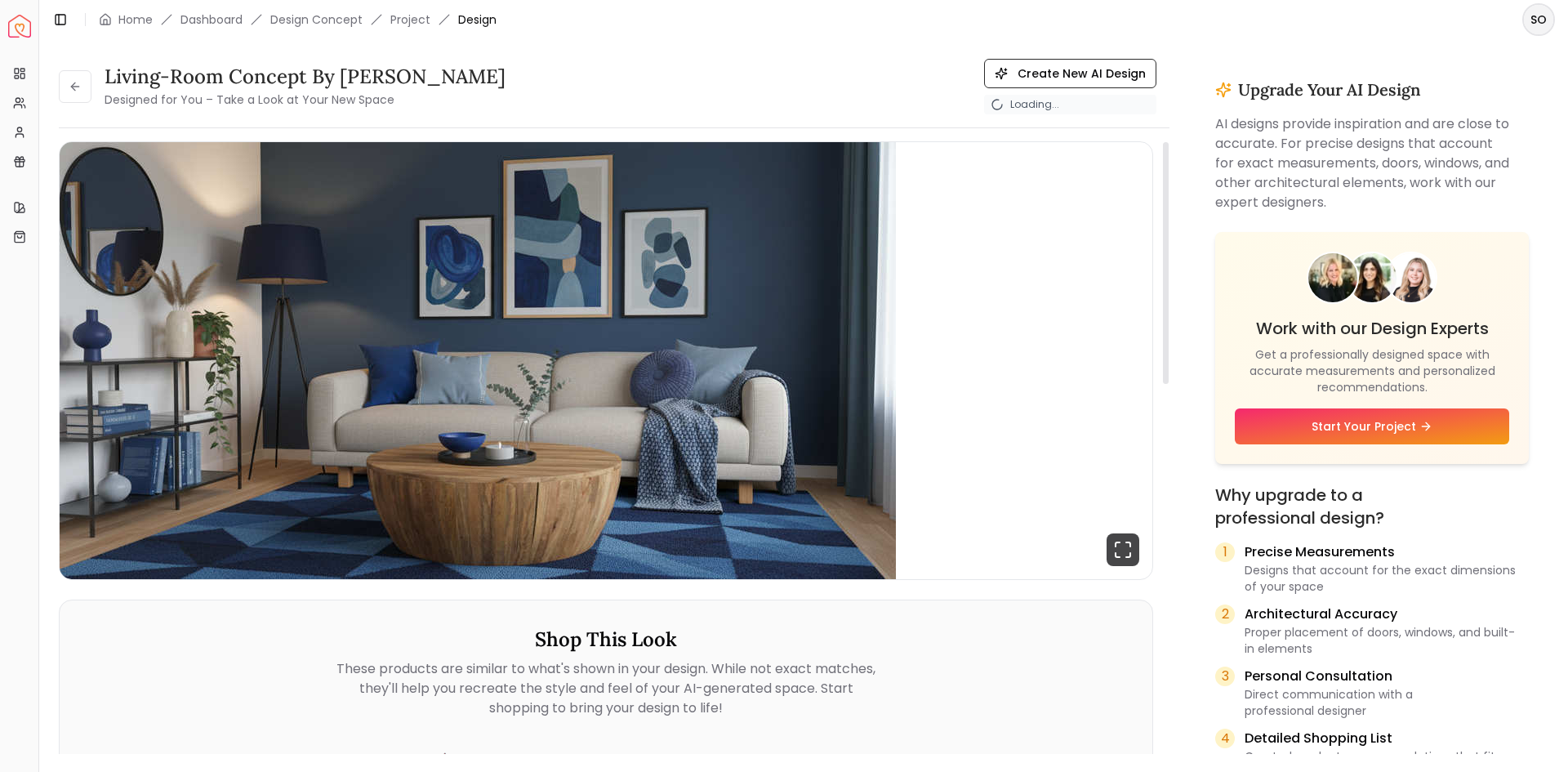
click at [537, 402] on img "1 / 1" at bounding box center [477, 360] width 836 height 437
click at [539, 542] on img "1 / 1" at bounding box center [477, 360] width 836 height 437
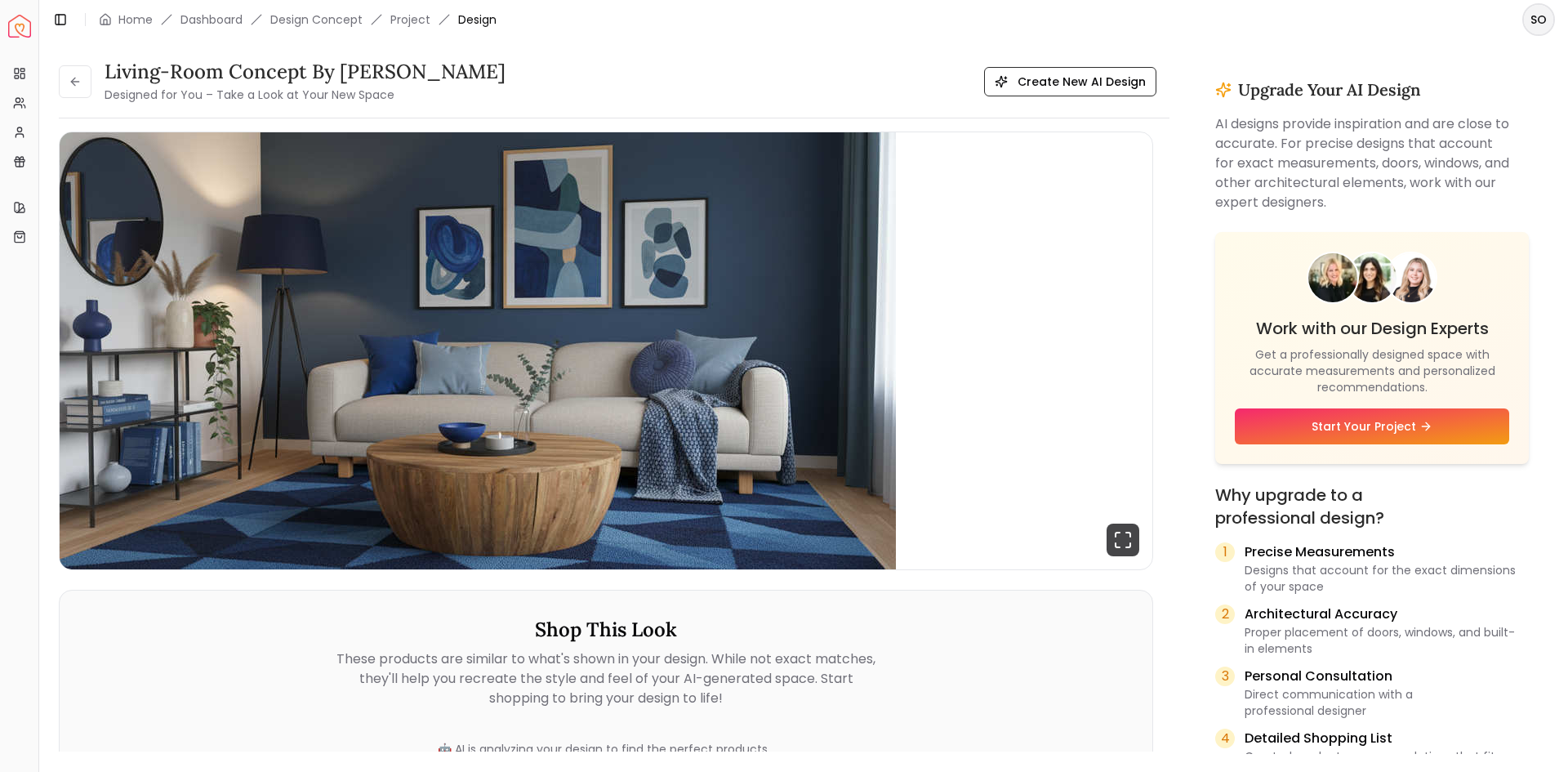
click at [527, 387] on img "1 / 1" at bounding box center [477, 350] width 836 height 437
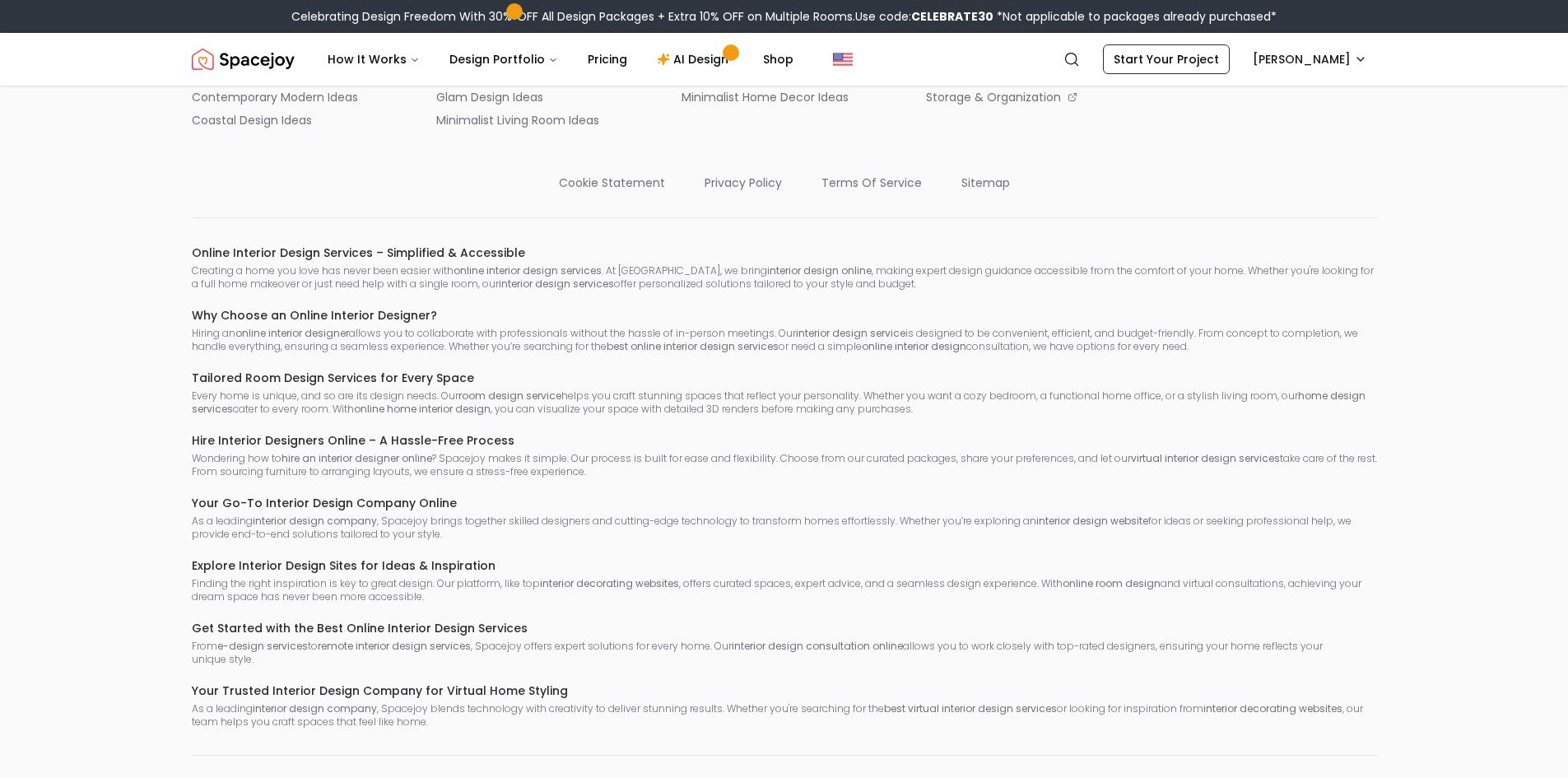
scroll to position [1266, 0]
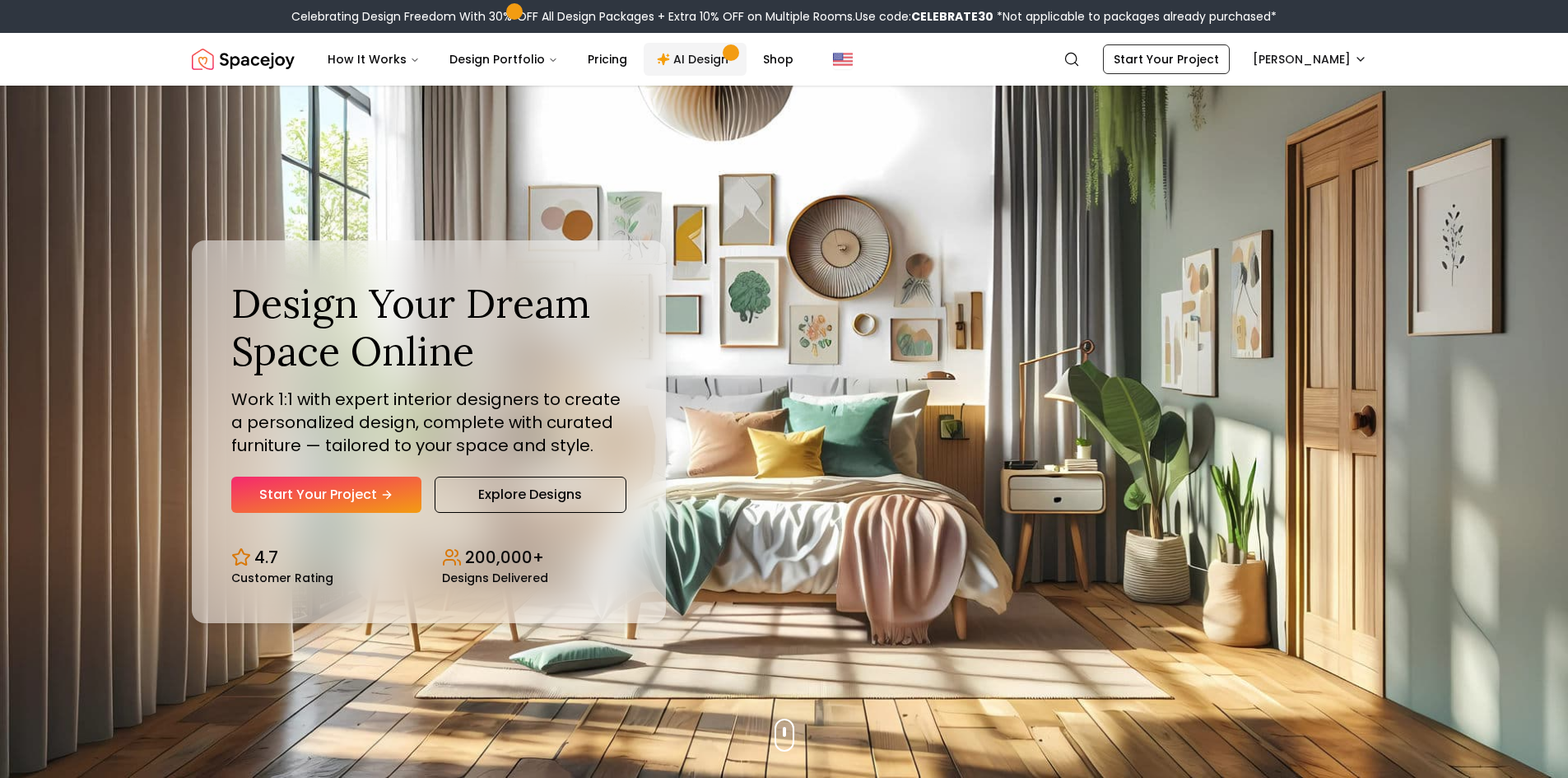
drag, startPoint x: 0, startPoint y: 0, endPoint x: 685, endPoint y: 42, distance: 686.3
click at [685, 42] on link "AI Design" at bounding box center [695, 59] width 103 height 33
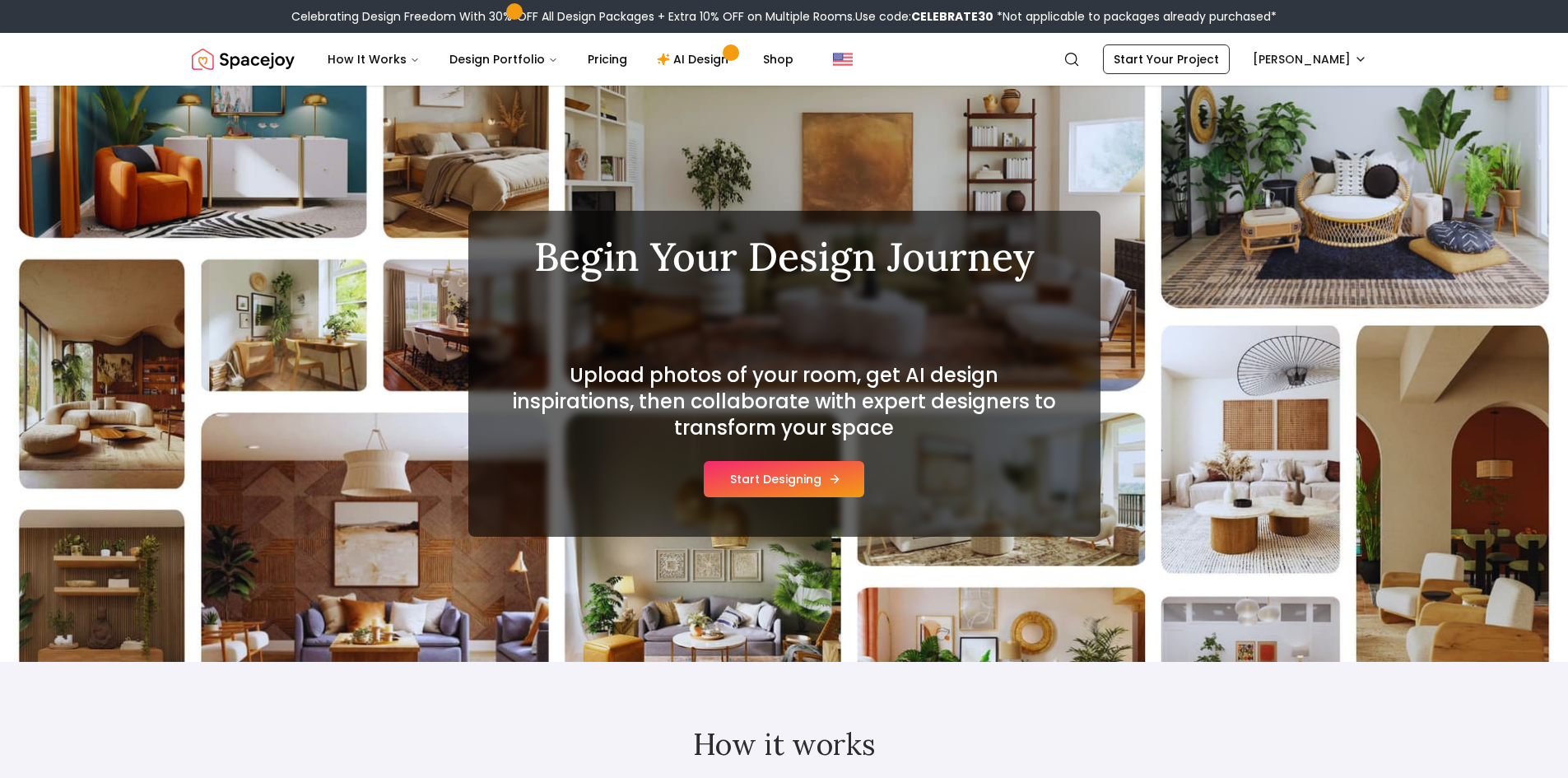
click at [768, 466] on button "Start Designing" at bounding box center [784, 479] width 161 height 37
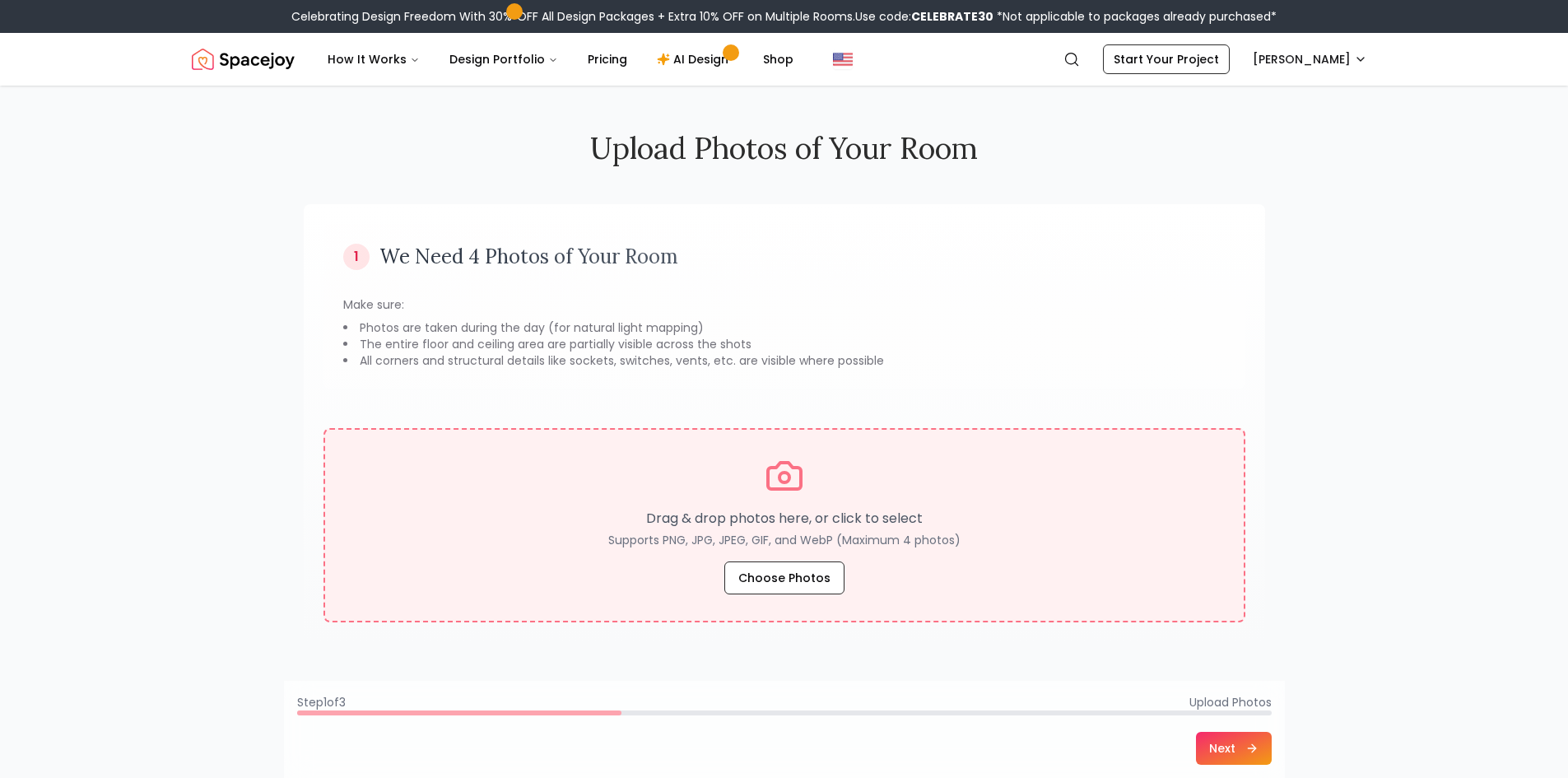
click at [706, 526] on p "Drag & drop photos here, or click to select" at bounding box center [784, 519] width 353 height 20
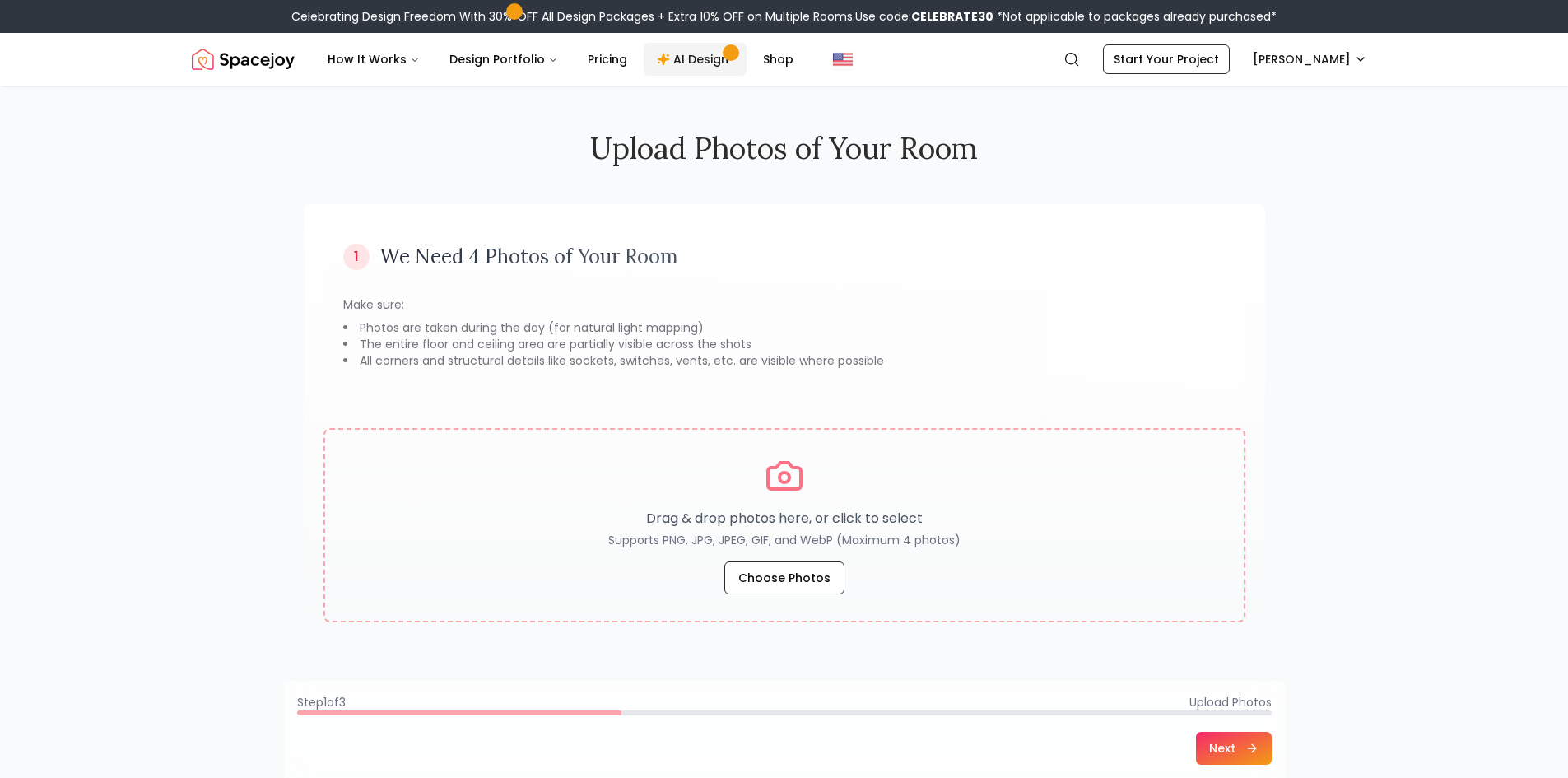
click at [695, 47] on link "AI Design" at bounding box center [695, 59] width 103 height 33
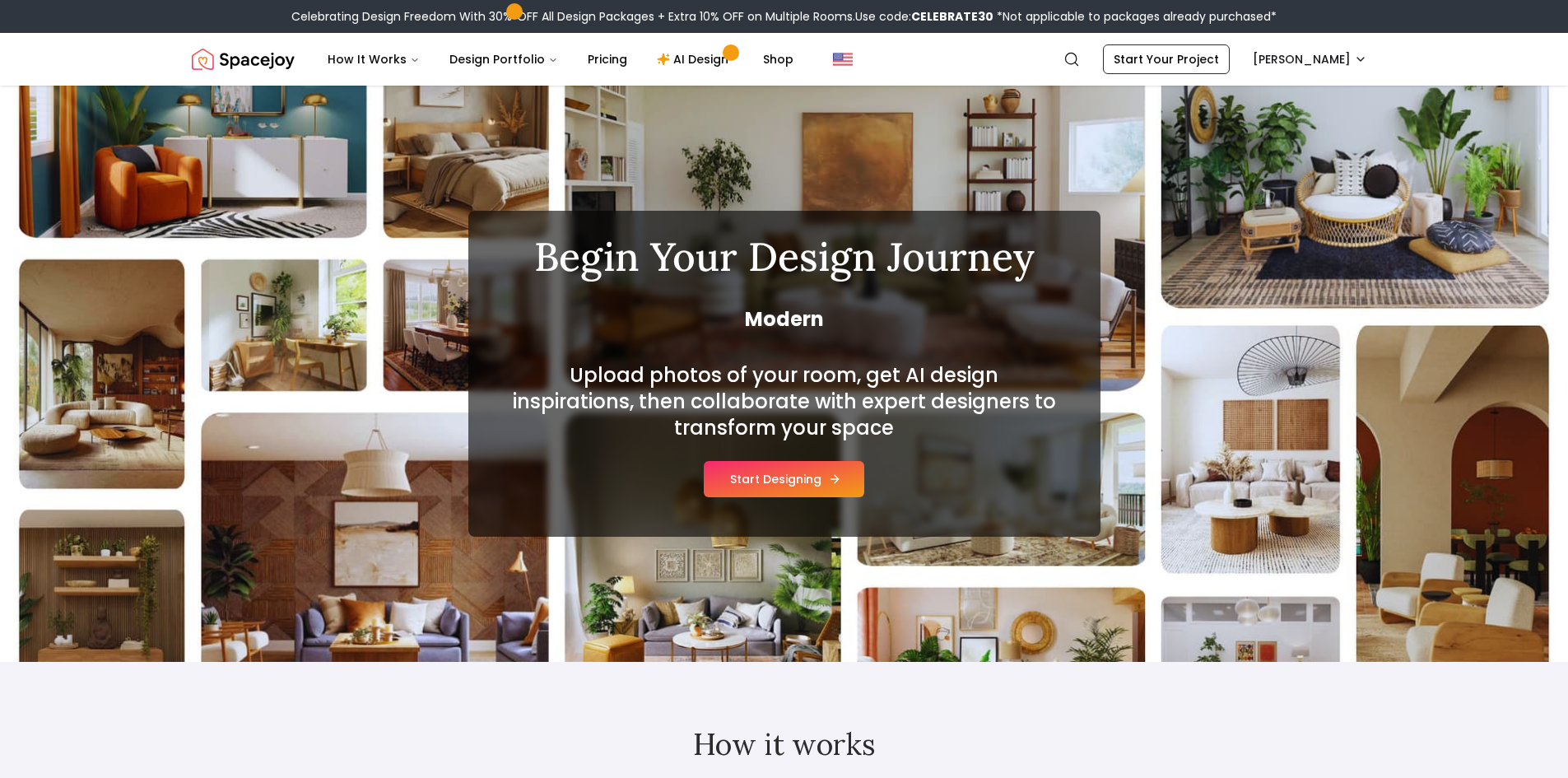
click at [777, 473] on button "Start Designing" at bounding box center [784, 479] width 161 height 37
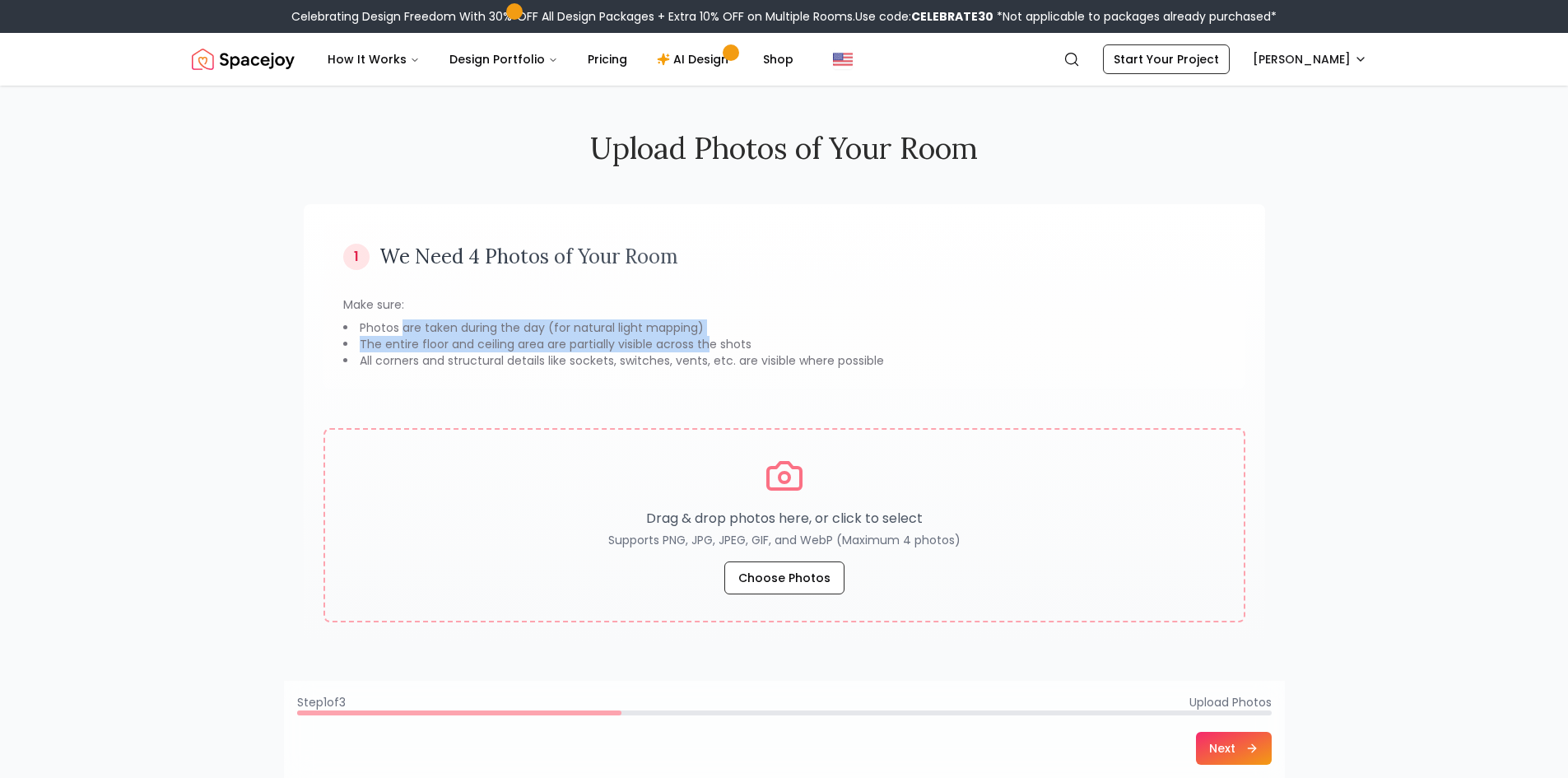
drag, startPoint x: 402, startPoint y: 320, endPoint x: 707, endPoint y: 341, distance: 305.7
click at [707, 341] on ul "Photos are taken during the day (for natural light mapping) The entire floor an…" at bounding box center [784, 344] width 883 height 49
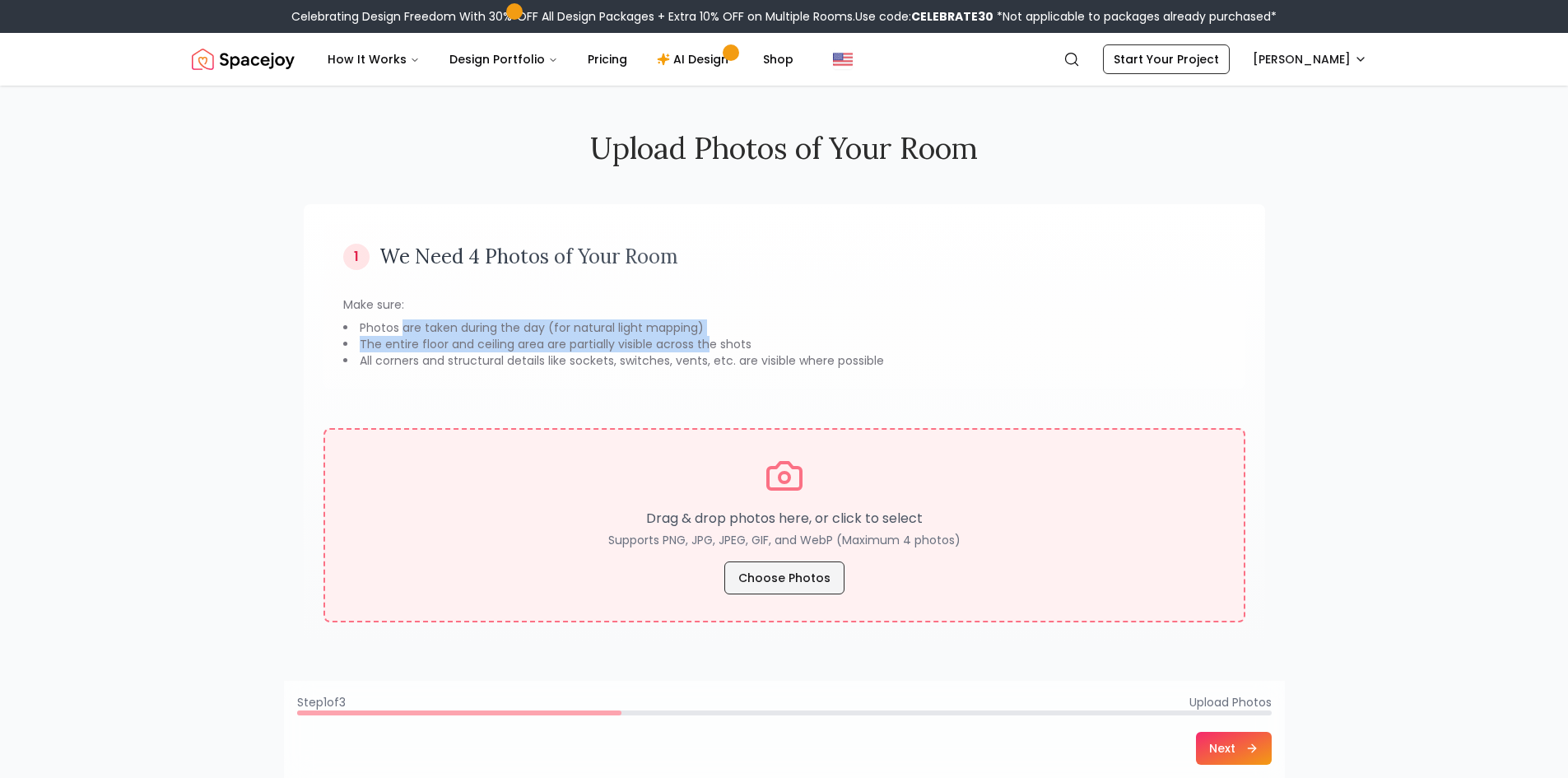
click at [760, 579] on button "Choose Photos" at bounding box center [784, 578] width 120 height 33
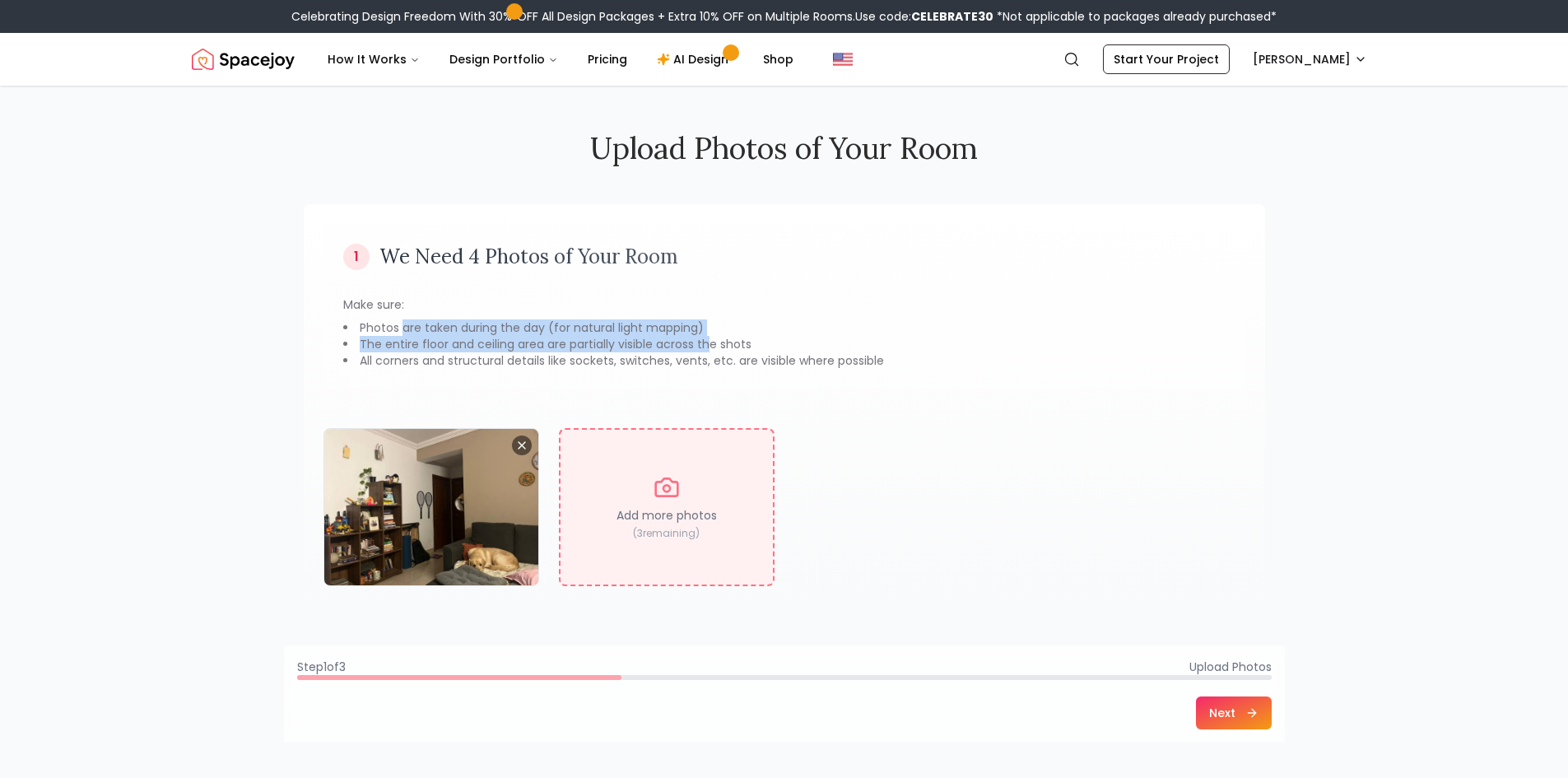
click at [1244, 706] on button "Next" at bounding box center [1234, 713] width 76 height 33
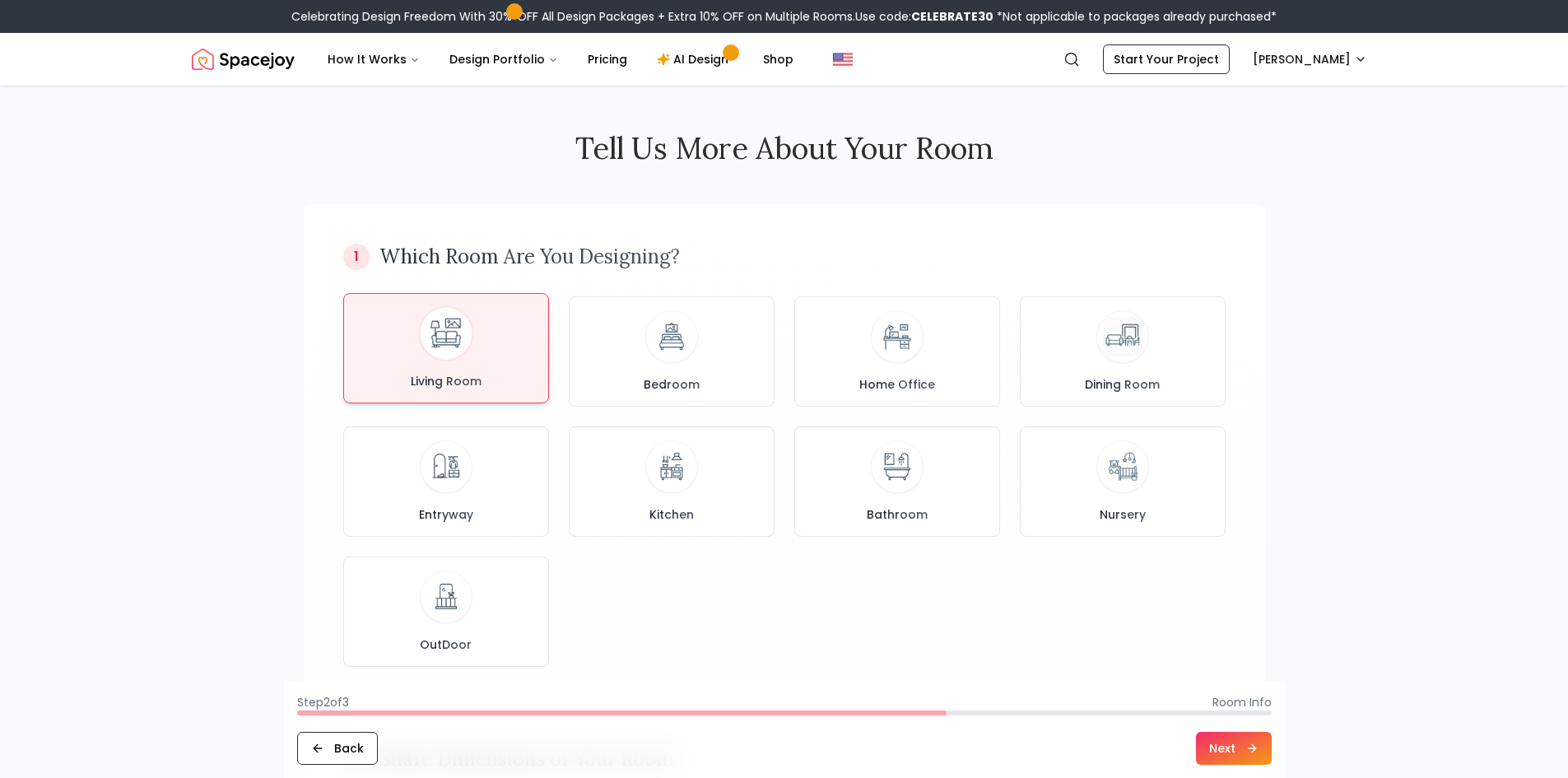
click at [501, 359] on div "Living Room" at bounding box center [447, 348] width 178 height 82
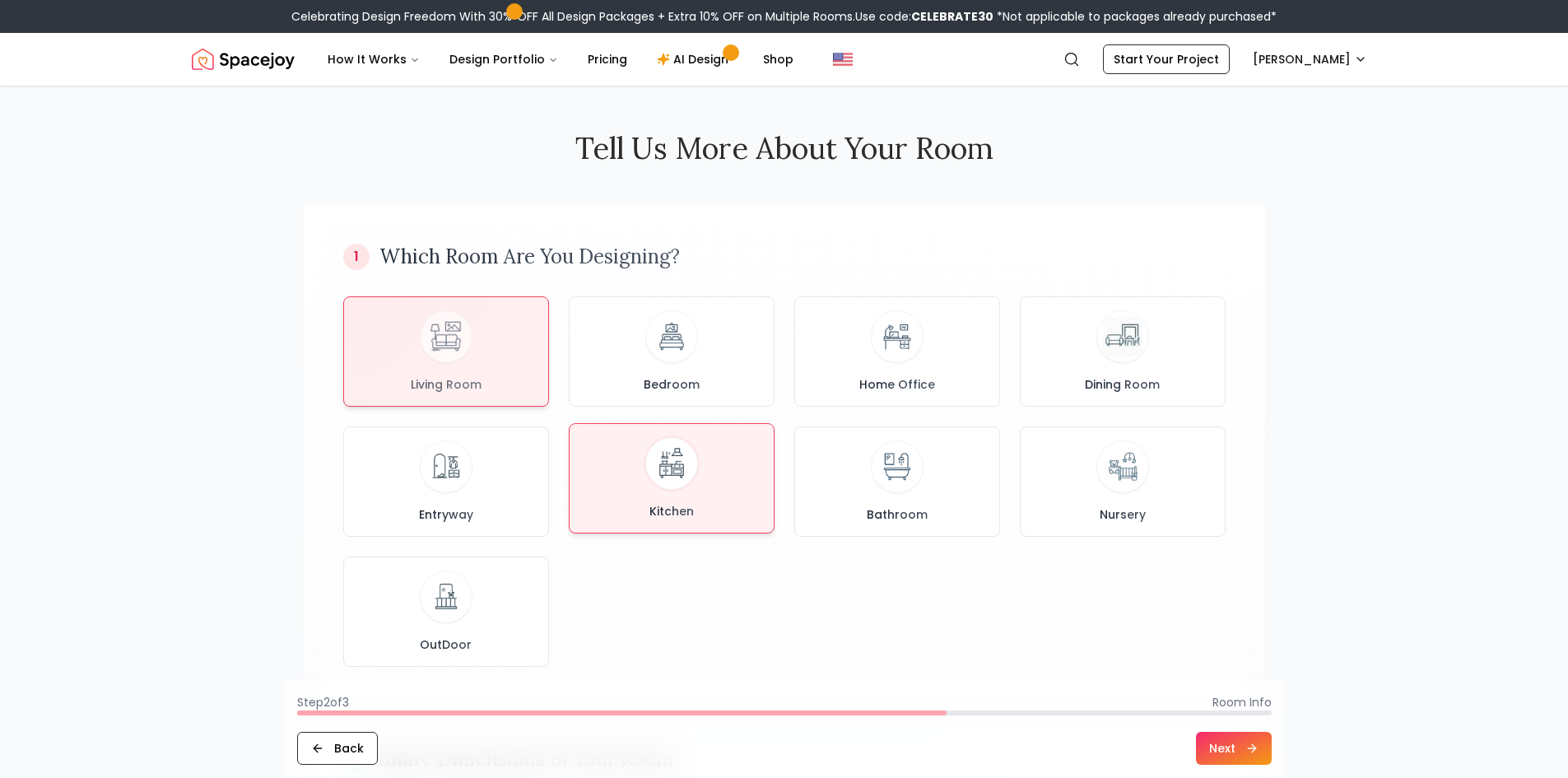
drag, startPoint x: 501, startPoint y: 460, endPoint x: 626, endPoint y: 500, distance: 131.2
click at [504, 463] on div "Entryway" at bounding box center [447, 481] width 178 height 82
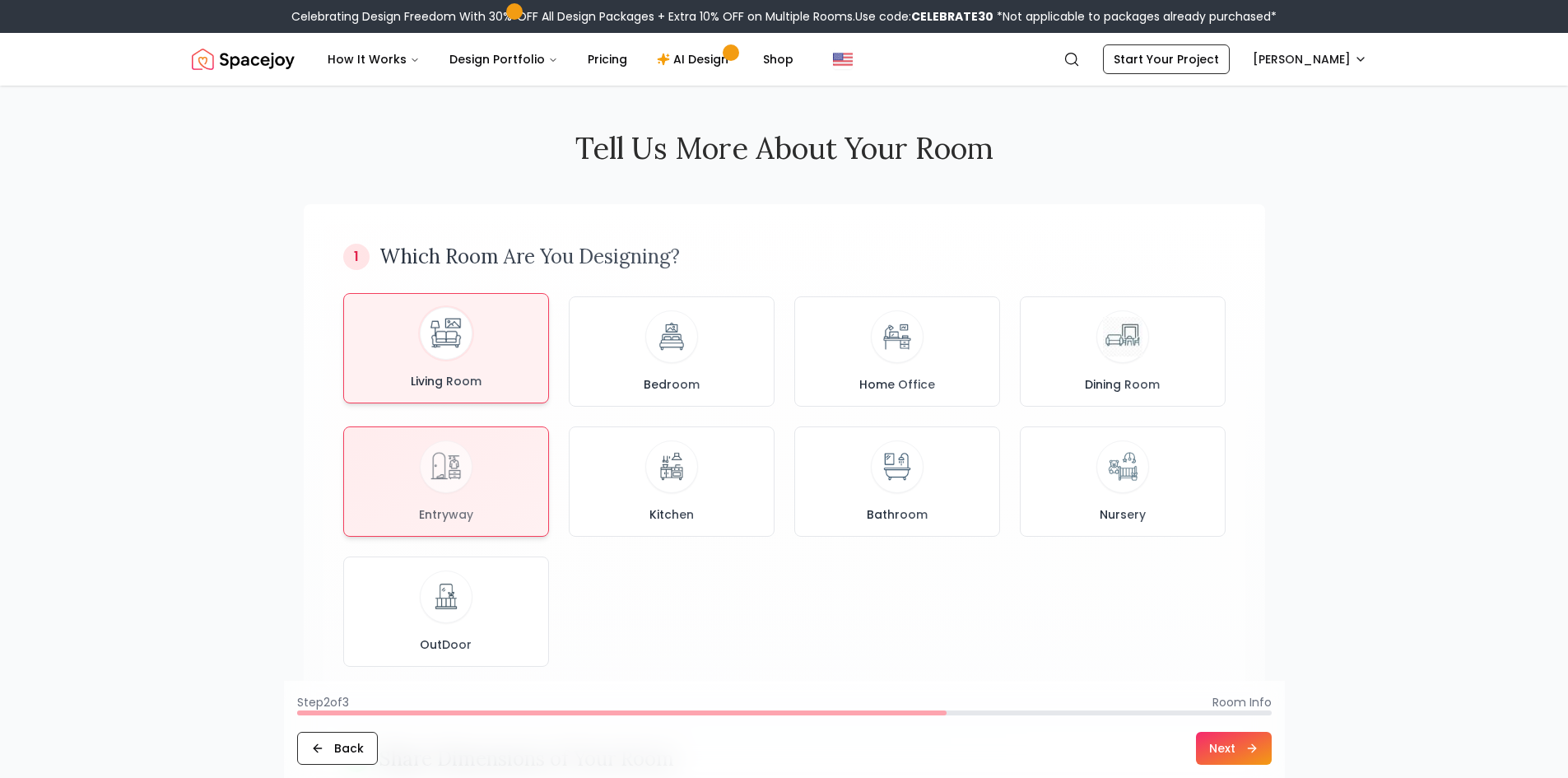
click at [484, 337] on div "Living Room" at bounding box center [447, 348] width 178 height 82
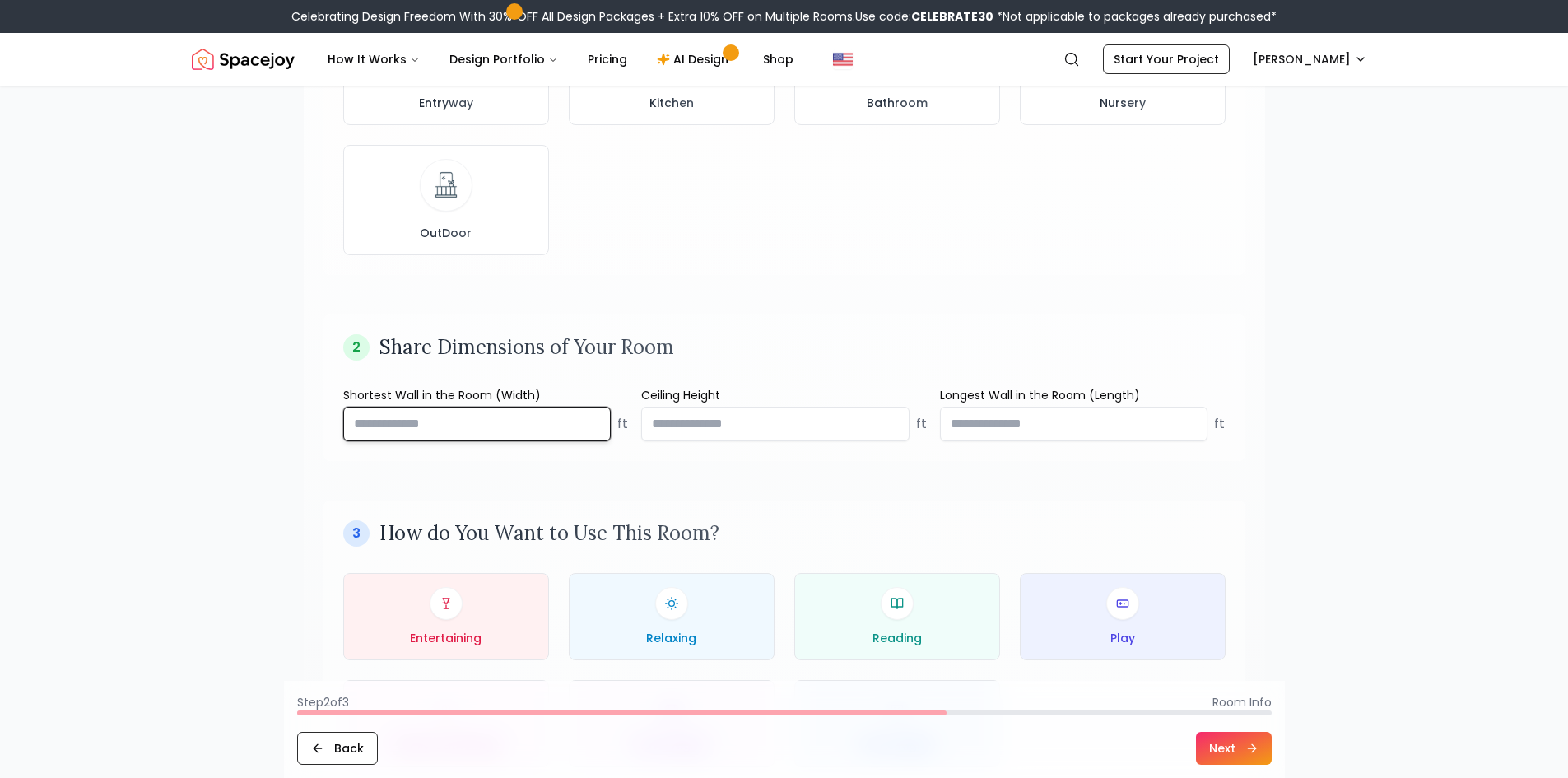
click at [524, 425] on input "number" at bounding box center [477, 424] width 269 height 35
type input "**"
click at [779, 433] on input "number" at bounding box center [775, 424] width 269 height 35
type input "**"
click at [1048, 411] on input "number" at bounding box center [1074, 424] width 269 height 35
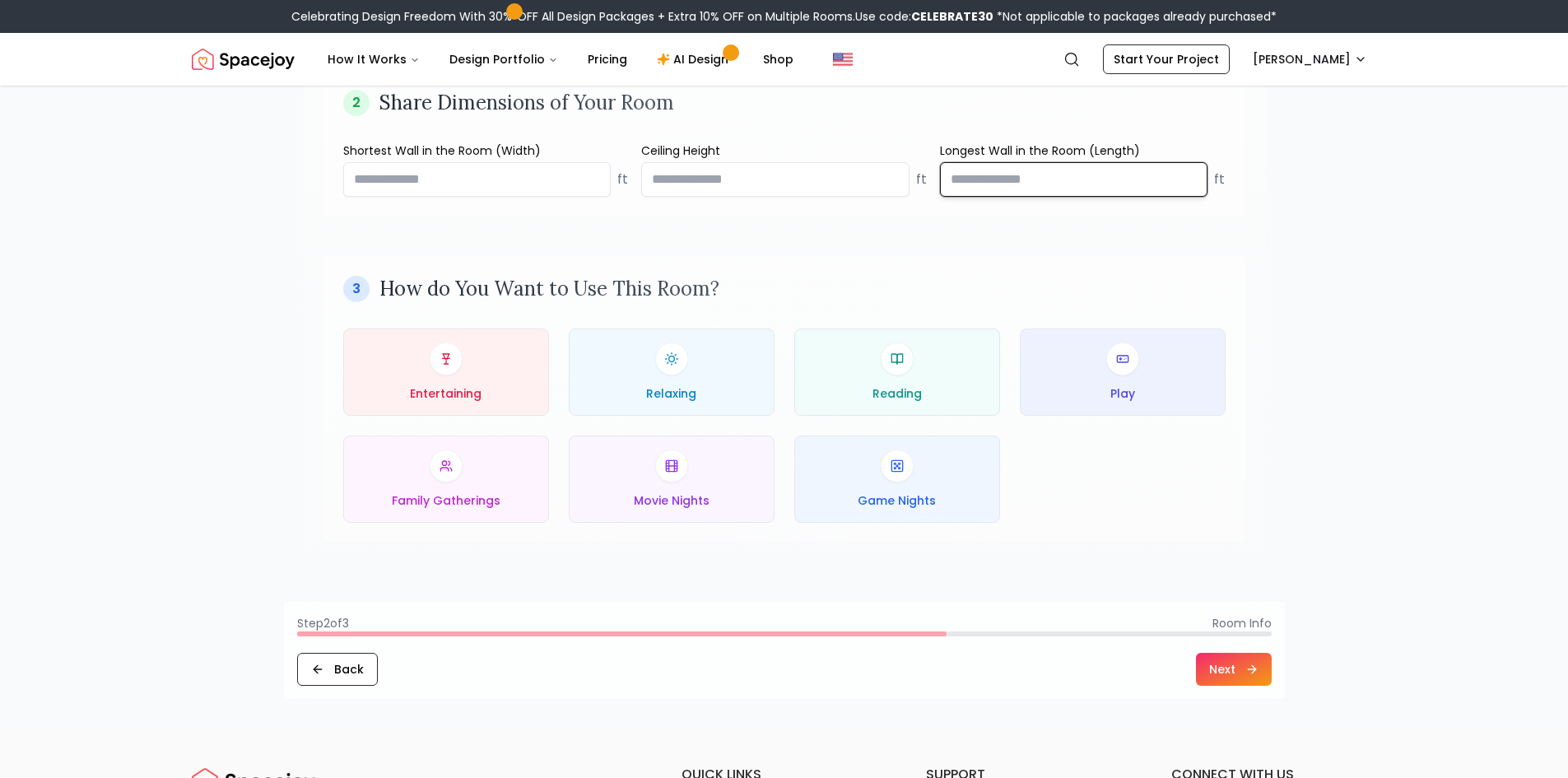
scroll to position [741, 0]
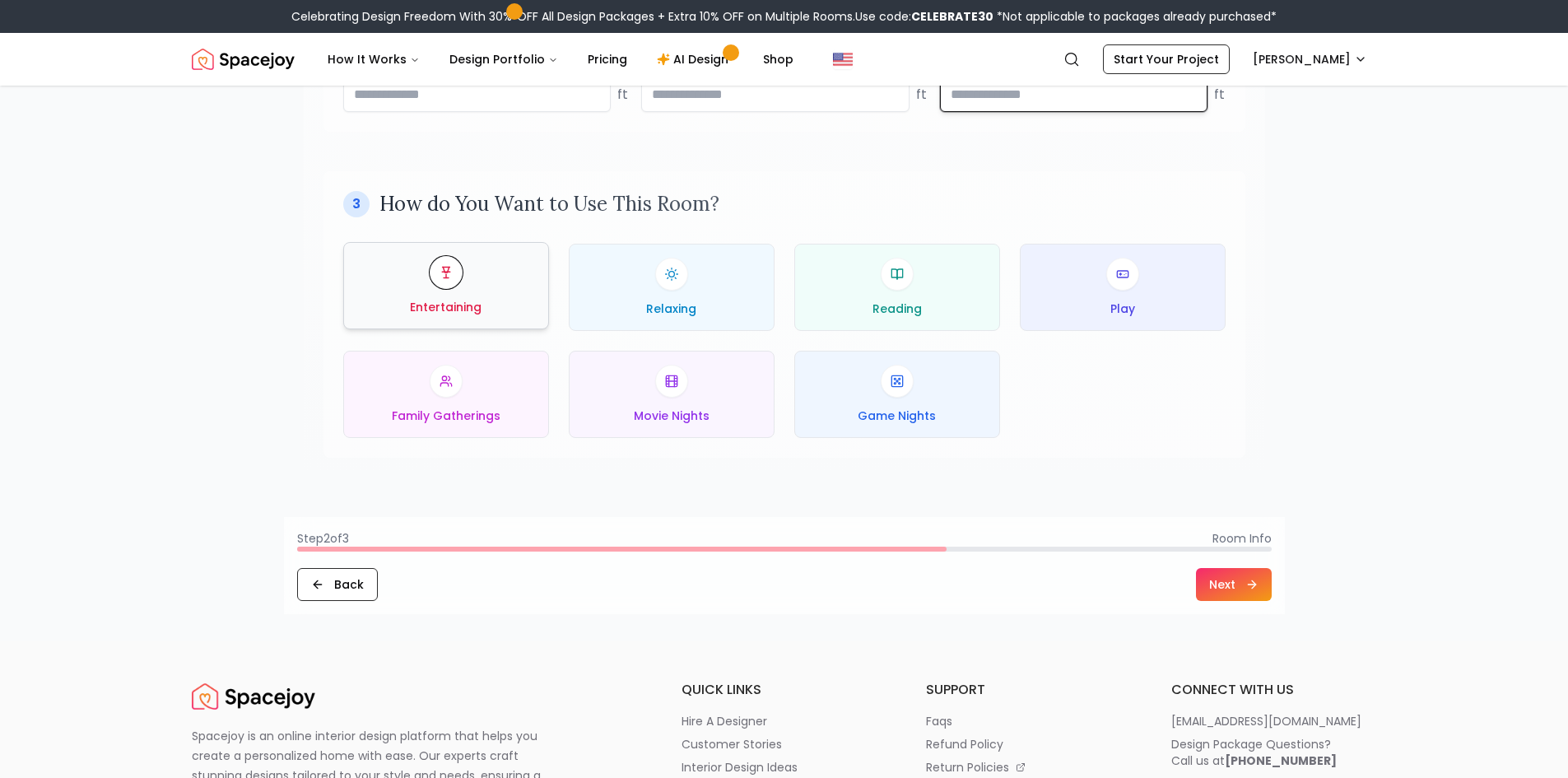
type input "**"
click at [404, 273] on div "Entertaining" at bounding box center [447, 285] width 178 height 59
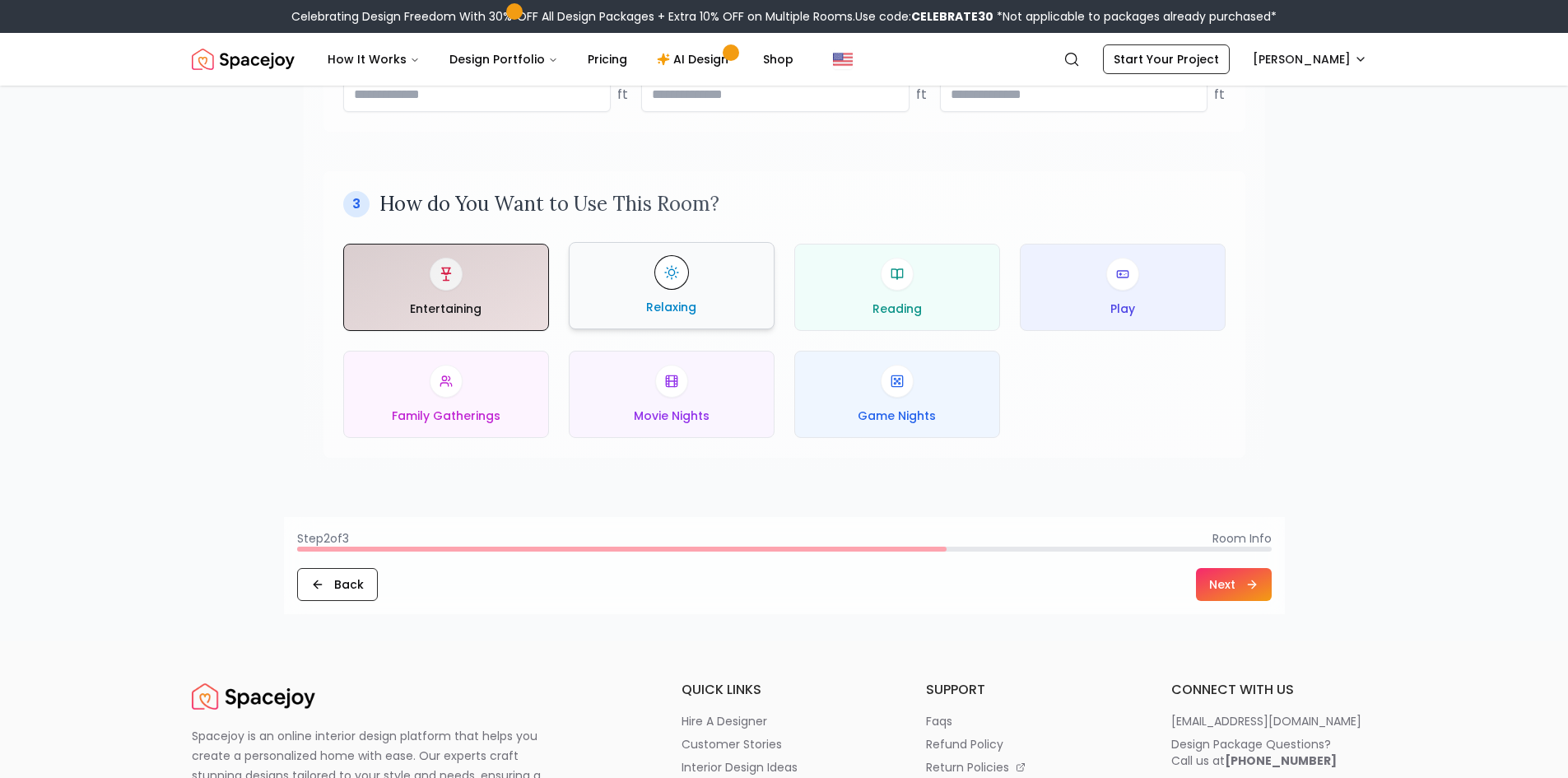
drag, startPoint x: 698, startPoint y: 276, endPoint x: 819, endPoint y: 306, distance: 124.7
click at [699, 276] on div "Relaxing" at bounding box center [672, 285] width 178 height 59
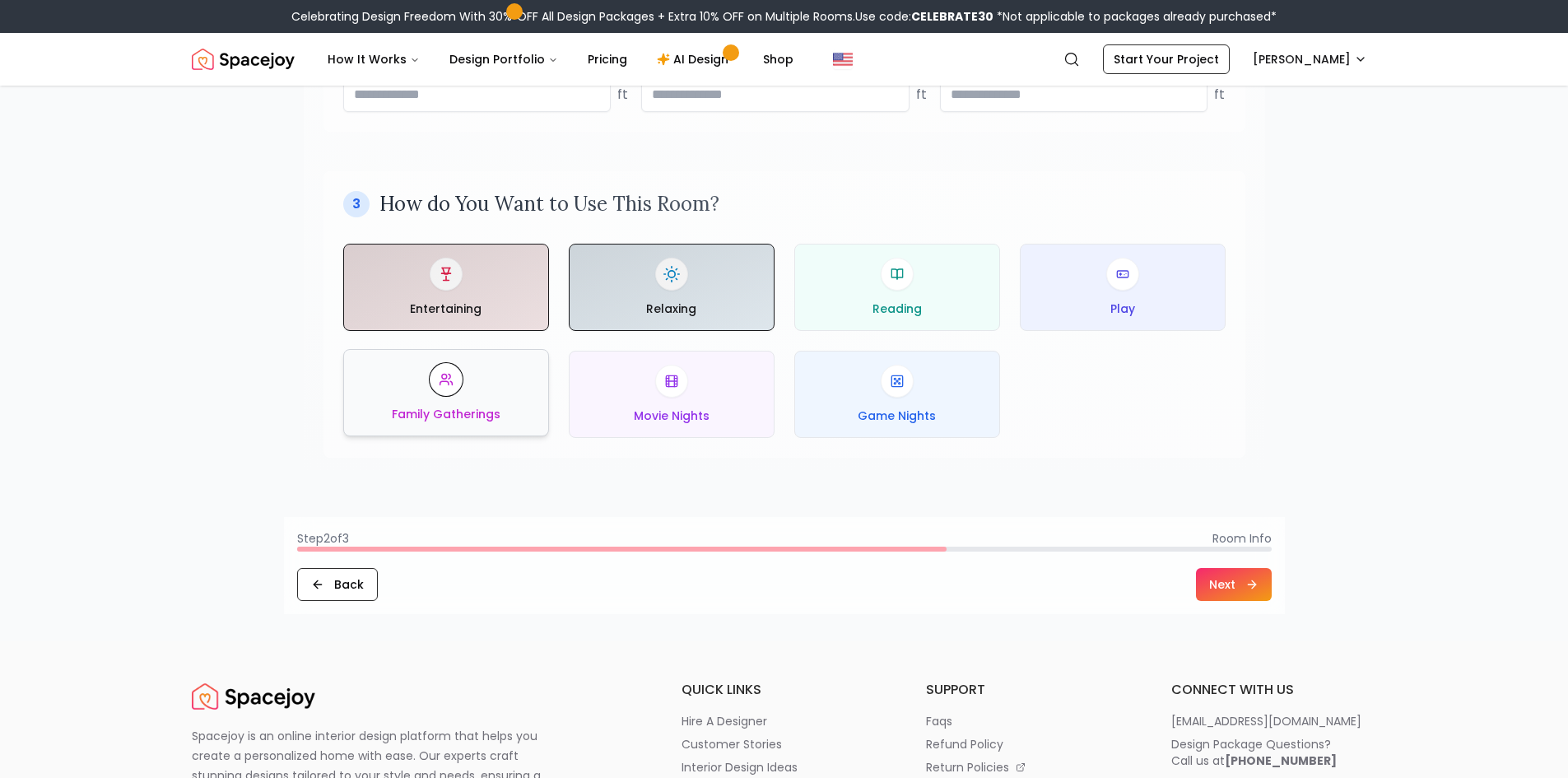
click at [457, 421] on span "Family Gatherings" at bounding box center [446, 414] width 109 height 17
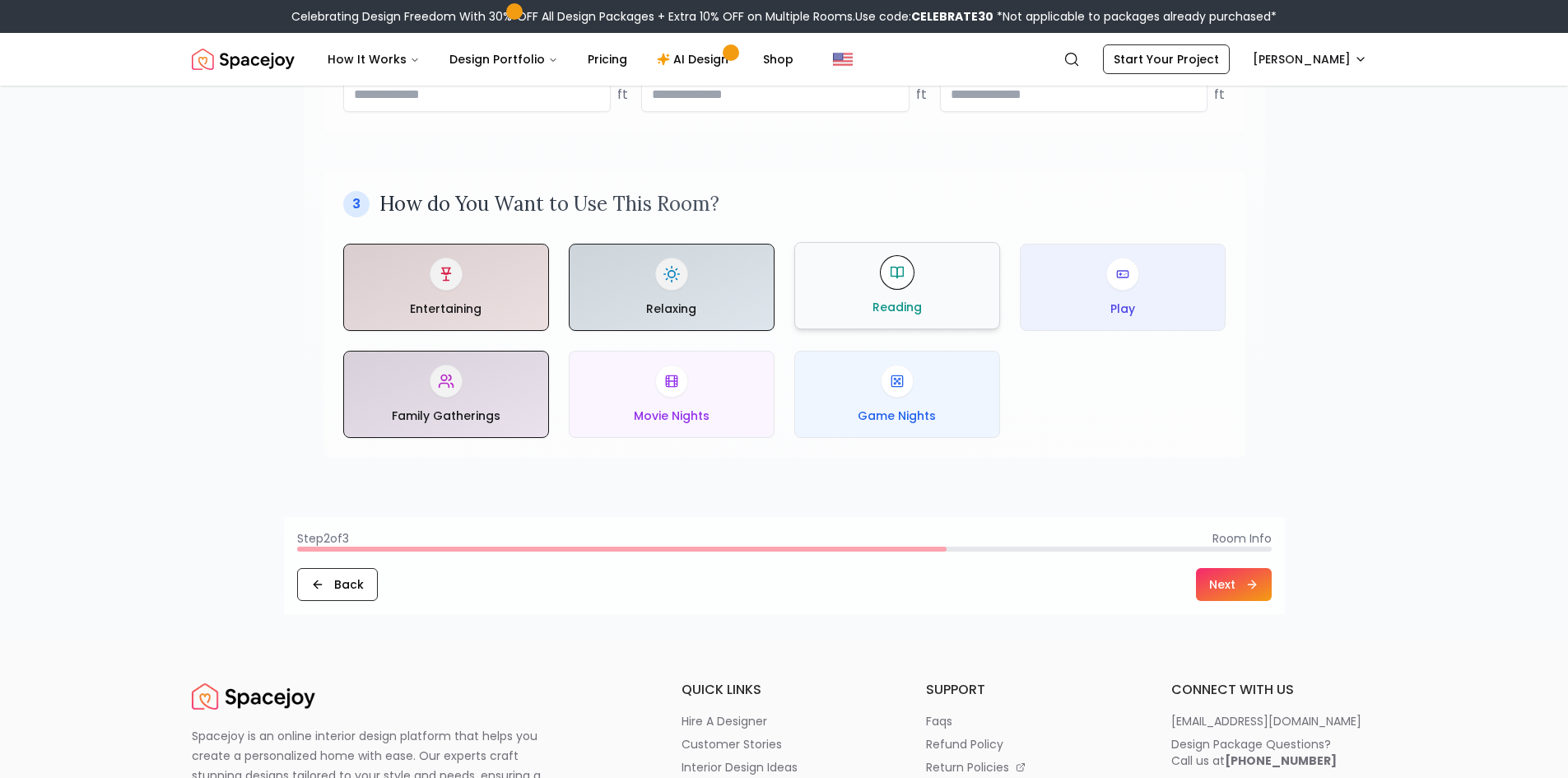
click at [923, 295] on div "Reading" at bounding box center [898, 285] width 178 height 59
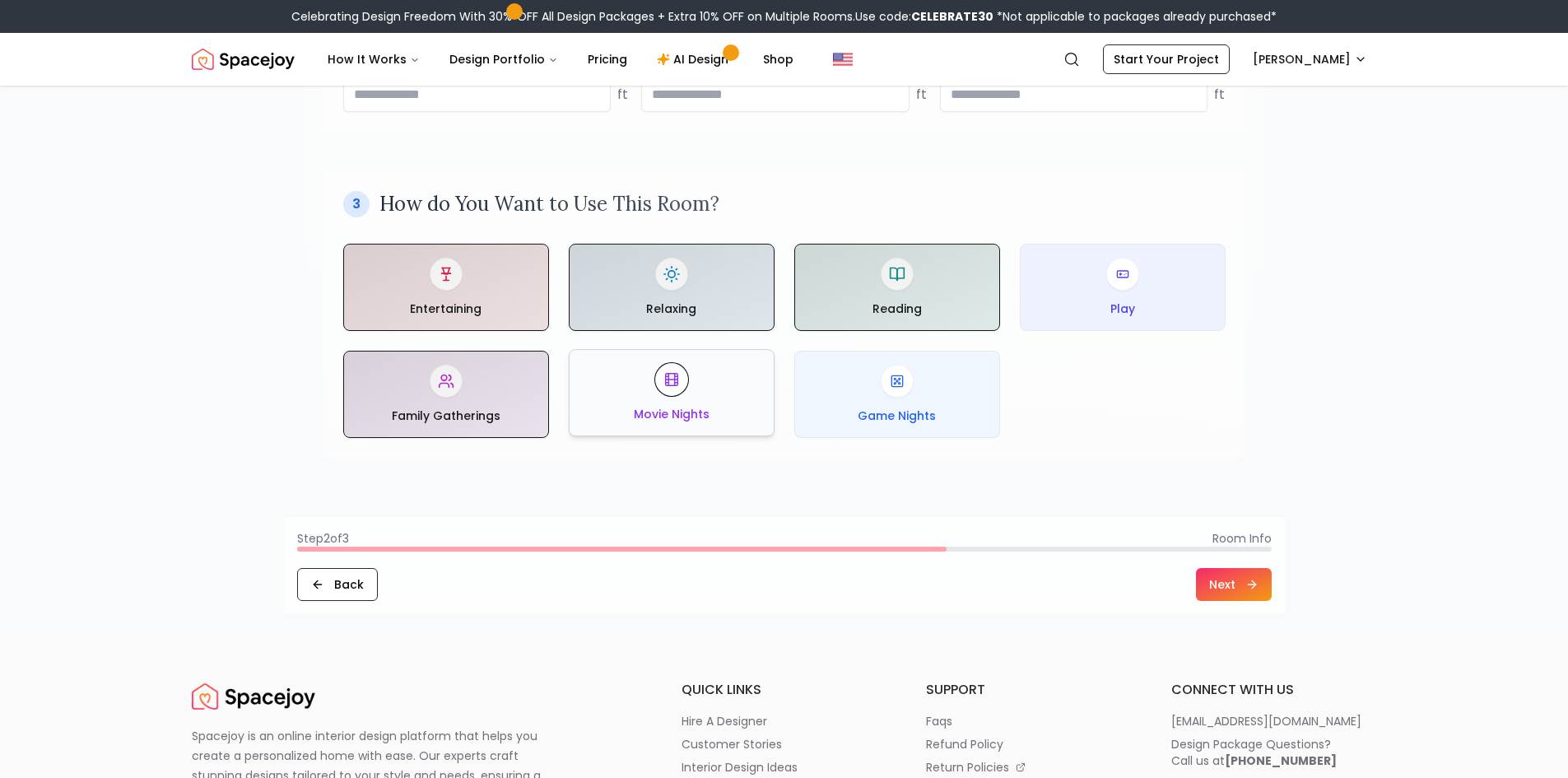
click at [729, 401] on div "Movie Nights" at bounding box center [672, 392] width 178 height 59
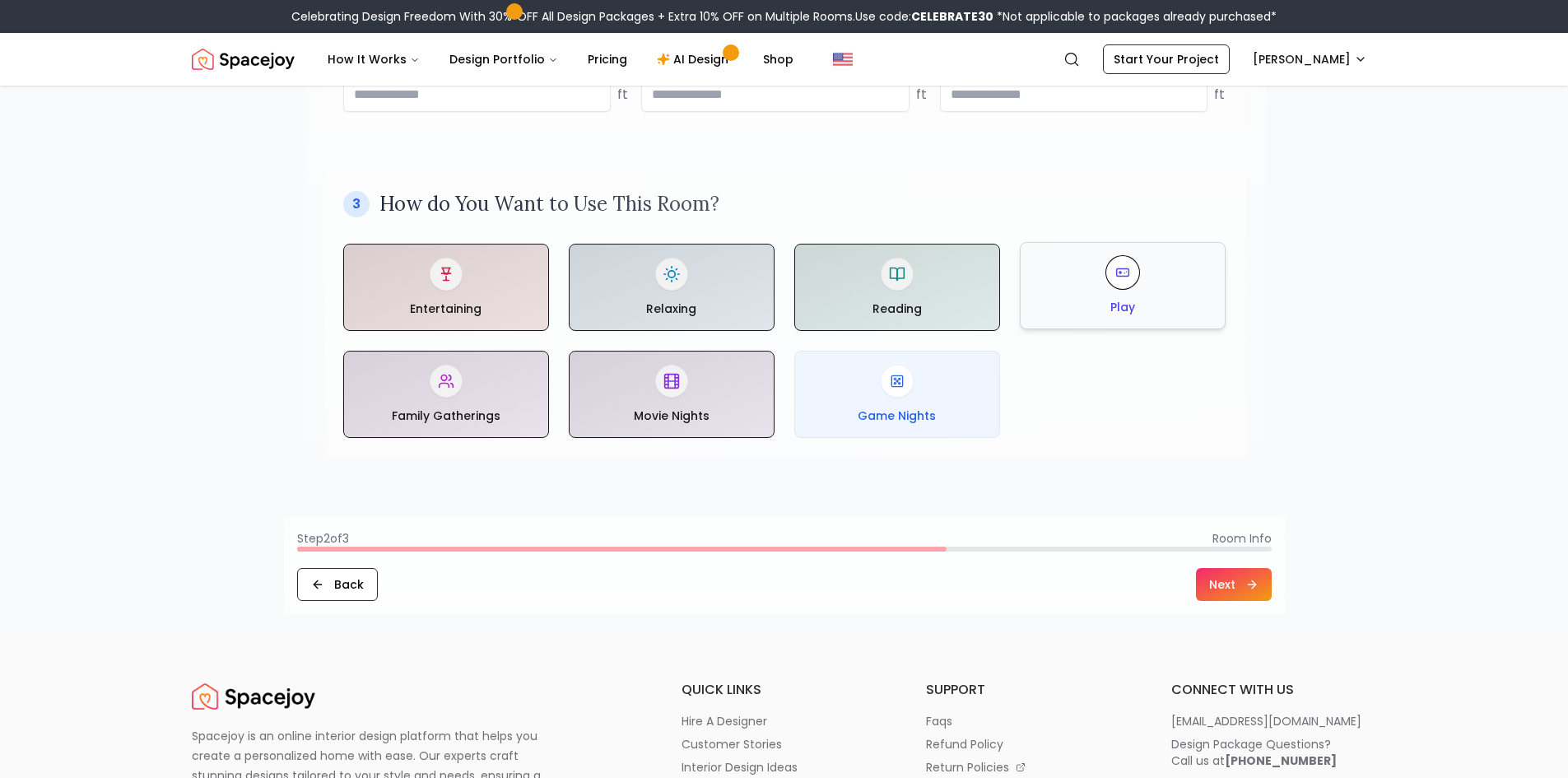
click at [1110, 303] on span "Play" at bounding box center [1123, 307] width 25 height 17
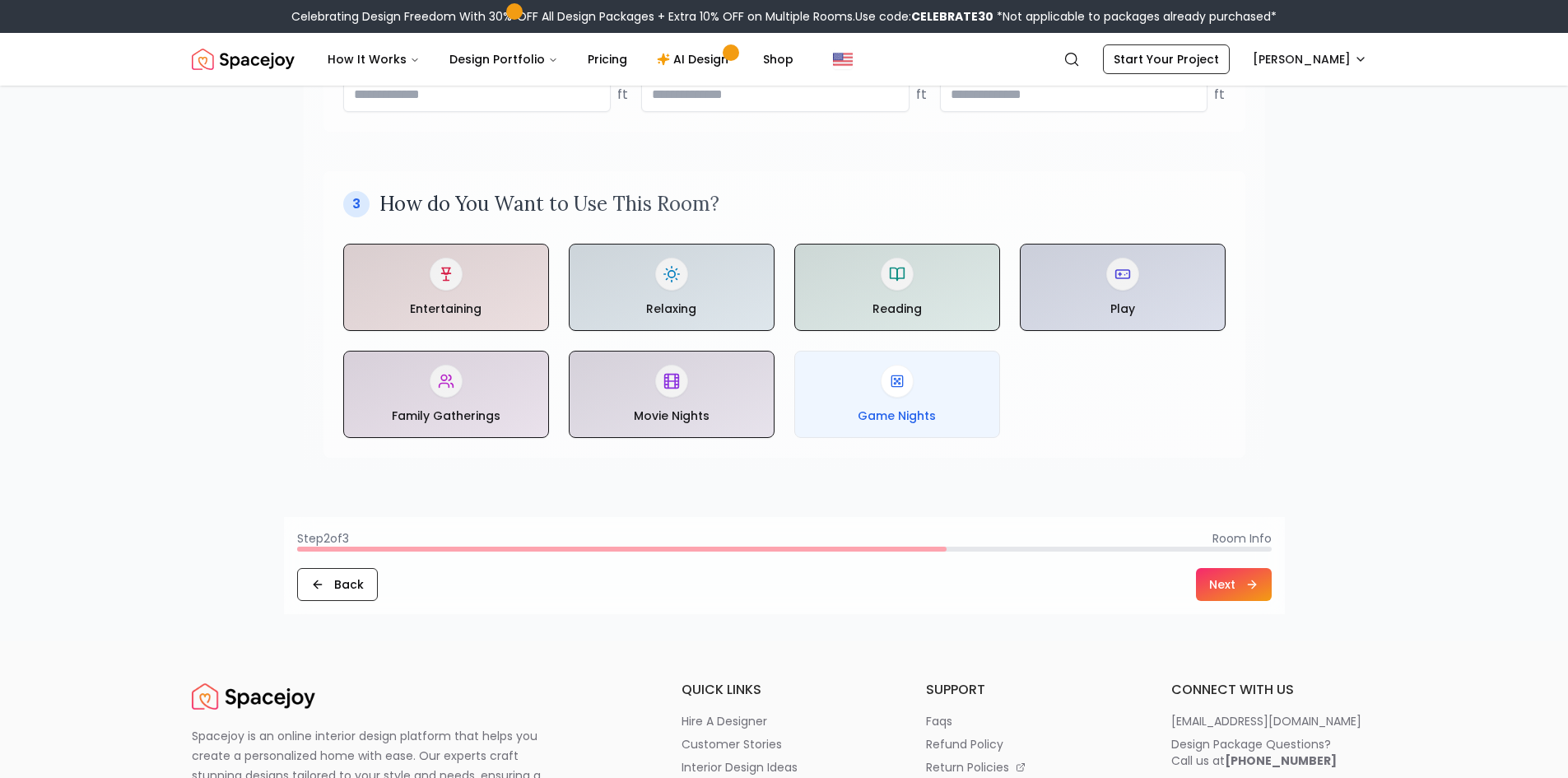
drag, startPoint x: 944, startPoint y: 402, endPoint x: 1164, endPoint y: 446, distance: 224.4
click at [946, 404] on div "Game Nights" at bounding box center [898, 394] width 178 height 59
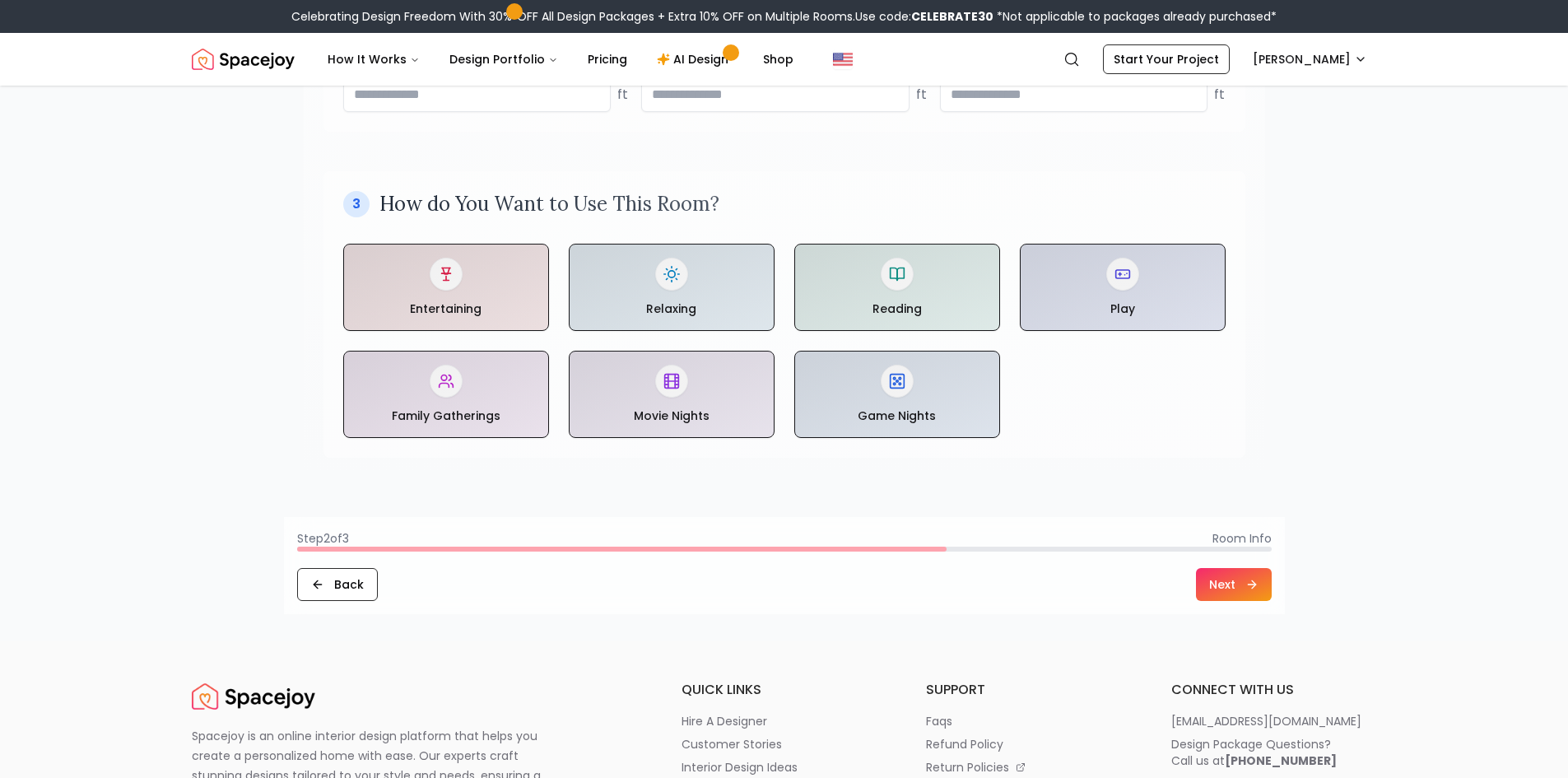
click at [1241, 586] on button "Next" at bounding box center [1234, 585] width 76 height 33
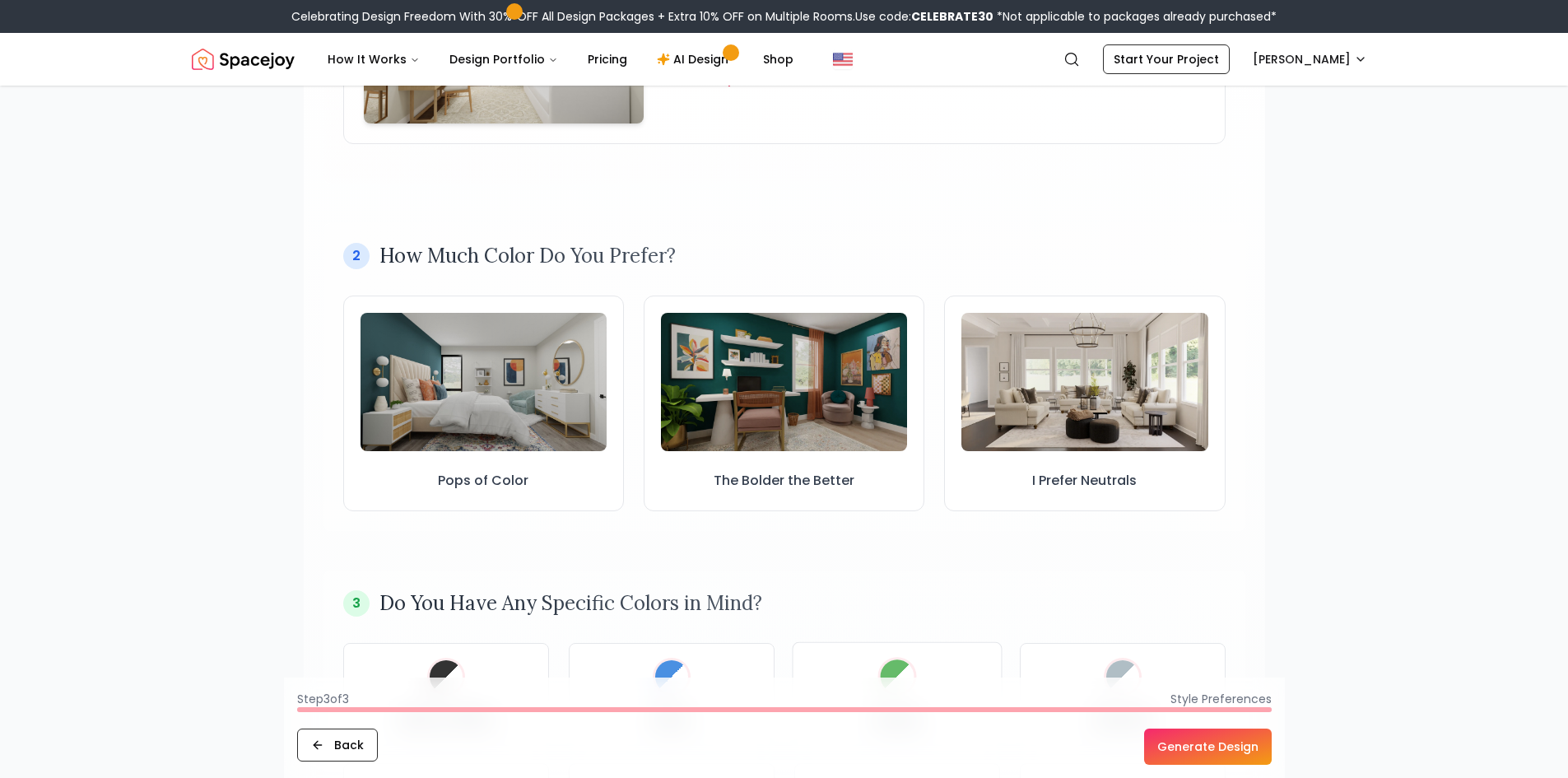
scroll to position [247, 0]
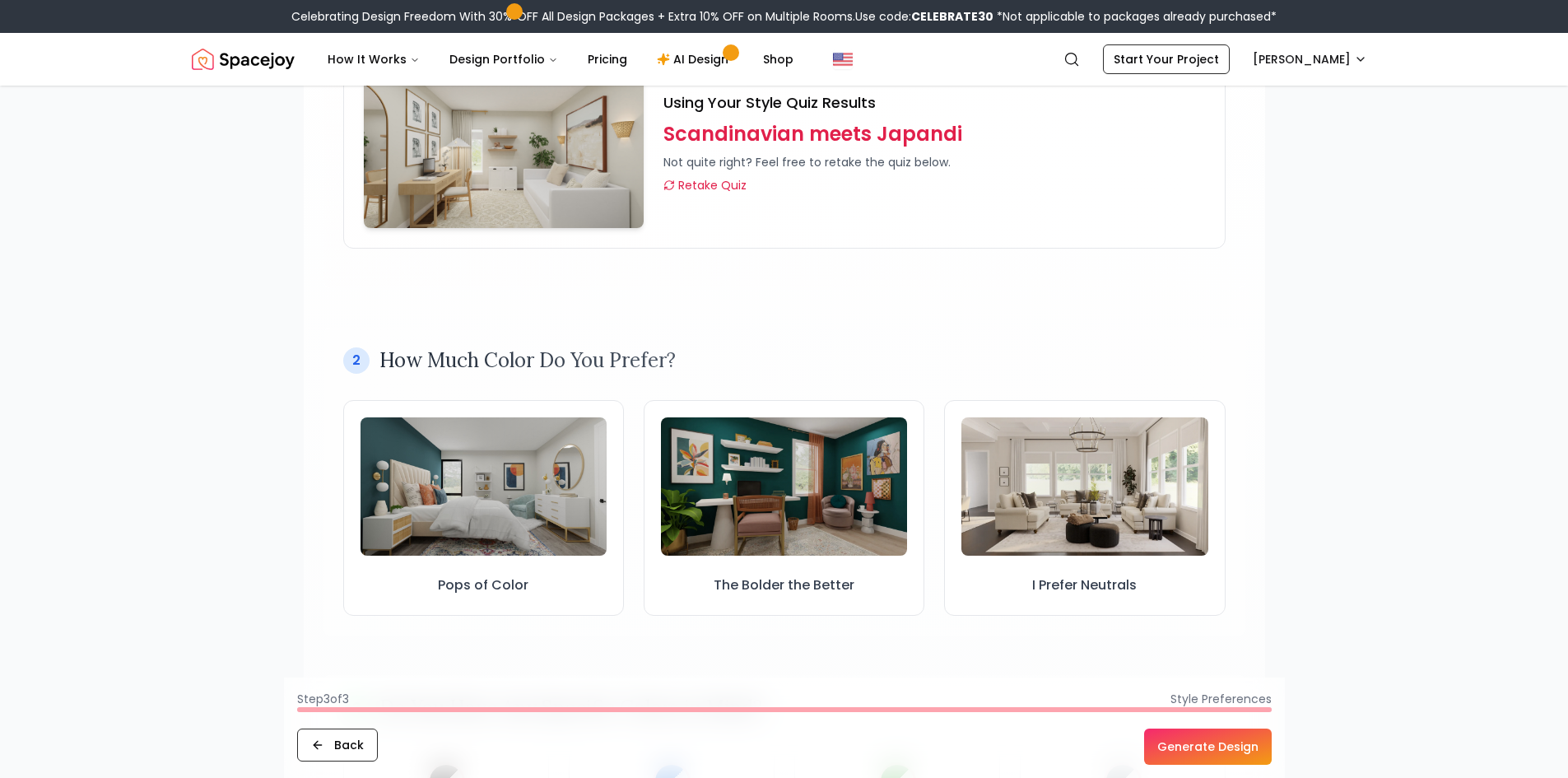
click at [740, 381] on div "2 How Much Color Do You Prefer? Pops of Color The Bolder the Better I Prefer Ne…" at bounding box center [784, 482] width 883 height 269
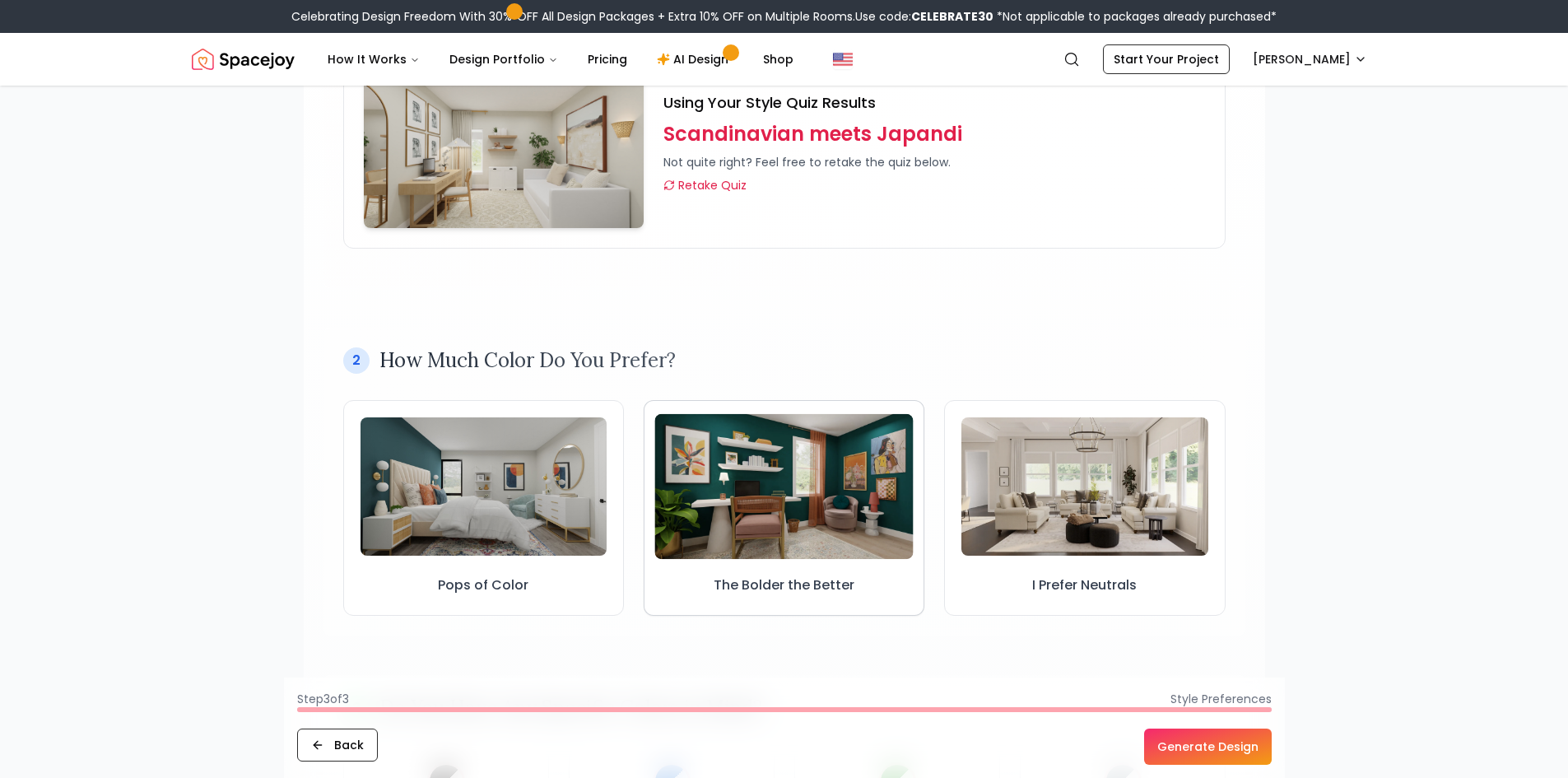
click at [759, 449] on img at bounding box center [784, 486] width 259 height 146
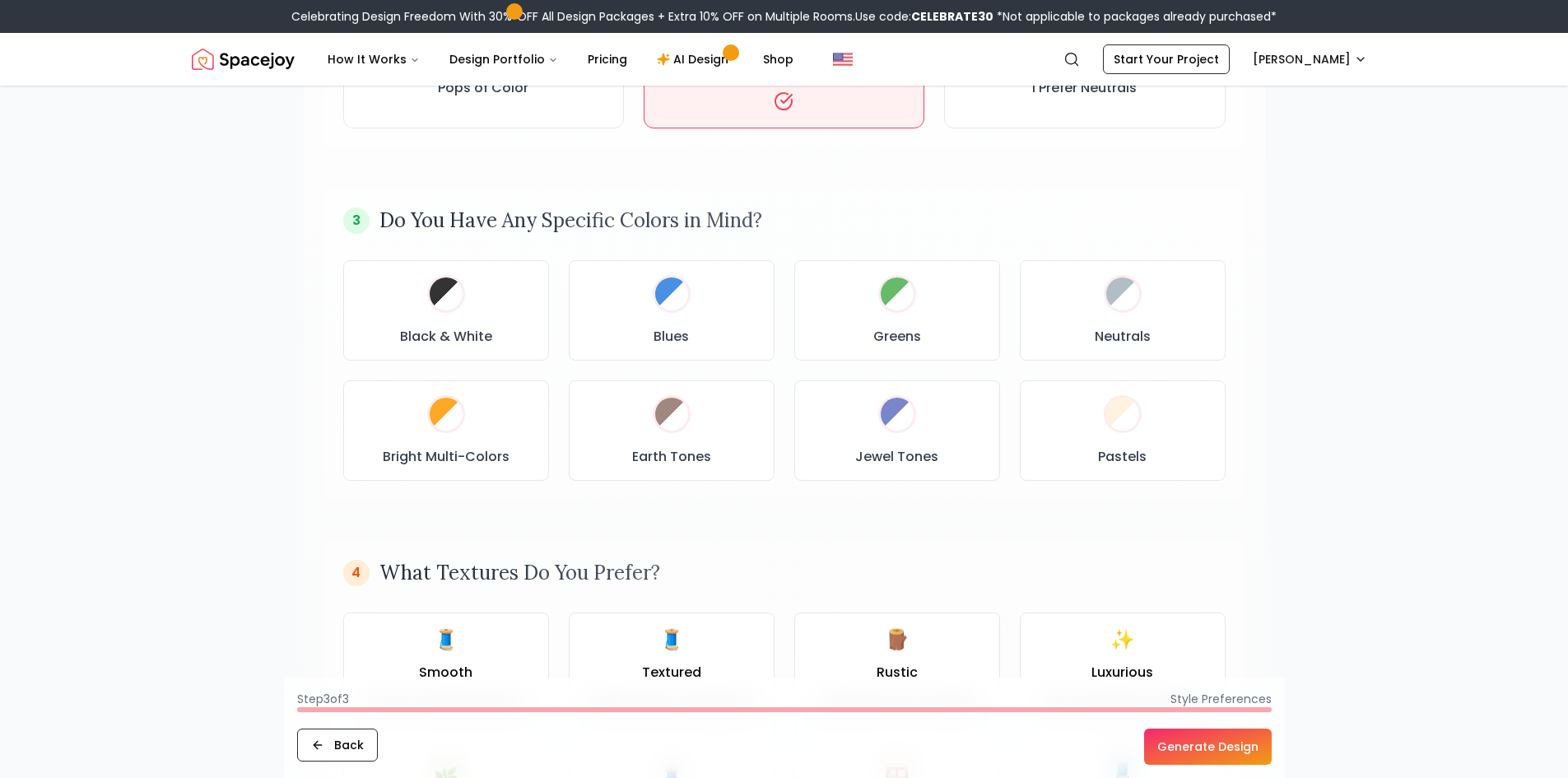
scroll to position [906, 0]
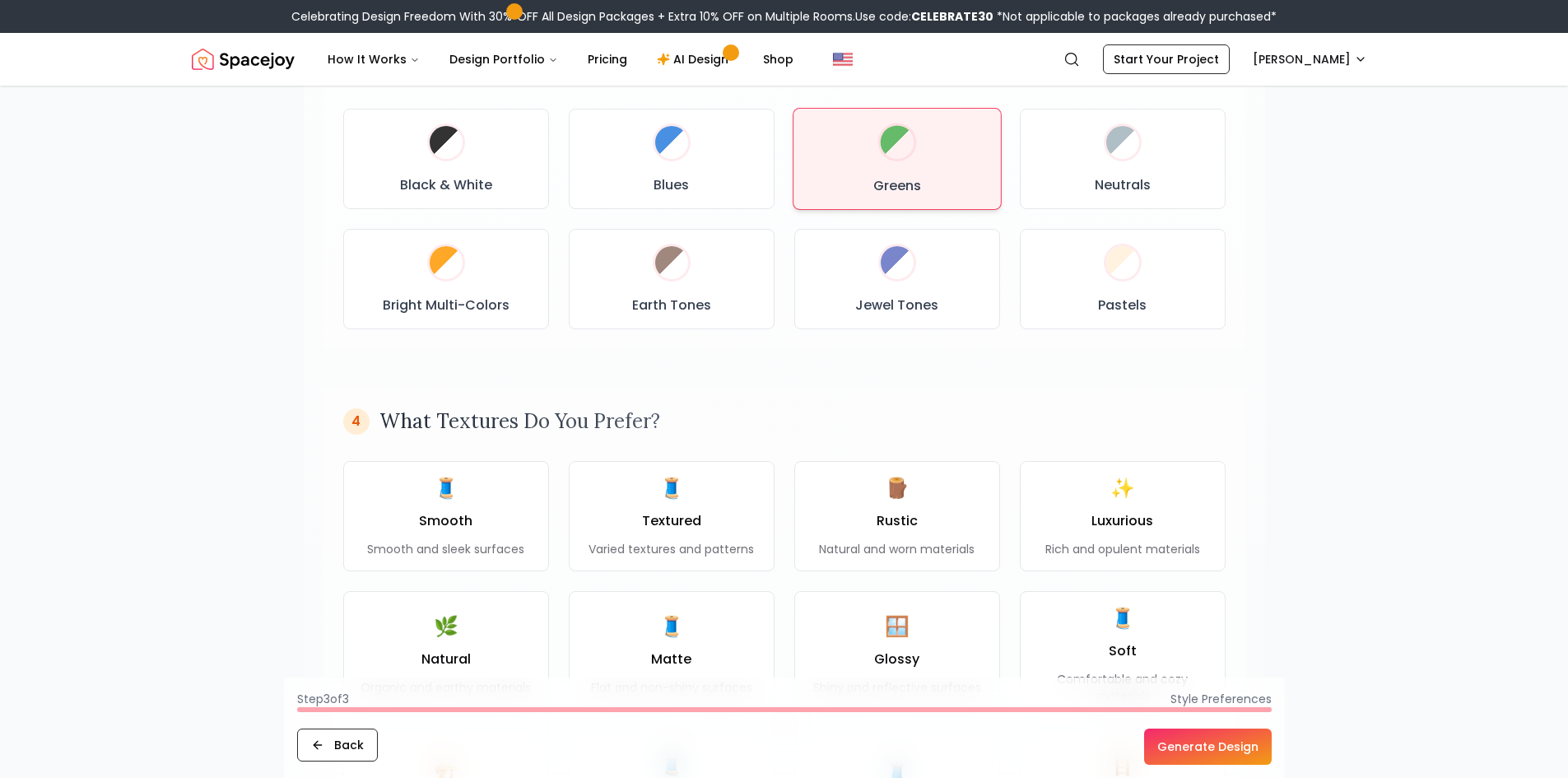
click at [866, 187] on div "Greens" at bounding box center [897, 158] width 181 height 73
drag, startPoint x: 676, startPoint y: 170, endPoint x: 706, endPoint y: 212, distance: 51.6
click at [683, 170] on div "Blues" at bounding box center [671, 158] width 181 height 74
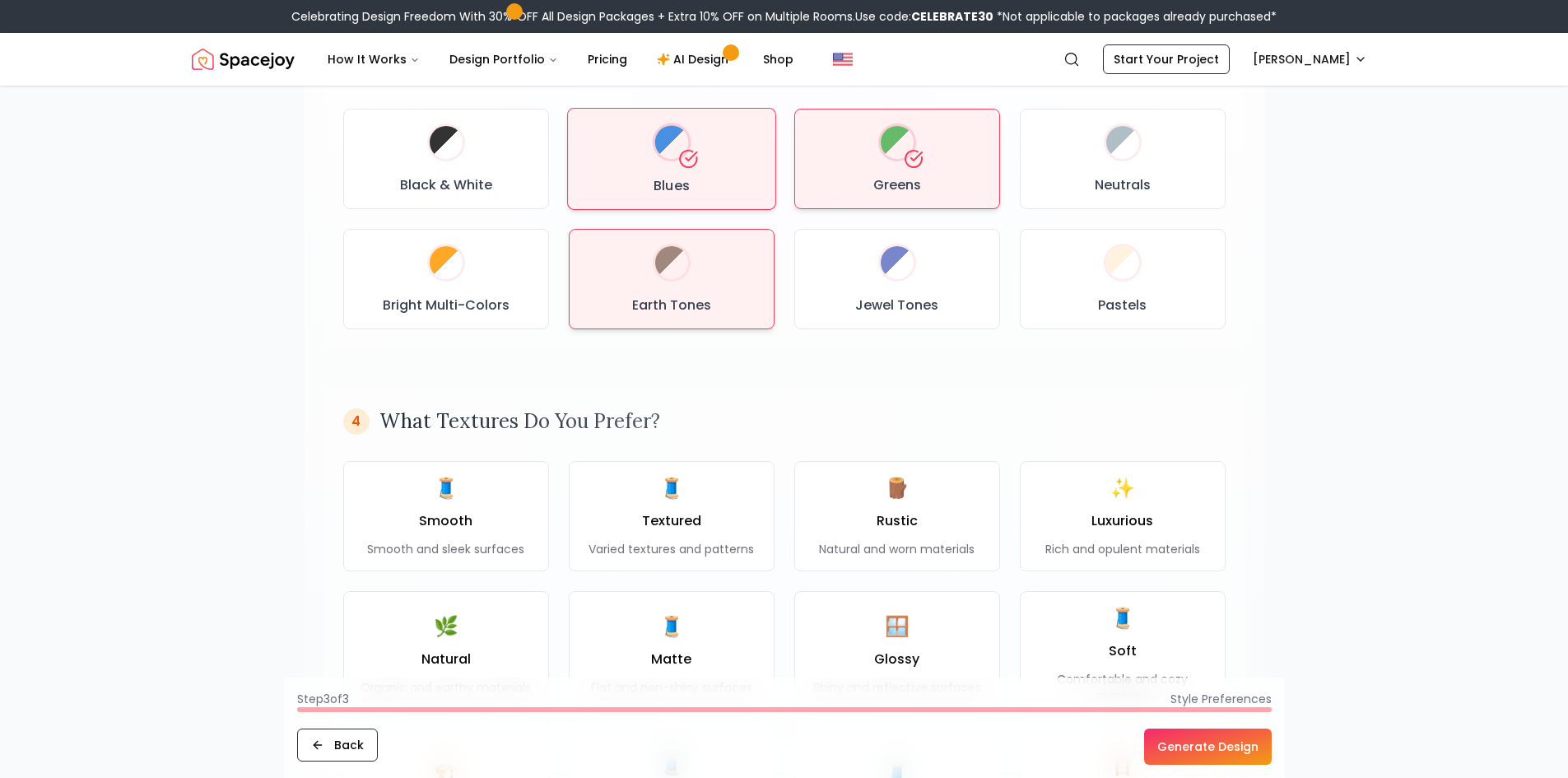
click at [690, 287] on div "Earth Tones" at bounding box center [672, 279] width 178 height 72
click at [884, 154] on div at bounding box center [897, 142] width 40 height 40
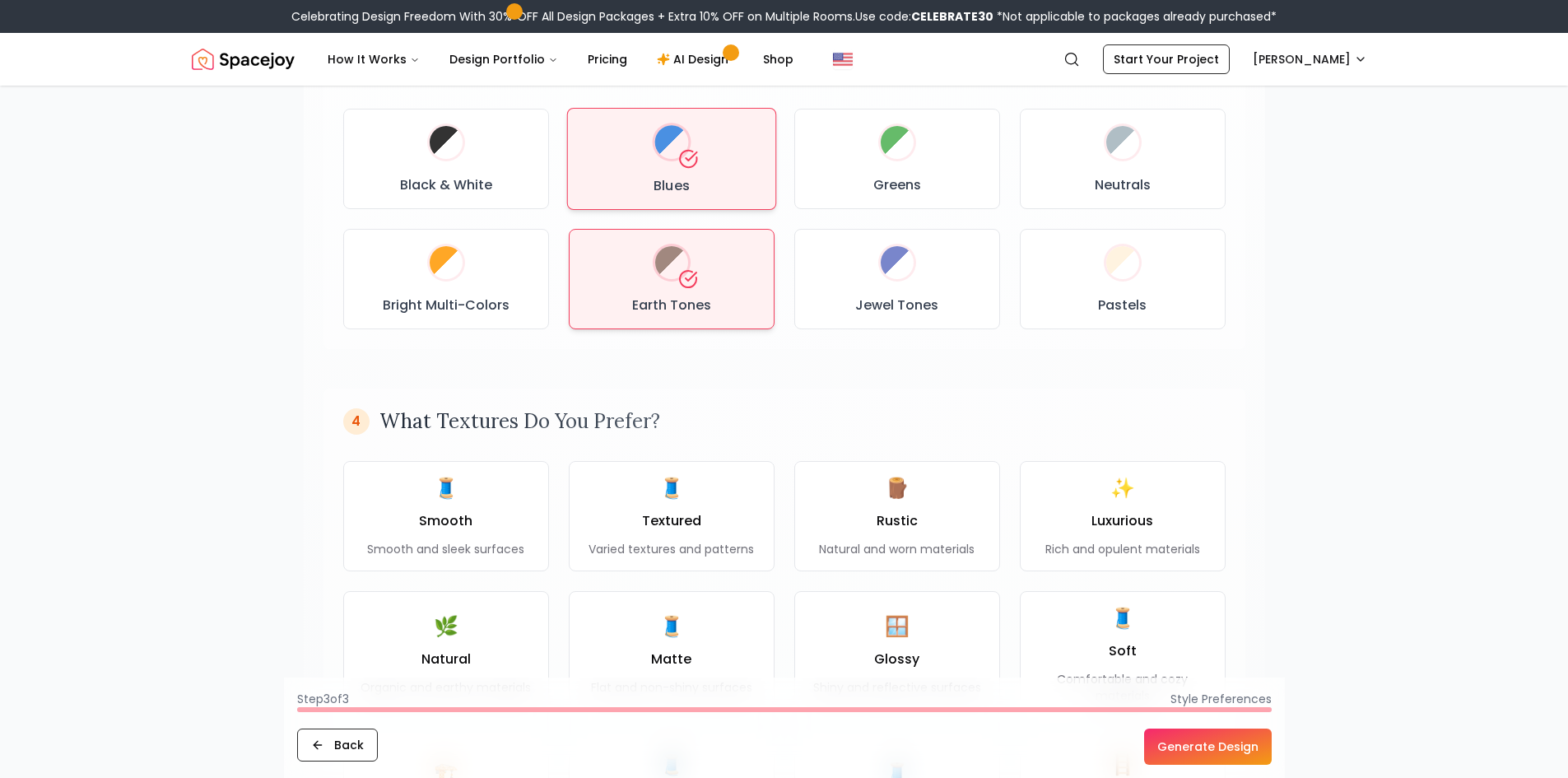
click at [685, 187] on h3 "Blues" at bounding box center [672, 186] width 37 height 20
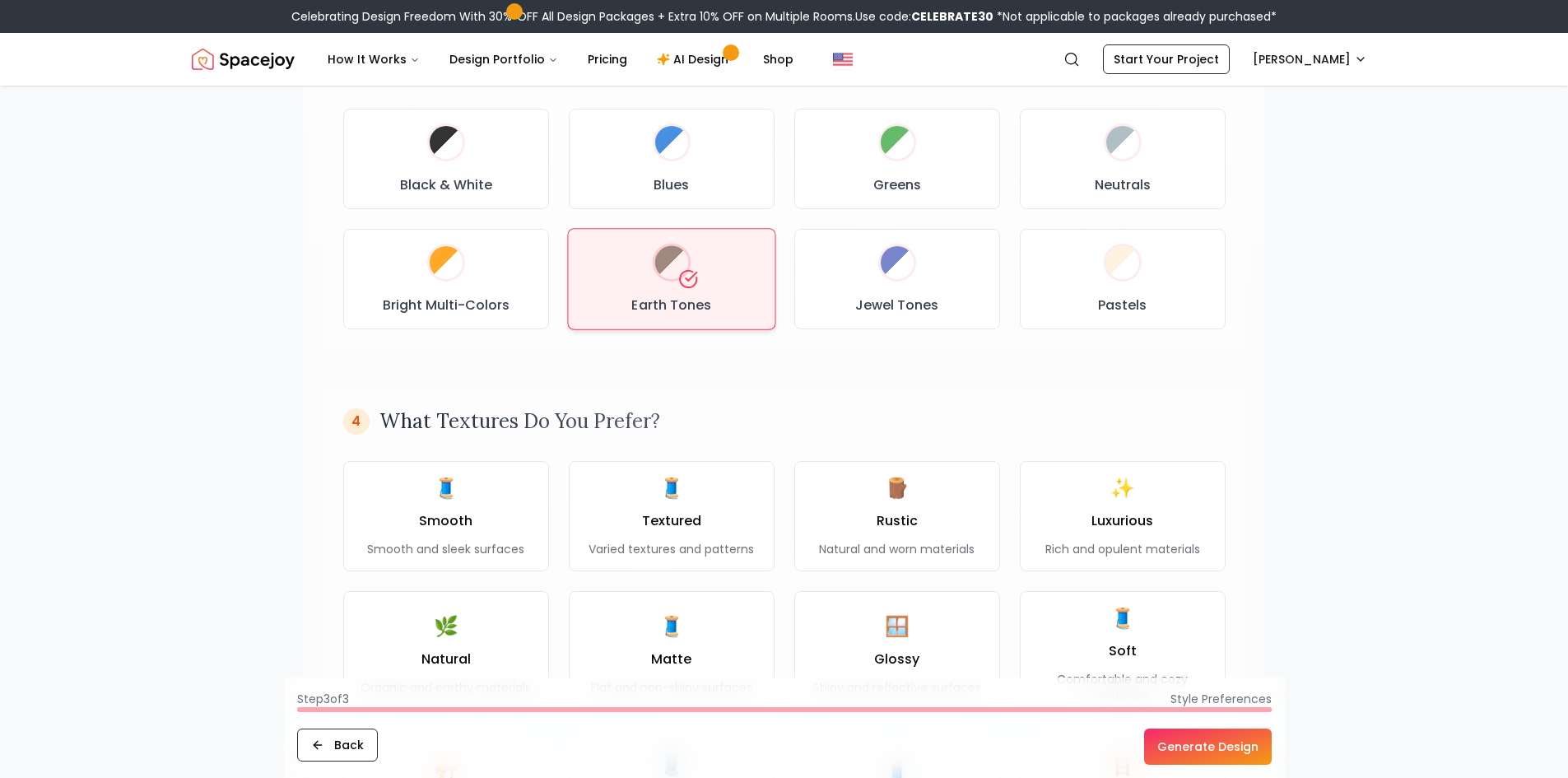
click at [700, 286] on div "Earth Tones" at bounding box center [671, 279] width 181 height 73
click at [703, 288] on div "Earth Tones" at bounding box center [671, 279] width 181 height 74
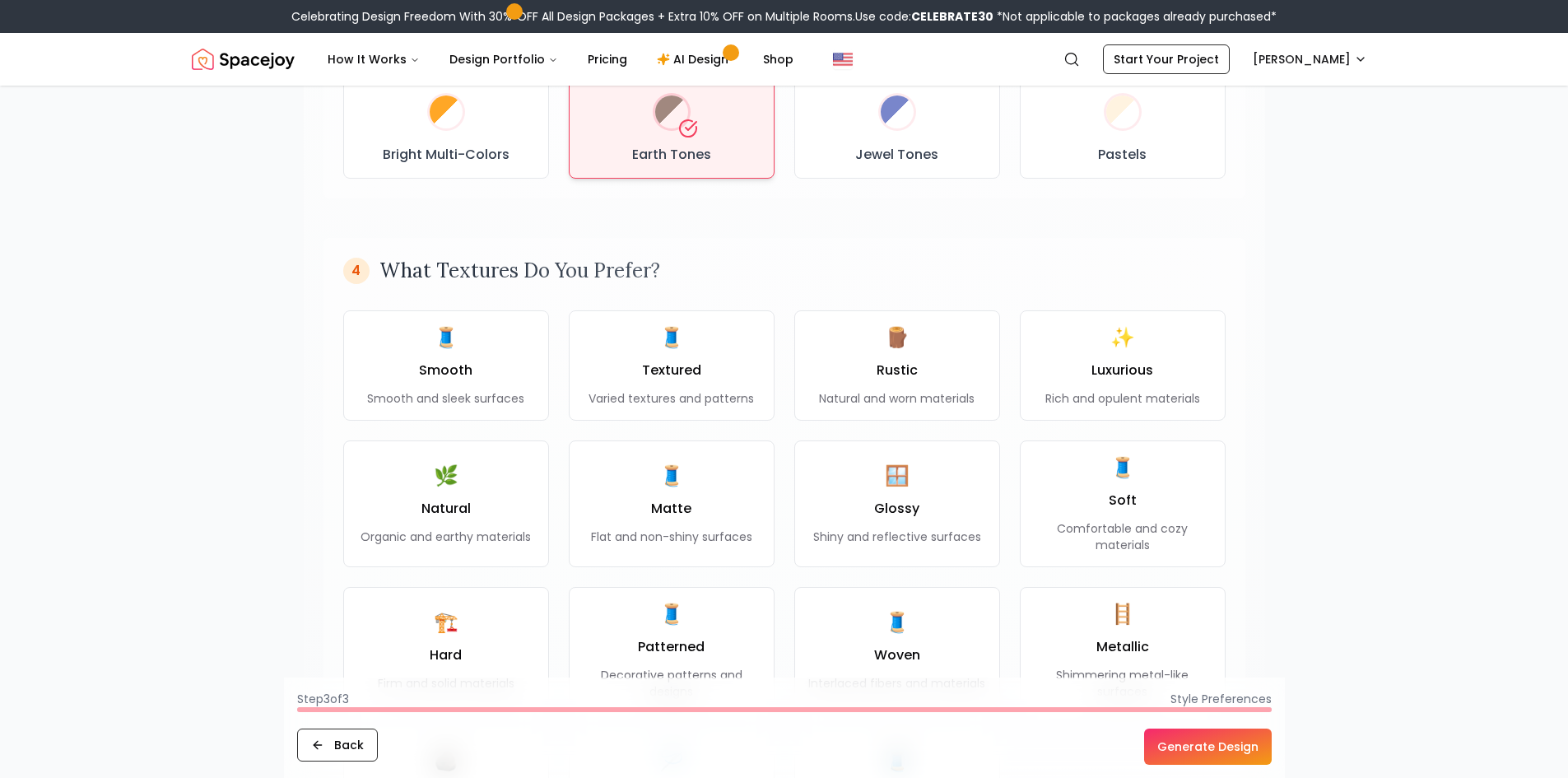
scroll to position [1071, 0]
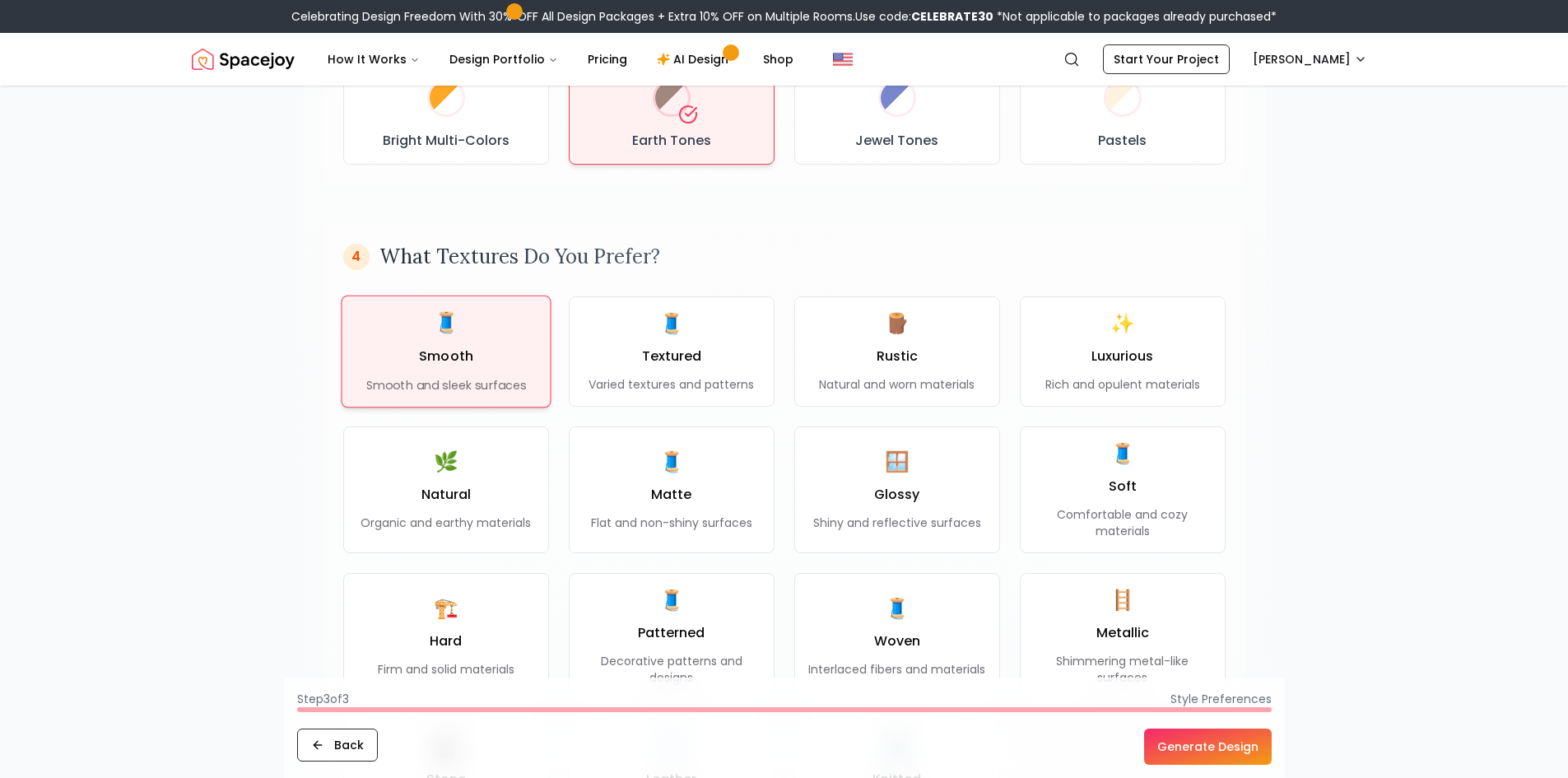
click at [477, 344] on div "🧵 Smooth Smooth and sleek surfaces" at bounding box center [445, 351] width 161 height 84
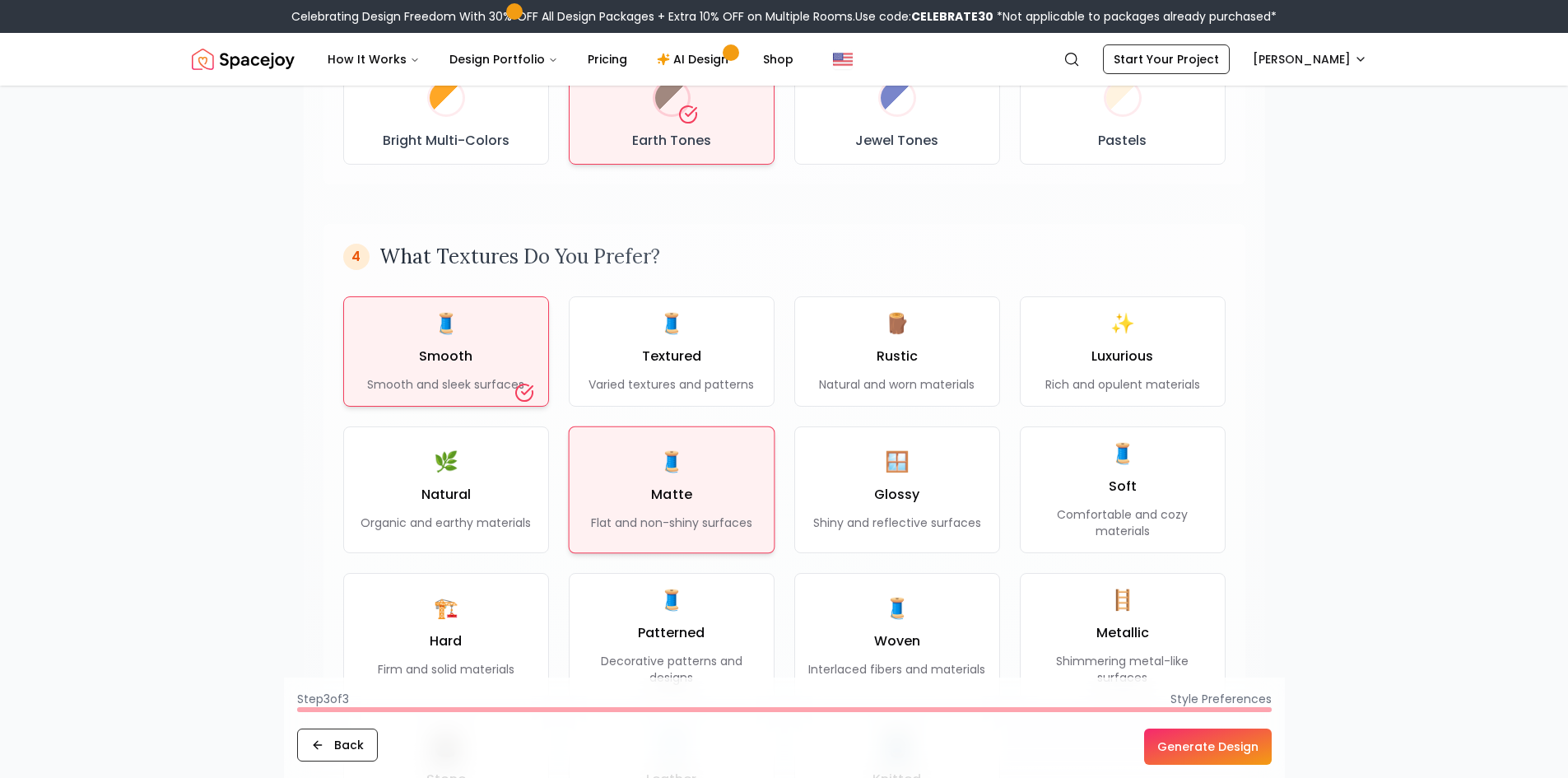
click at [663, 446] on button "🧵 Matte Flat and non-shiny surfaces" at bounding box center [671, 490] width 206 height 126
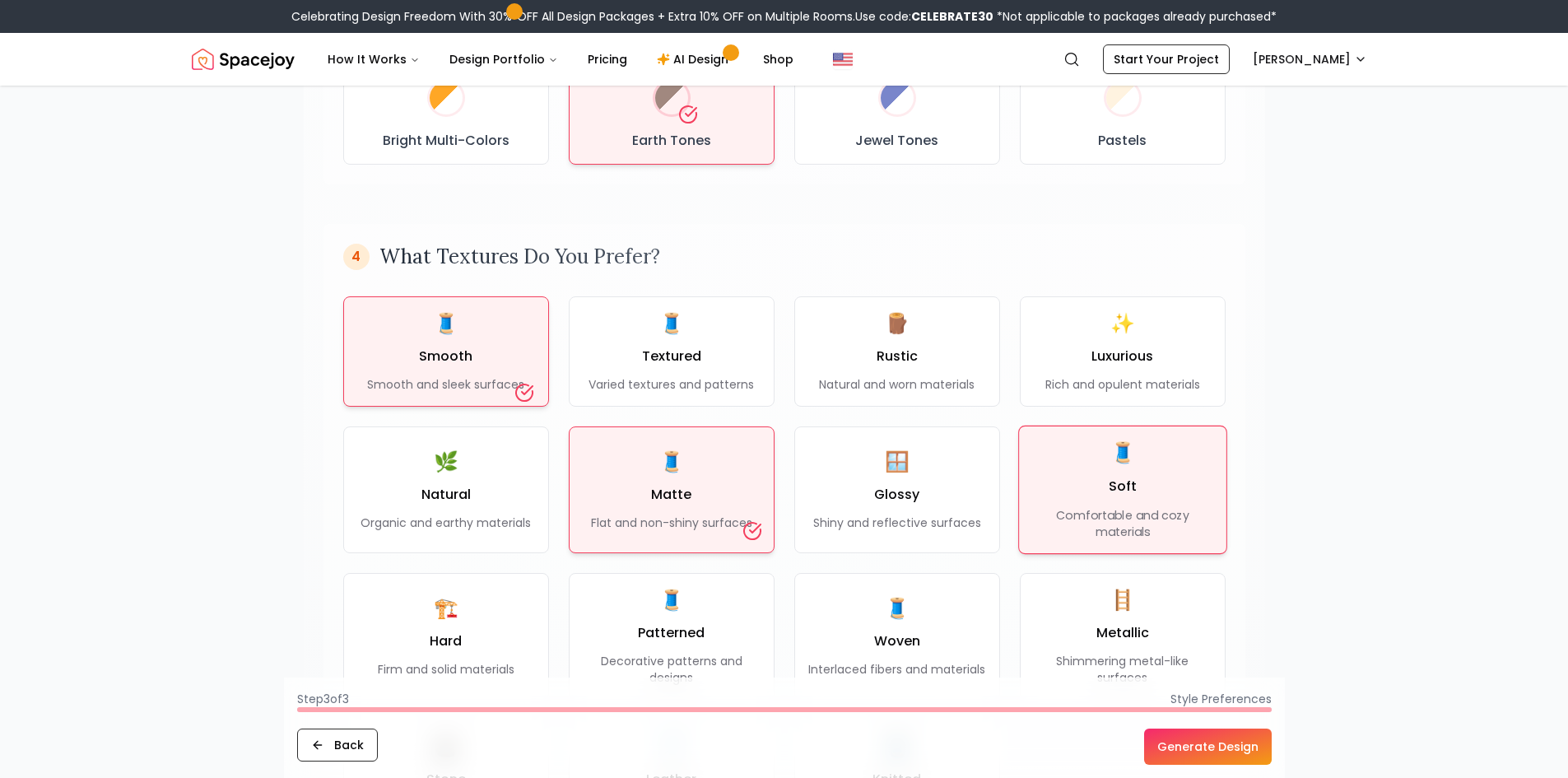
click at [1092, 451] on div "🧵 Soft Comfortable and cozy materials" at bounding box center [1122, 489] width 181 height 101
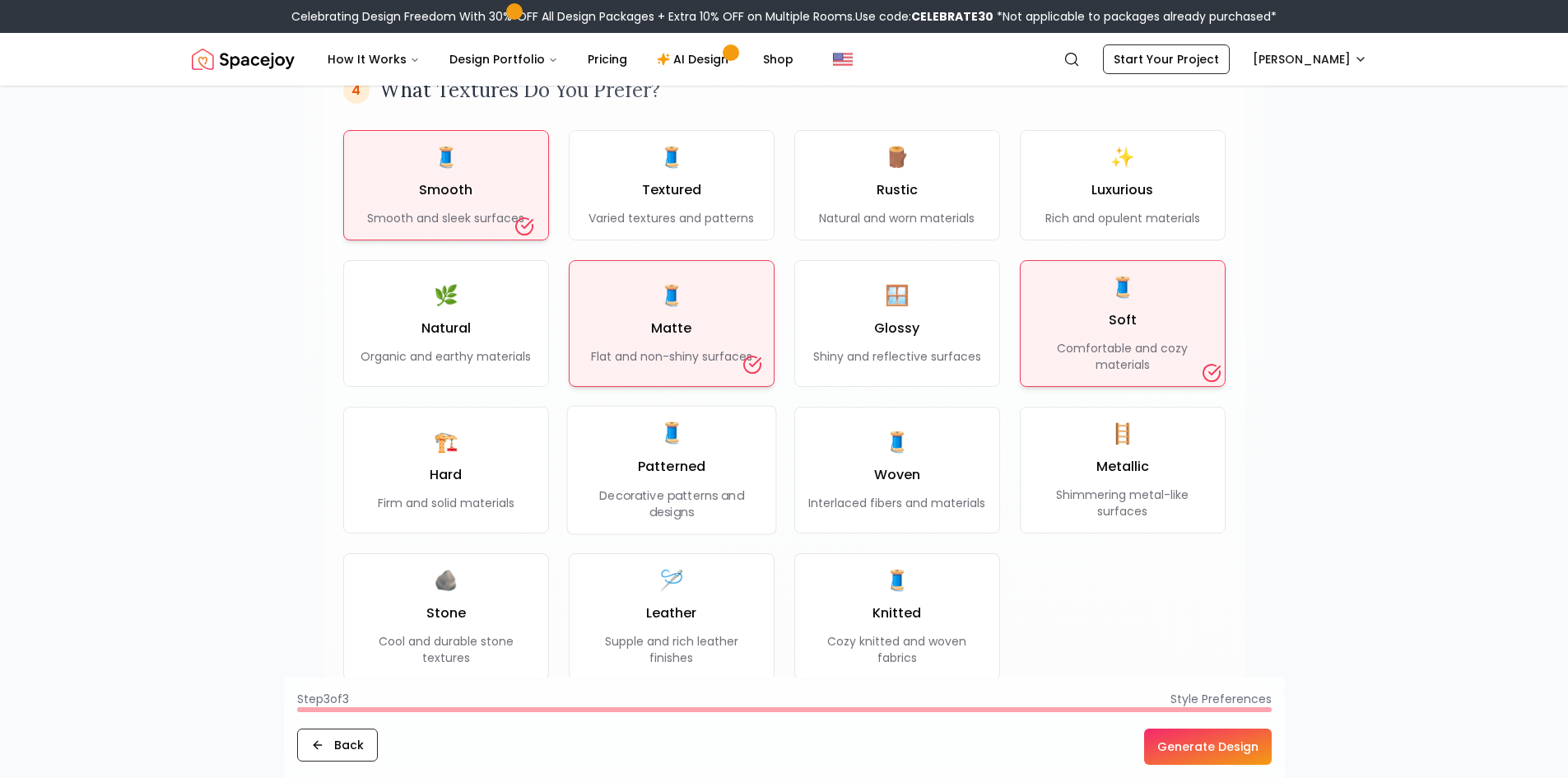
scroll to position [1400, 0]
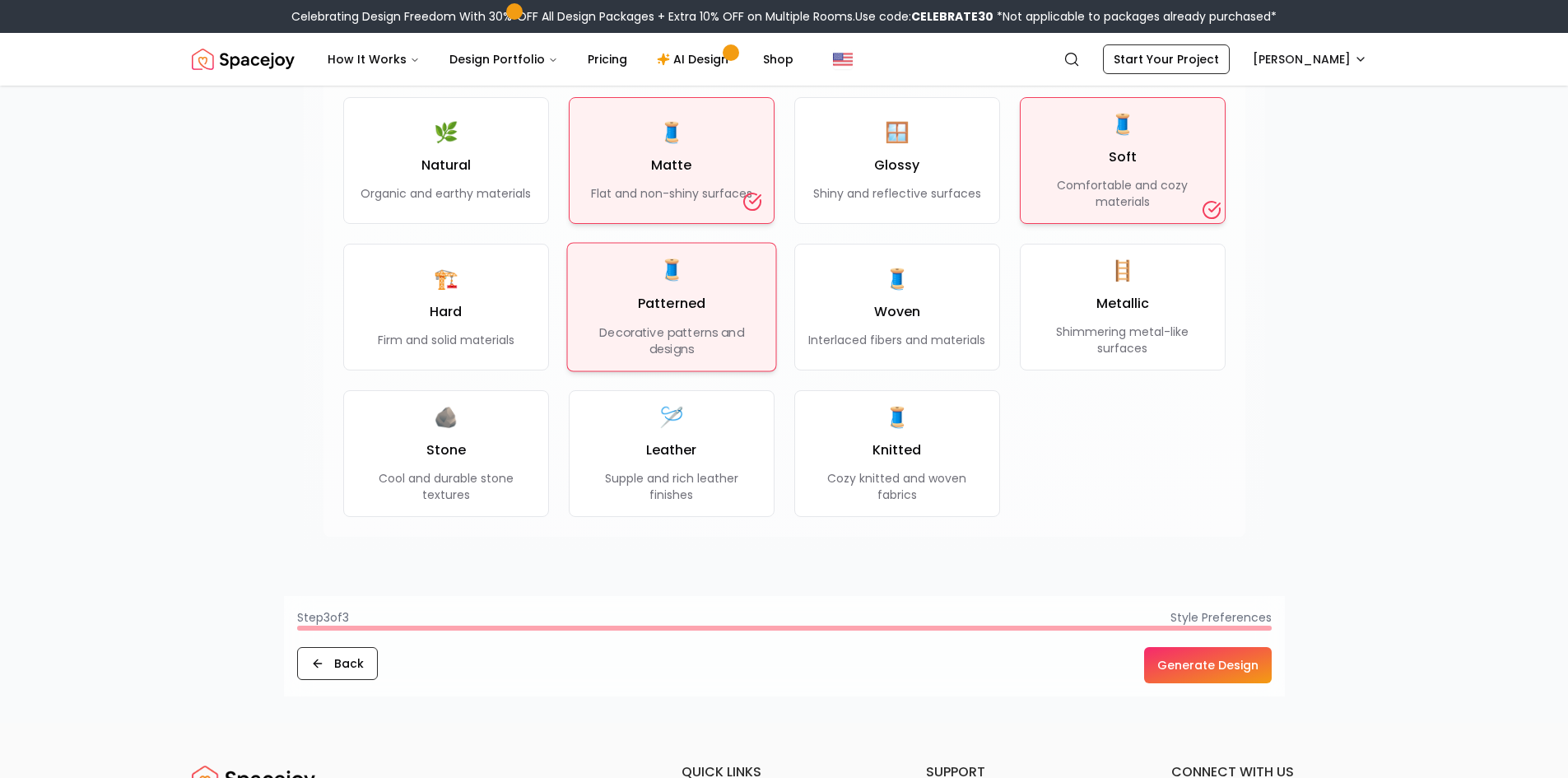
click at [668, 263] on span "🧵" at bounding box center [671, 270] width 26 height 27
click at [1212, 671] on button "Generate Design" at bounding box center [1208, 666] width 127 height 37
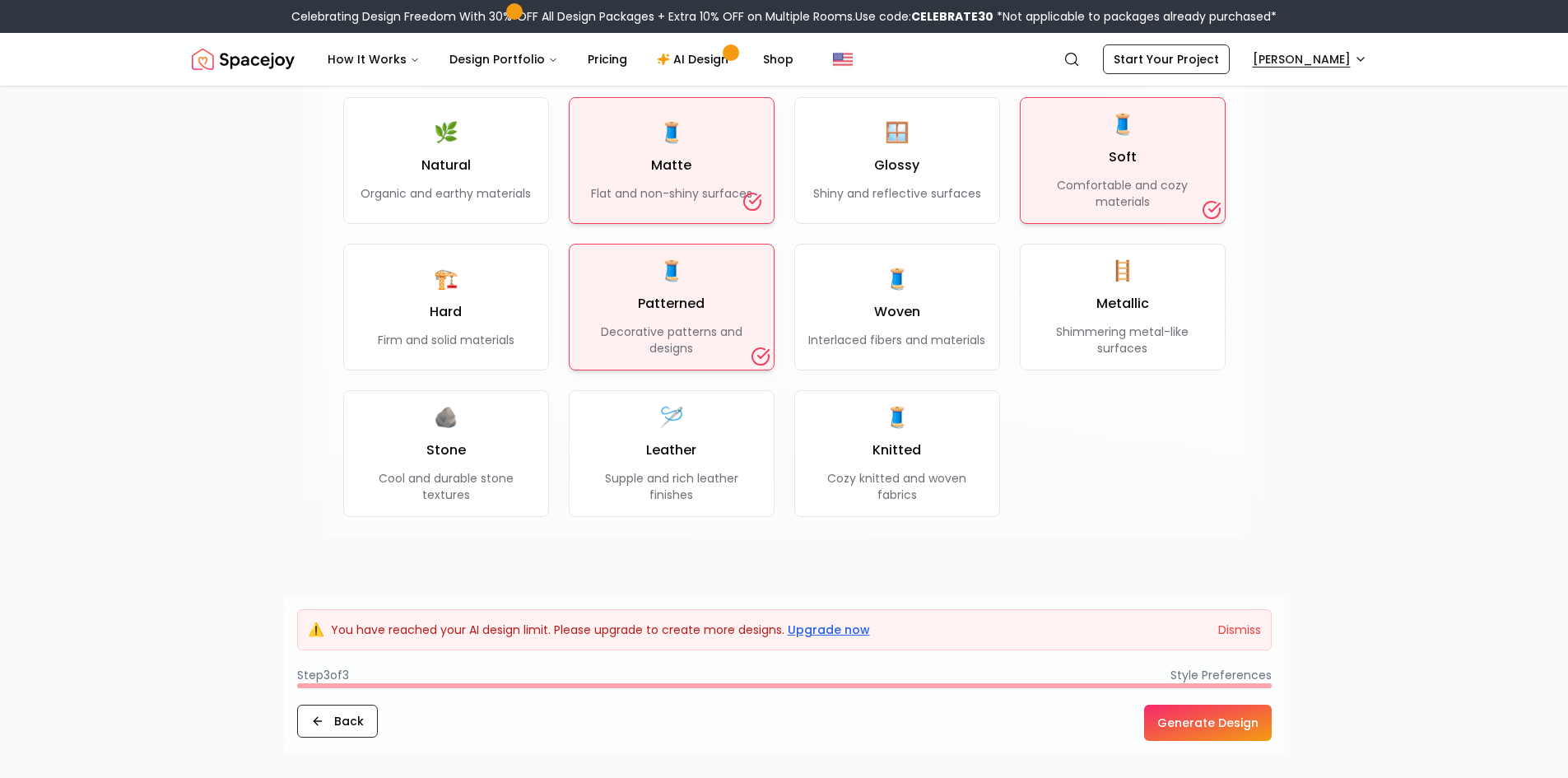
click at [1288, 64] on html "Celebrating Design Freedom With 30% OFF All Design Packages + Extra 10% OFF on …" at bounding box center [784, 281] width 1568 height 3362
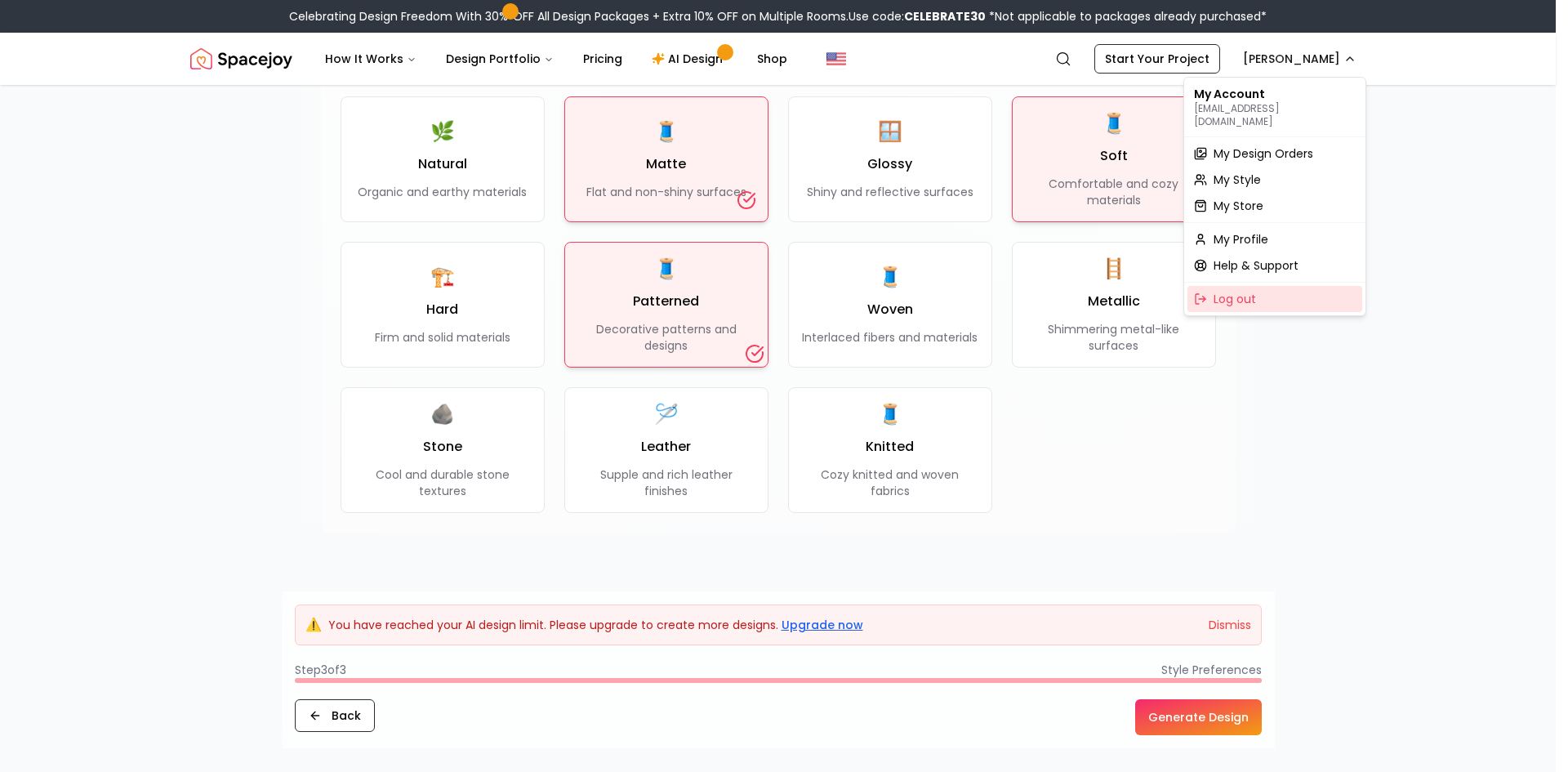
click at [1230, 286] on div "Log out" at bounding box center [1275, 299] width 175 height 26
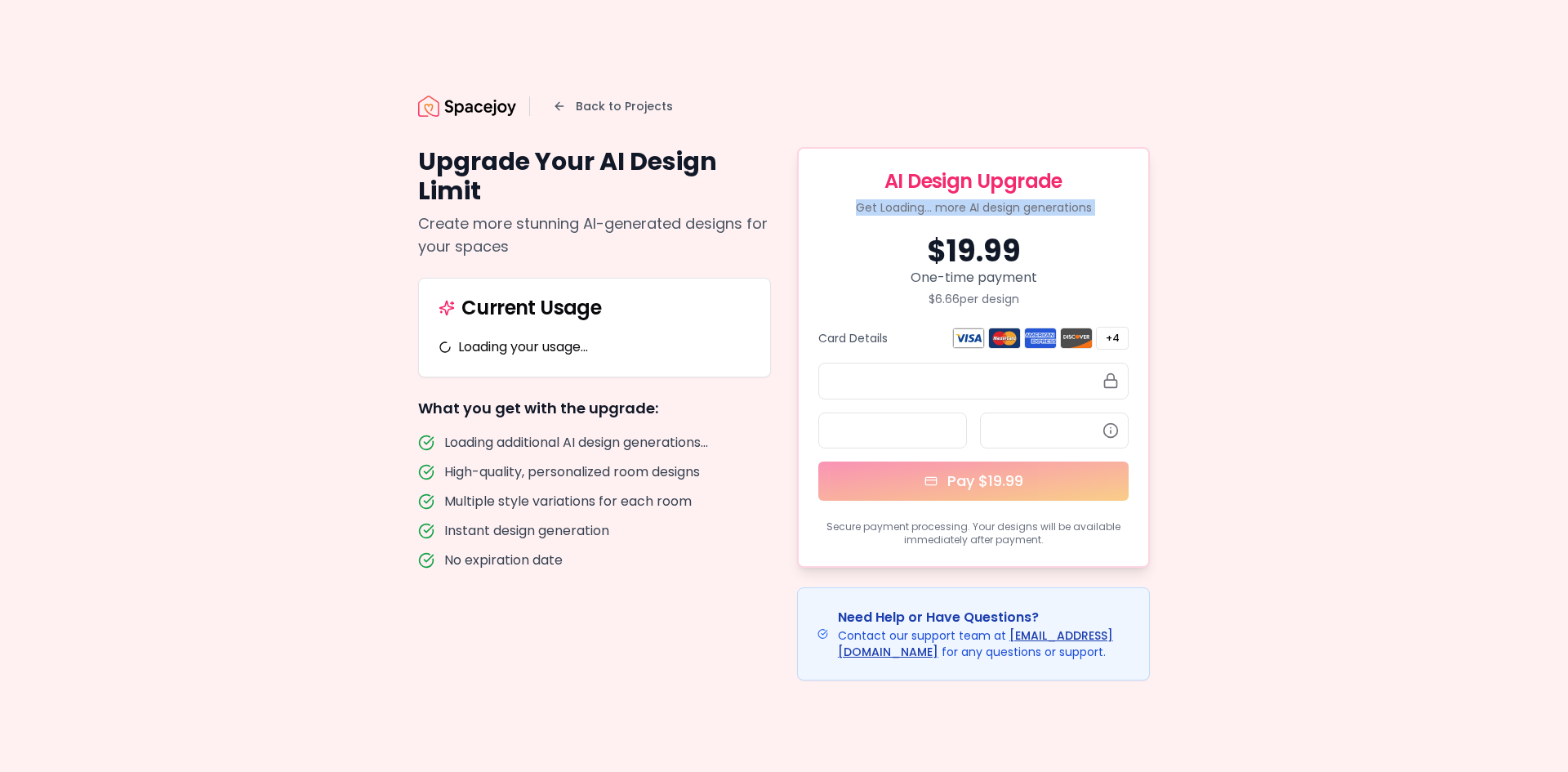
drag, startPoint x: 889, startPoint y: 237, endPoint x: 1112, endPoint y: 230, distance: 223.1
click at [1112, 230] on div "AI Design Upgrade Get Loading... more AI design generations $ 19.99 One-time pa…" at bounding box center [974, 358] width 353 height 421
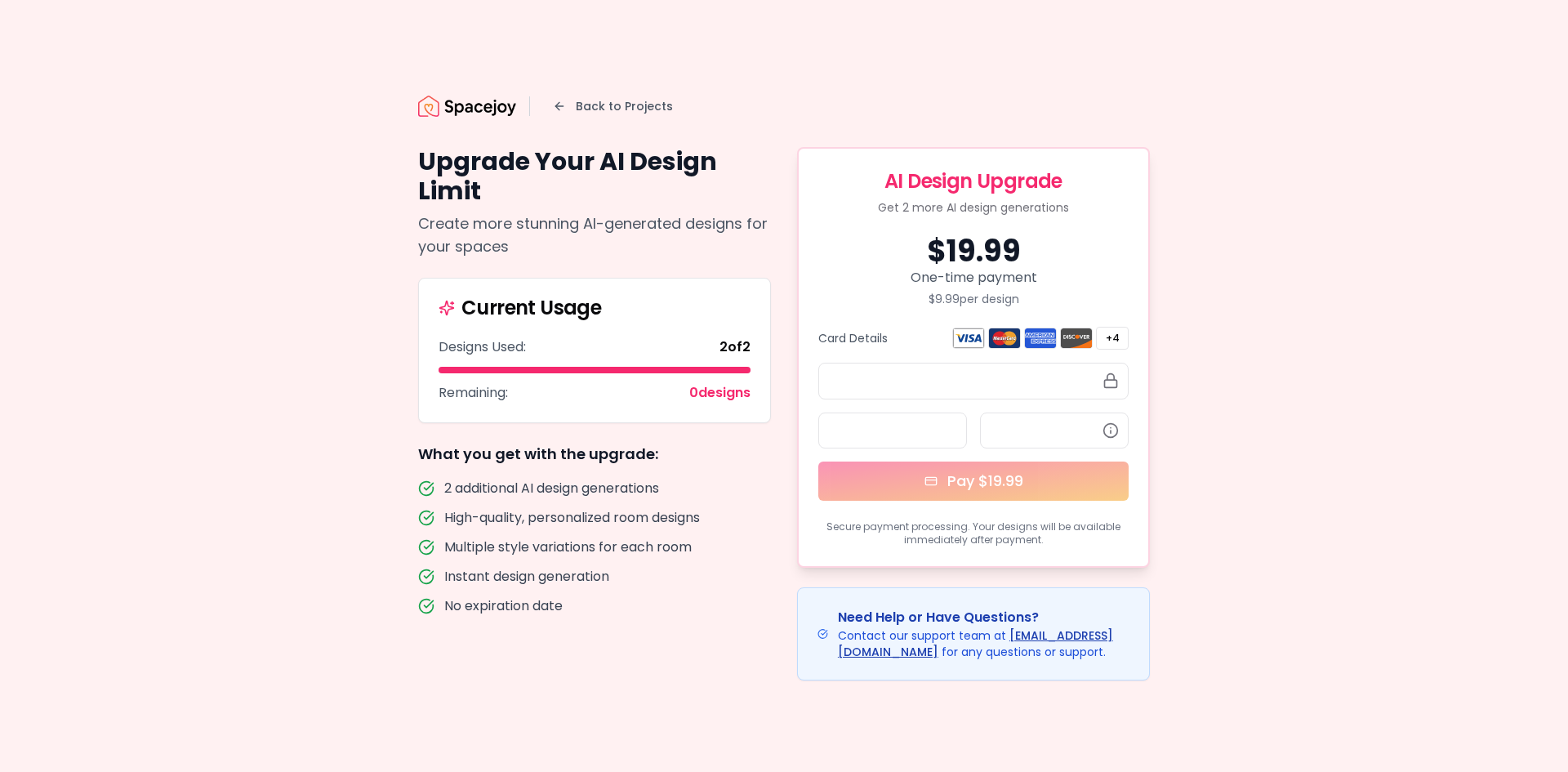
drag, startPoint x: 1074, startPoint y: 268, endPoint x: 1079, endPoint y: 278, distance: 11.2
click at [1074, 273] on div "One-time payment" at bounding box center [974, 278] width 310 height 20
click at [1079, 278] on div "One-time payment" at bounding box center [974, 278] width 310 height 20
click at [1034, 239] on div "$ 19.99" at bounding box center [974, 252] width 310 height 33
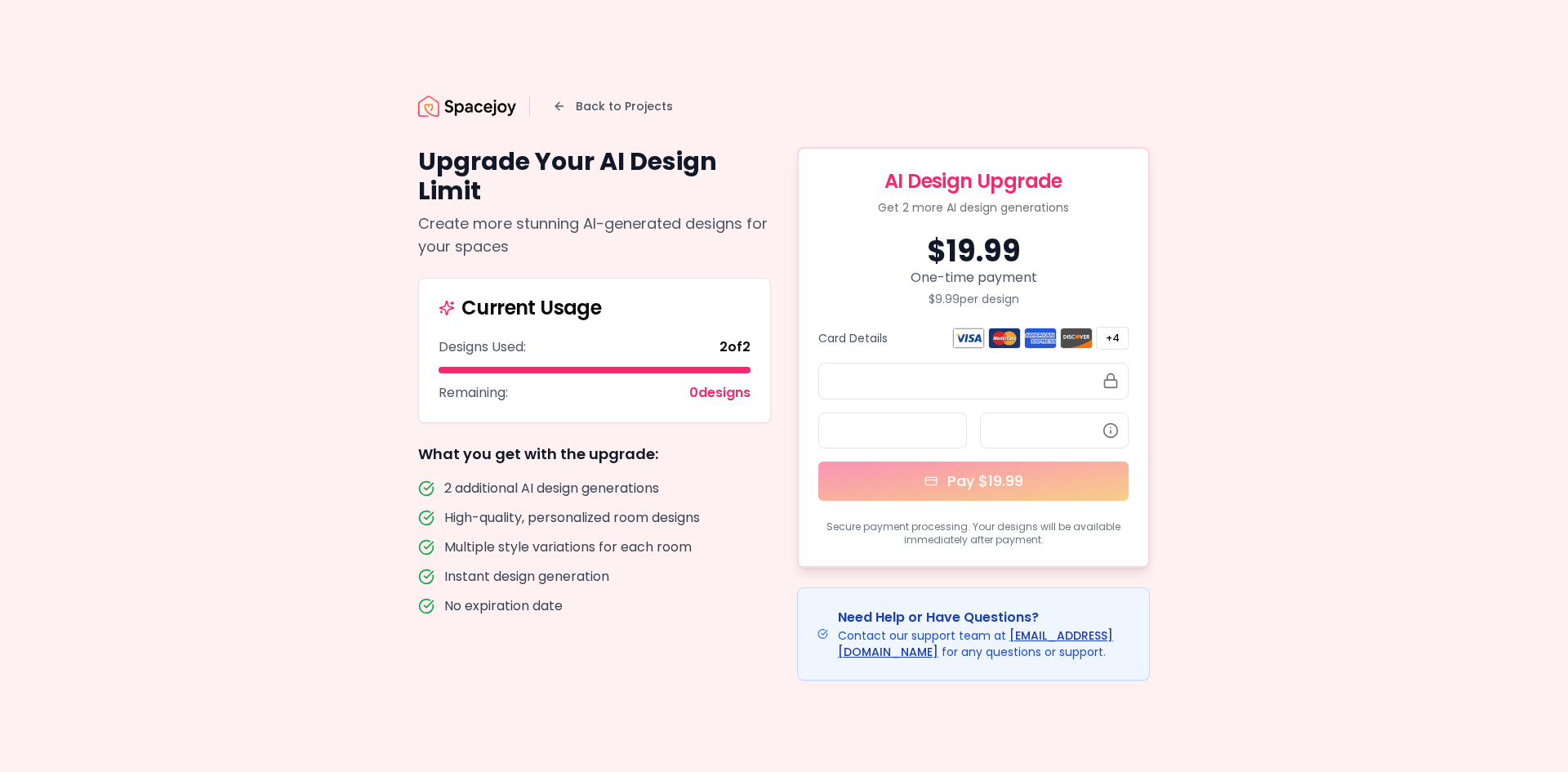
click at [1034, 239] on div "$ 19.99" at bounding box center [974, 252] width 310 height 33
drag, startPoint x: 980, startPoint y: 304, endPoint x: 1002, endPoint y: 276, distance: 35.6
click at [981, 303] on div "$ 9.99 per design" at bounding box center [974, 299] width 310 height 17
click at [1171, 182] on div "Back to Projects Upgrade Your AI Design Limit Create more stunning AI-generated…" at bounding box center [784, 386] width 1568 height 772
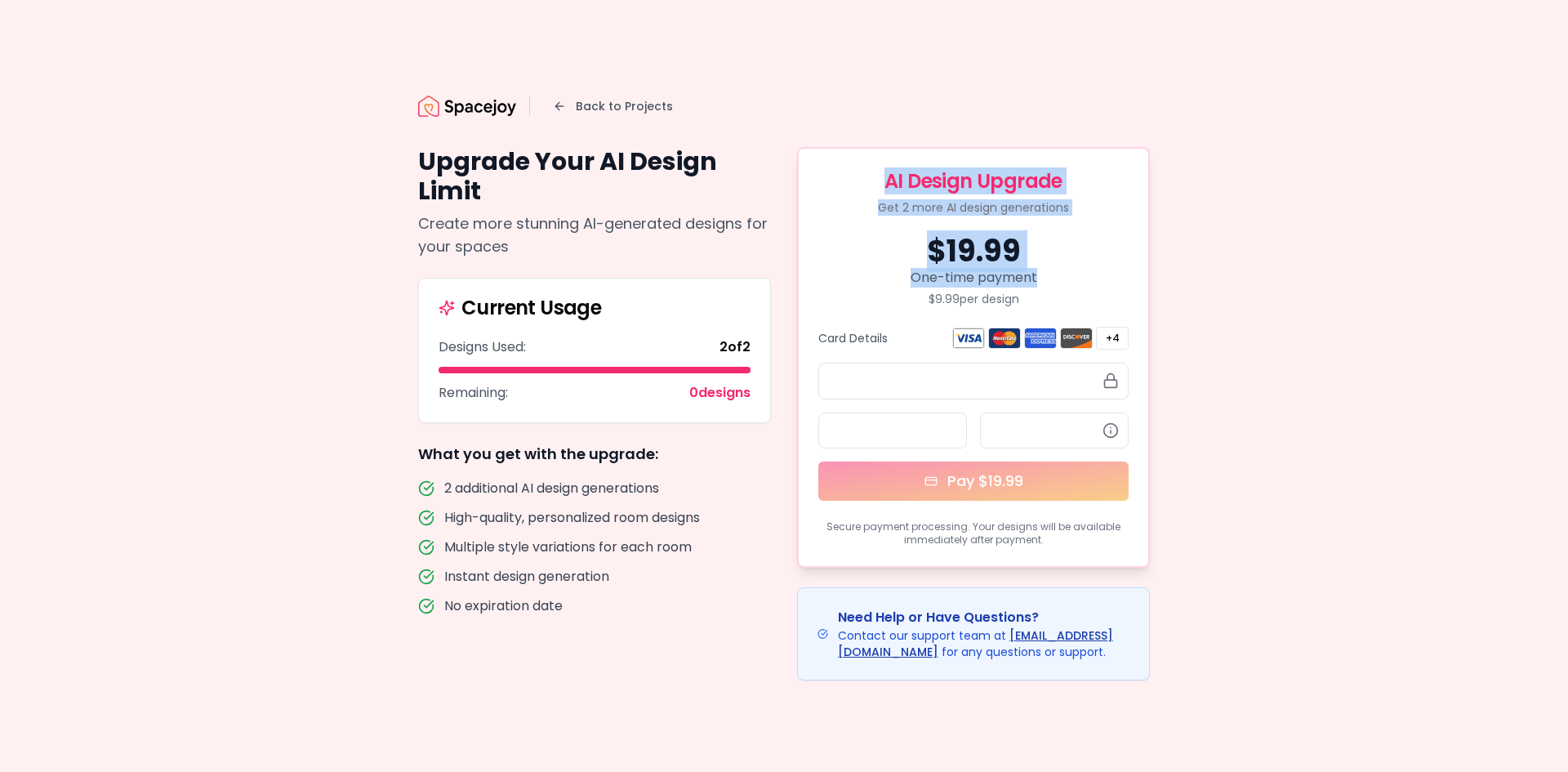
drag, startPoint x: 890, startPoint y: 184, endPoint x: 1323, endPoint y: 270, distance: 441.5
click at [1323, 270] on div "Back to Projects Upgrade Your AI Design Limit Create more stunning AI-generated…" at bounding box center [784, 386] width 1568 height 772
click at [1250, 267] on div "Back to Projects Upgrade Your AI Design Limit Create more stunning AI-generated…" at bounding box center [784, 386] width 1568 height 772
drag, startPoint x: 873, startPoint y: 214, endPoint x: 1083, endPoint y: 235, distance: 211.0
click at [1083, 235] on div "AI Design Upgrade Get 2 more AI design generations $ 19.99 One-time payment $ 9…" at bounding box center [974, 358] width 353 height 421
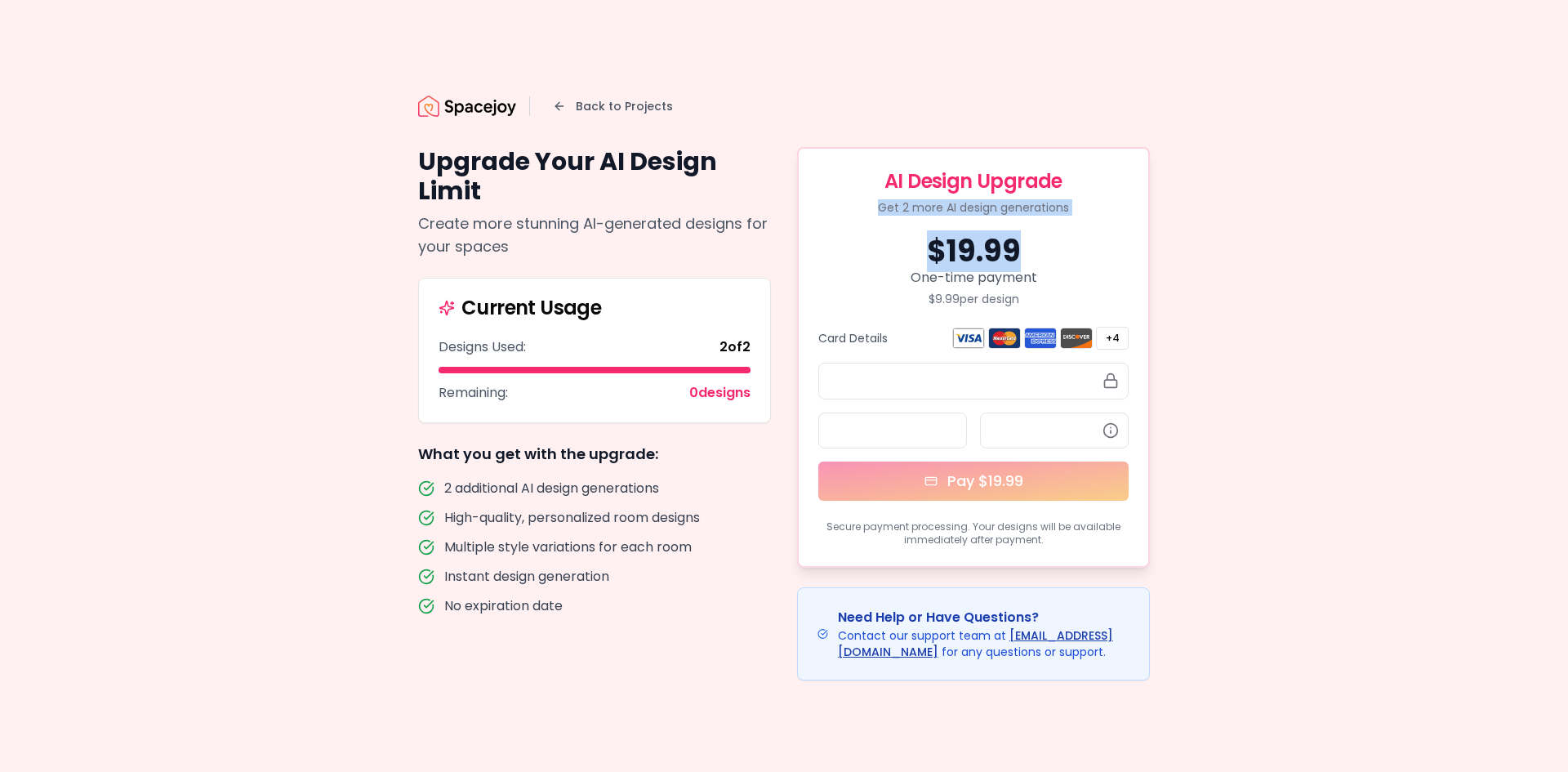
click at [896, 207] on div "Get 2 more AI design generations" at bounding box center [974, 207] width 310 height 17
drag, startPoint x: 881, startPoint y: 215, endPoint x: 1083, endPoint y: 234, distance: 202.9
click at [1083, 234] on div "AI Design Upgrade Get 2 more AI design generations" at bounding box center [974, 192] width 350 height 87
click at [937, 246] on div "$ 19.99" at bounding box center [974, 252] width 310 height 33
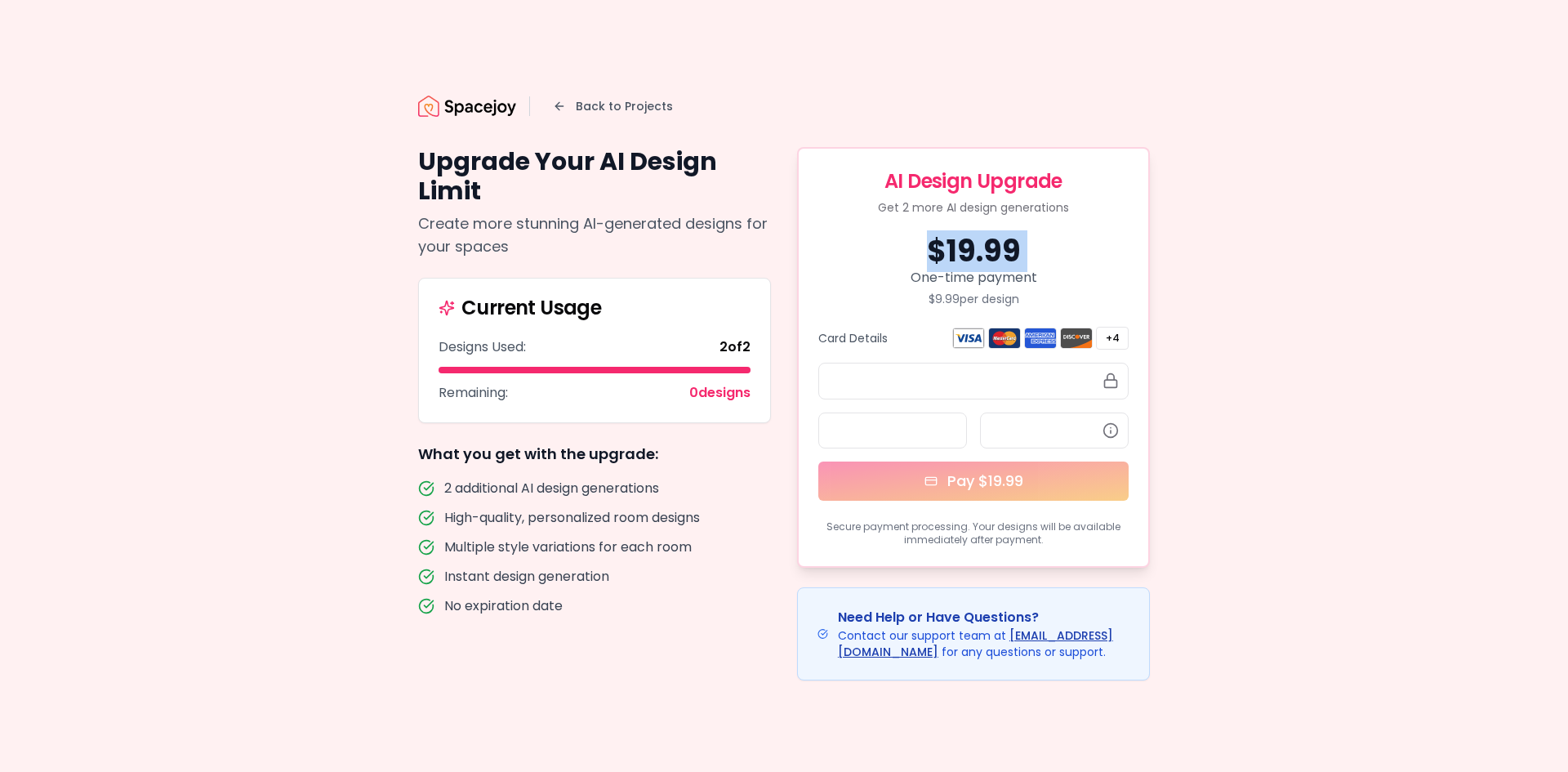
click at [937, 246] on div "$ 19.99" at bounding box center [974, 252] width 310 height 33
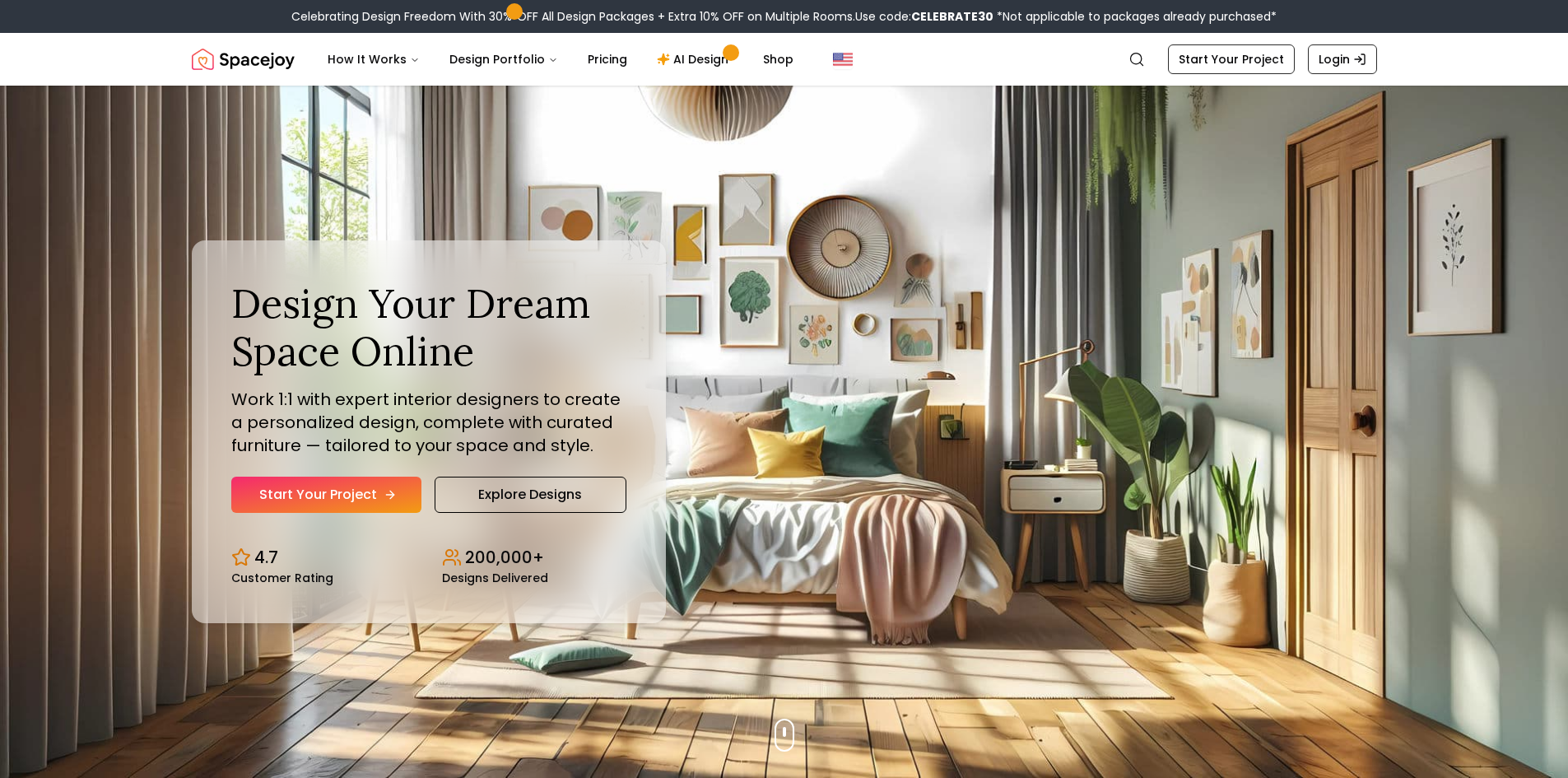
click at [341, 500] on link "Start Your Project" at bounding box center [326, 495] width 190 height 37
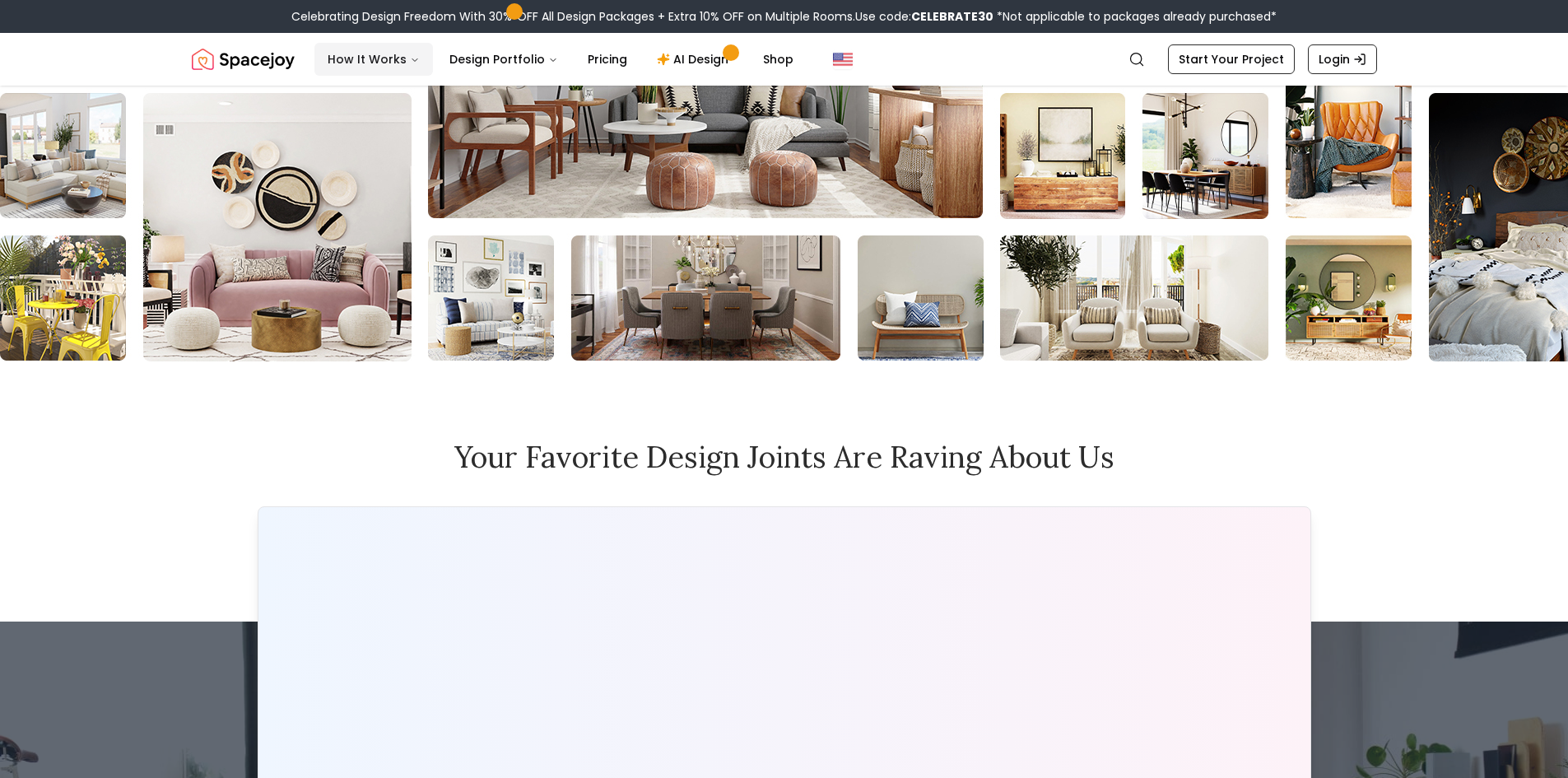
scroll to position [7247, 0]
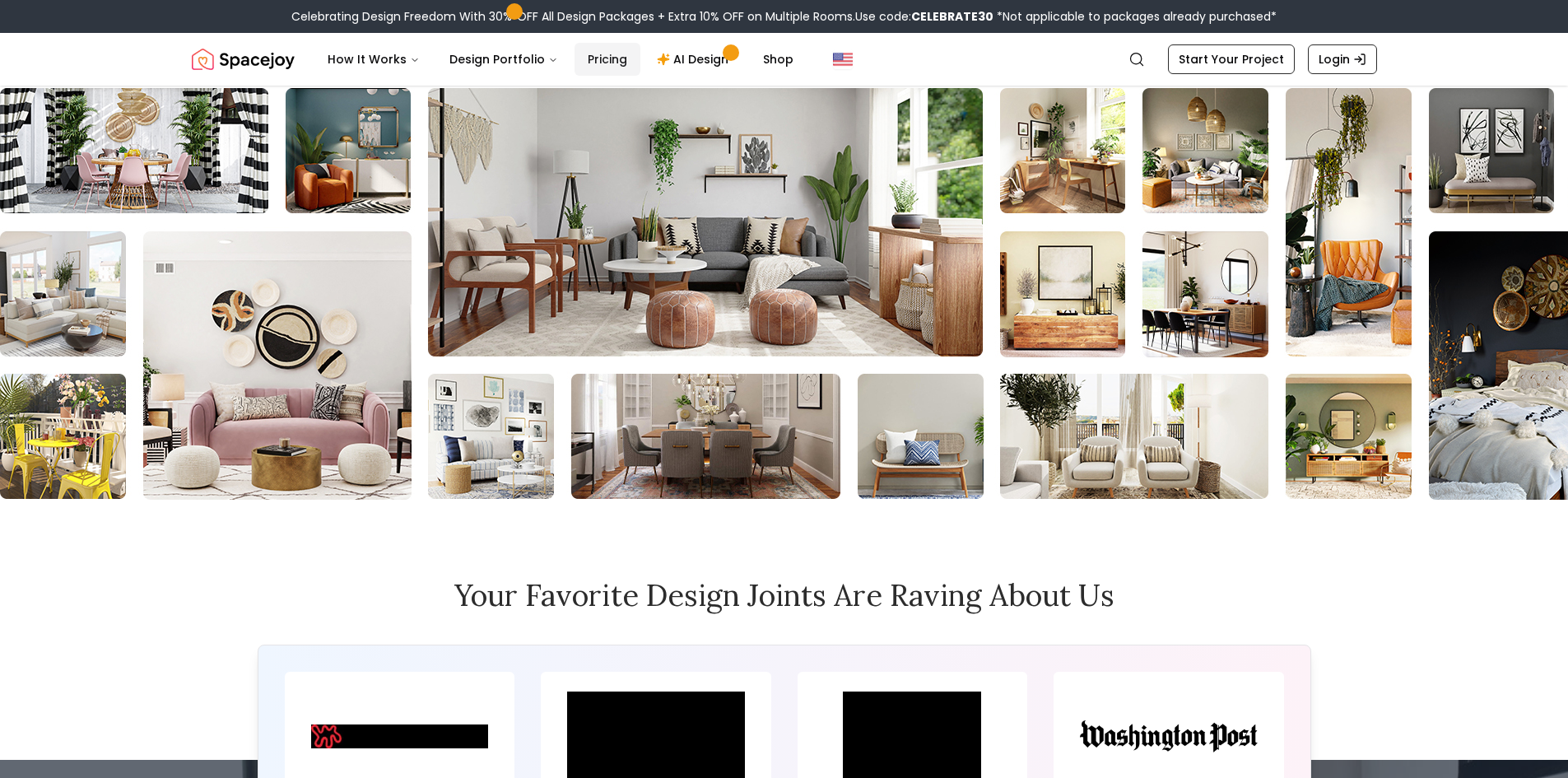
click at [594, 67] on link "Pricing" at bounding box center [607, 59] width 66 height 33
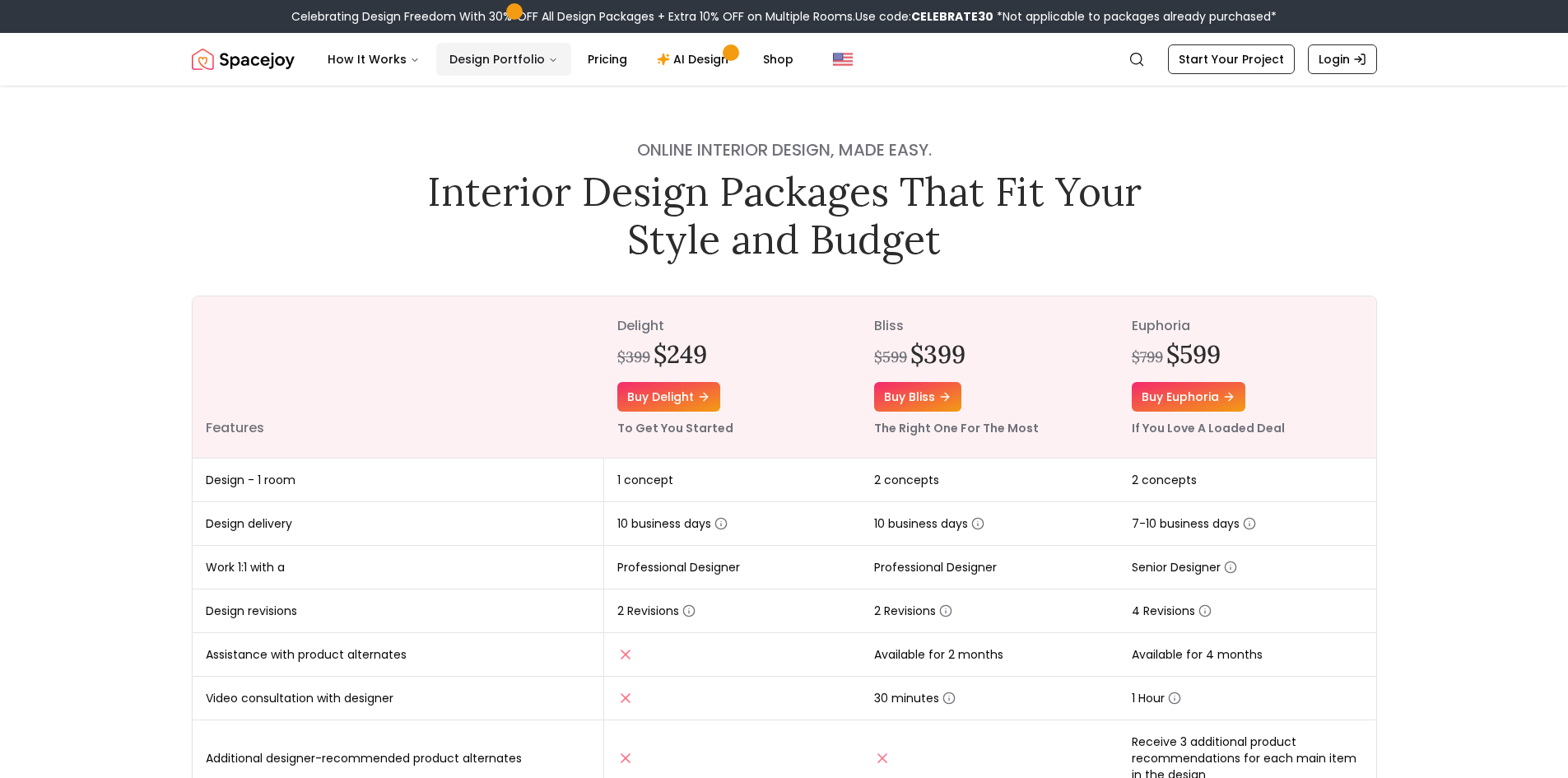
click at [470, 47] on button "Design Portfolio" at bounding box center [504, 59] width 135 height 33
click at [453, 71] on button "Design Portfolio" at bounding box center [504, 59] width 135 height 33
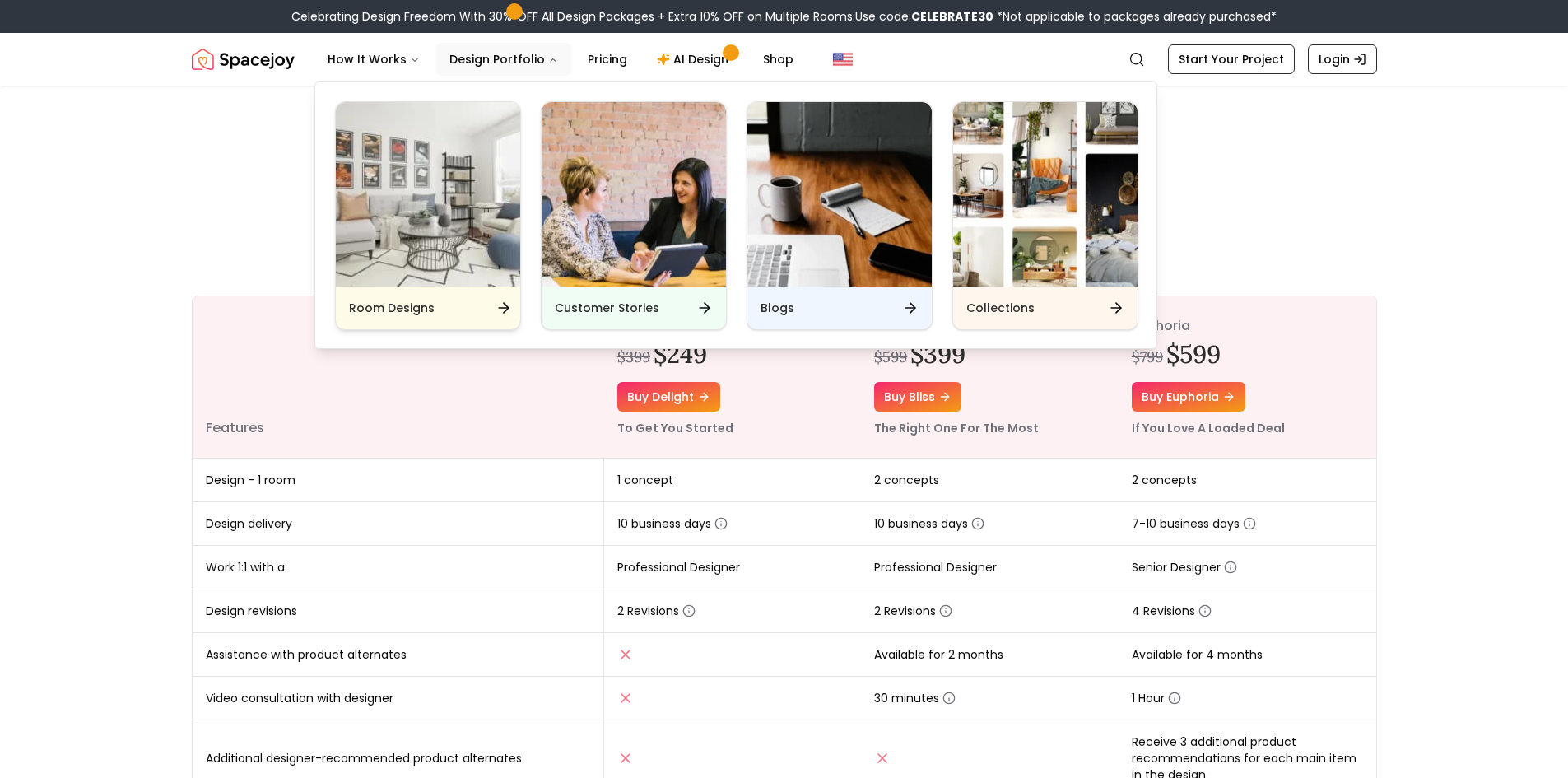
click at [496, 146] on img "Main" at bounding box center [428, 195] width 185 height 185
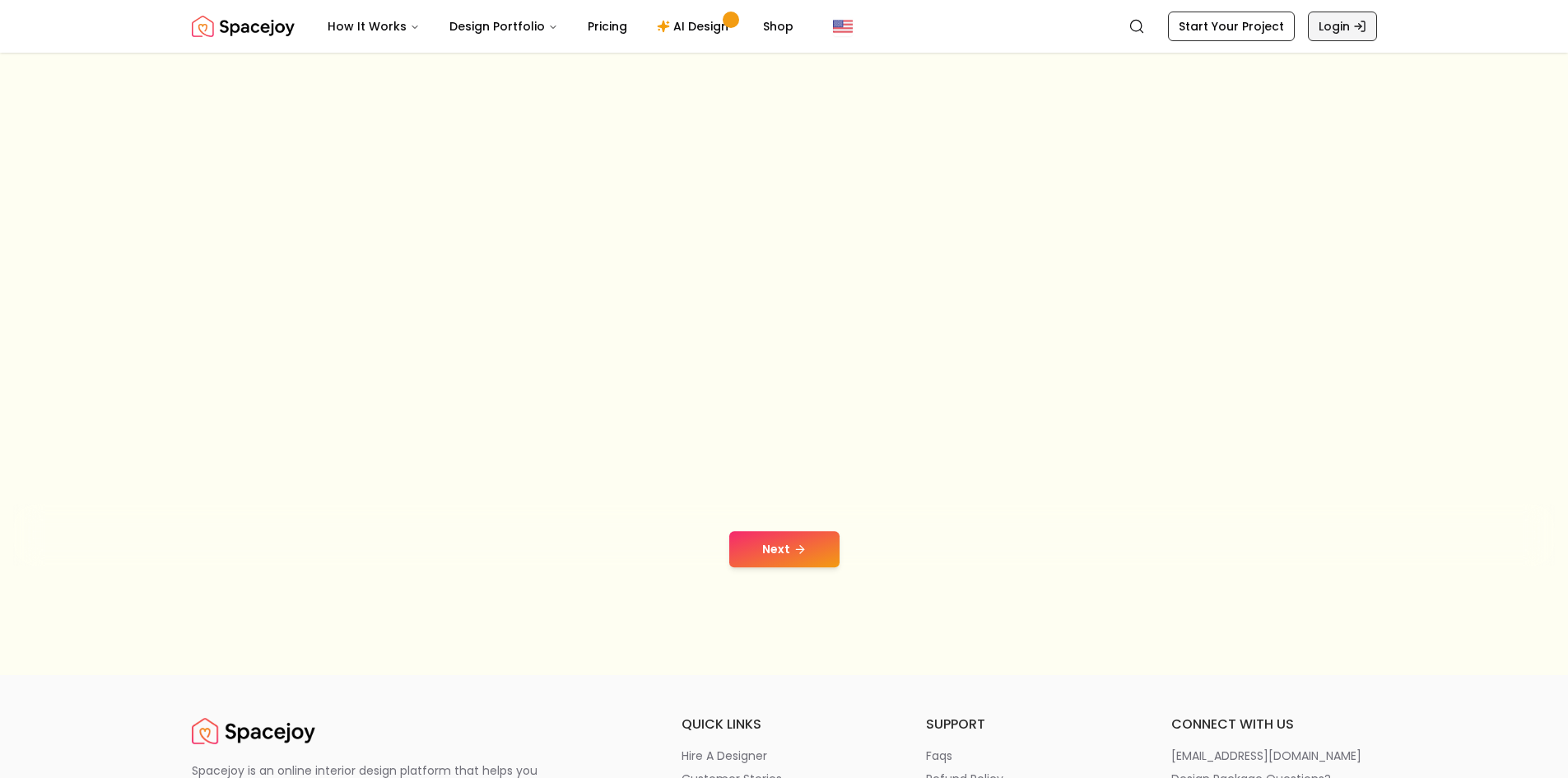
click at [1337, 34] on link "Login" at bounding box center [1343, 27] width 69 height 30
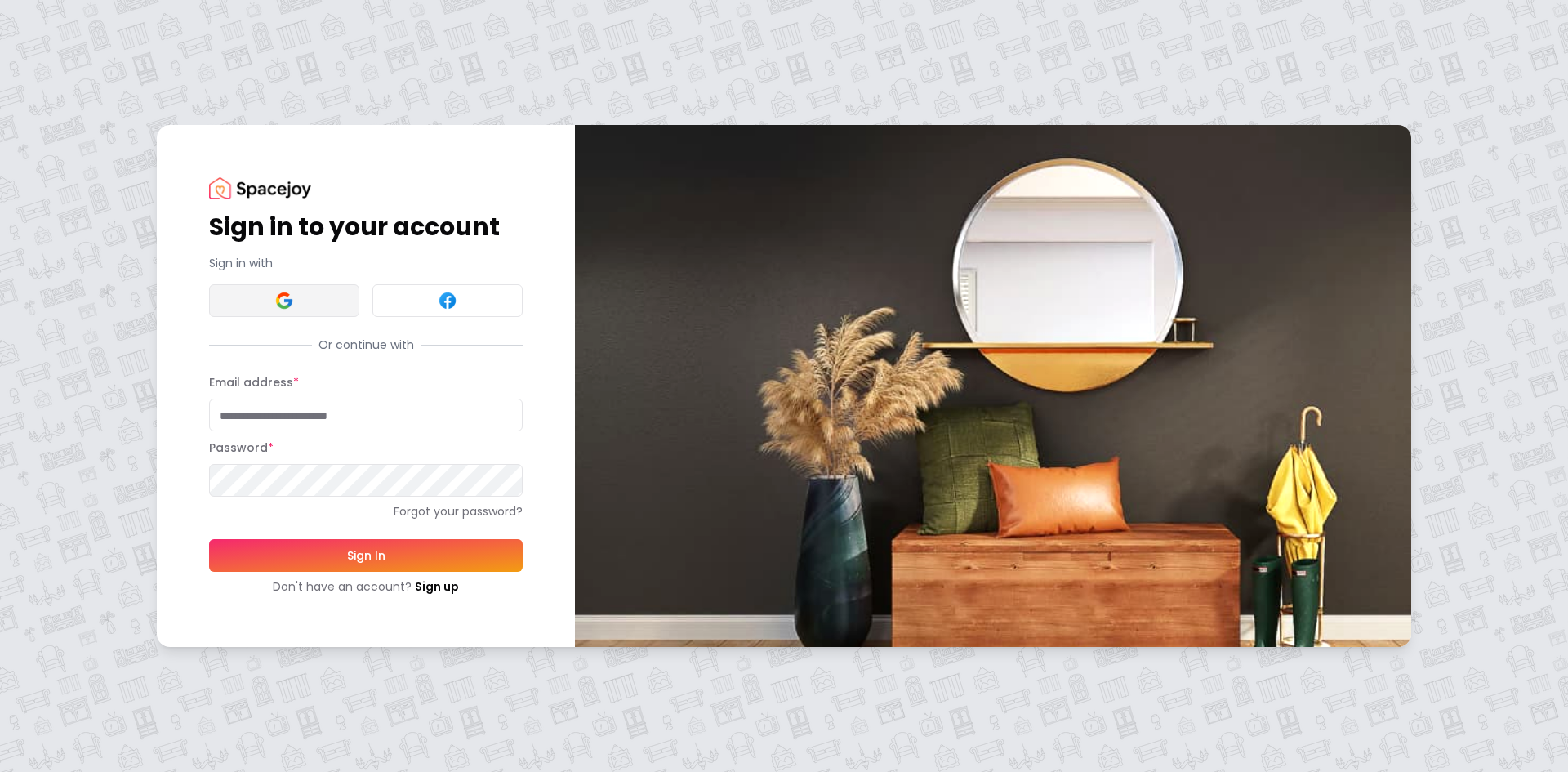
click at [276, 297] on img at bounding box center [285, 301] width 20 height 20
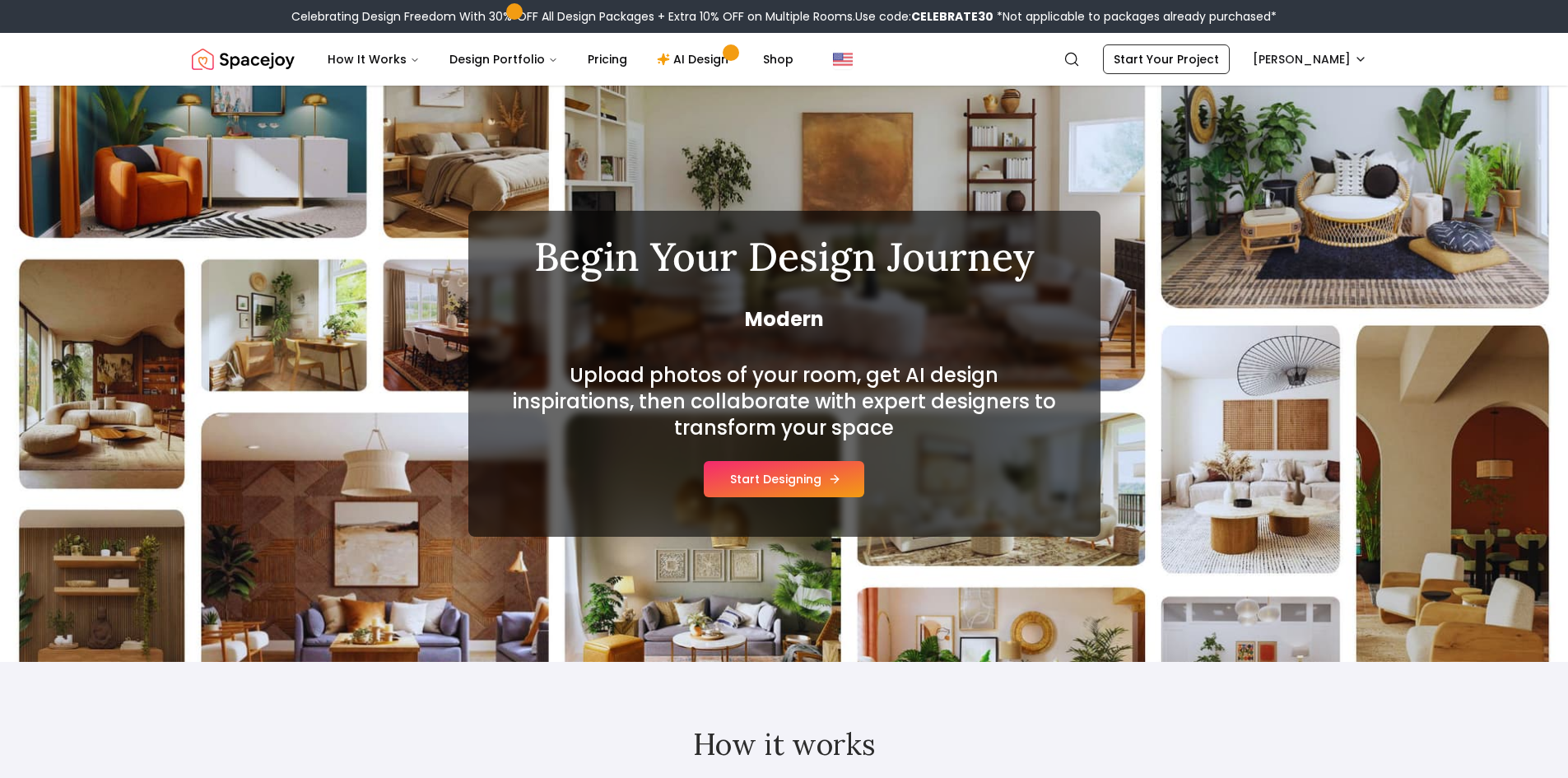
click at [793, 477] on button "Start Designing" at bounding box center [784, 479] width 161 height 37
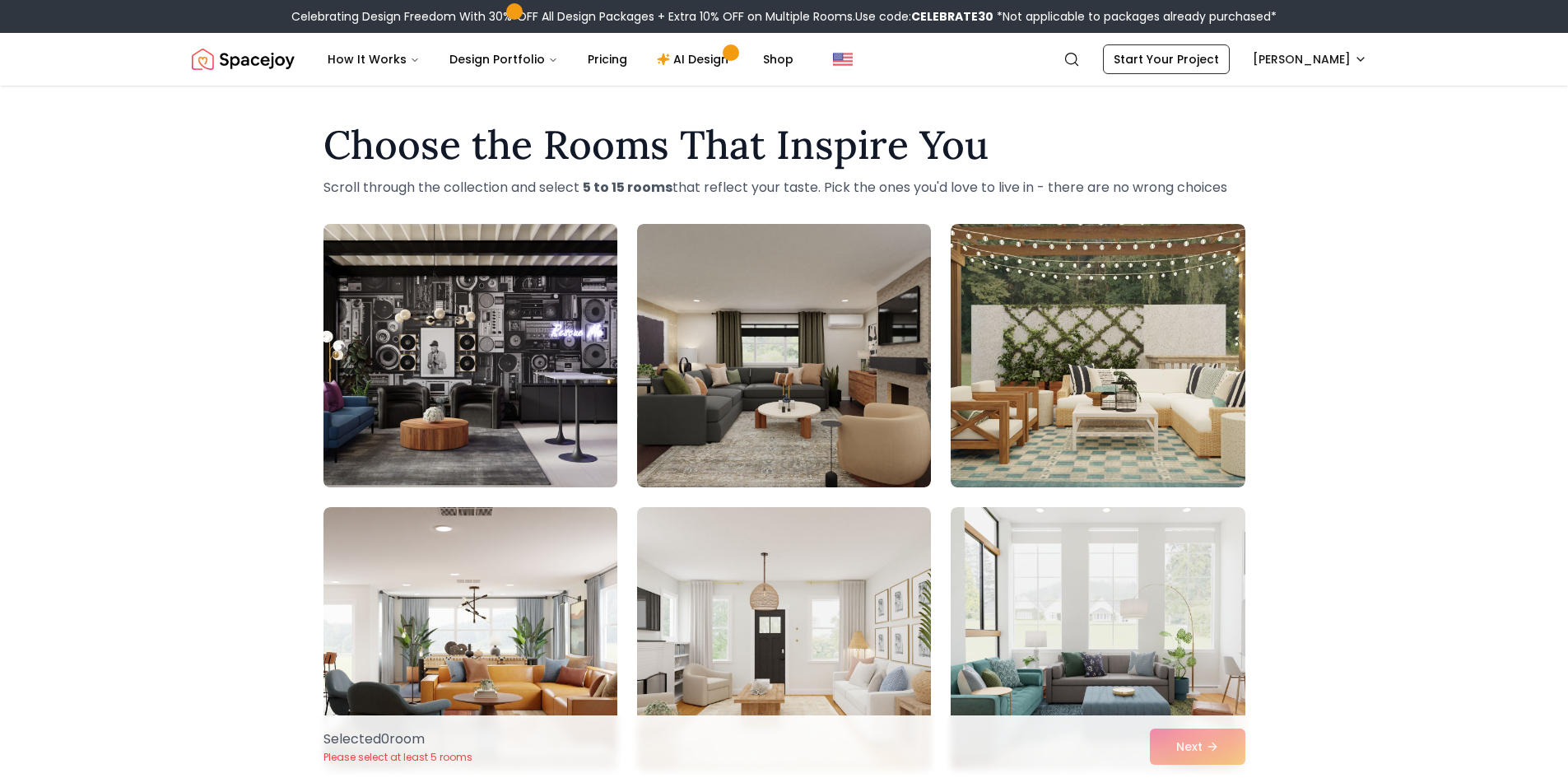
click at [497, 433] on img at bounding box center [470, 355] width 309 height 277
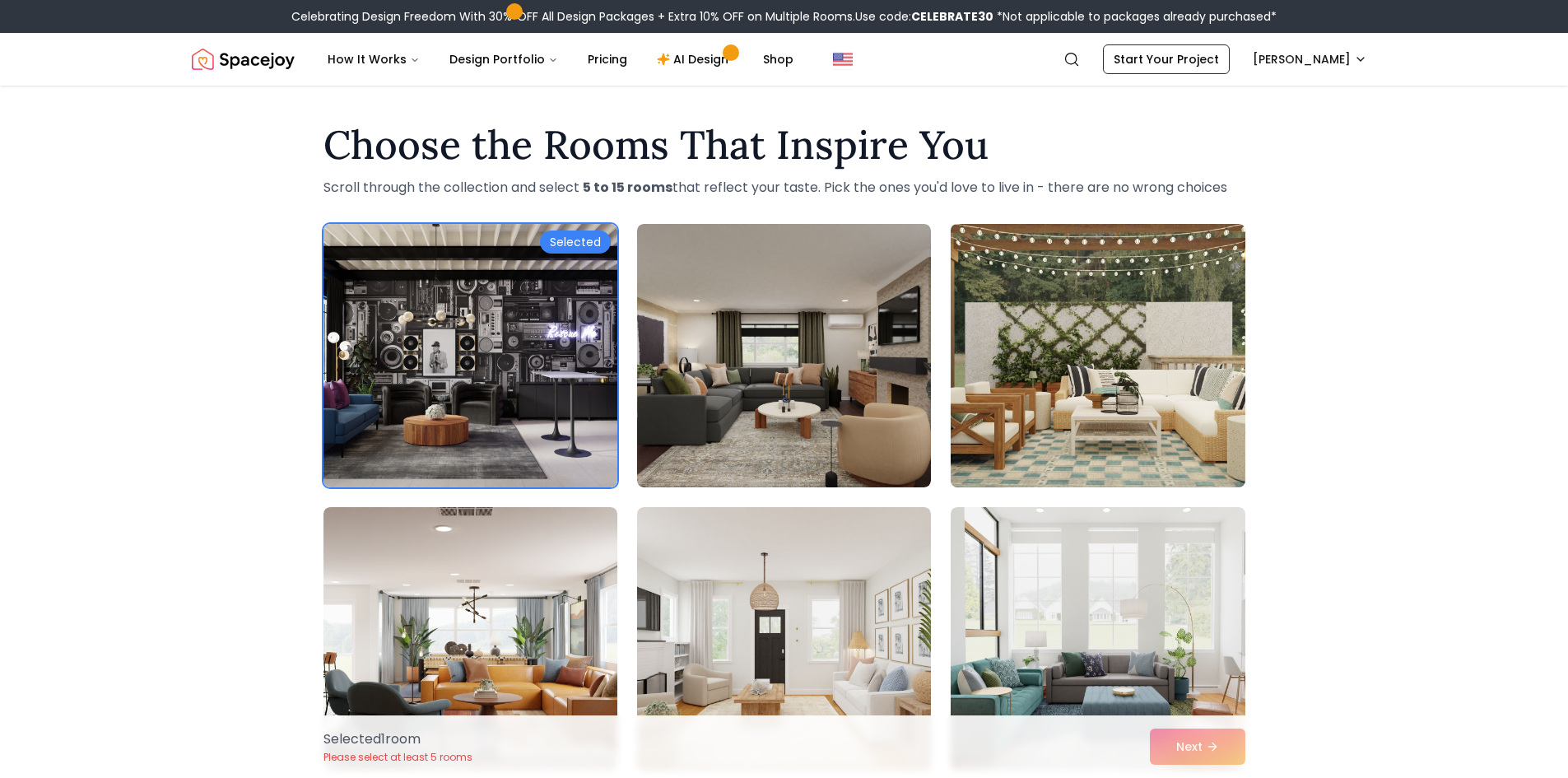
click at [1026, 360] on img at bounding box center [1097, 355] width 309 height 277
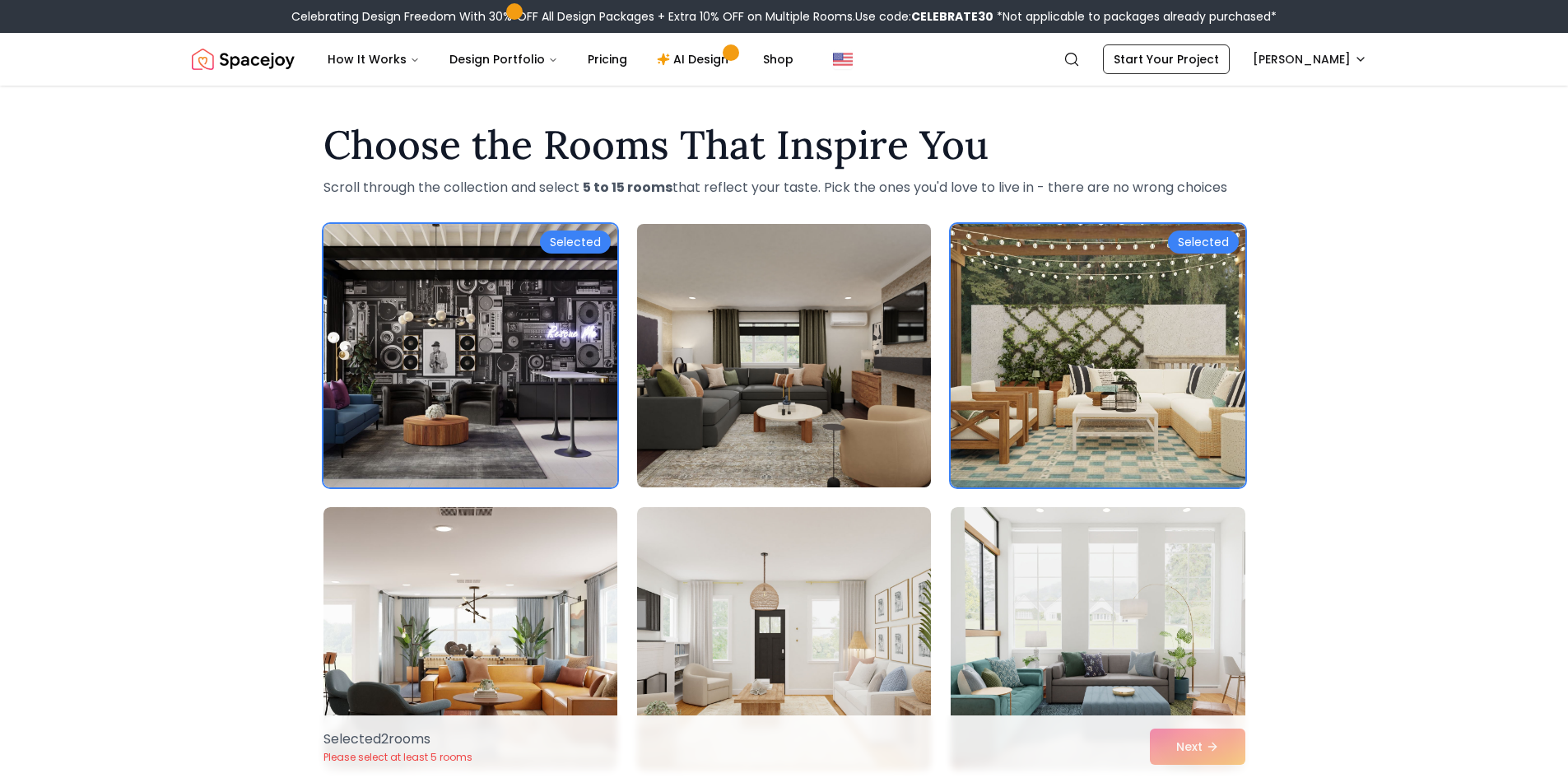
click at [817, 379] on img at bounding box center [784, 355] width 309 height 277
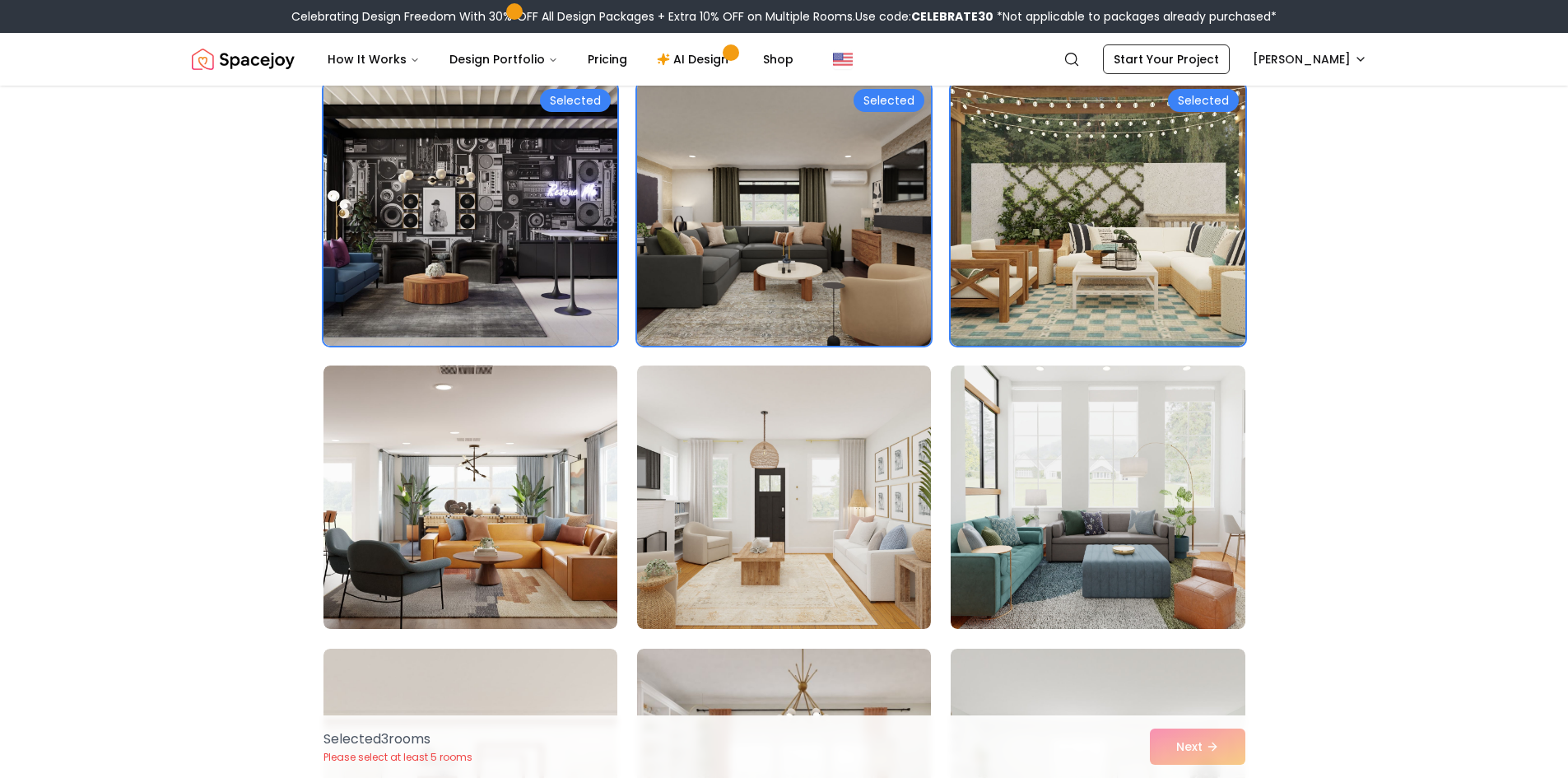
scroll to position [330, 0]
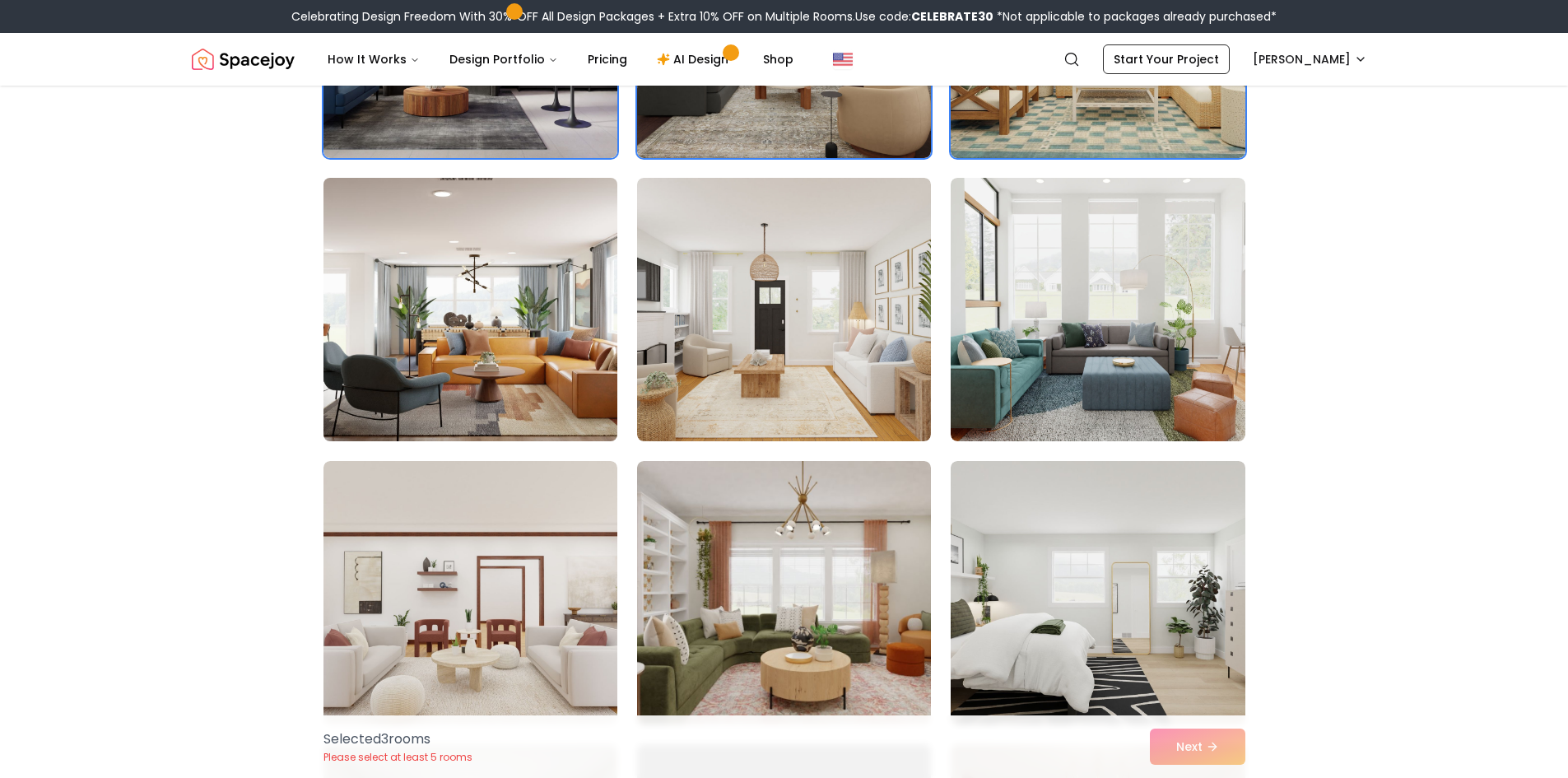
click at [427, 290] on img at bounding box center [470, 310] width 309 height 277
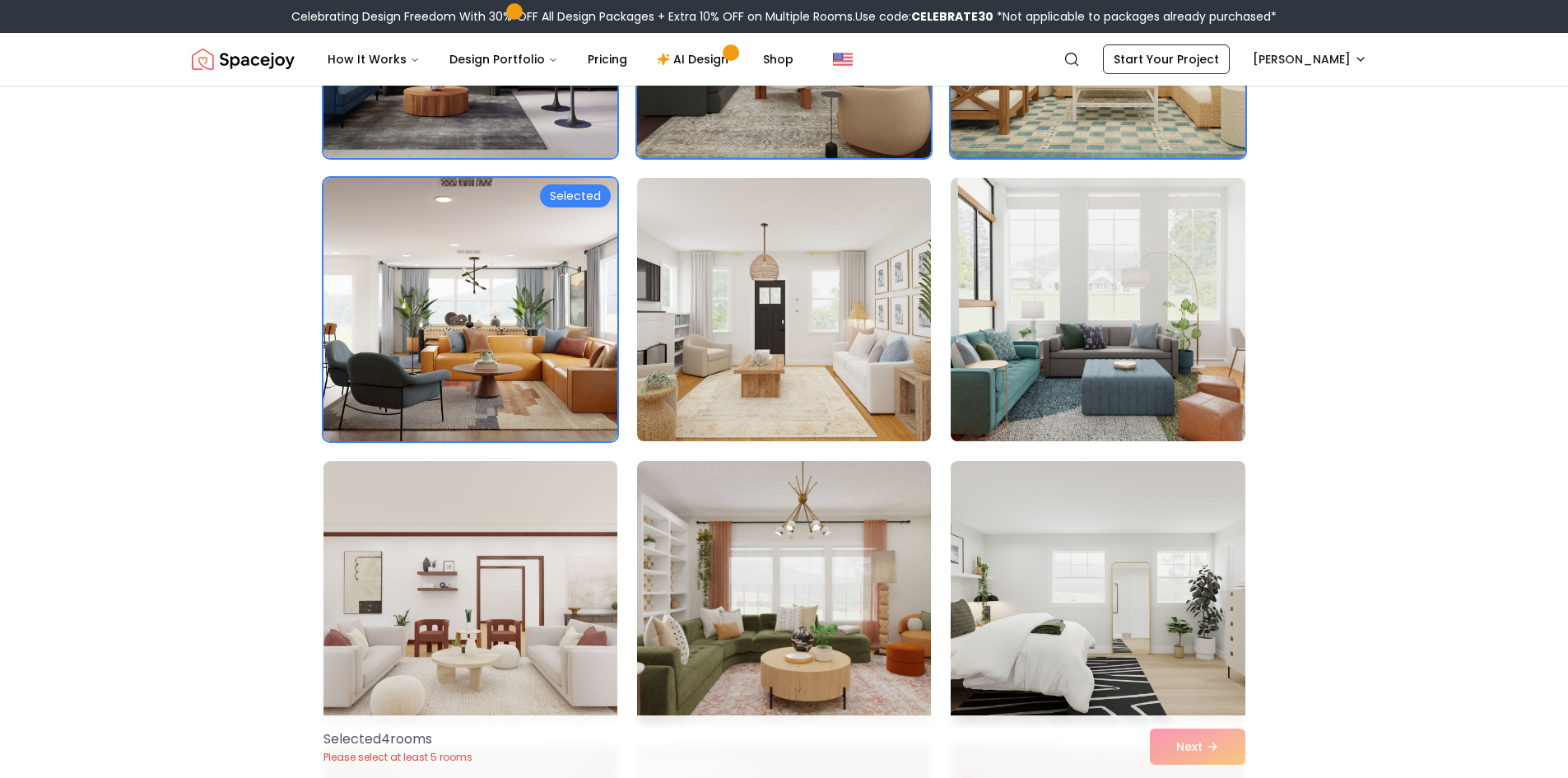
click at [1016, 324] on img at bounding box center [1097, 310] width 309 height 277
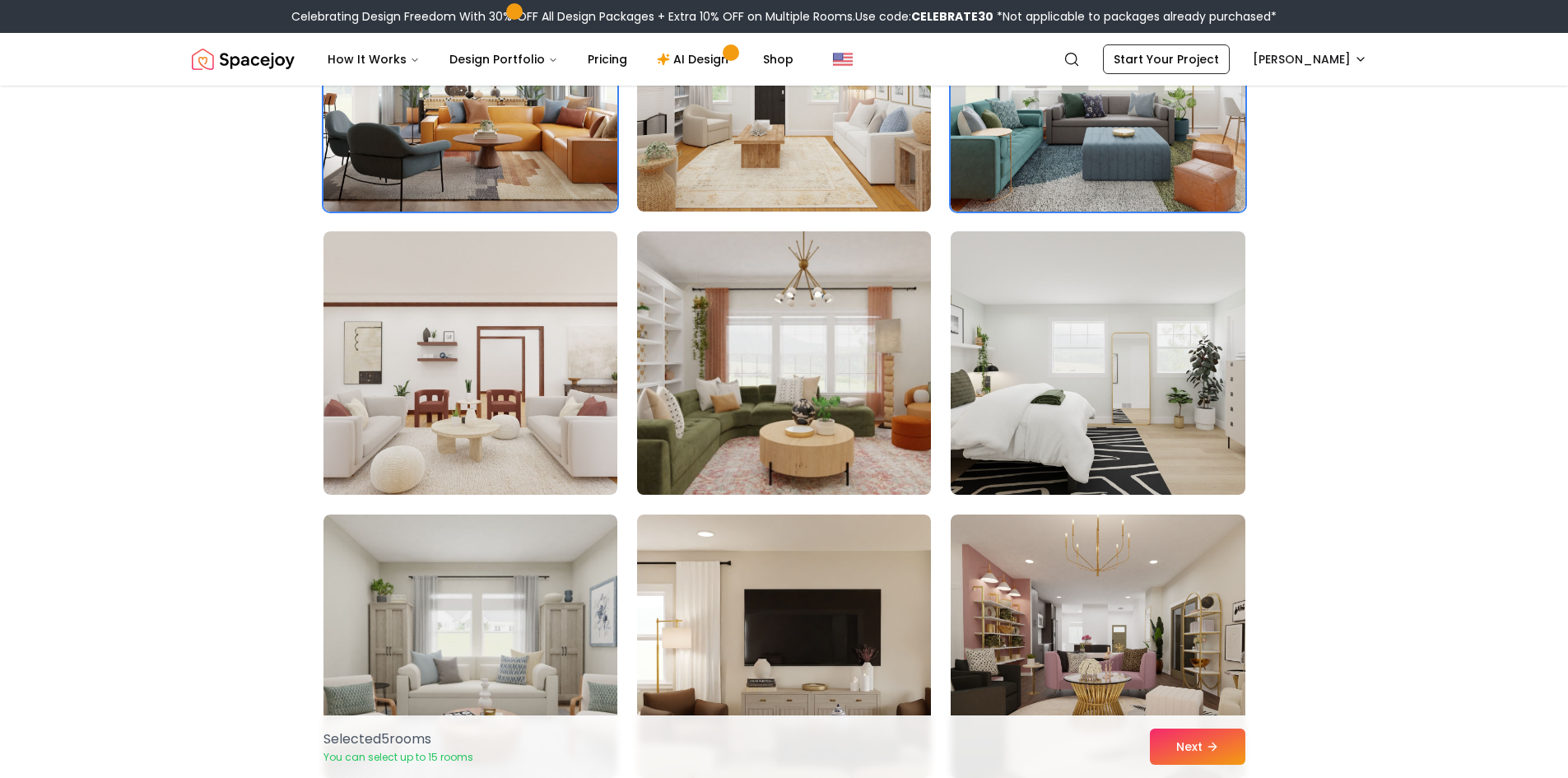
scroll to position [741, 0]
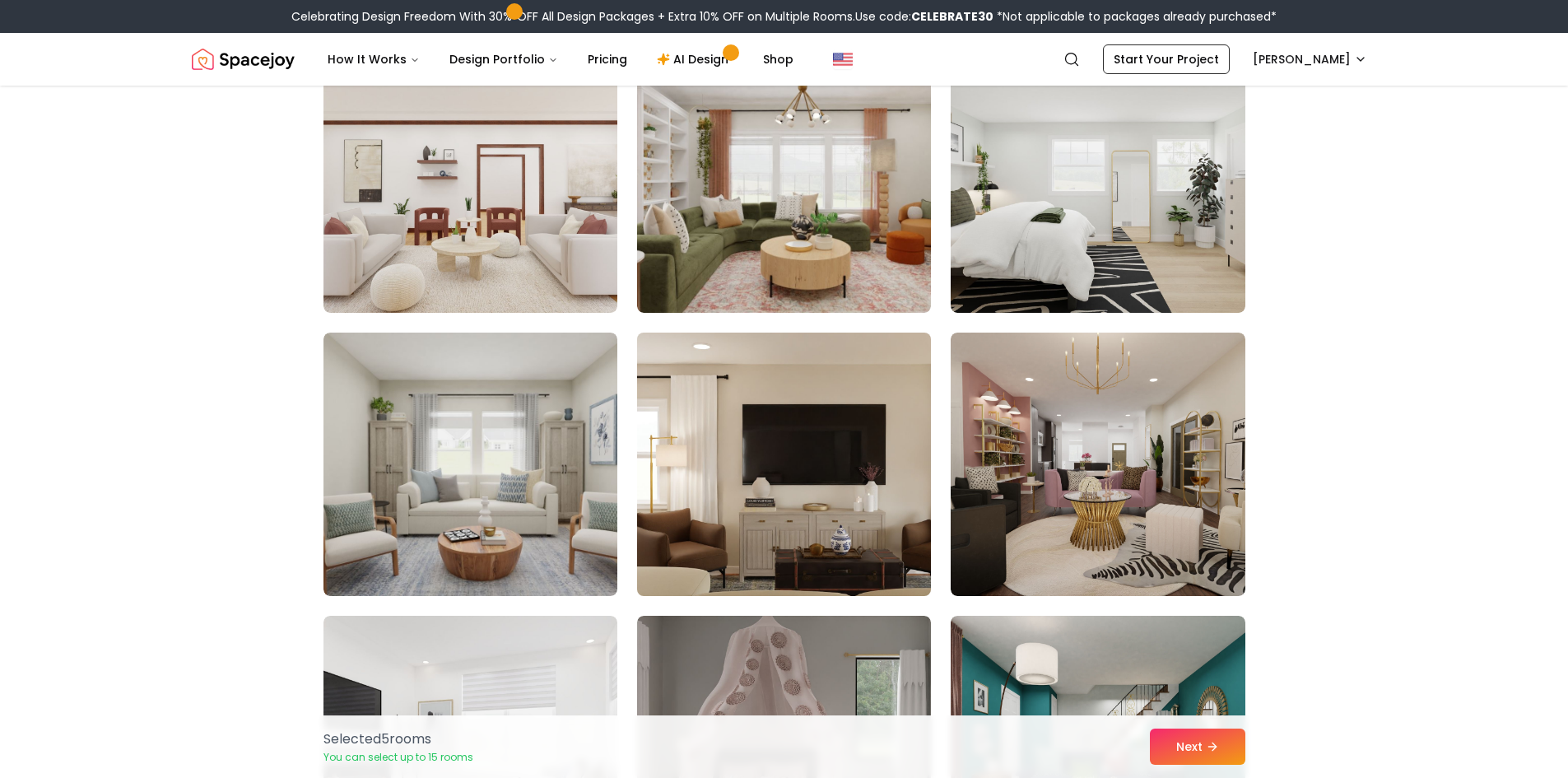
click at [803, 428] on img at bounding box center [784, 464] width 309 height 277
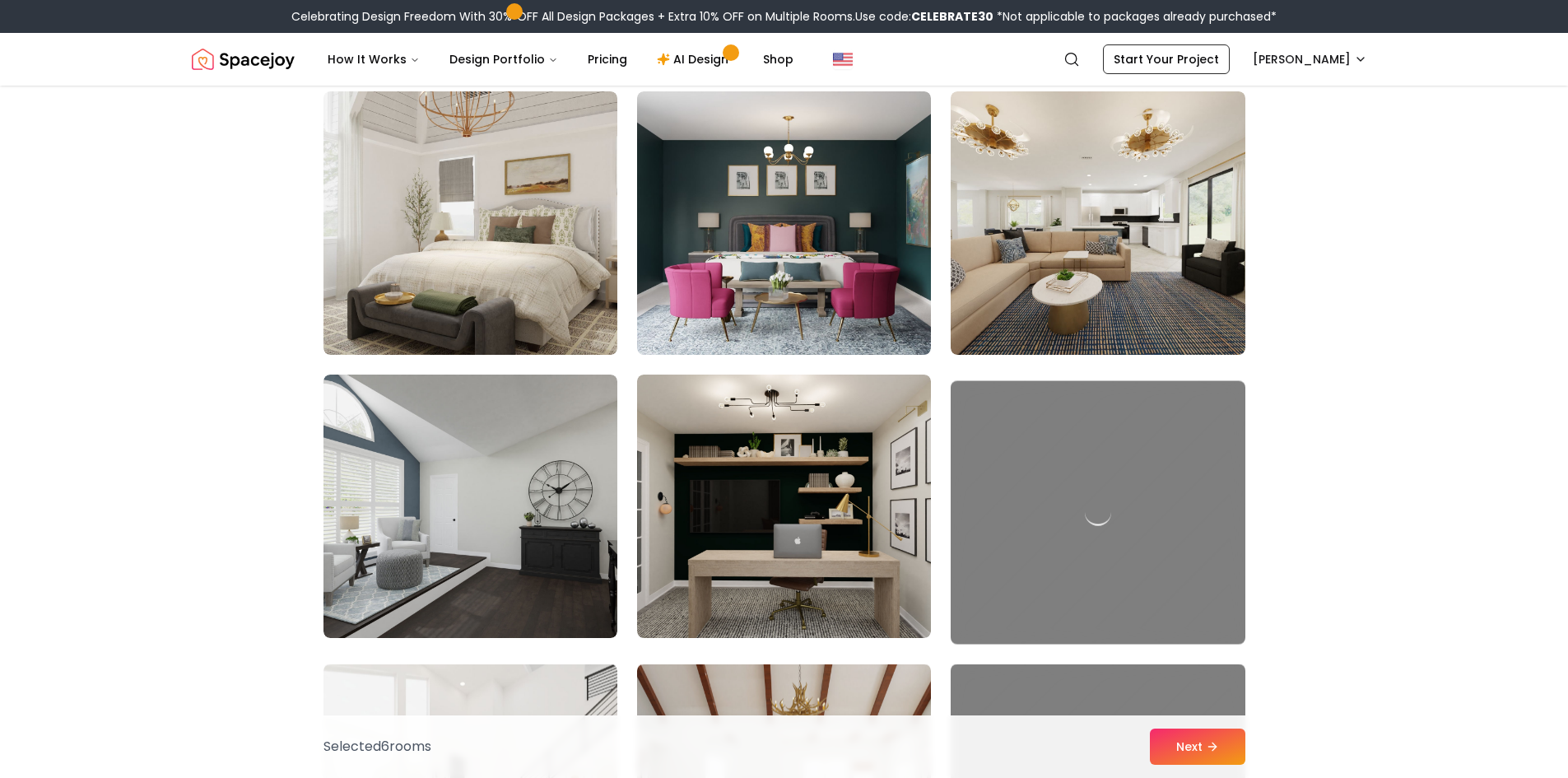
scroll to position [1729, 0]
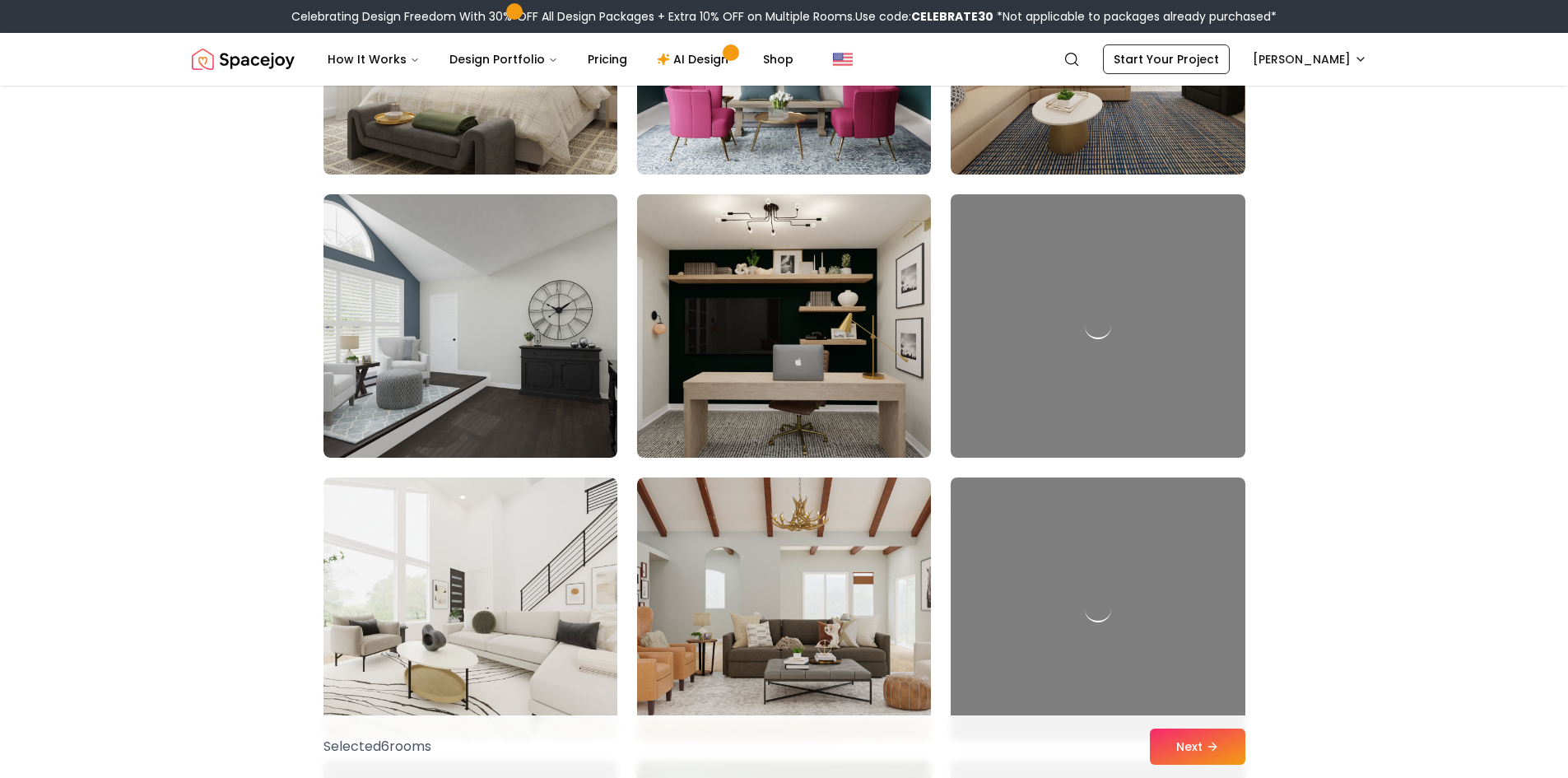
click at [800, 428] on img at bounding box center [784, 326] width 309 height 277
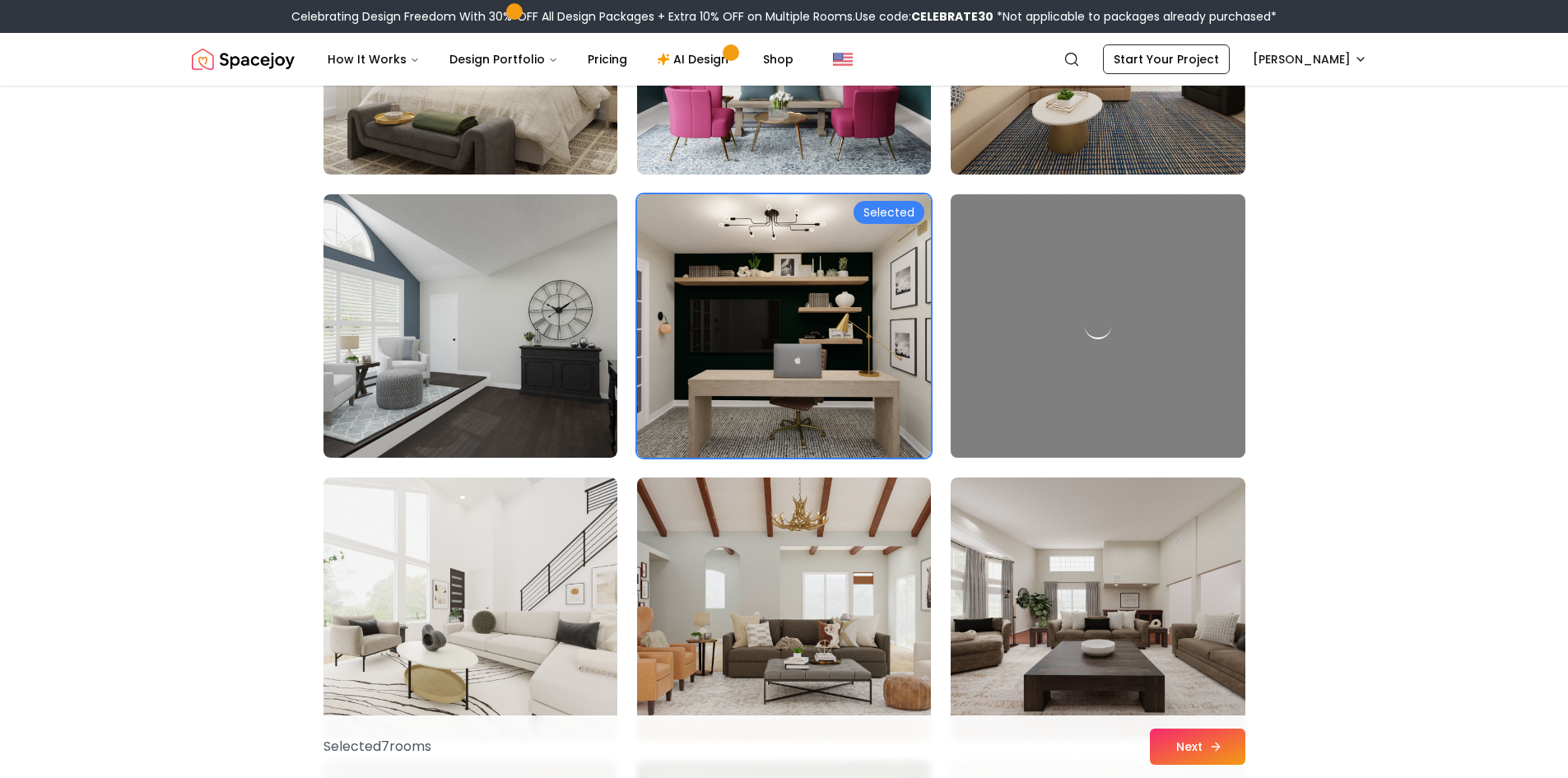
click at [1182, 744] on button "Next" at bounding box center [1198, 747] width 96 height 37
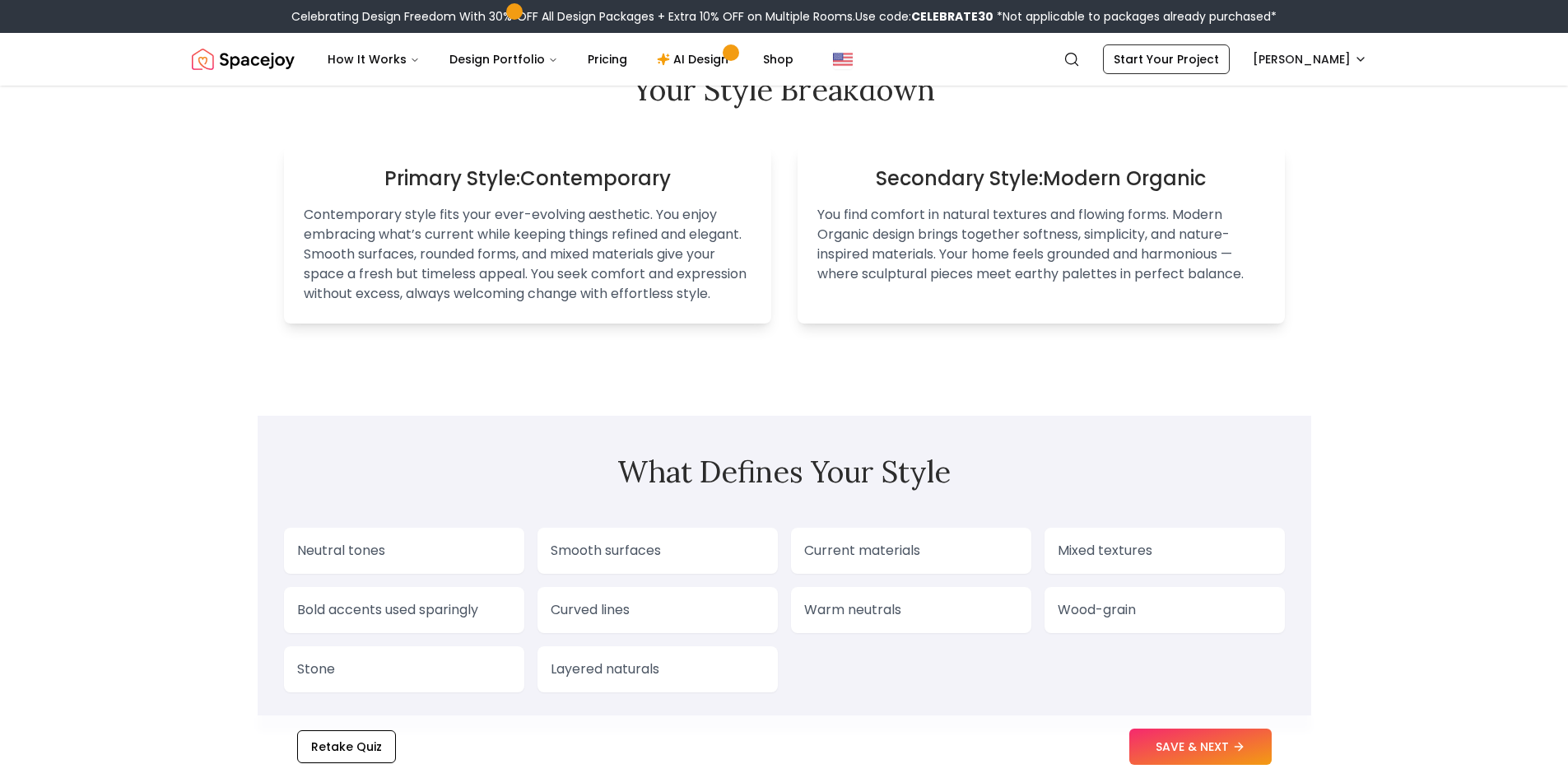
scroll to position [1186, 0]
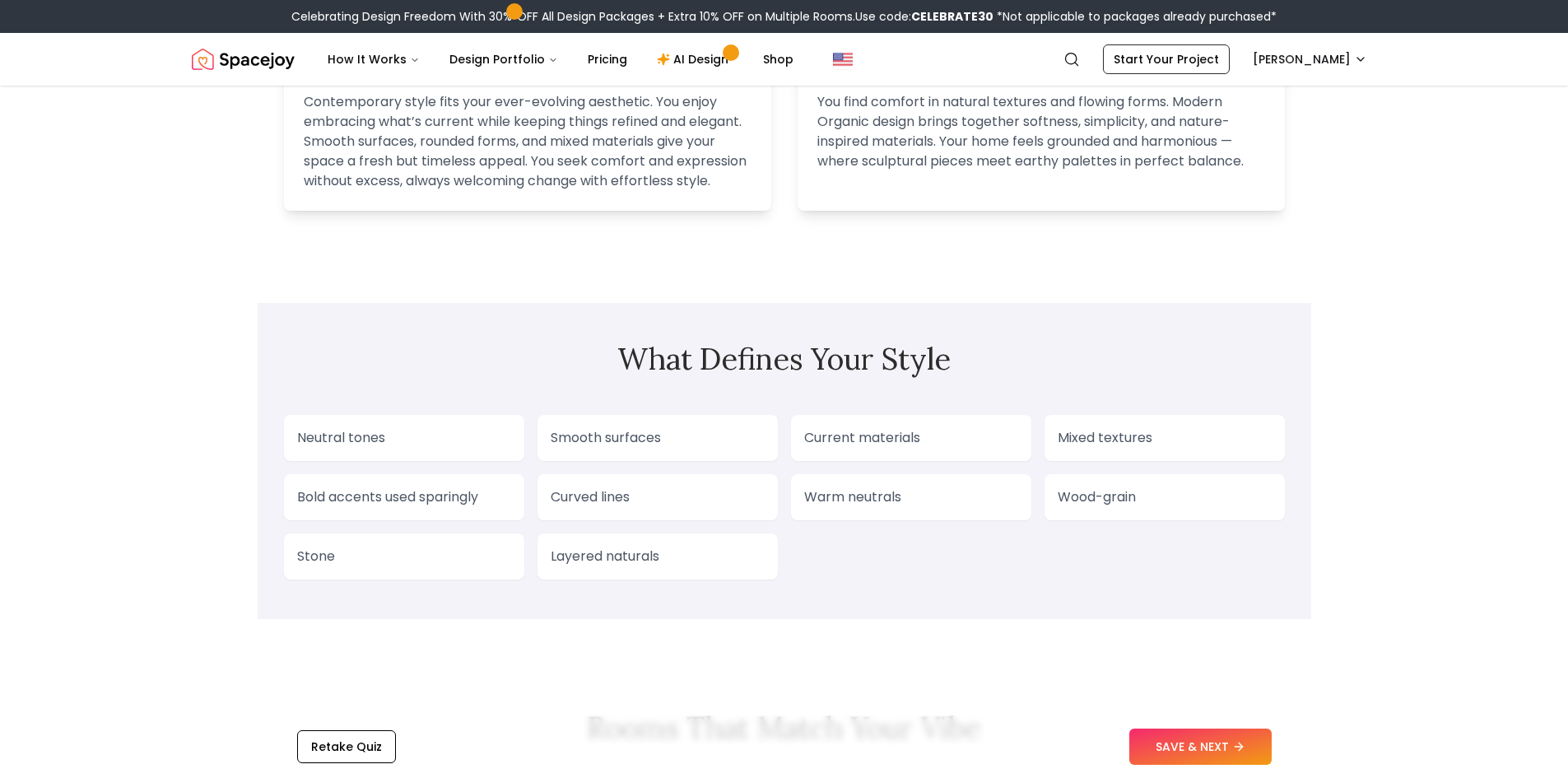
click at [1159, 751] on button "SAVE & NEXT" at bounding box center [1200, 747] width 142 height 37
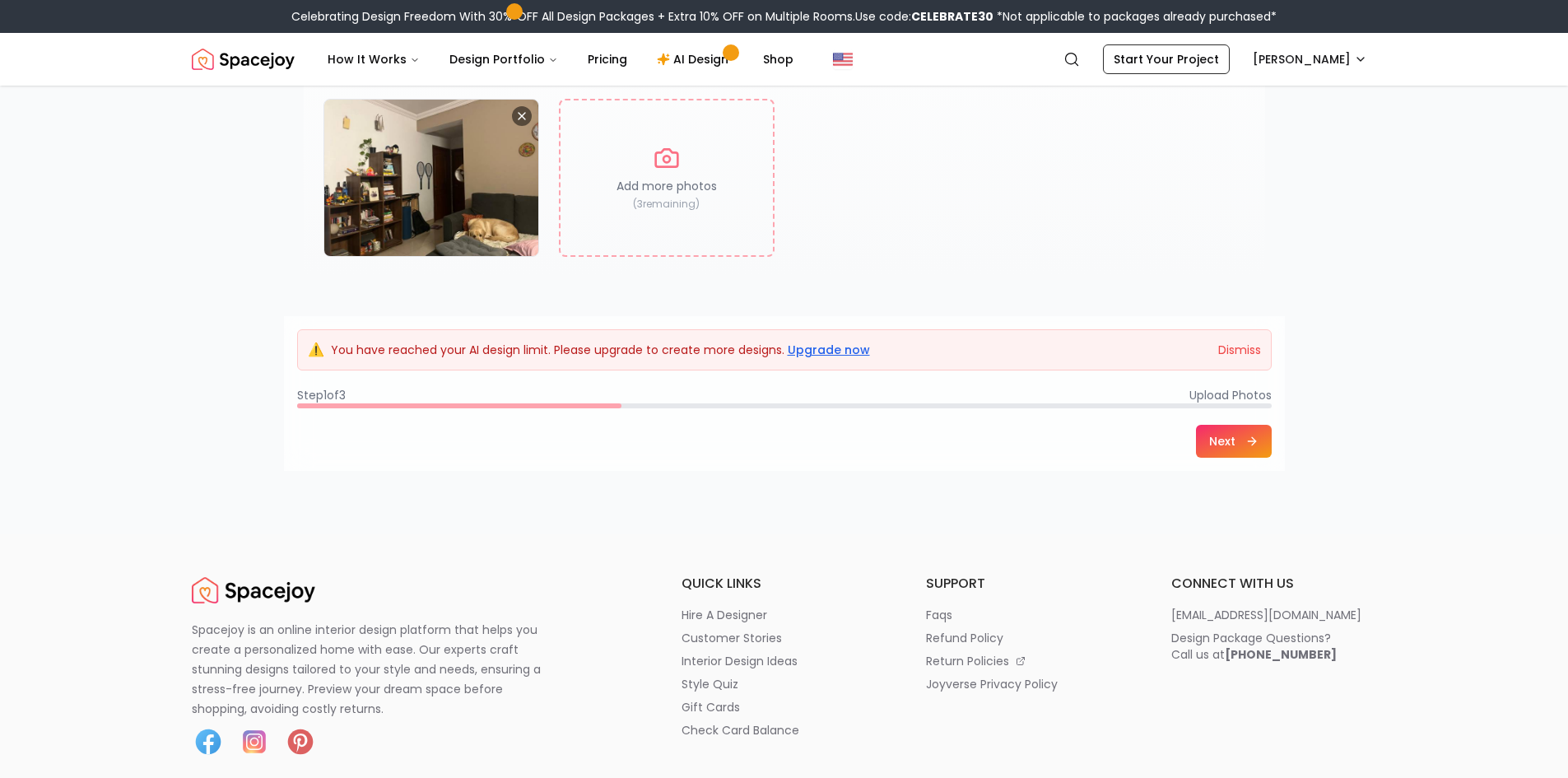
scroll to position [165, 0]
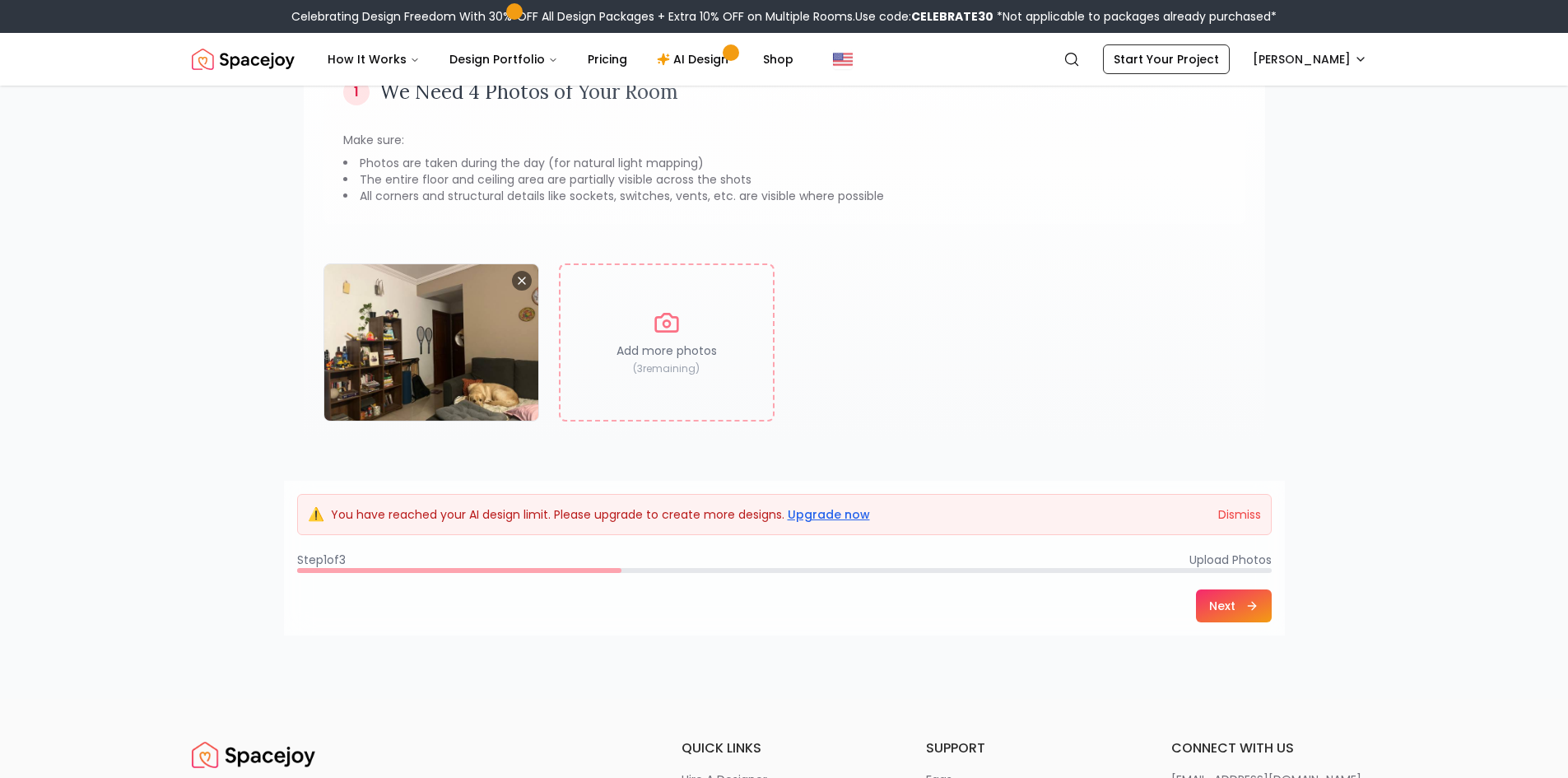
click at [1232, 622] on footer "⚠️ You have reached your AI design limit. Please upgrade to create more designs…" at bounding box center [784, 558] width 1001 height 155
click at [1231, 607] on button "Next" at bounding box center [1234, 607] width 76 height 33
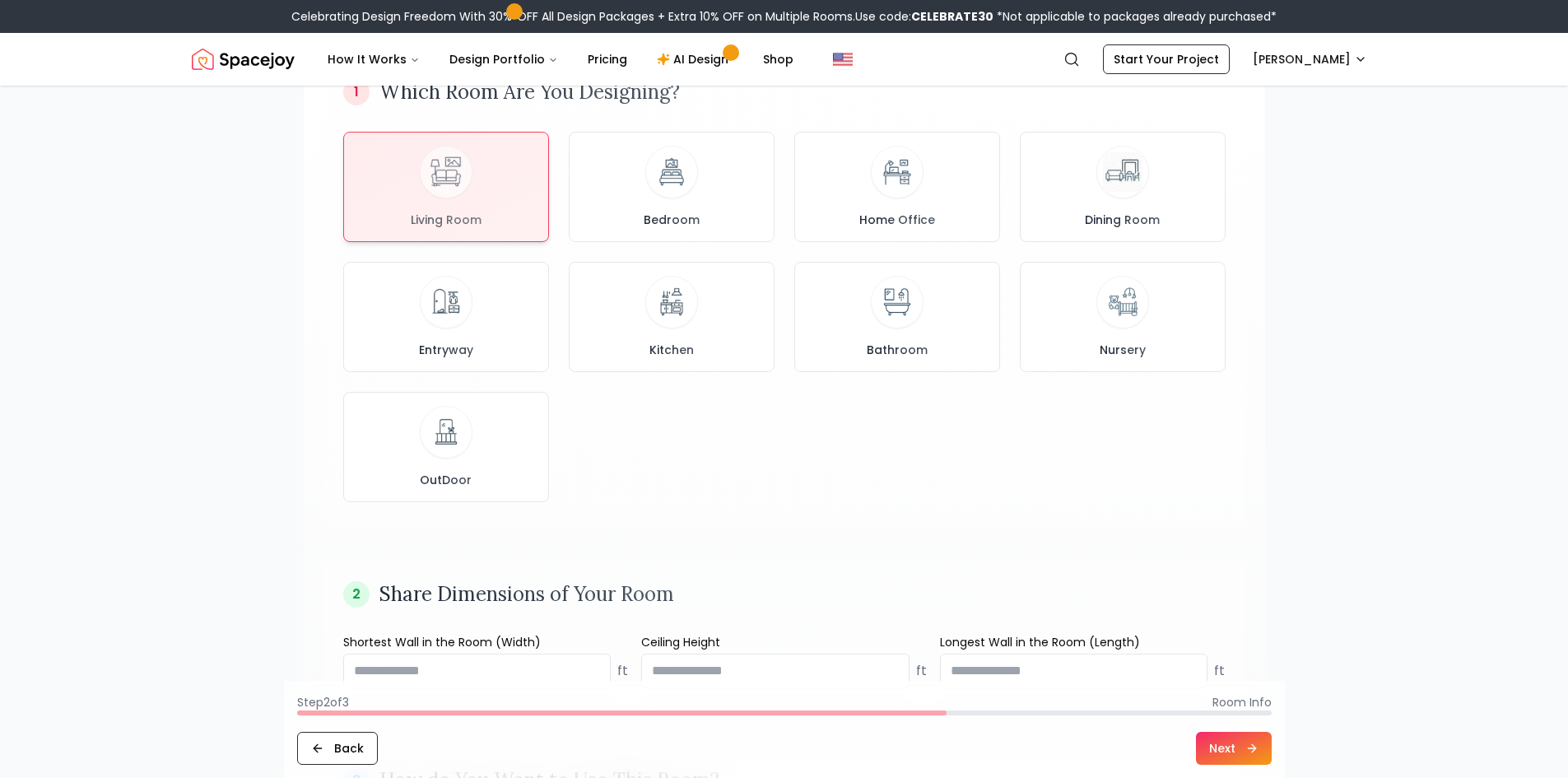
scroll to position [0, 0]
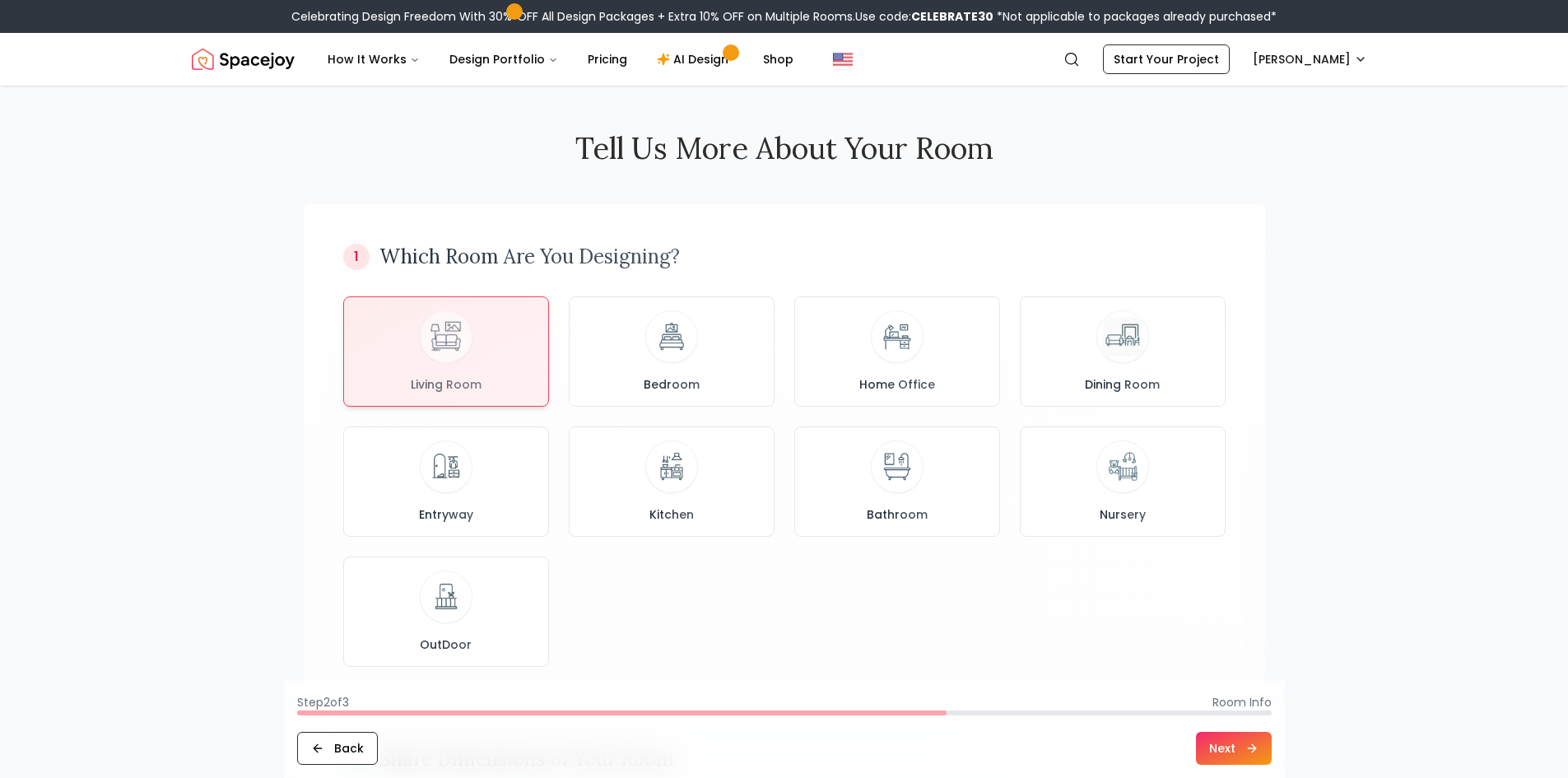
click at [1233, 748] on button "Next" at bounding box center [1234, 749] width 76 height 33
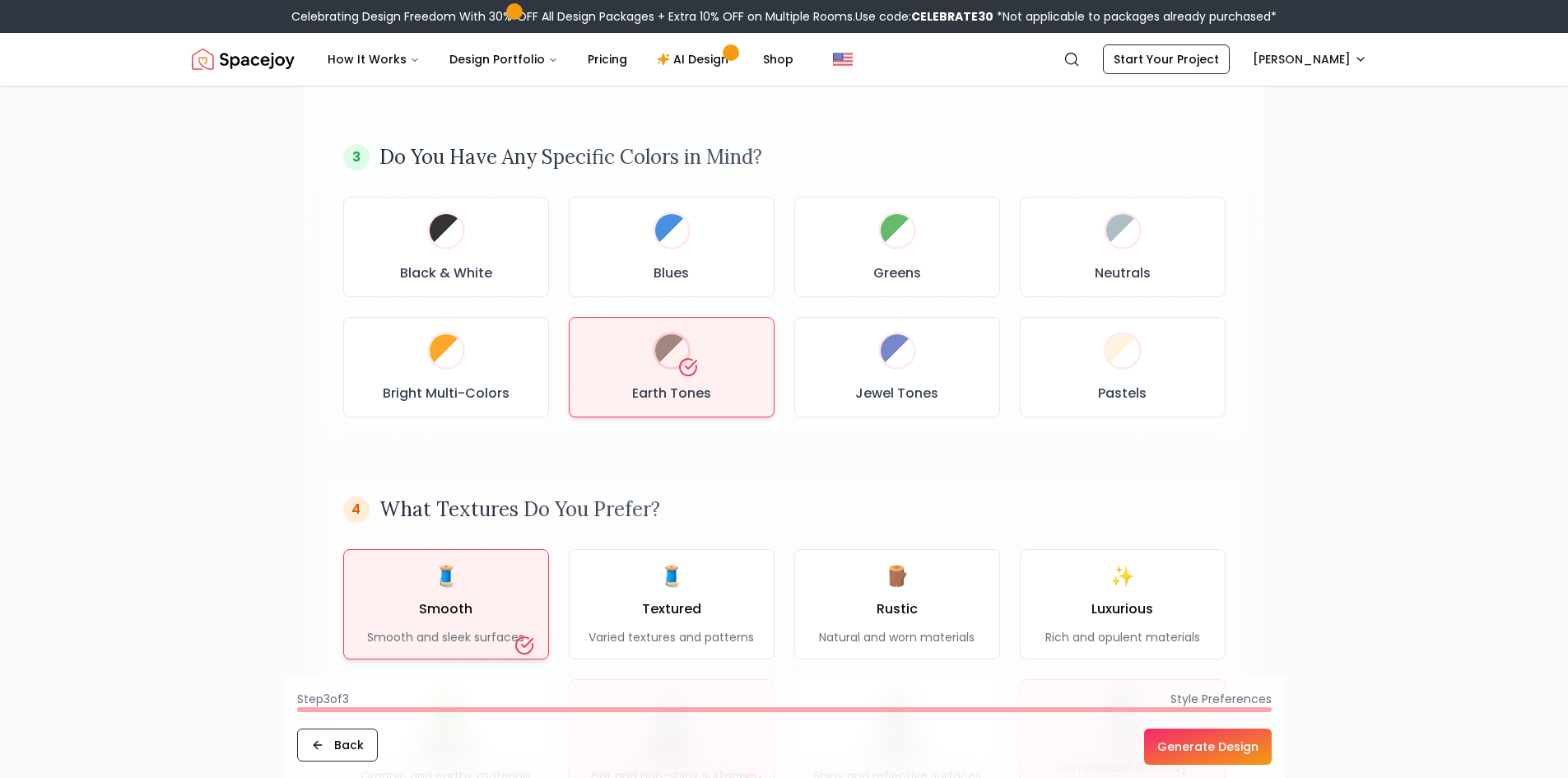
scroll to position [906, 0]
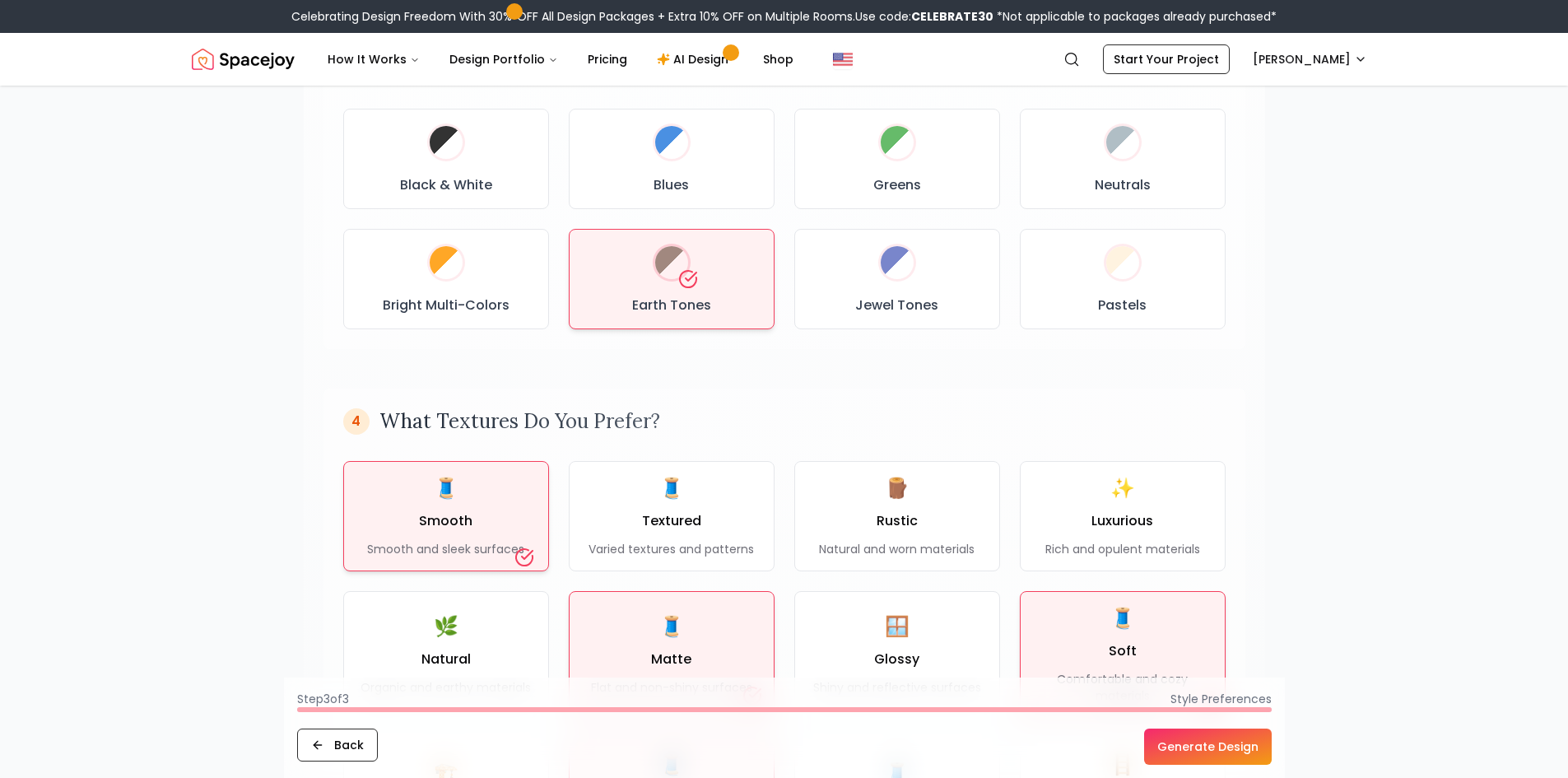
click at [1180, 744] on button "Generate Design" at bounding box center [1208, 747] width 127 height 37
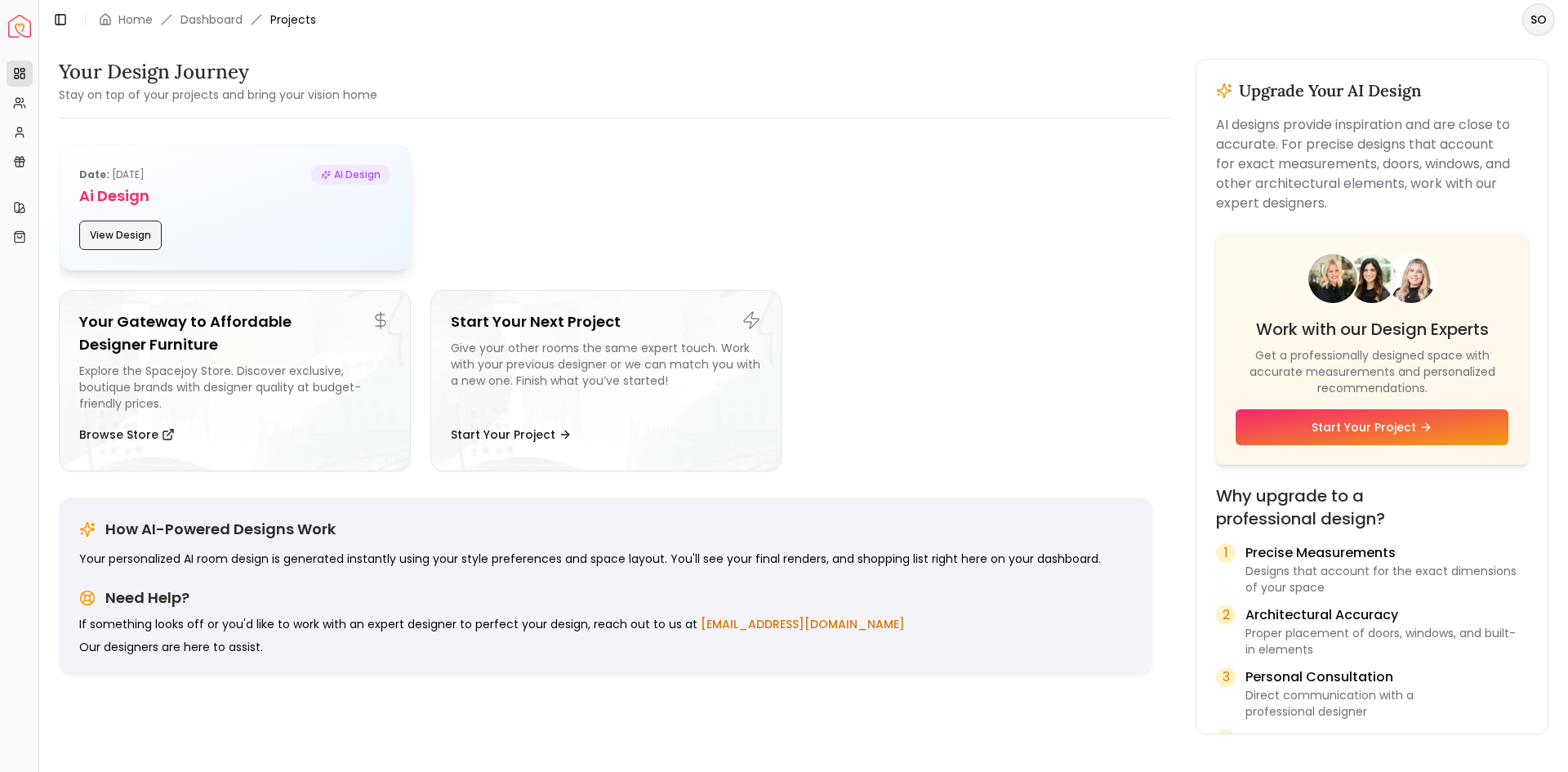
click at [121, 236] on button "View Design" at bounding box center [120, 235] width 83 height 30
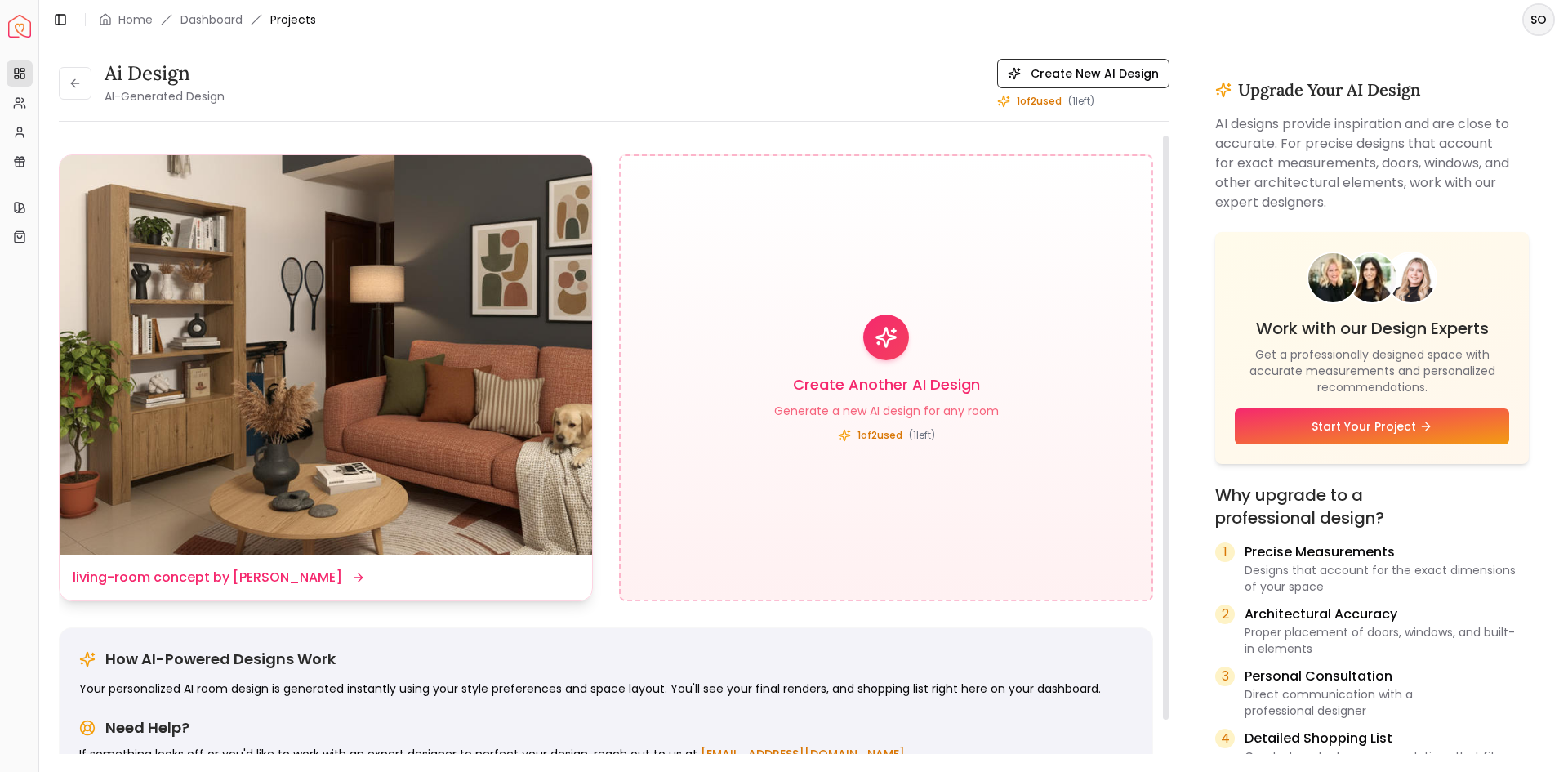
click at [444, 418] on img at bounding box center [325, 355] width 532 height 400
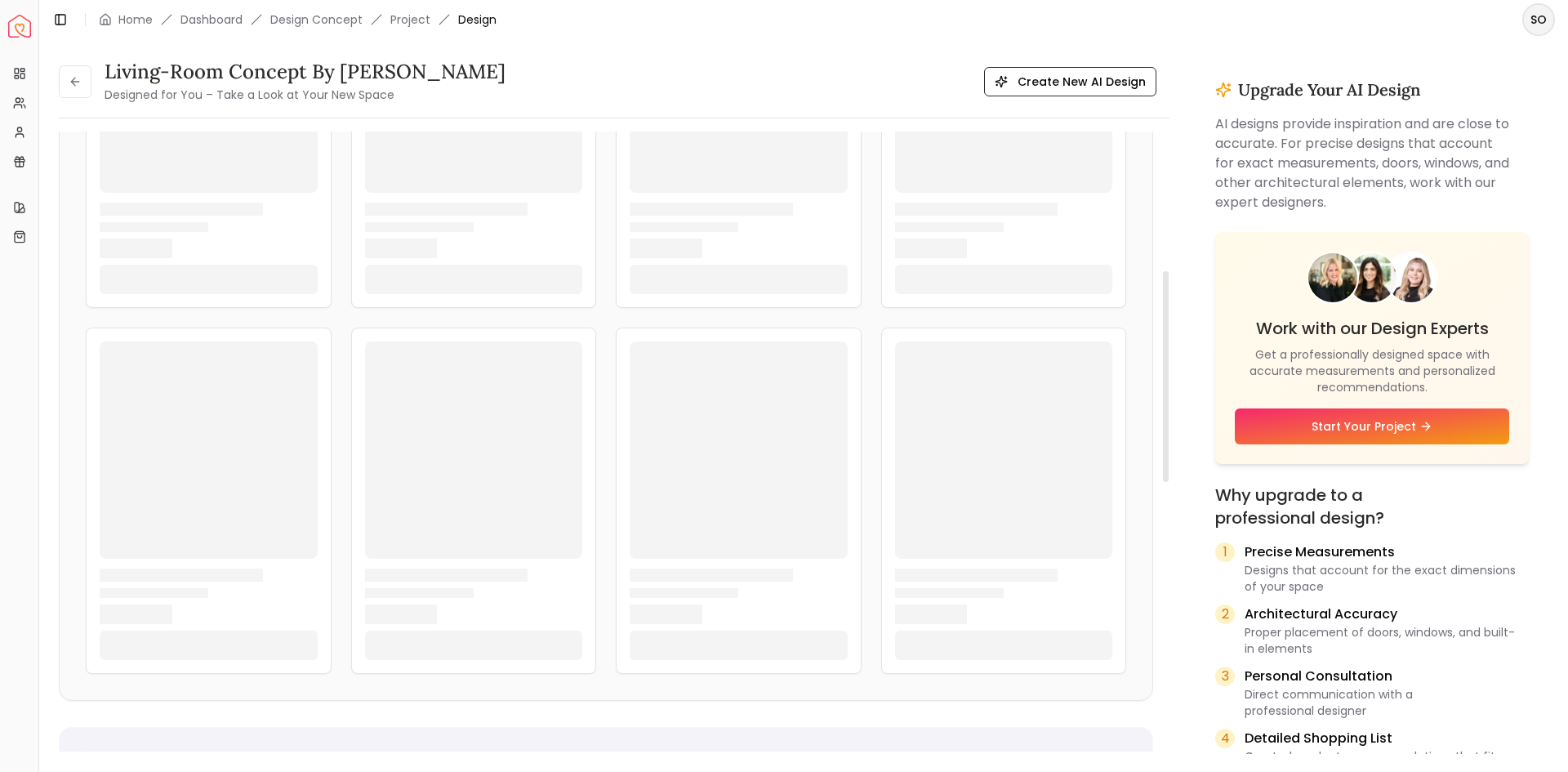
scroll to position [163, 0]
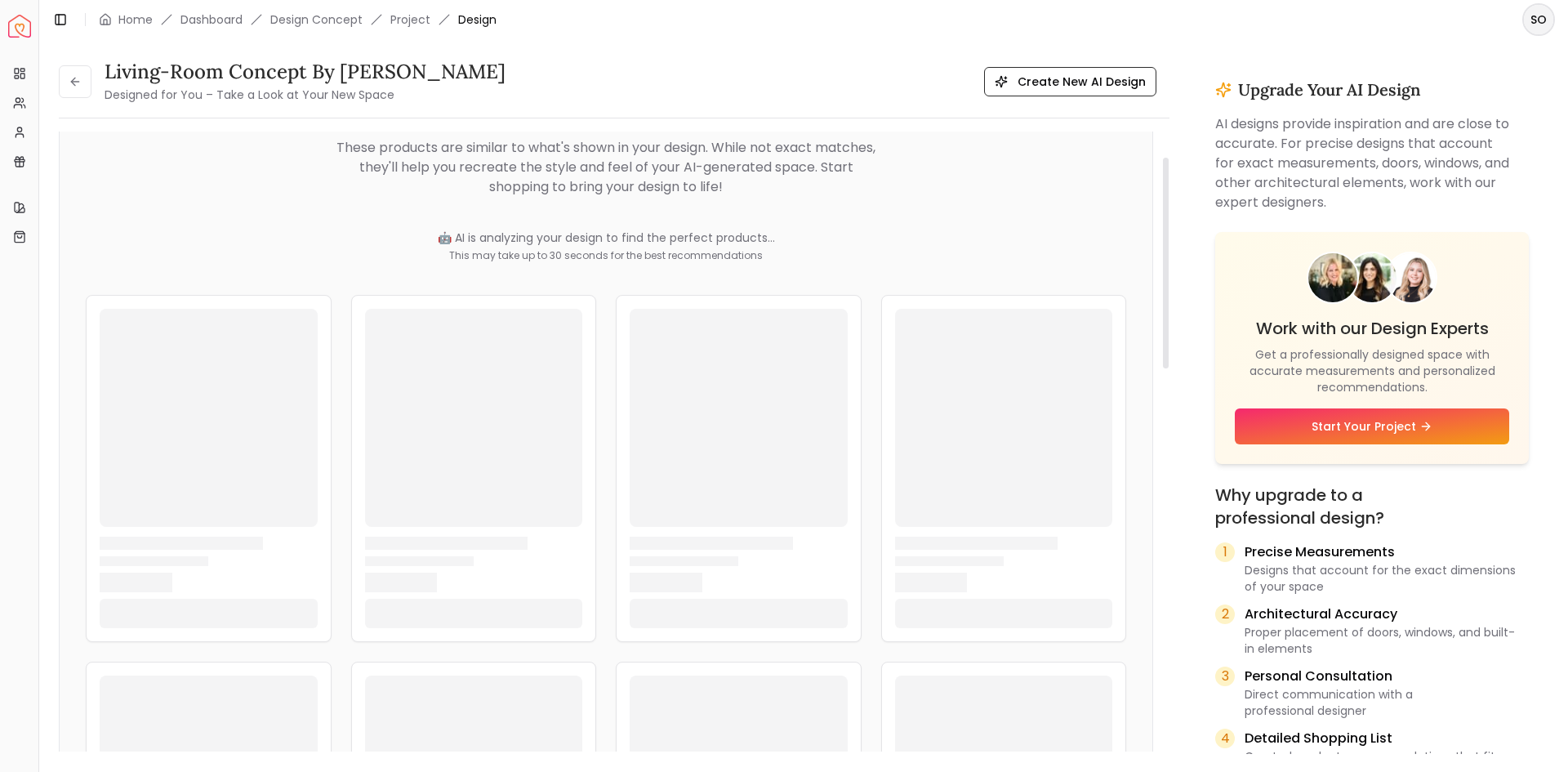
scroll to position [0, 0]
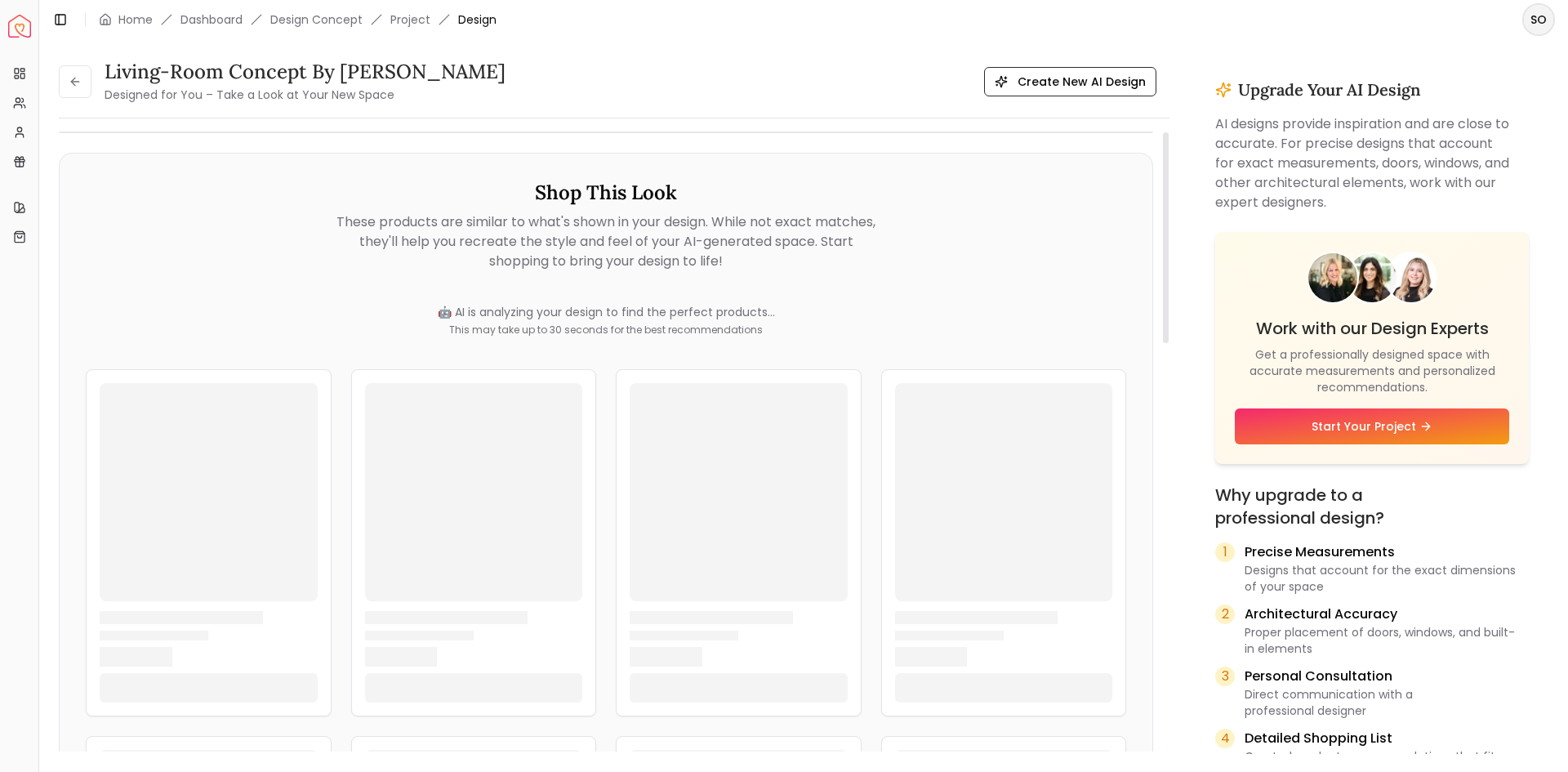
click at [545, 413] on img "1 / 1" at bounding box center [396, 469] width 673 height 674
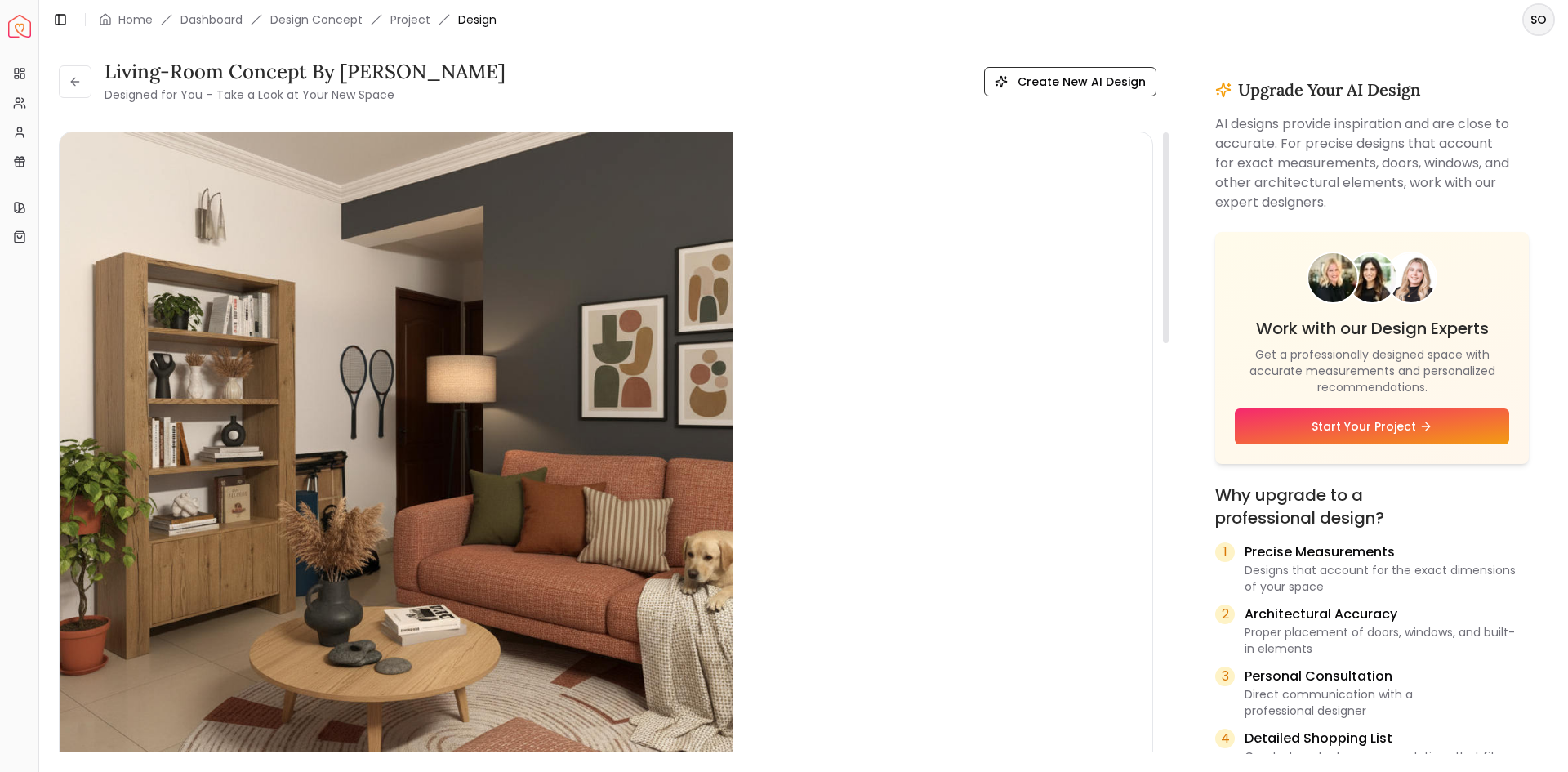
click at [545, 413] on img "1 / 1" at bounding box center [396, 469] width 673 height 674
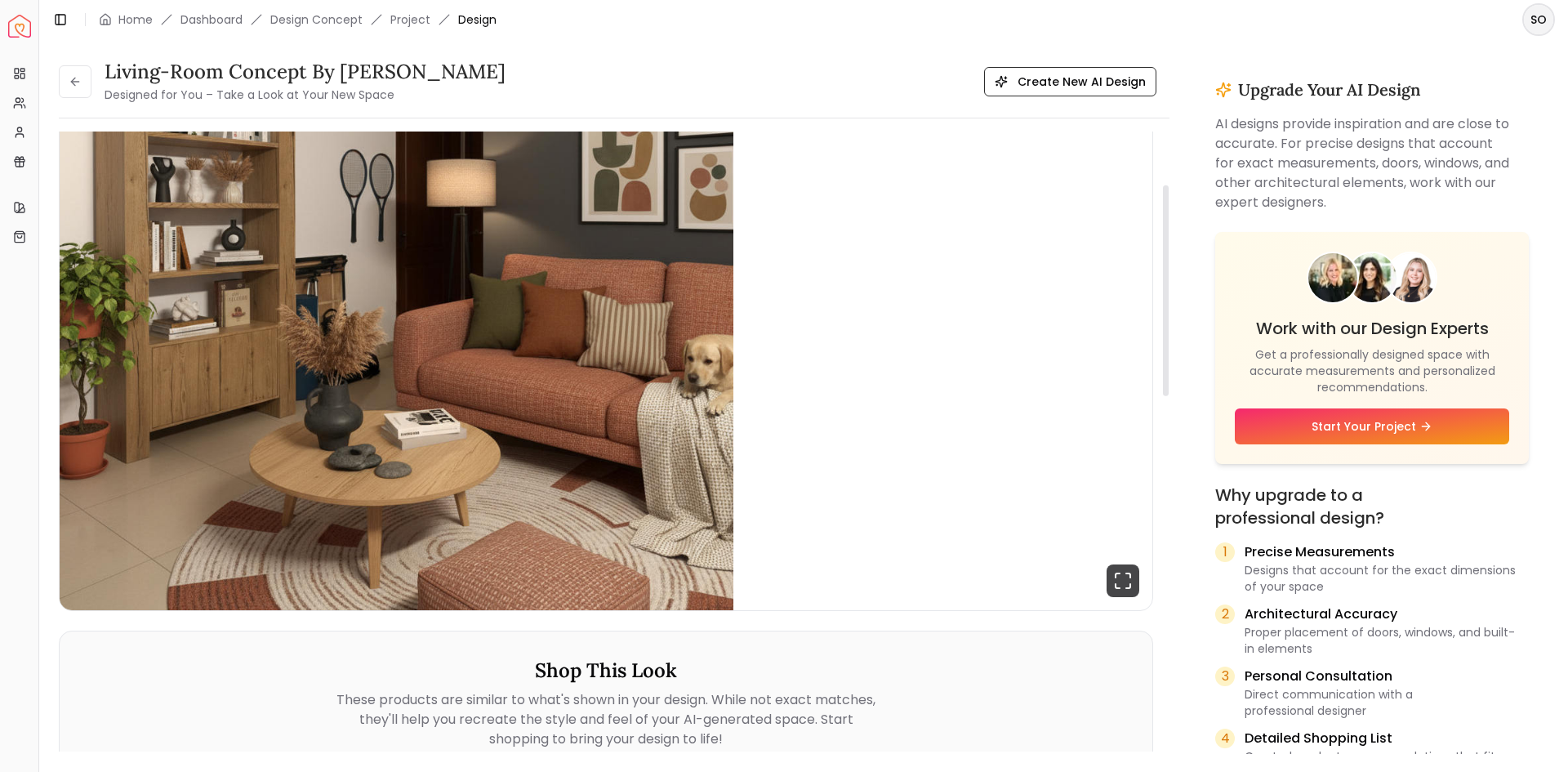
scroll to position [82, 0]
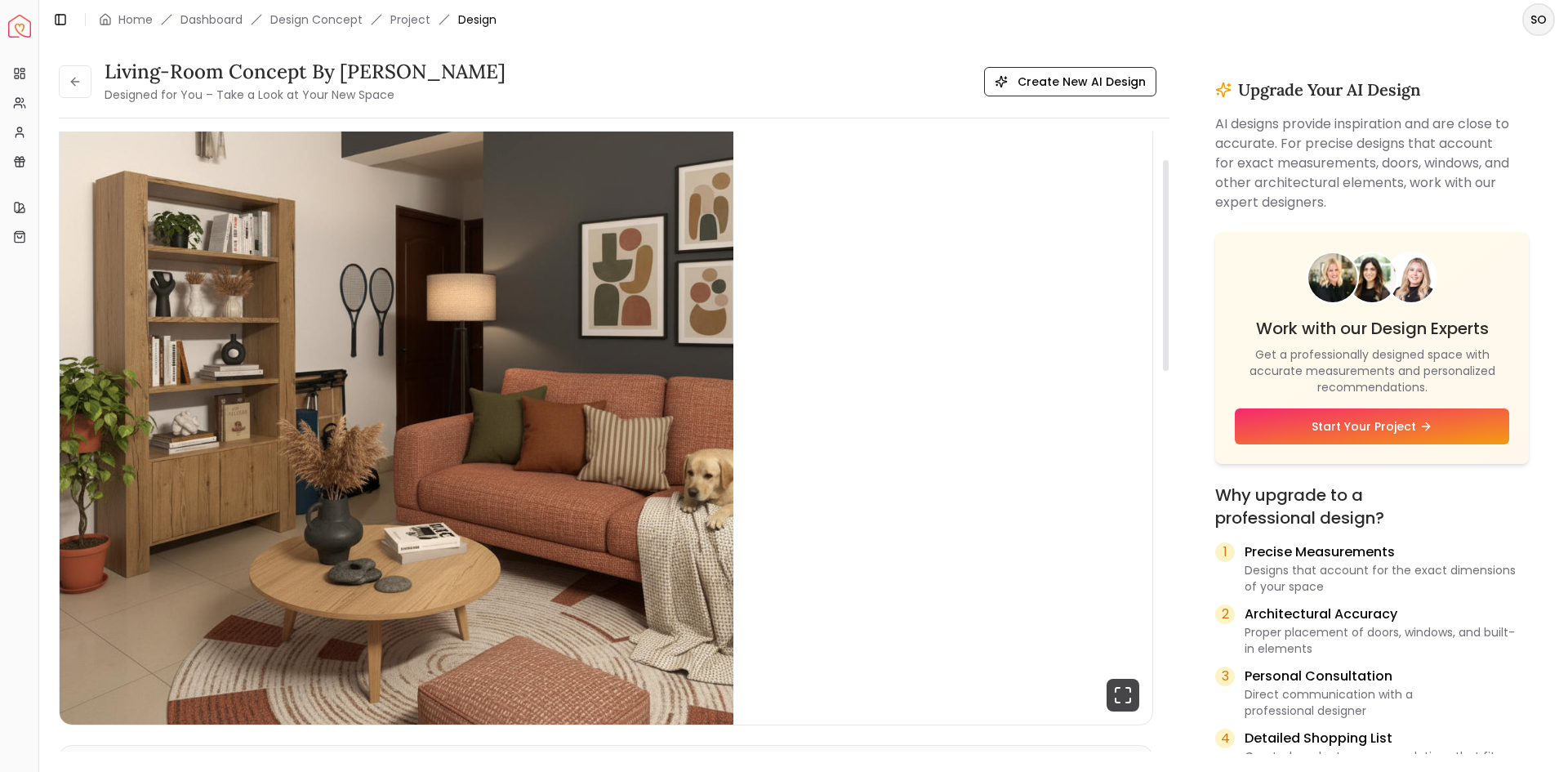
click at [545, 413] on img "1 / 1" at bounding box center [396, 387] width 673 height 674
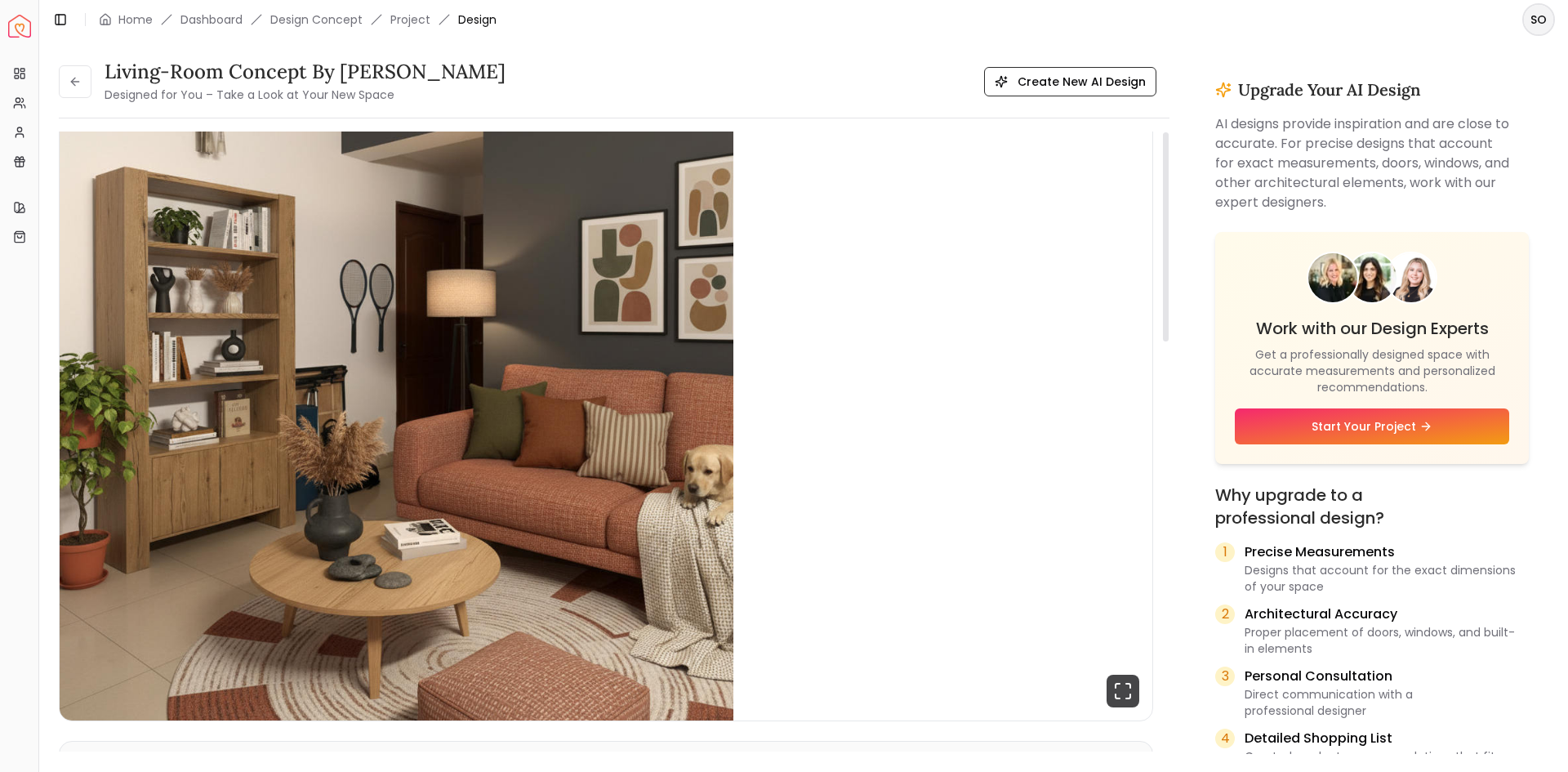
scroll to position [0, 0]
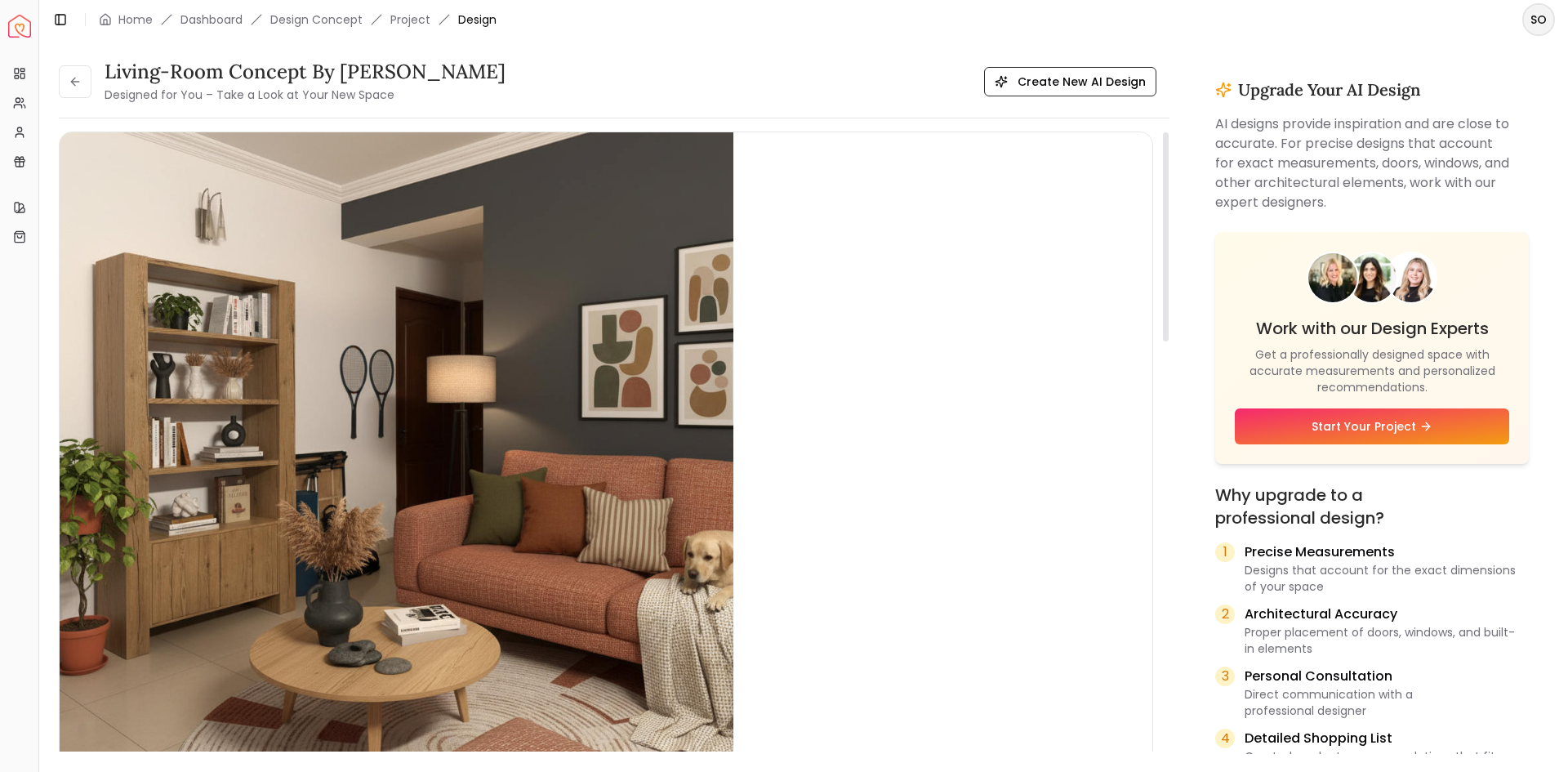
click at [617, 468] on img "1 / 1" at bounding box center [396, 469] width 673 height 674
click at [350, 383] on img "1 / 1" at bounding box center [396, 469] width 673 height 674
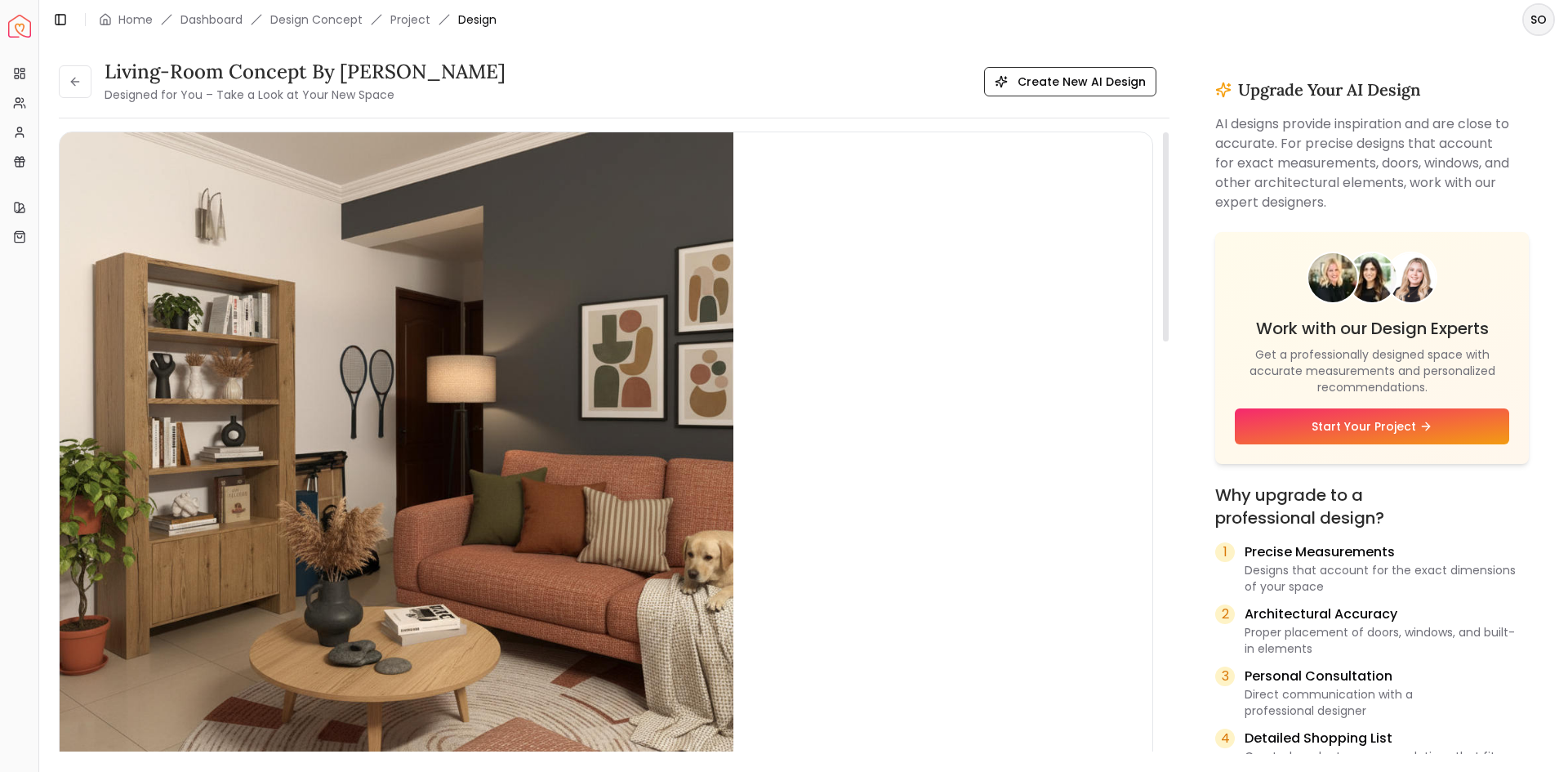
click at [579, 294] on img "1 / 1" at bounding box center [396, 469] width 673 height 674
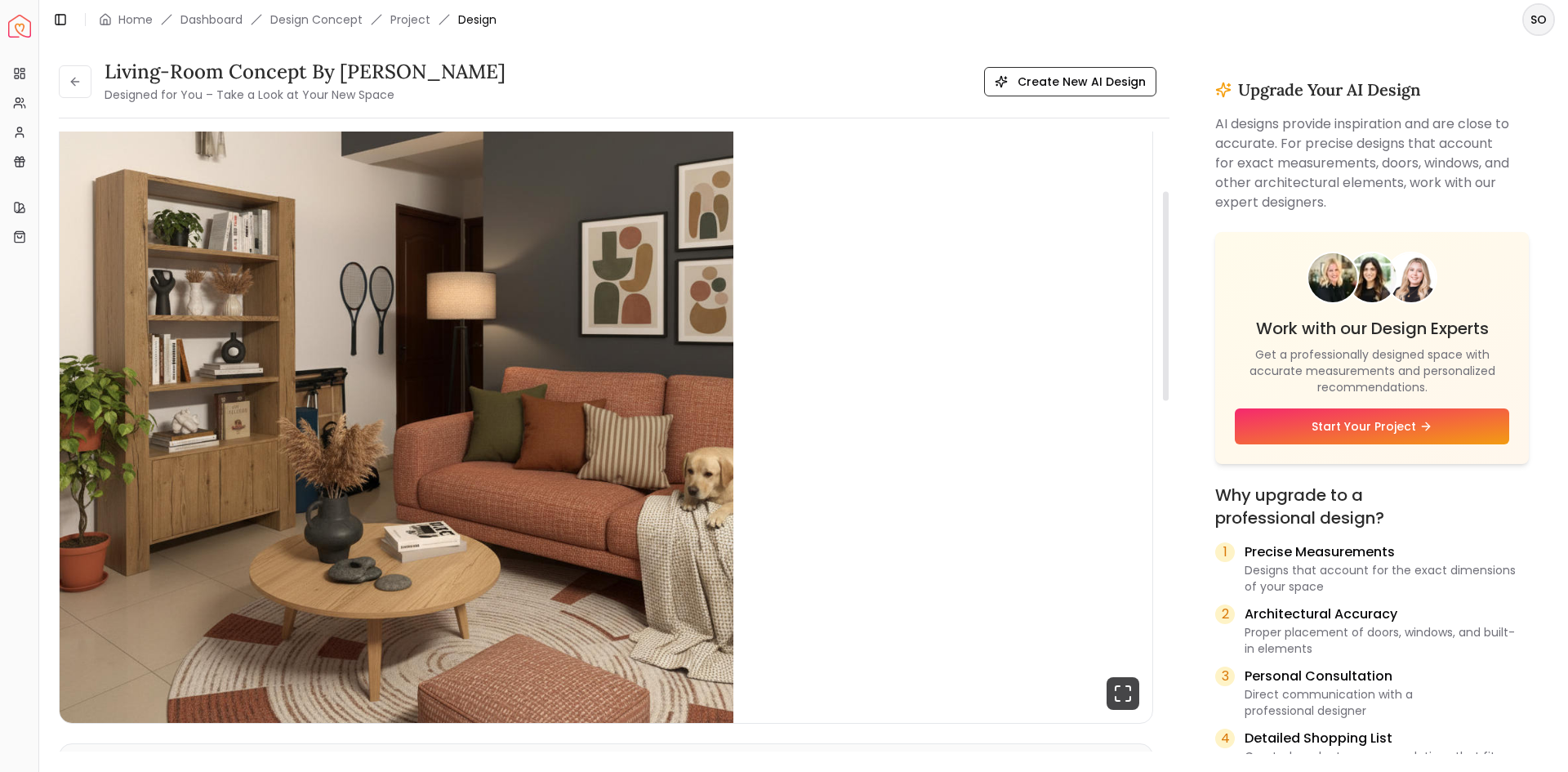
scroll to position [82, 0]
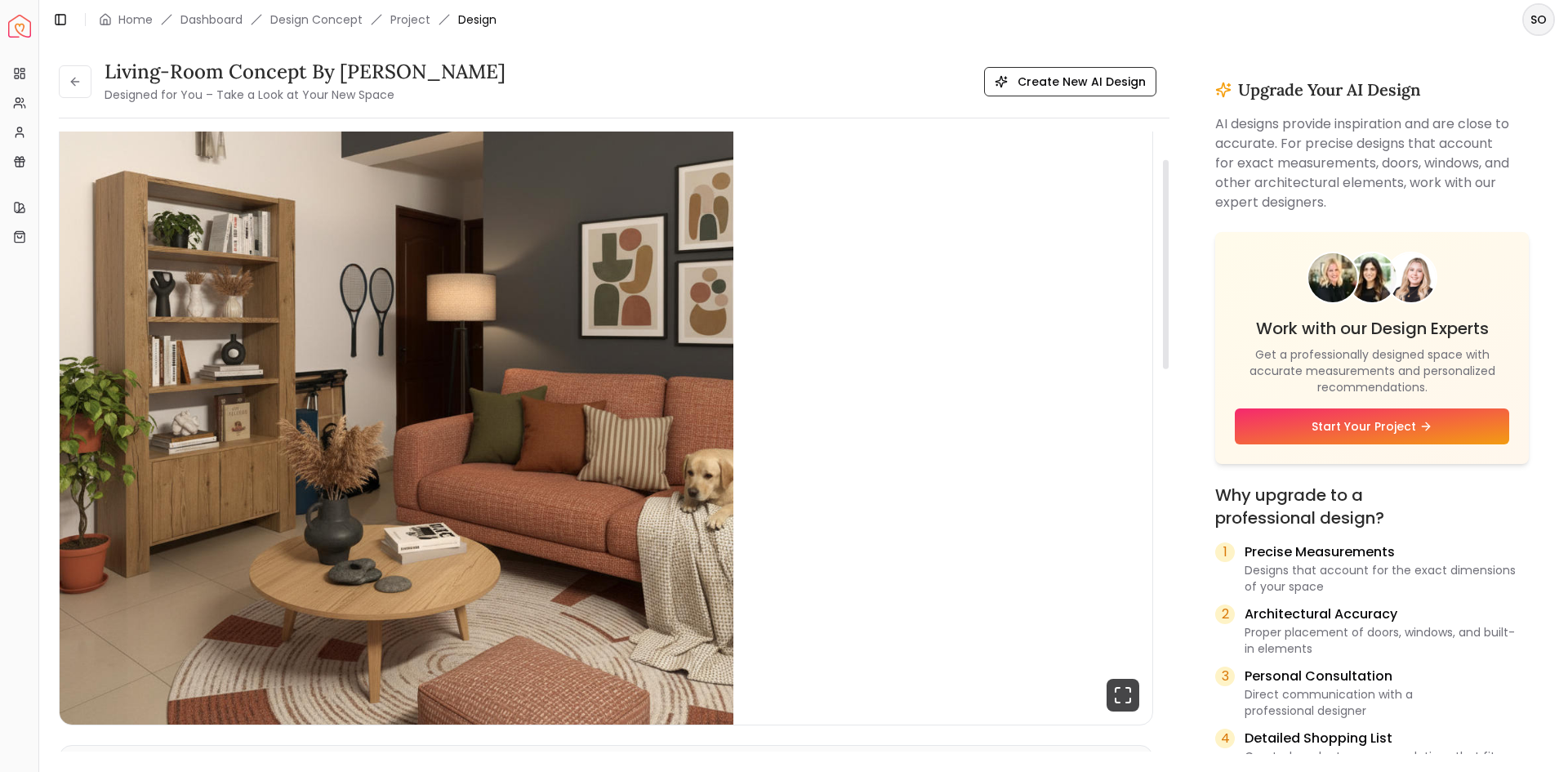
click at [388, 362] on img "1 / 1" at bounding box center [396, 387] width 673 height 674
click at [385, 367] on img "1 / 1" at bounding box center [396, 387] width 673 height 674
click at [384, 562] on img "1 / 1" at bounding box center [396, 387] width 673 height 674
click at [401, 330] on img "1 / 1" at bounding box center [396, 387] width 673 height 674
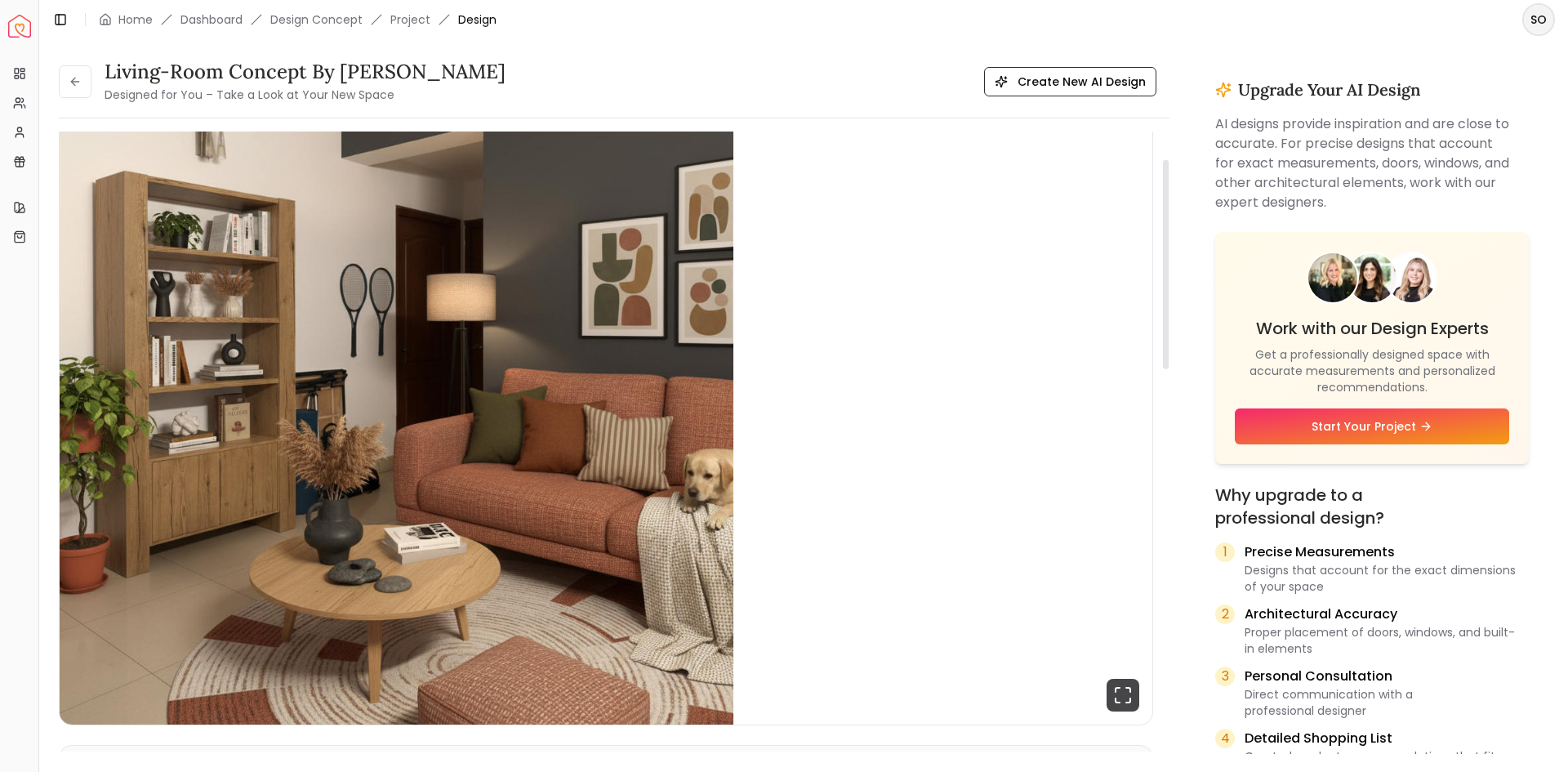
click at [403, 327] on img "1 / 1" at bounding box center [396, 387] width 673 height 674
click at [446, 268] on img "1 / 1" at bounding box center [396, 387] width 673 height 674
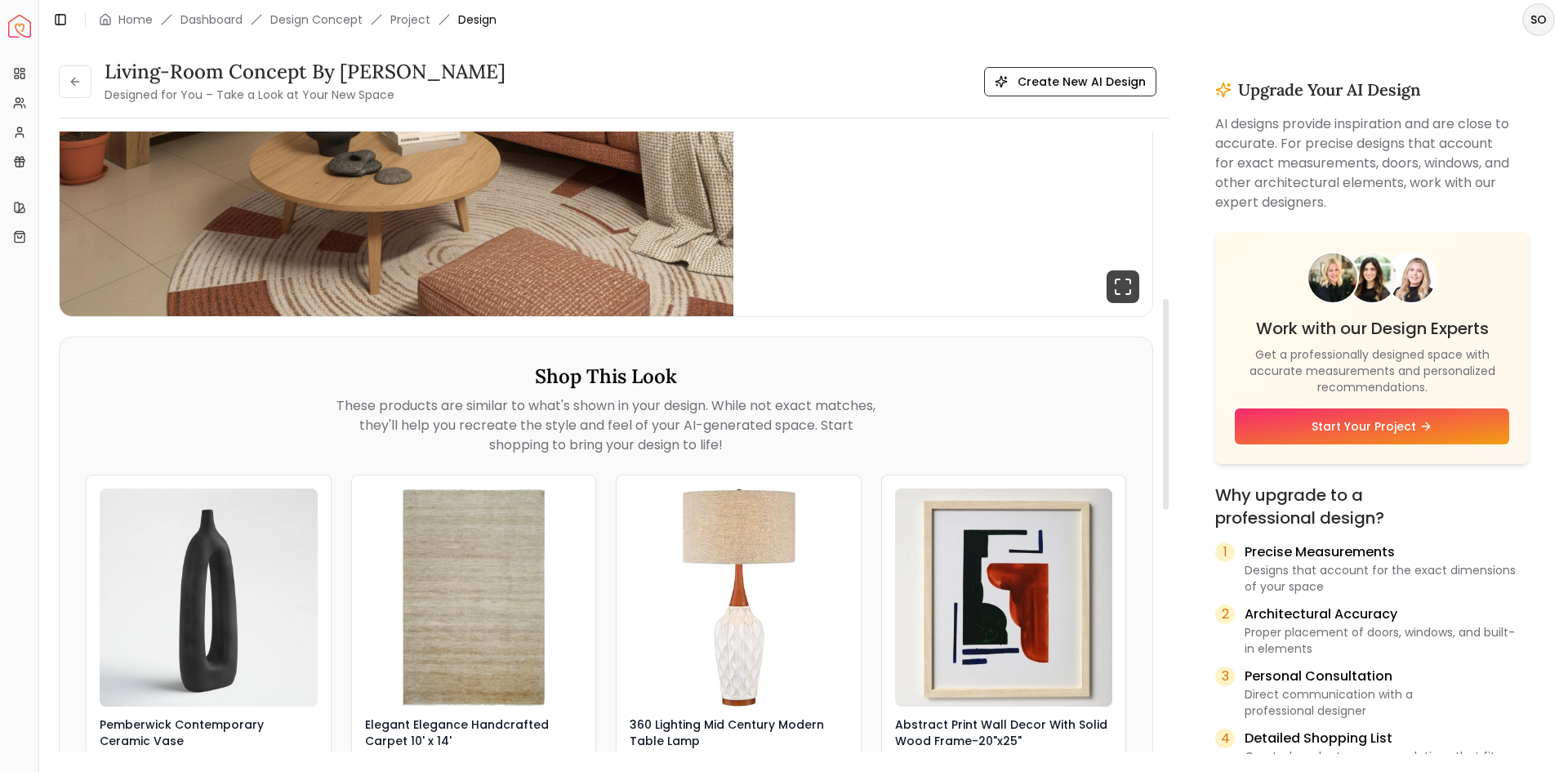
scroll to position [0, 0]
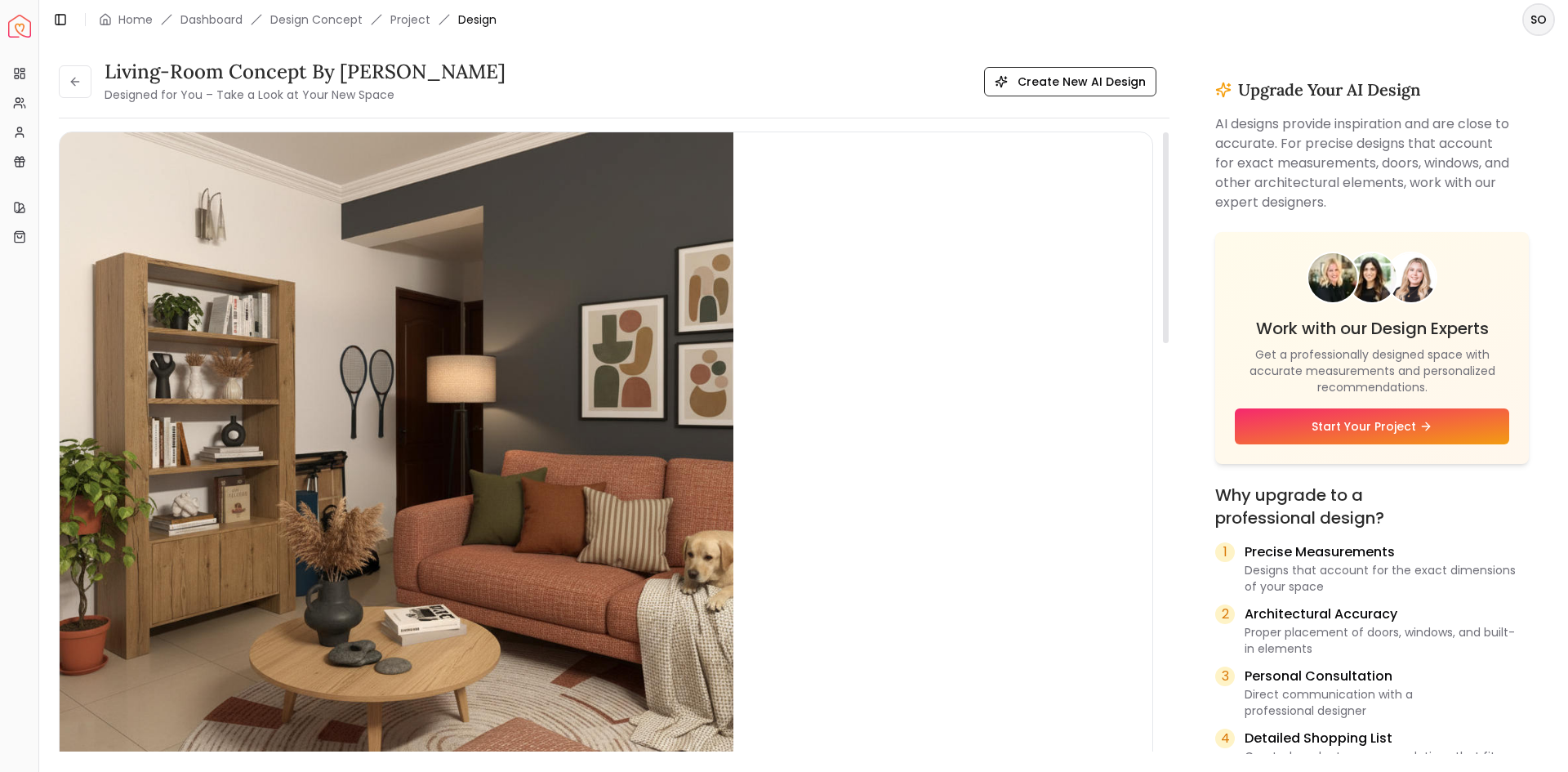
click at [451, 264] on img "1 / 1" at bounding box center [396, 469] width 673 height 674
click at [453, 263] on img "1 / 1" at bounding box center [396, 469] width 673 height 674
